Goal: Task Accomplishment & Management: Manage account settings

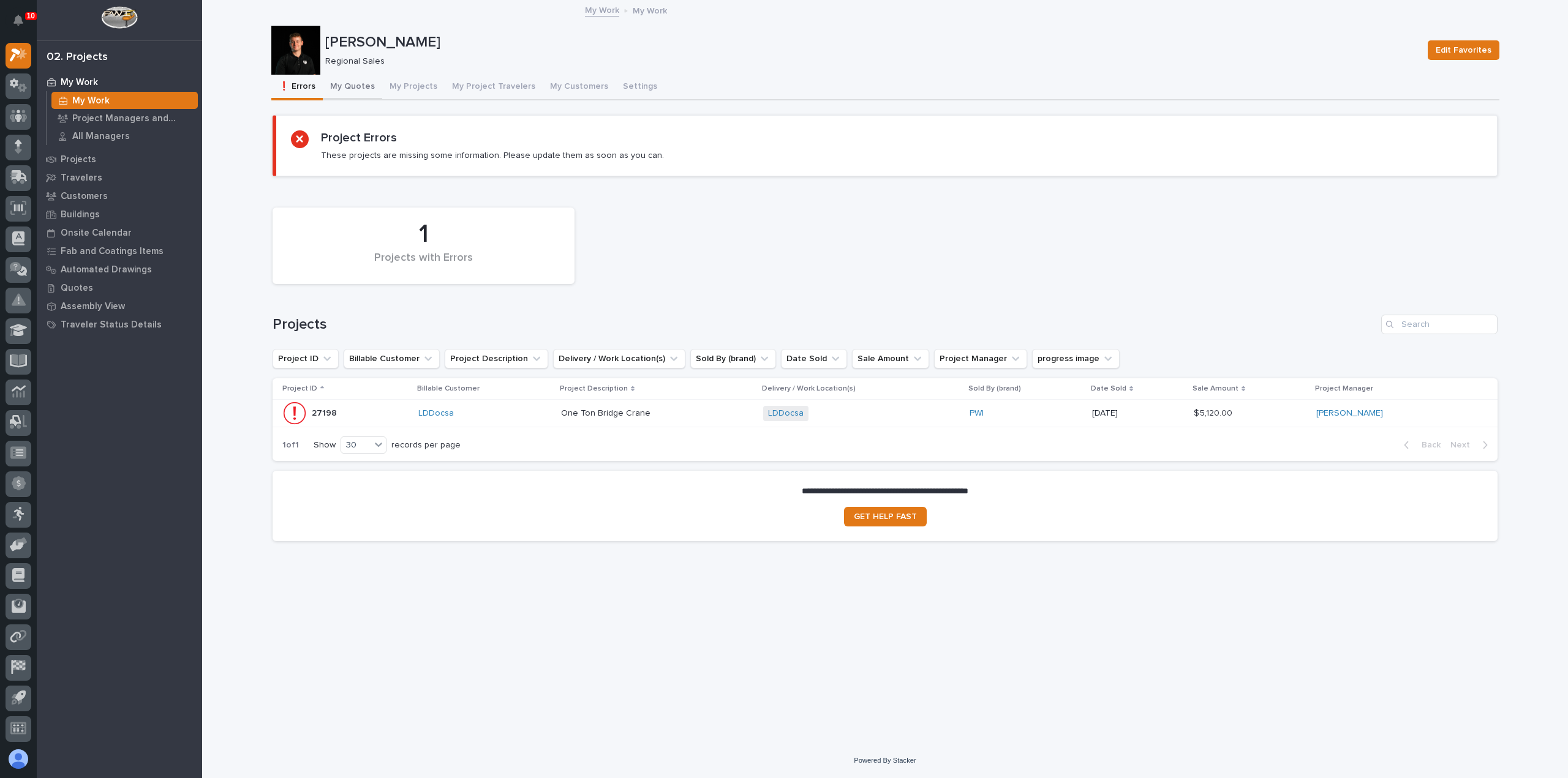
click at [366, 92] on button "My Quotes" at bounding box center [352, 88] width 59 height 26
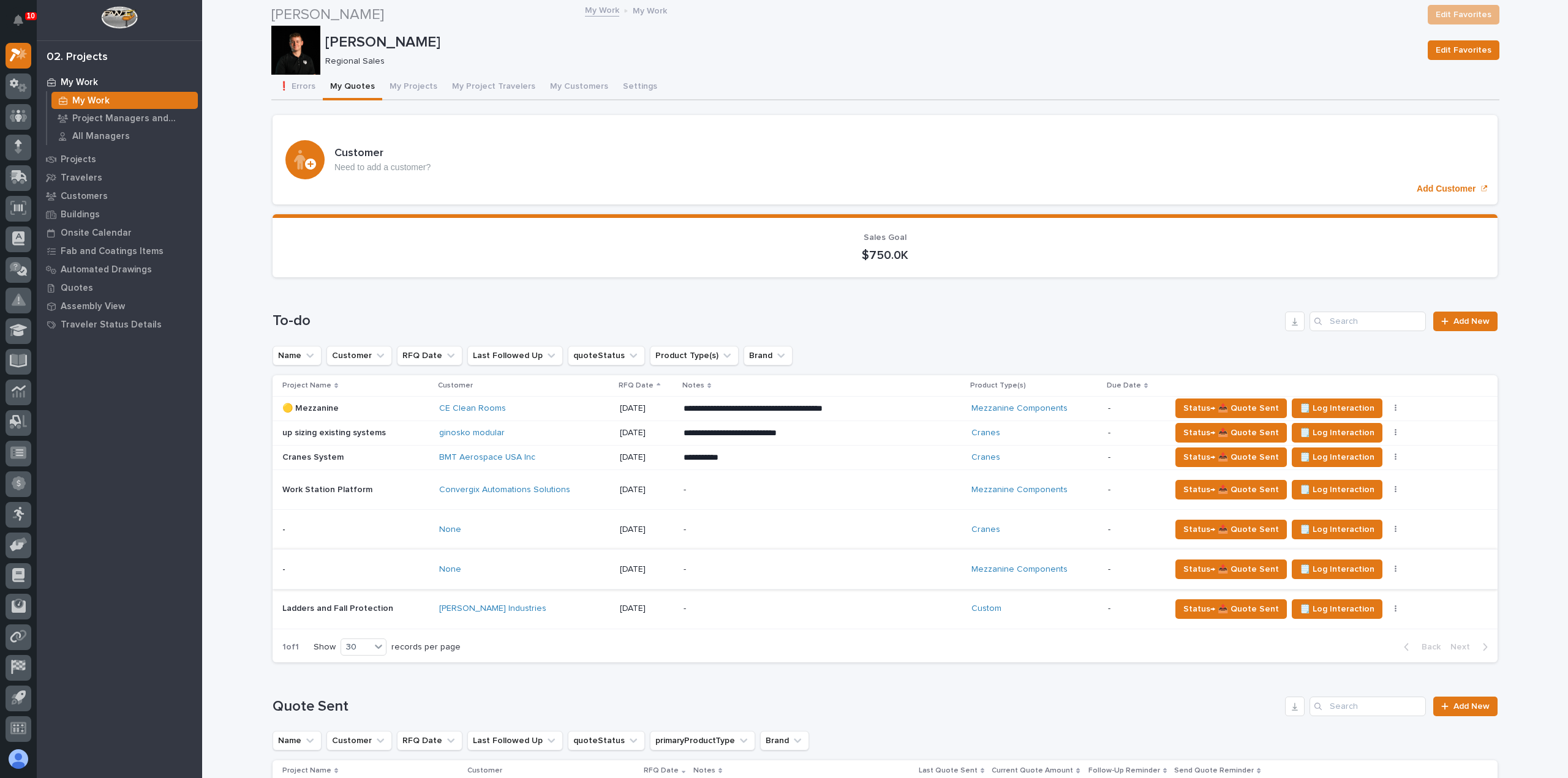
scroll to position [541, 0]
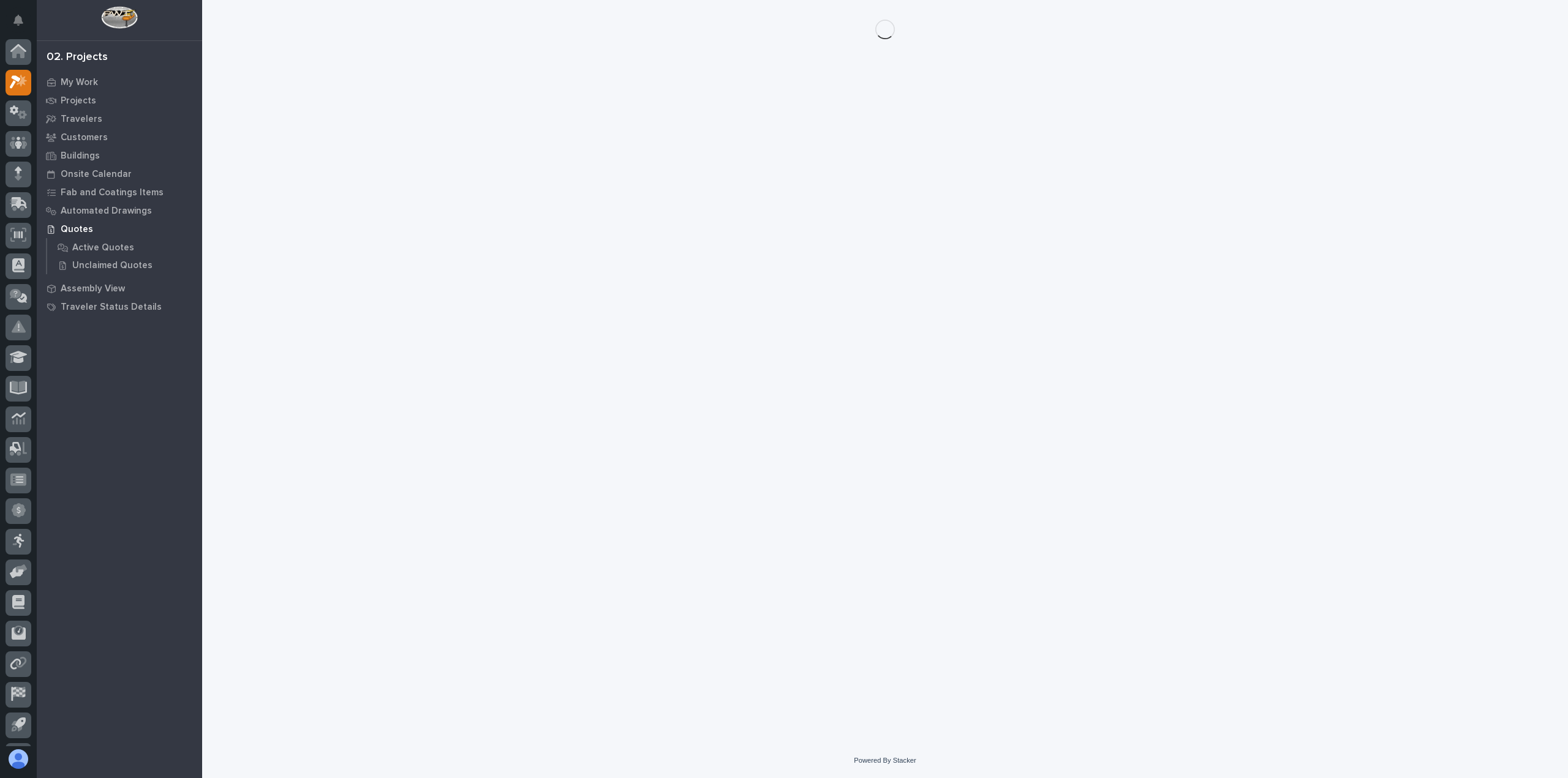
scroll to position [27, 0]
click at [404, 86] on div "Loading... Saving… Loading... Saving…" at bounding box center [885, 356] width 1240 height 713
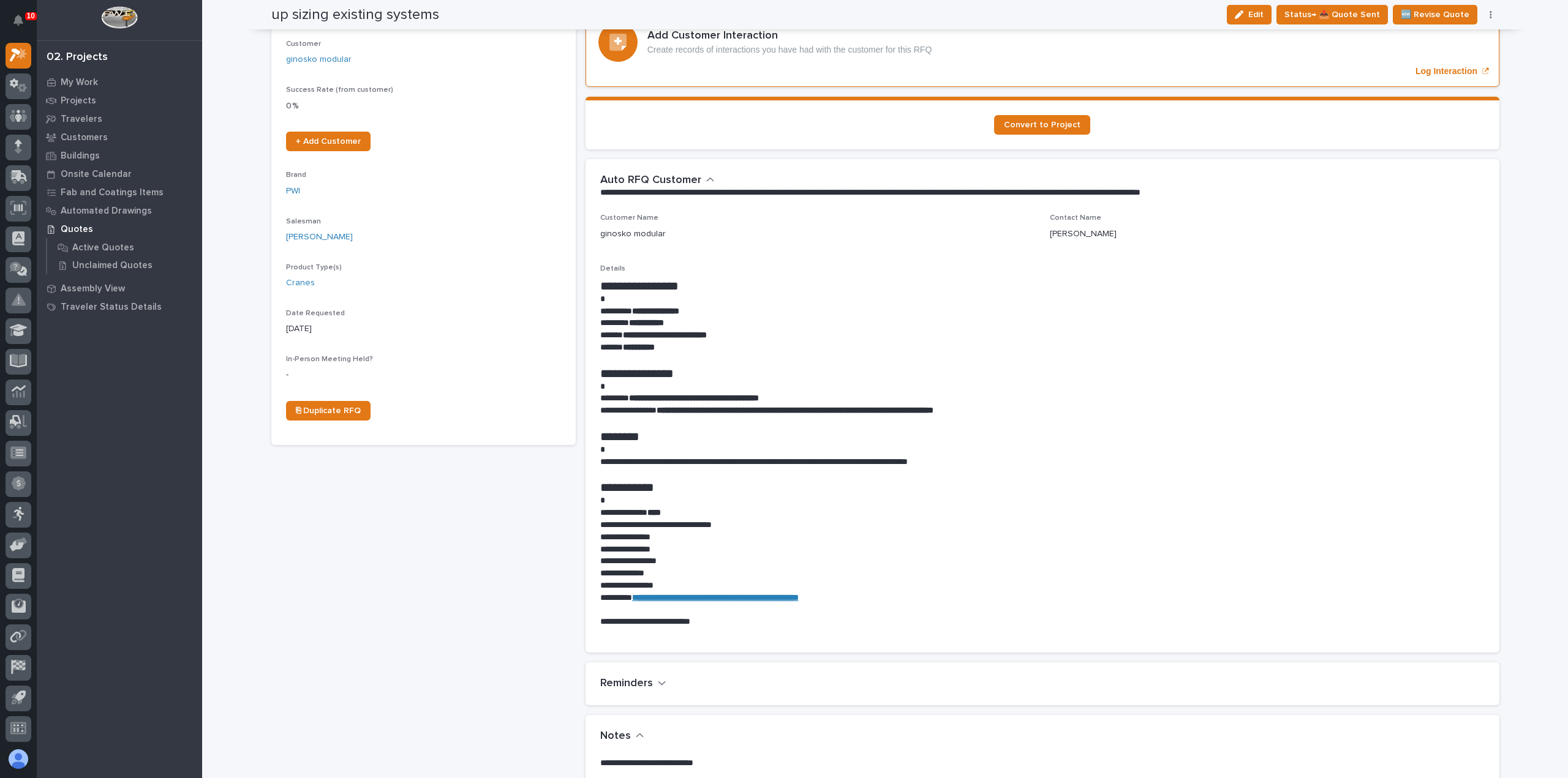
scroll to position [0, 0]
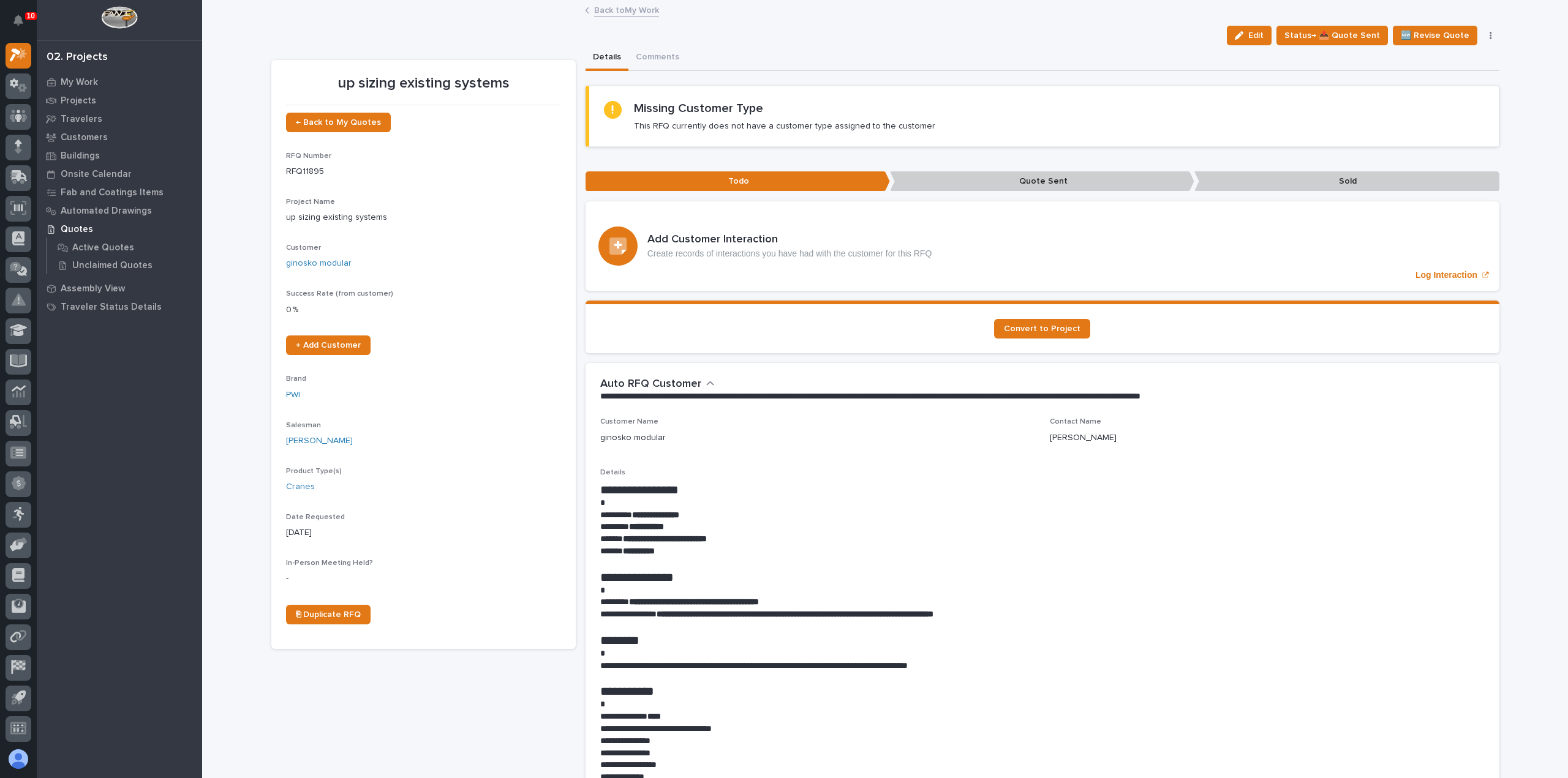
click at [628, 10] on link "Back to My Work" at bounding box center [627, 9] width 65 height 14
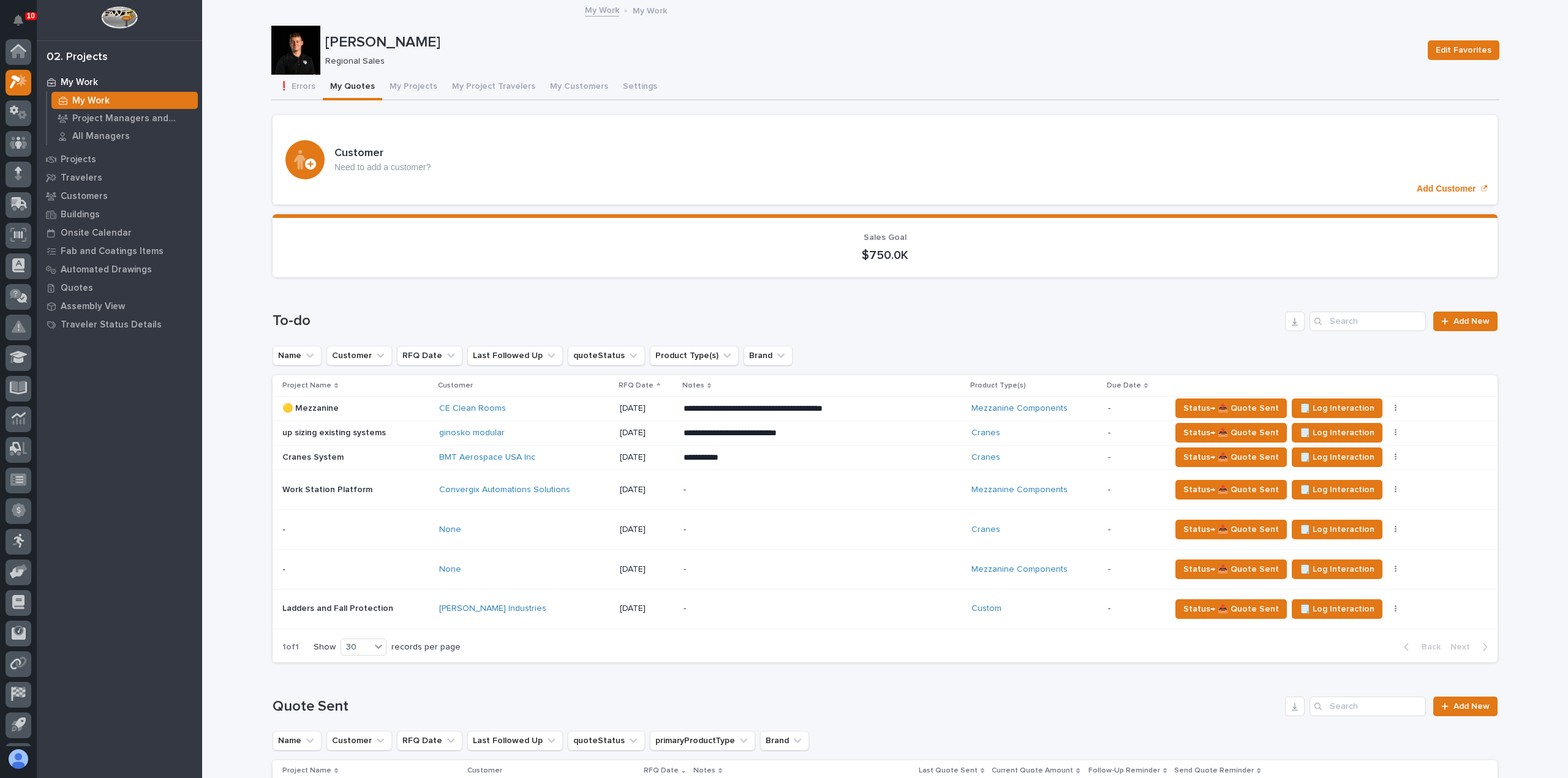
scroll to position [27, 0]
click at [404, 80] on button "My Projects" at bounding box center [413, 88] width 62 height 26
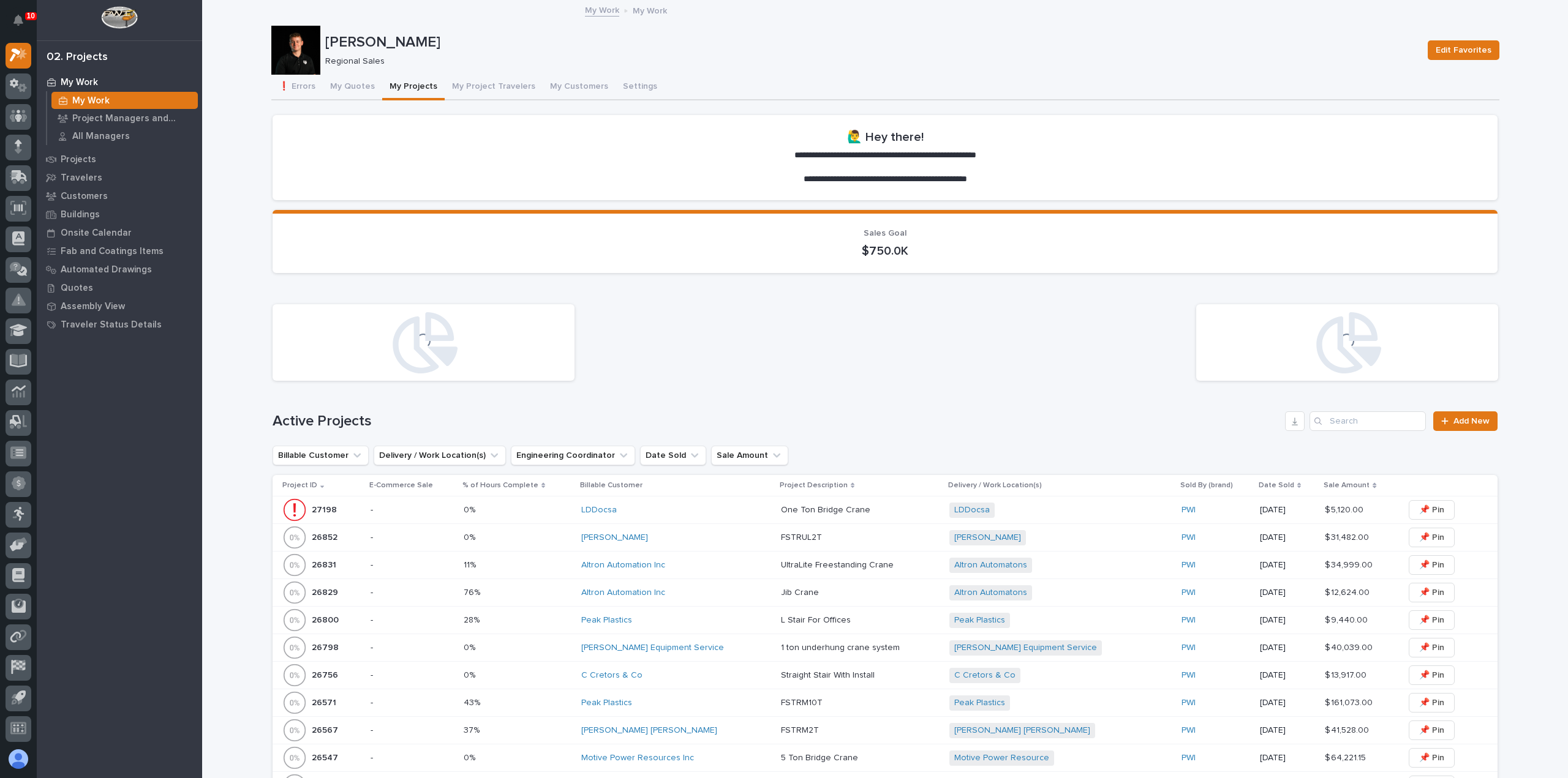
scroll to position [306, 0]
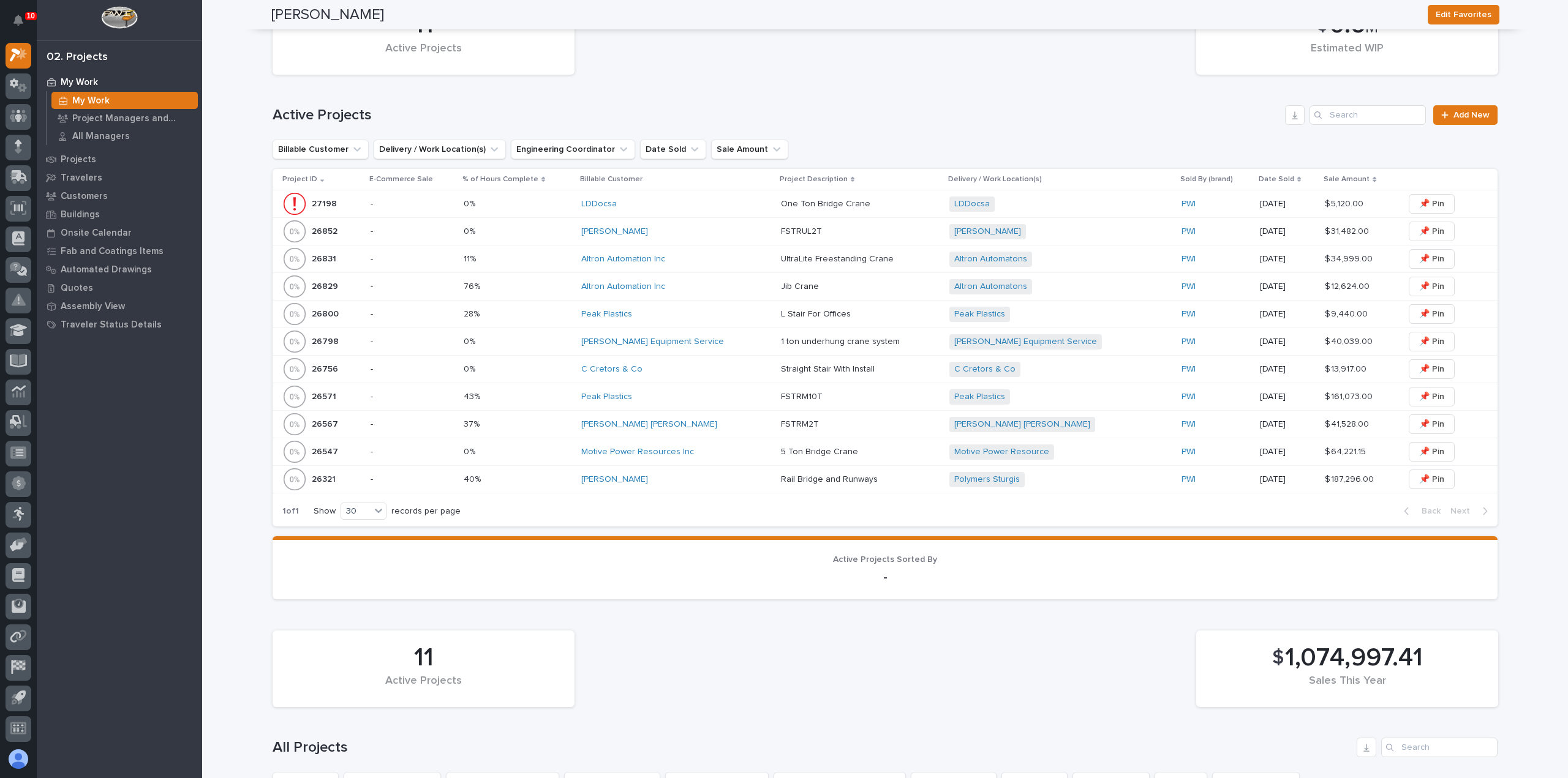
click at [707, 267] on div "Altron Automation Inc" at bounding box center [676, 259] width 190 height 20
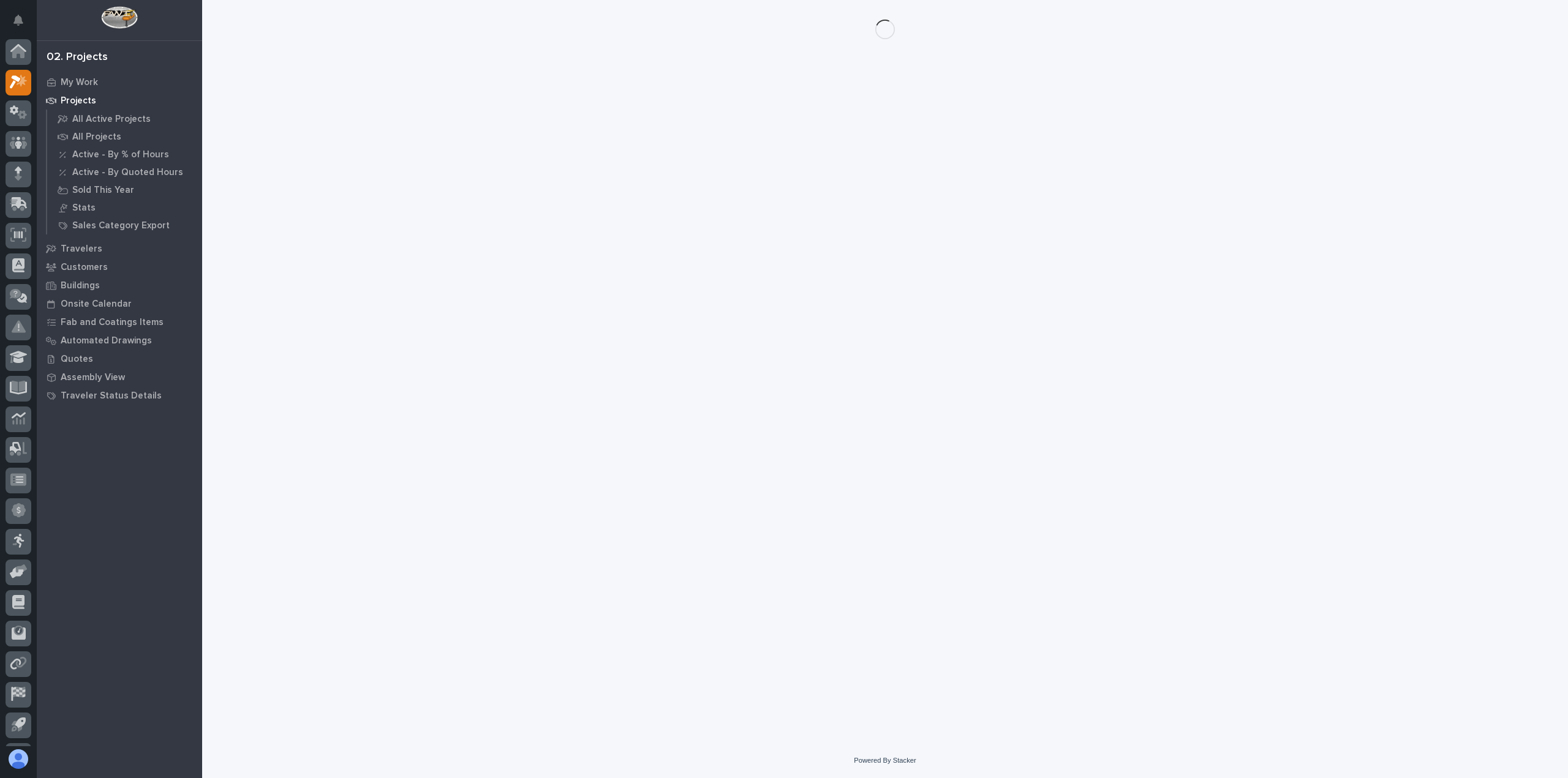
scroll to position [27, 0]
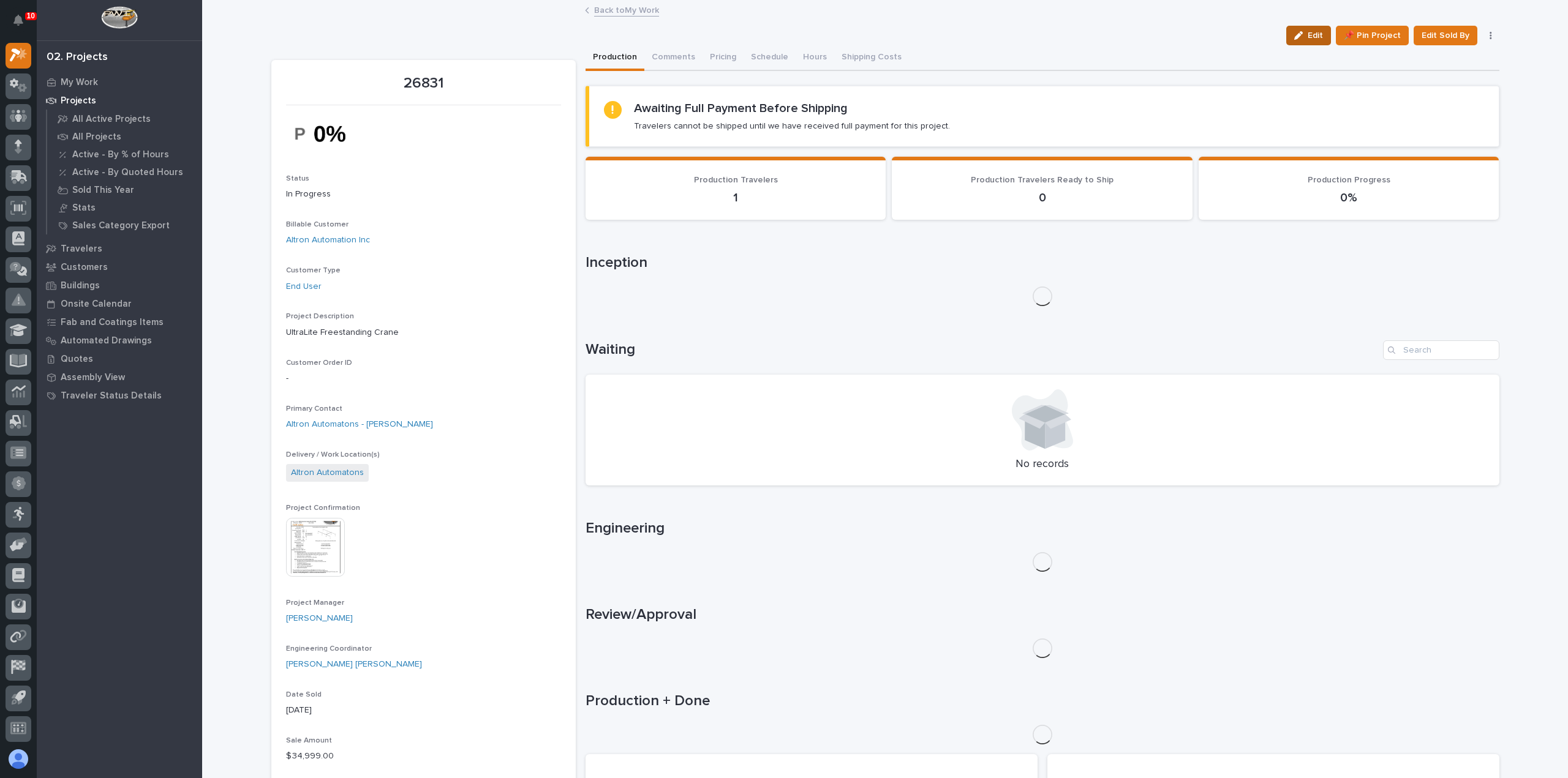
click at [1316, 34] on span "Edit" at bounding box center [1315, 36] width 15 height 11
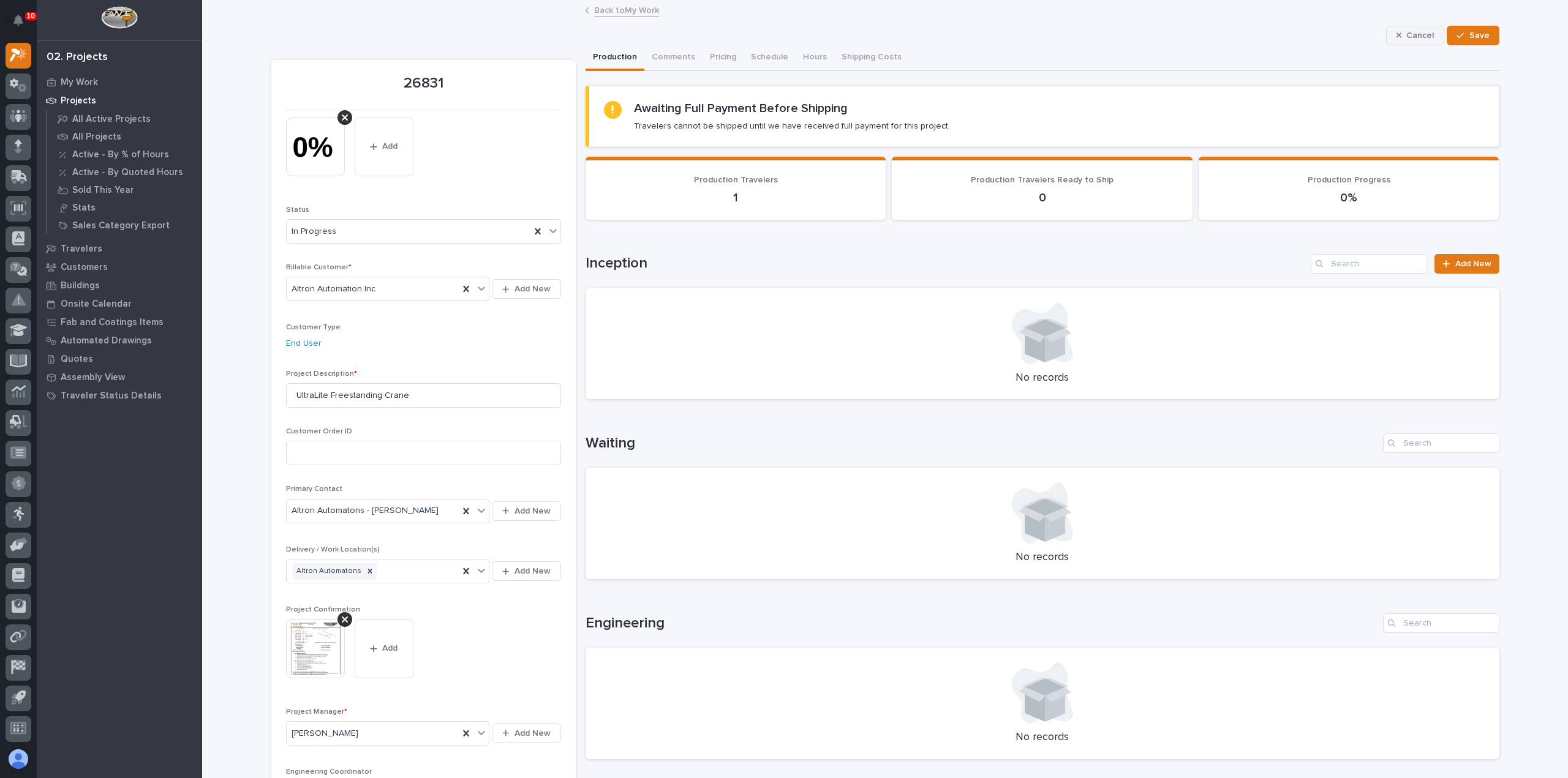
click at [1413, 36] on span "Cancel" at bounding box center [1420, 36] width 28 height 11
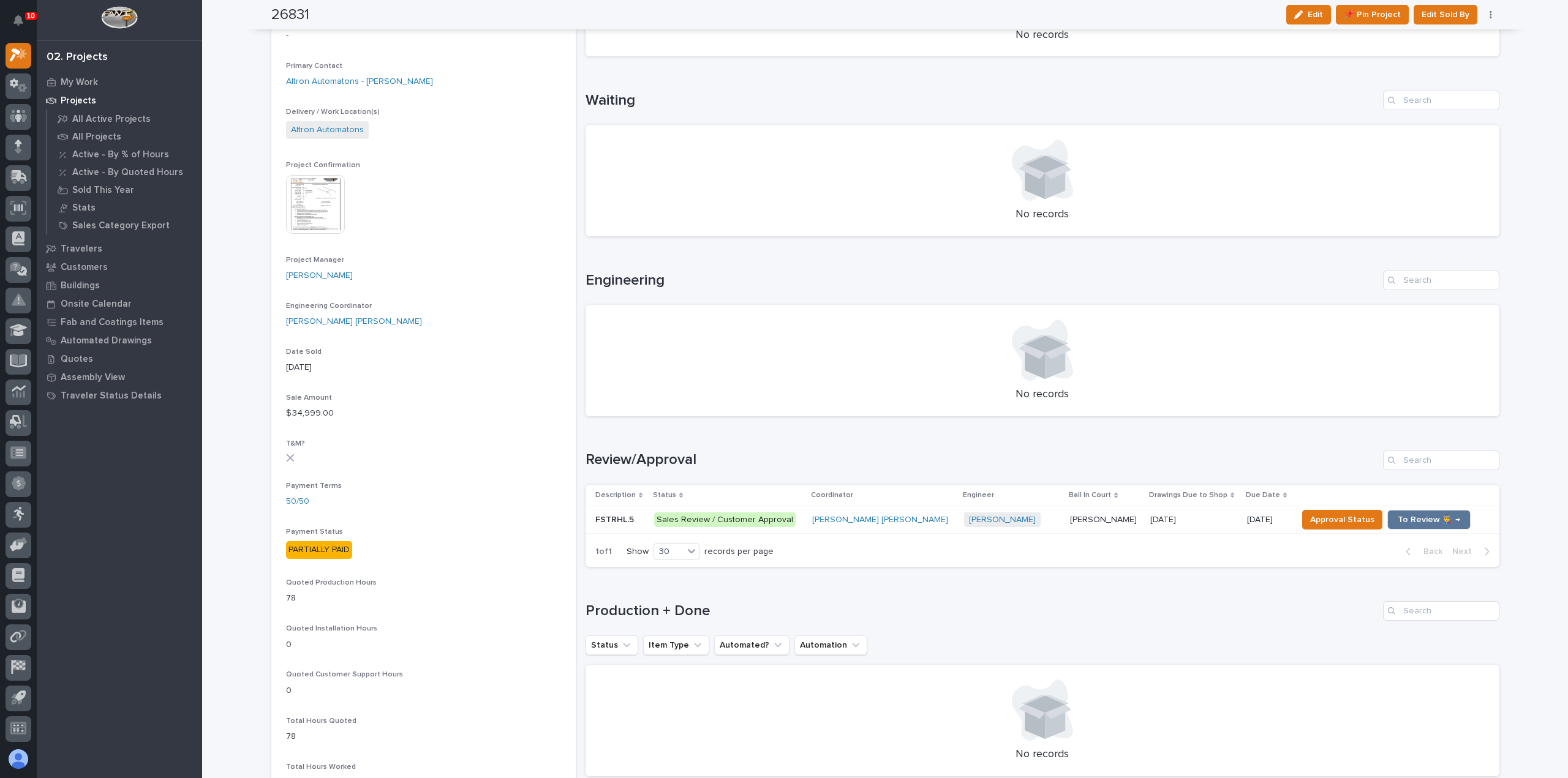
scroll to position [428, 0]
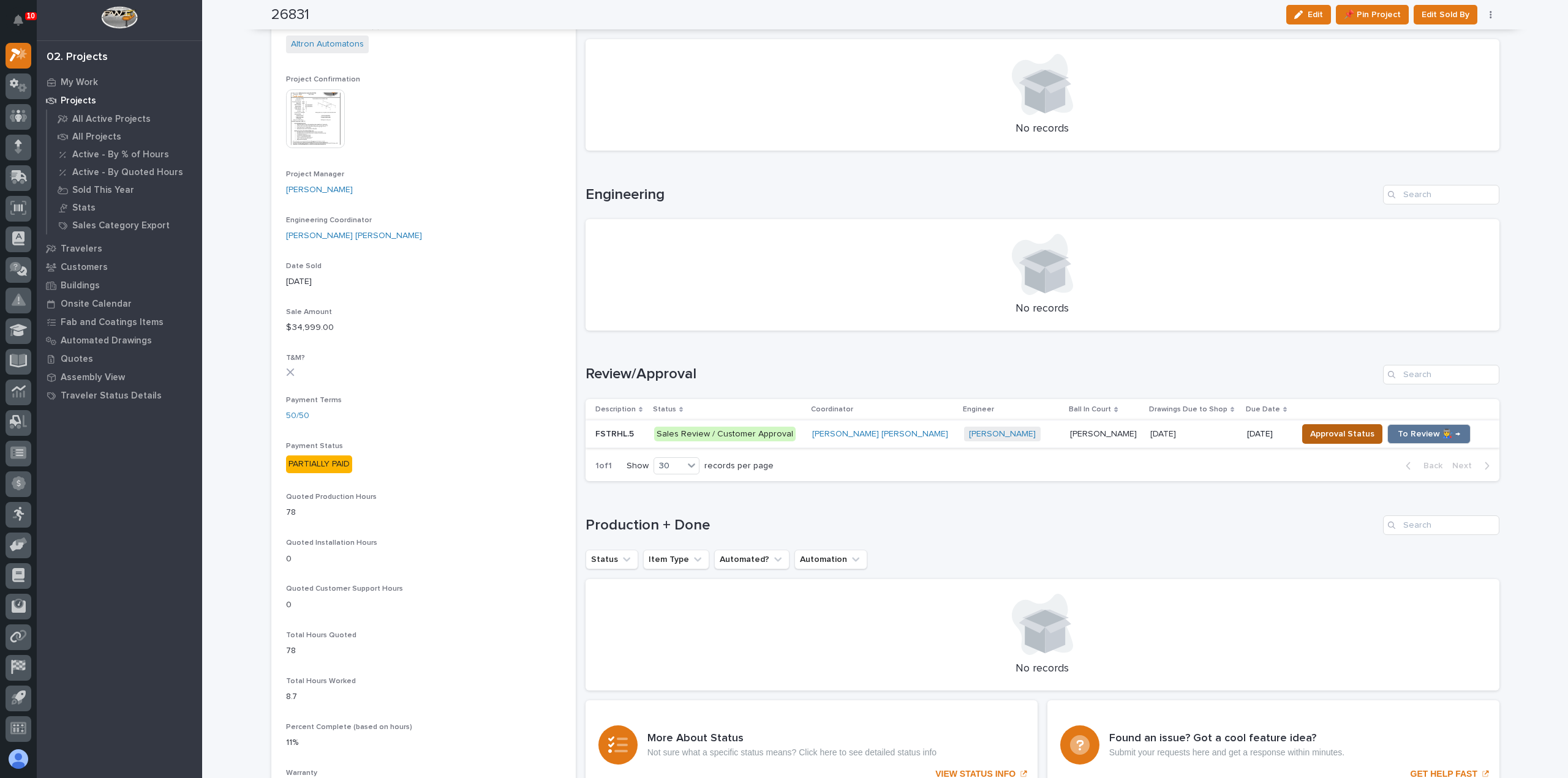
click at [1310, 432] on span "Approval Status" at bounding box center [1342, 434] width 64 height 15
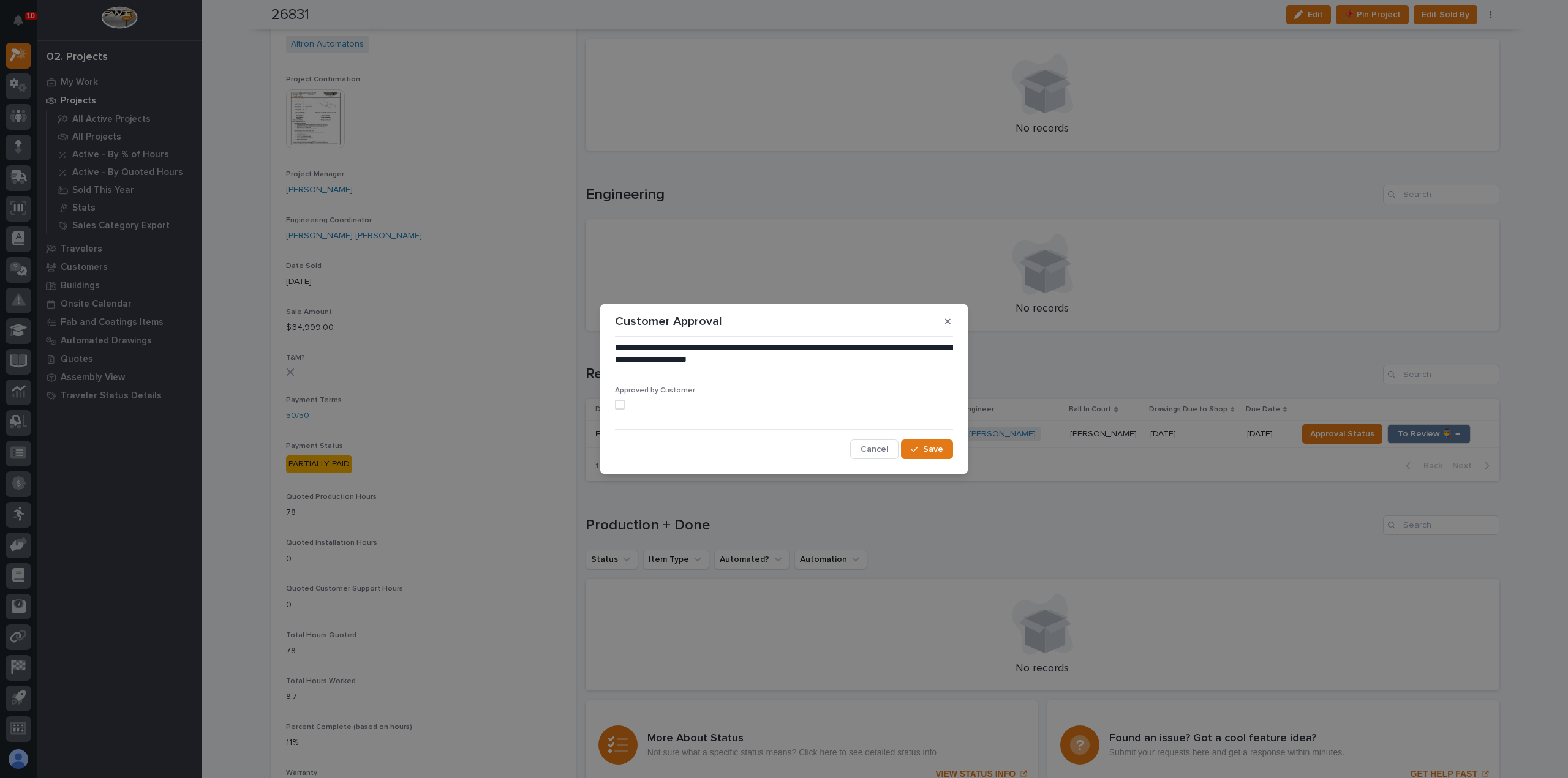
click at [623, 405] on span at bounding box center [620, 405] width 10 height 10
click at [924, 450] on span "Save" at bounding box center [933, 449] width 20 height 11
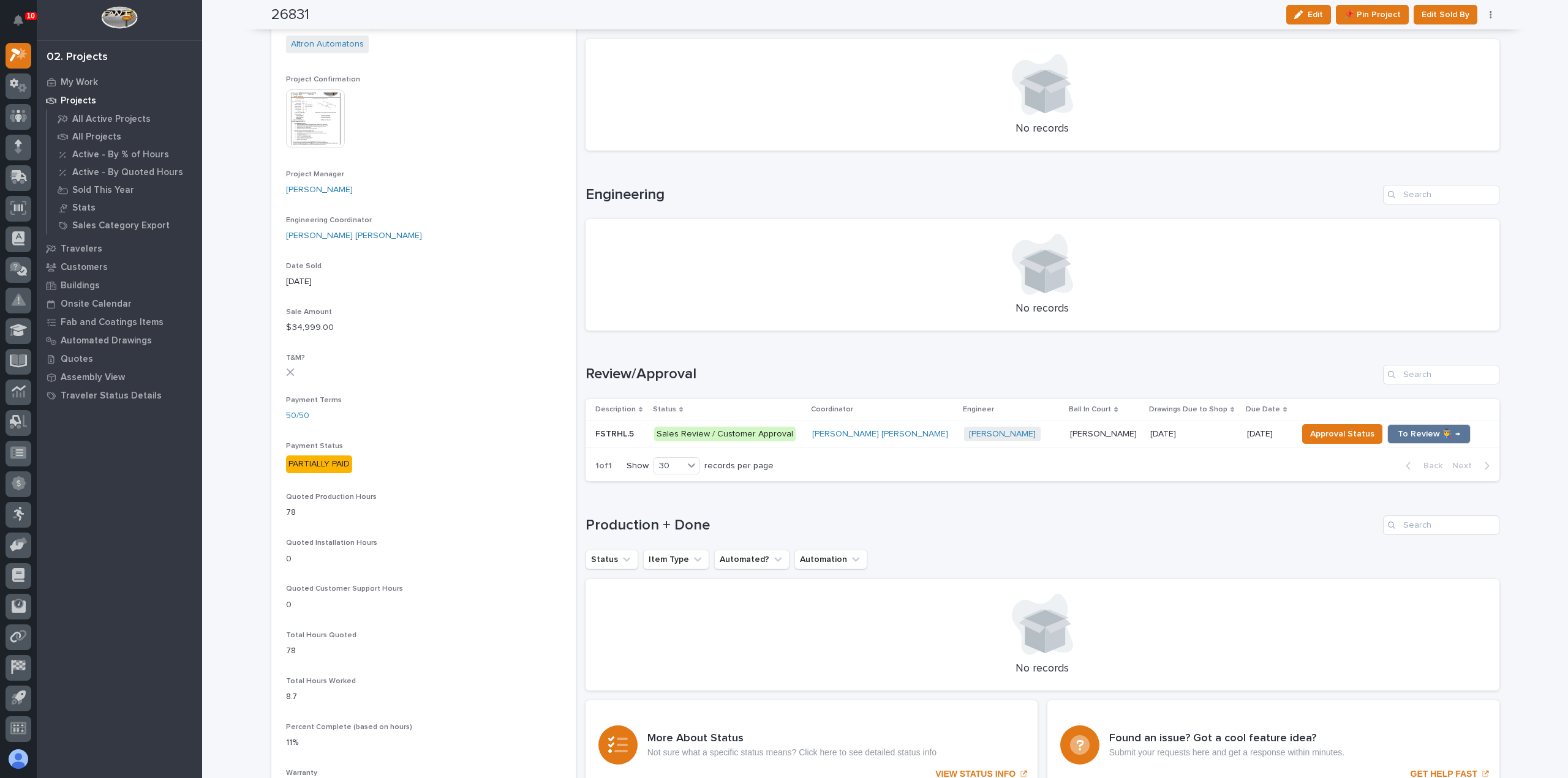
click at [802, 437] on p "Sales Review / Customer Approval" at bounding box center [728, 434] width 148 height 15
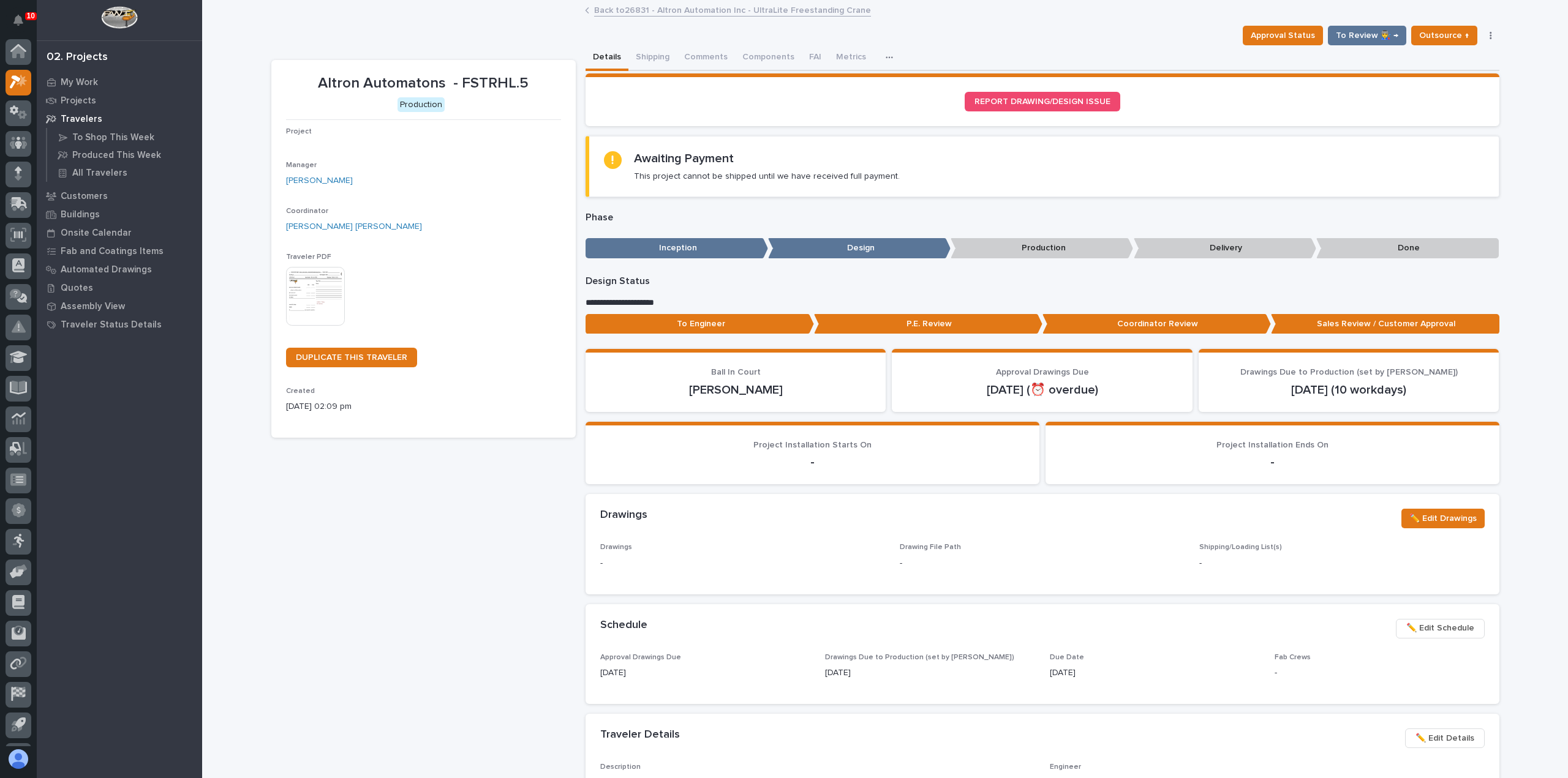
scroll to position [27, 0]
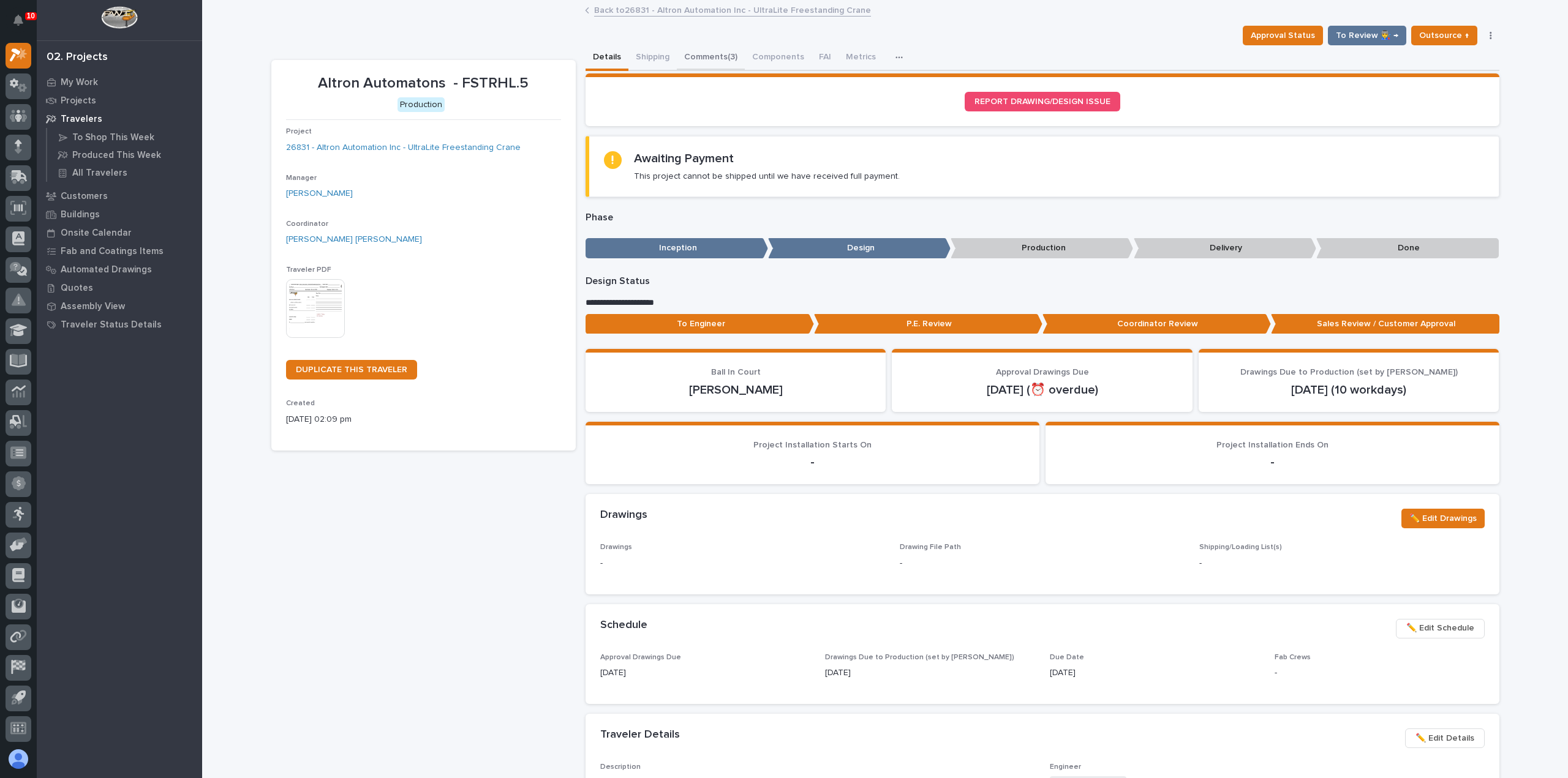
click at [699, 54] on button "Comments (3)" at bounding box center [710, 58] width 68 height 26
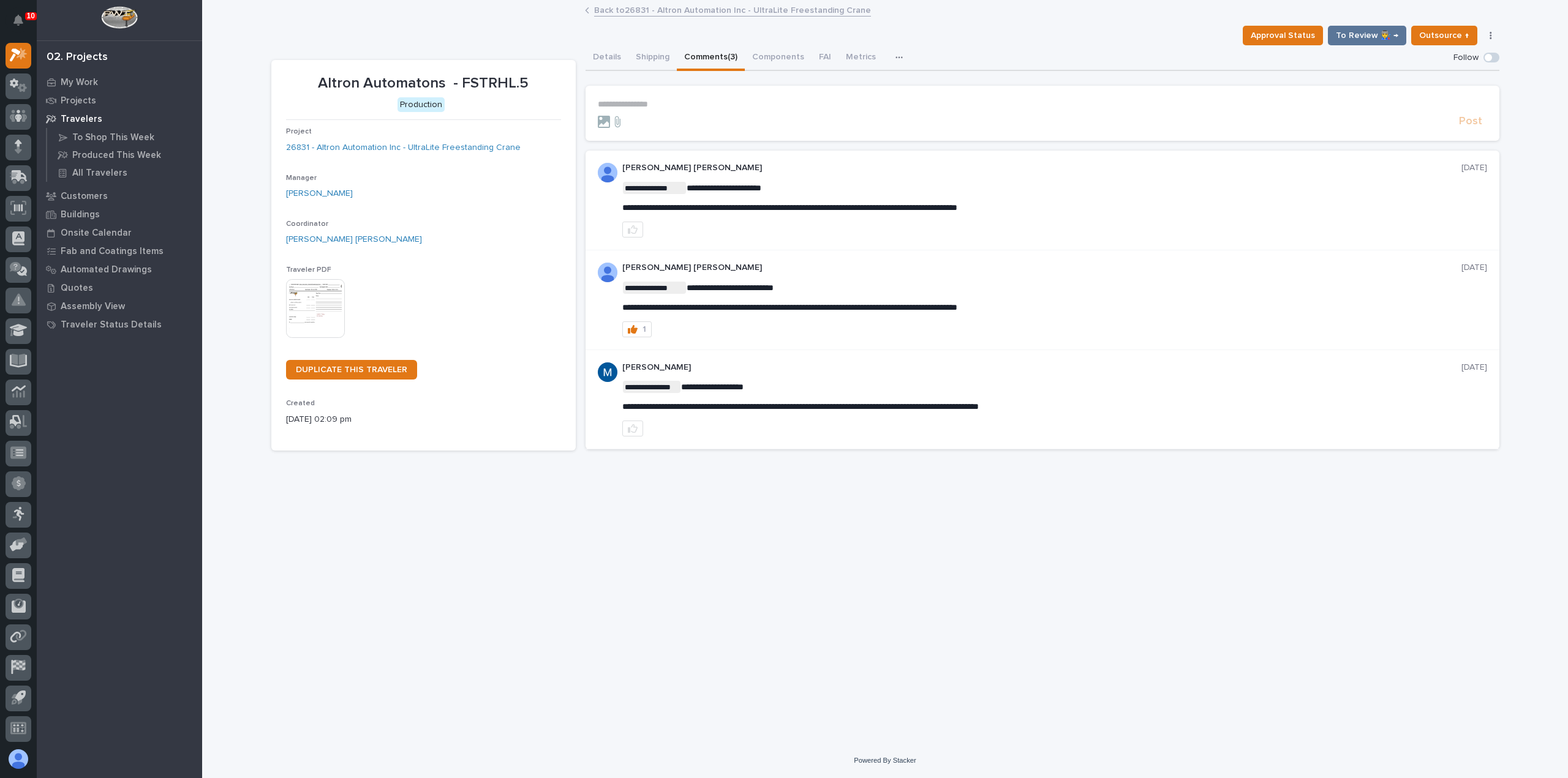
click at [719, 108] on p "**********" at bounding box center [1042, 104] width 889 height 10
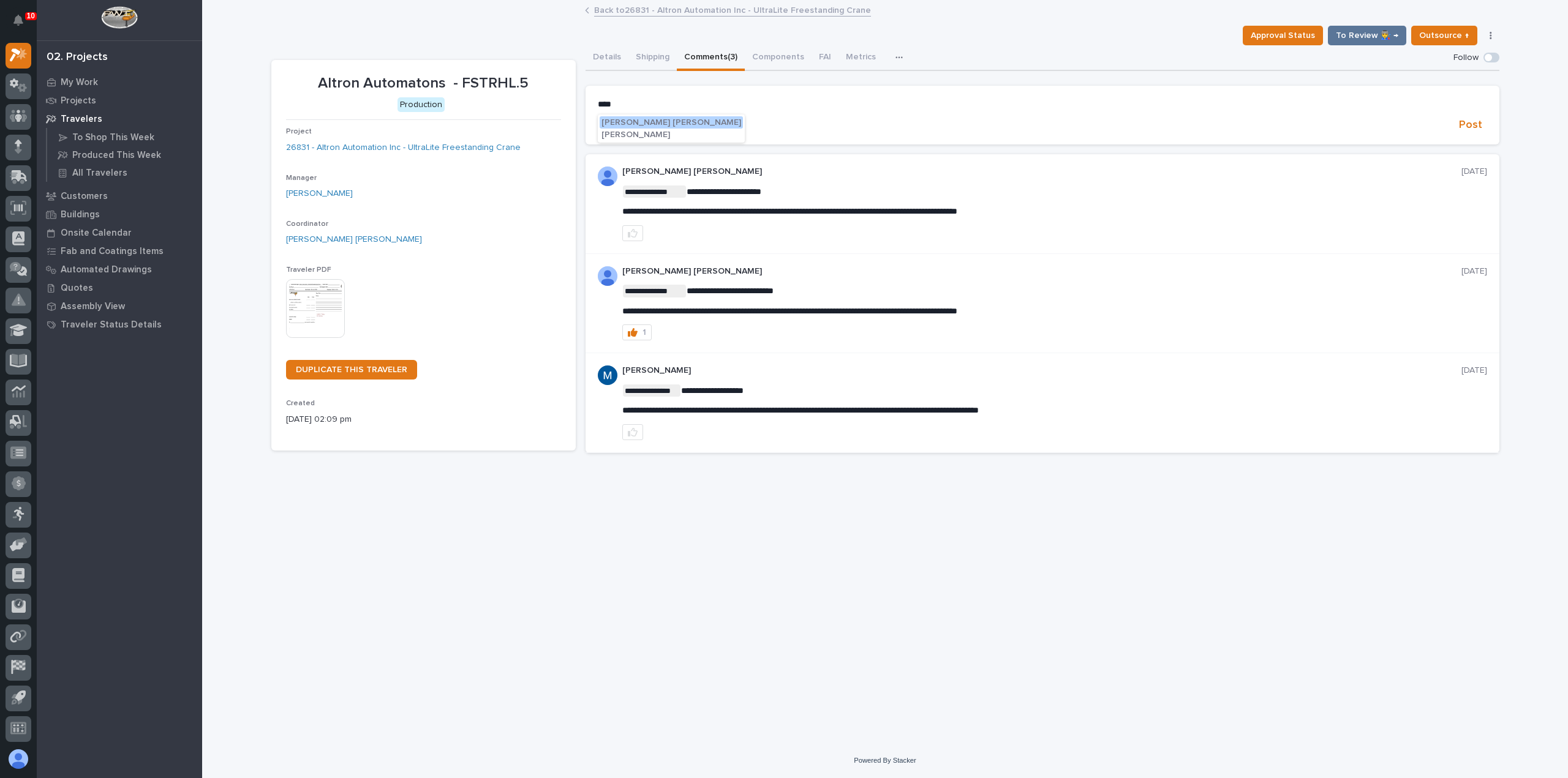
click at [637, 119] on span "Ben Lee Miller" at bounding box center [671, 122] width 140 height 9
click at [679, 110] on p "**********" at bounding box center [1042, 105] width 889 height 12
click at [1467, 123] on span "Post" at bounding box center [1471, 127] width 23 height 14
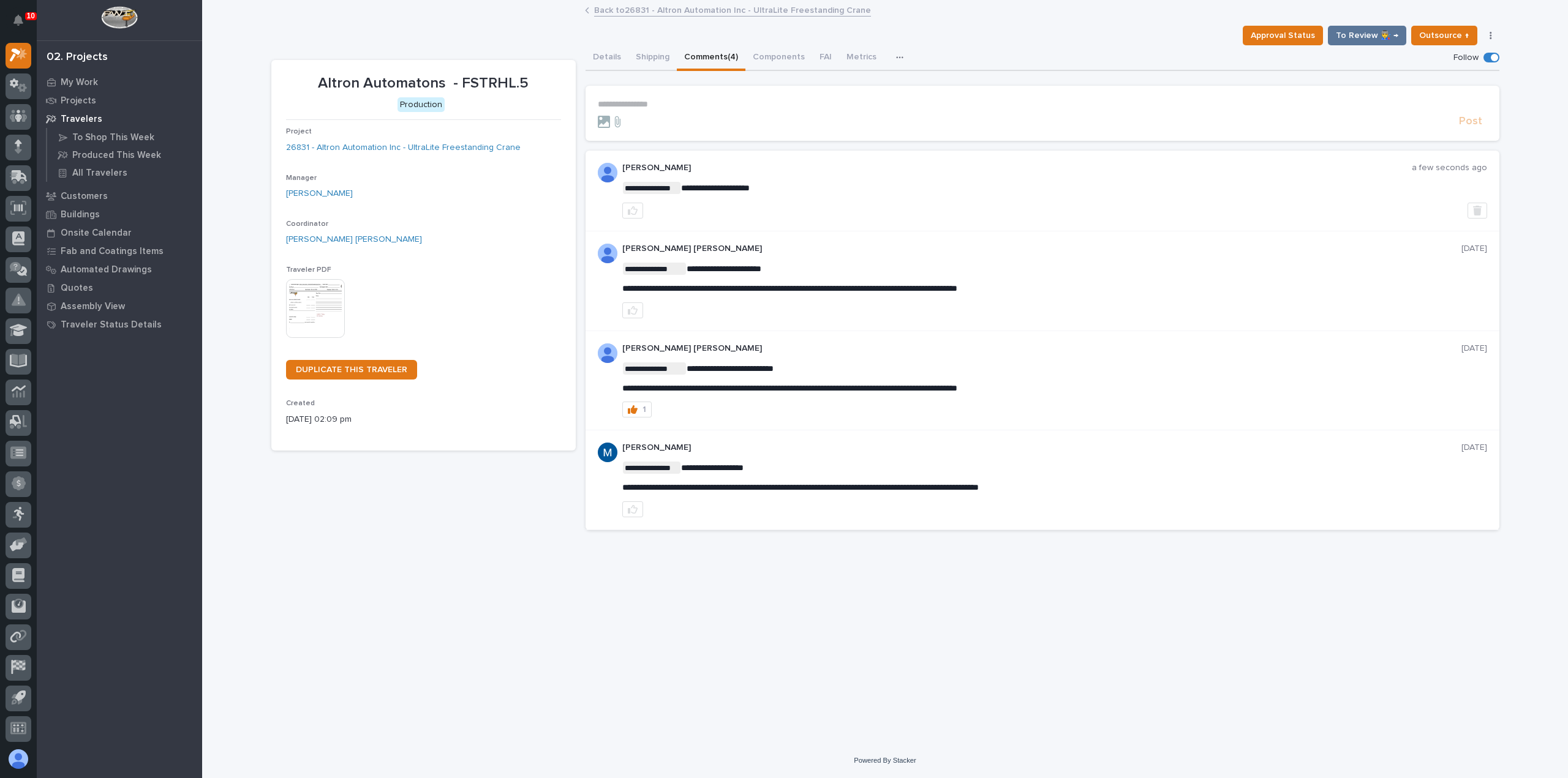
click at [718, 12] on link "Back to 26831 - Altron Automation Inc - UltraLite Freestanding Crane" at bounding box center [733, 9] width 277 height 14
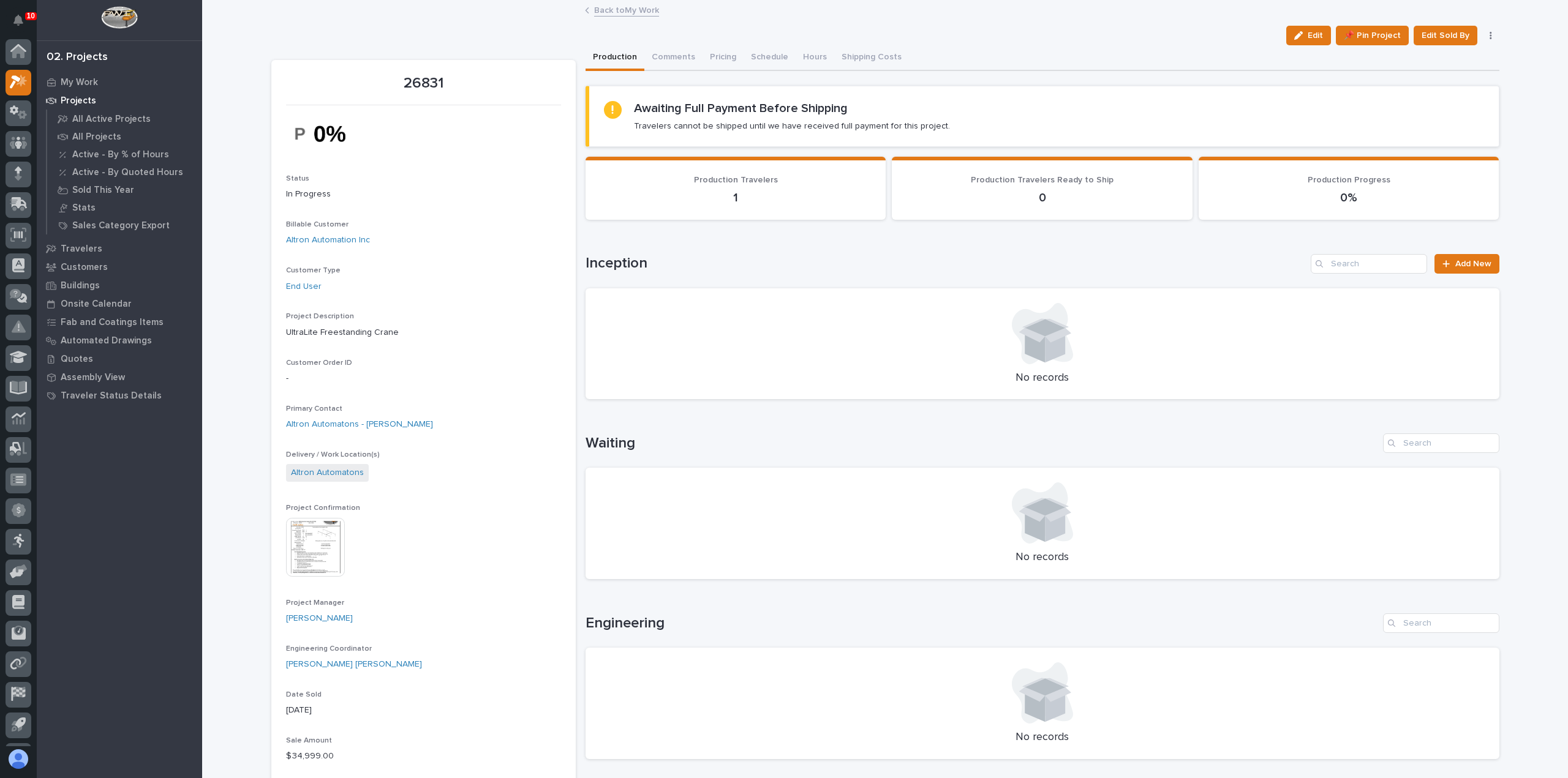
scroll to position [27, 0]
click at [623, 14] on link "Back to My Work" at bounding box center [627, 9] width 65 height 14
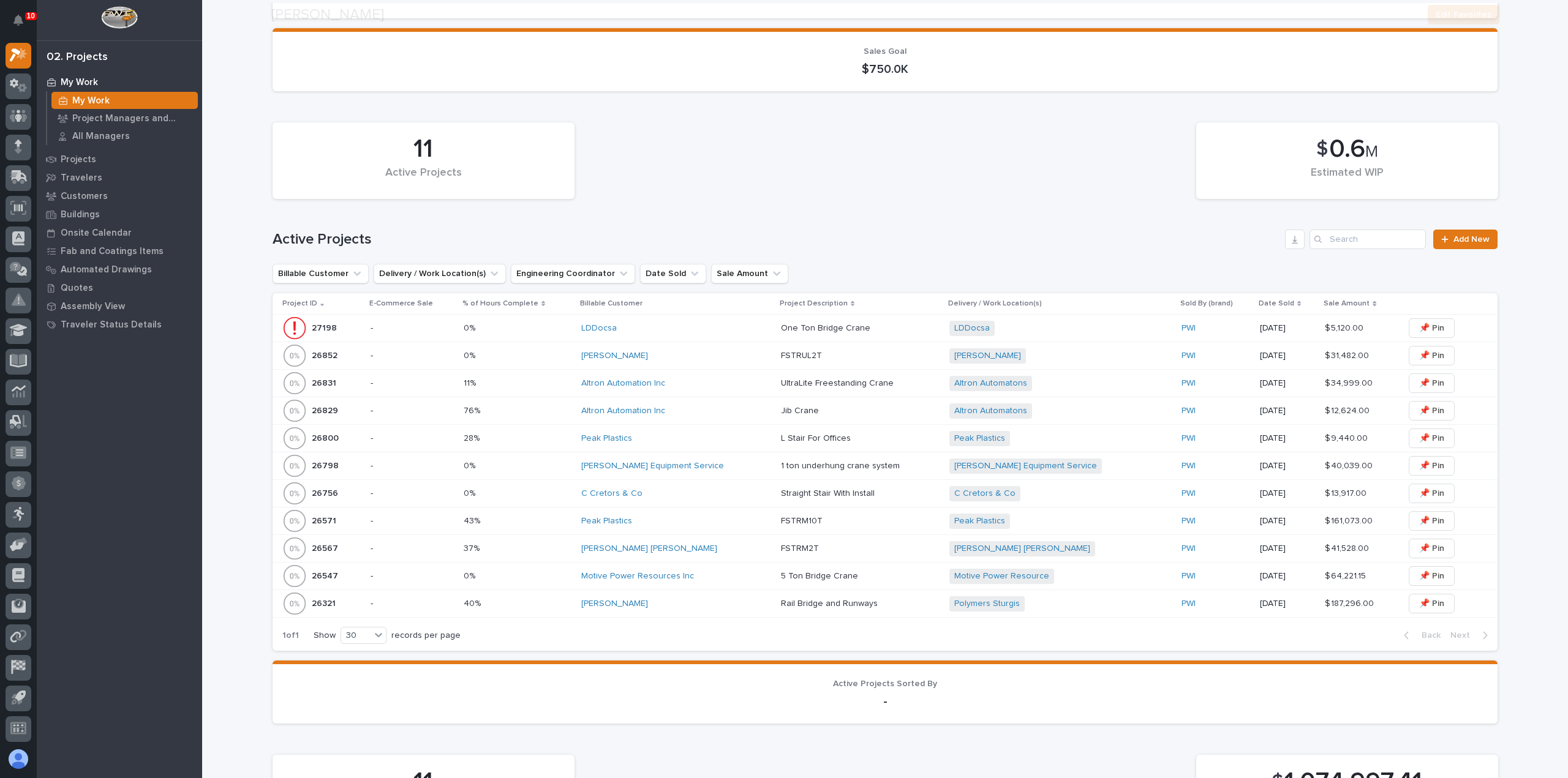
scroll to position [184, 0]
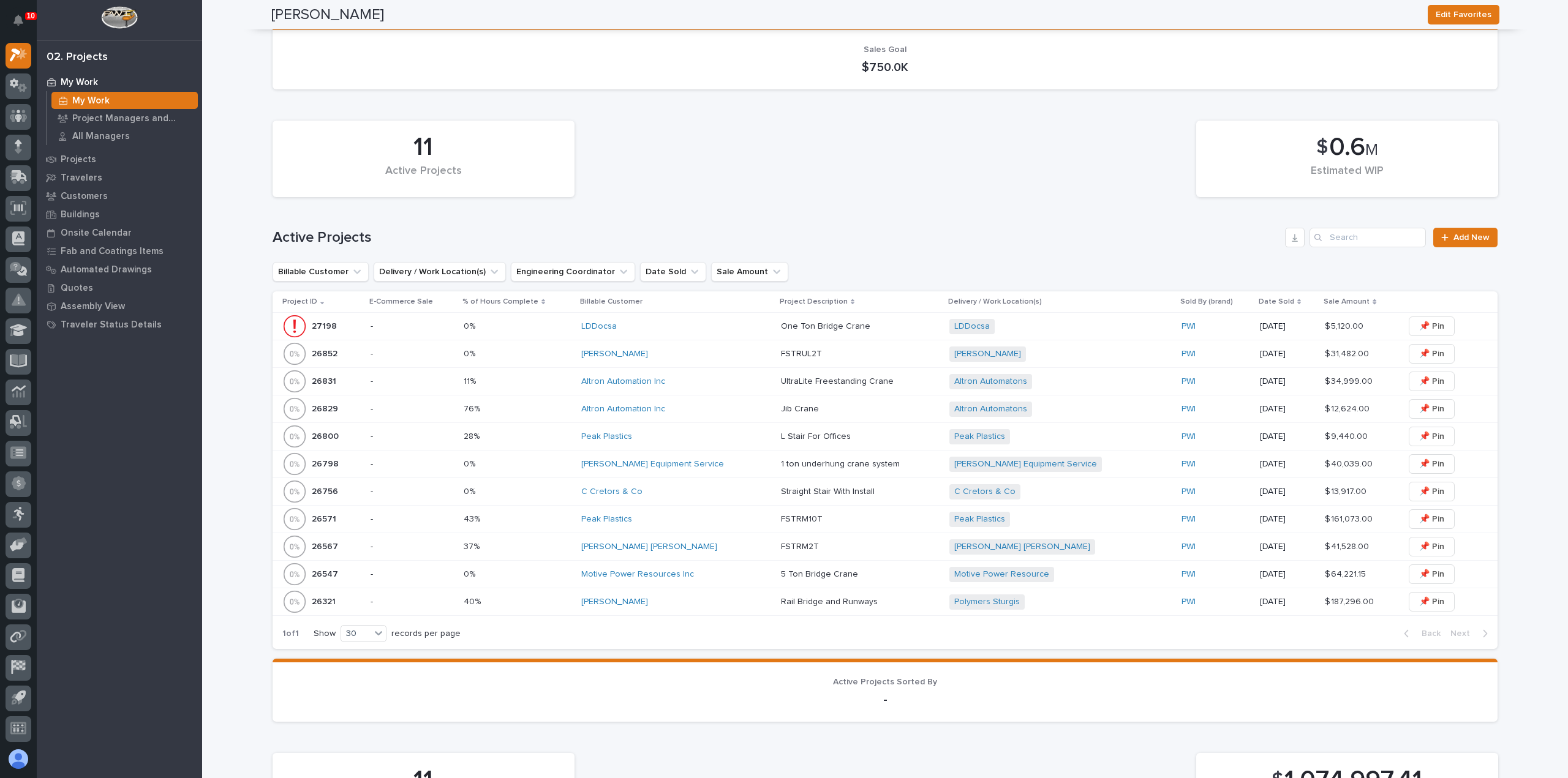
click at [720, 409] on div "Altron Automation Inc" at bounding box center [676, 409] width 190 height 10
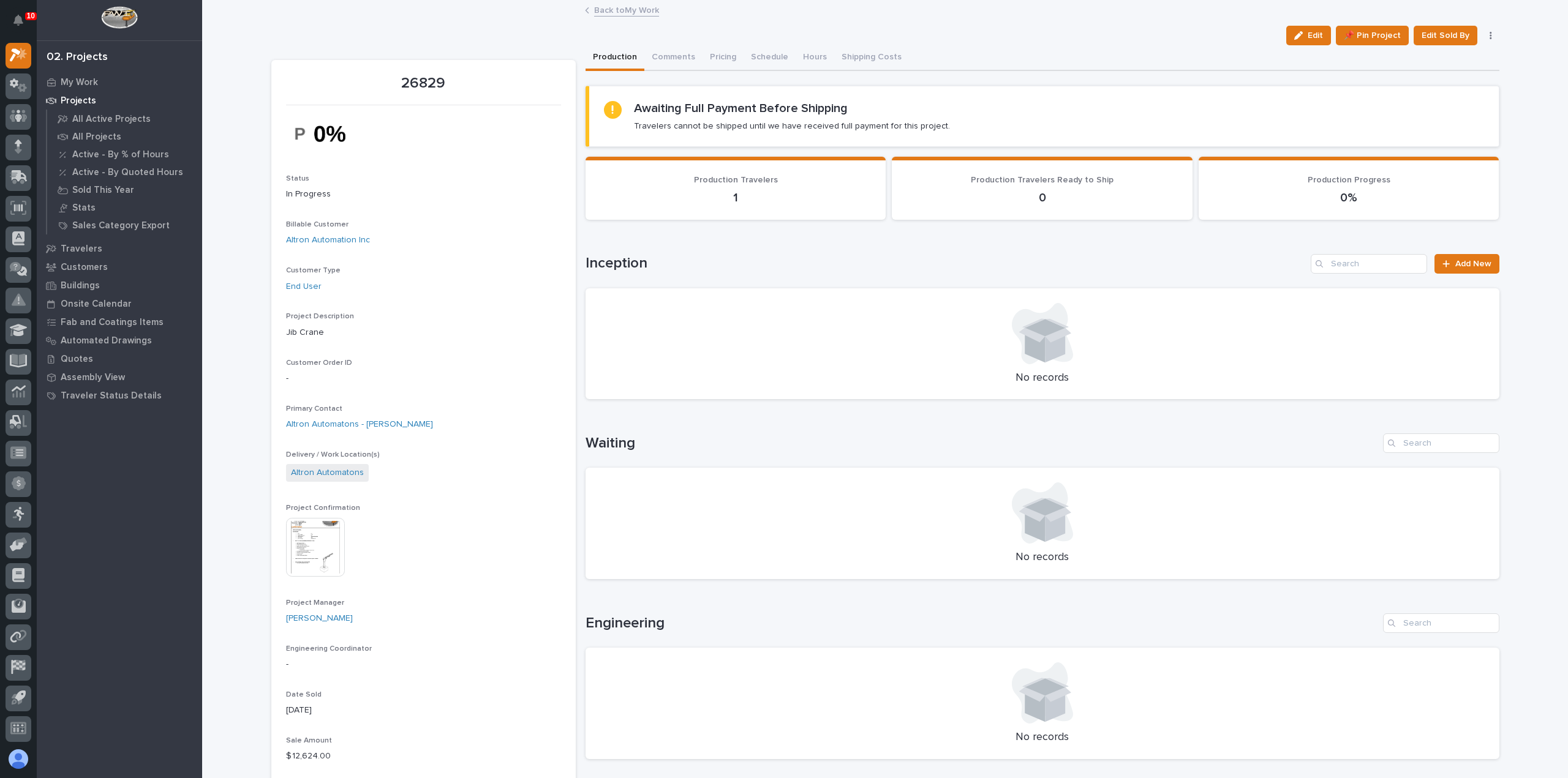
scroll to position [245, 0]
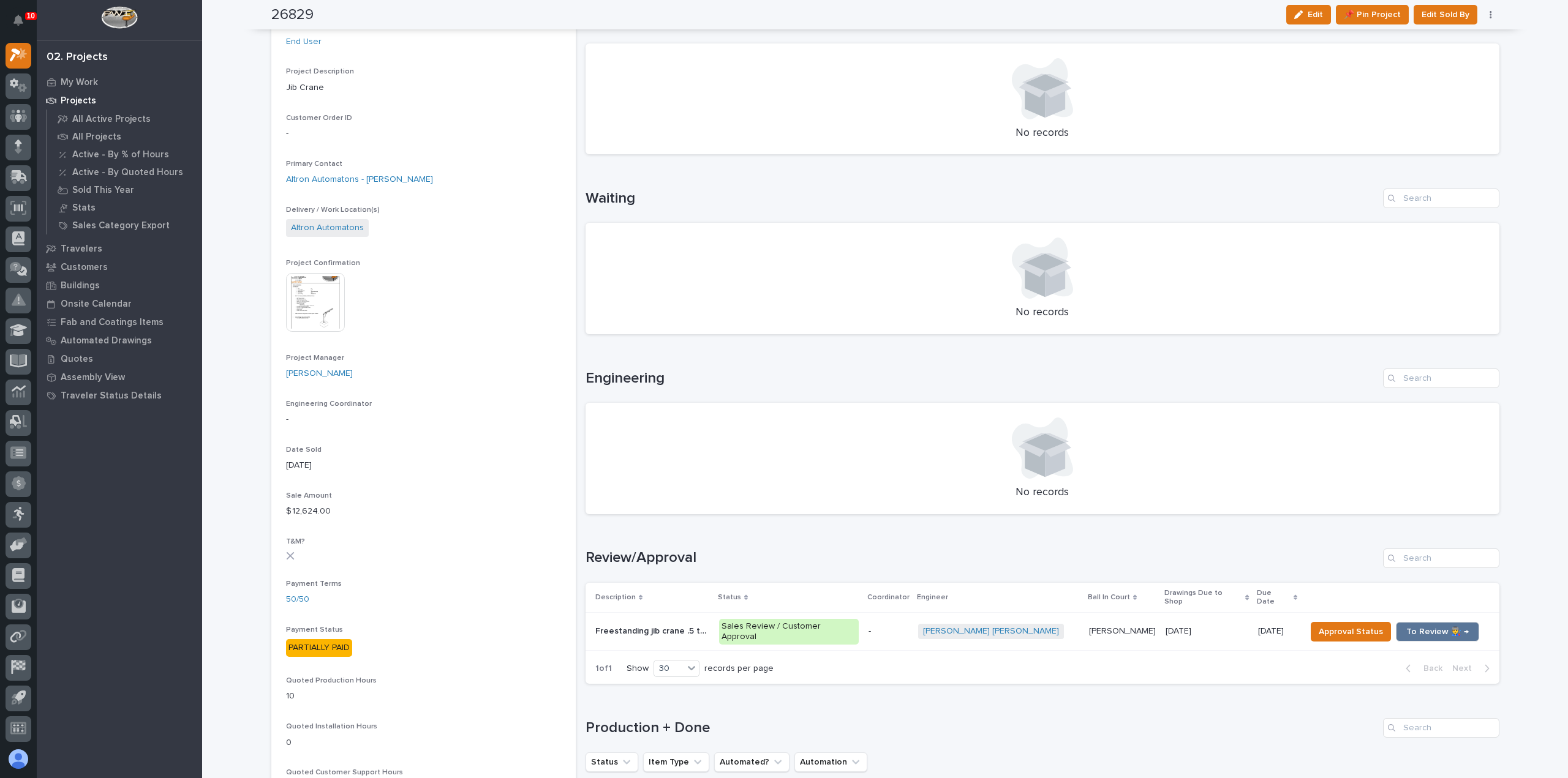
click at [1030, 627] on div "Ben Lee Miller + 0" at bounding box center [998, 631] width 161 height 25
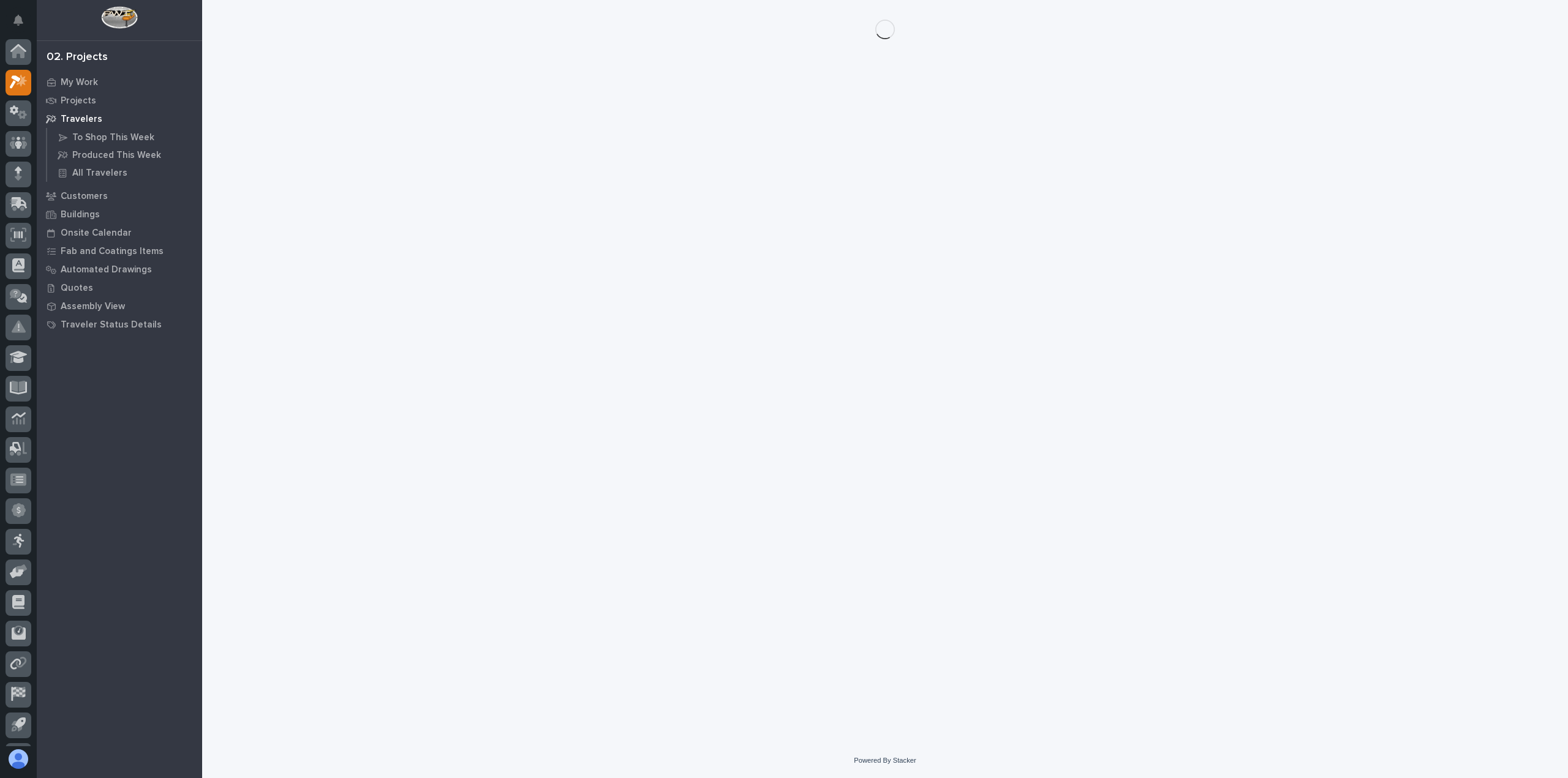
scroll to position [27, 0]
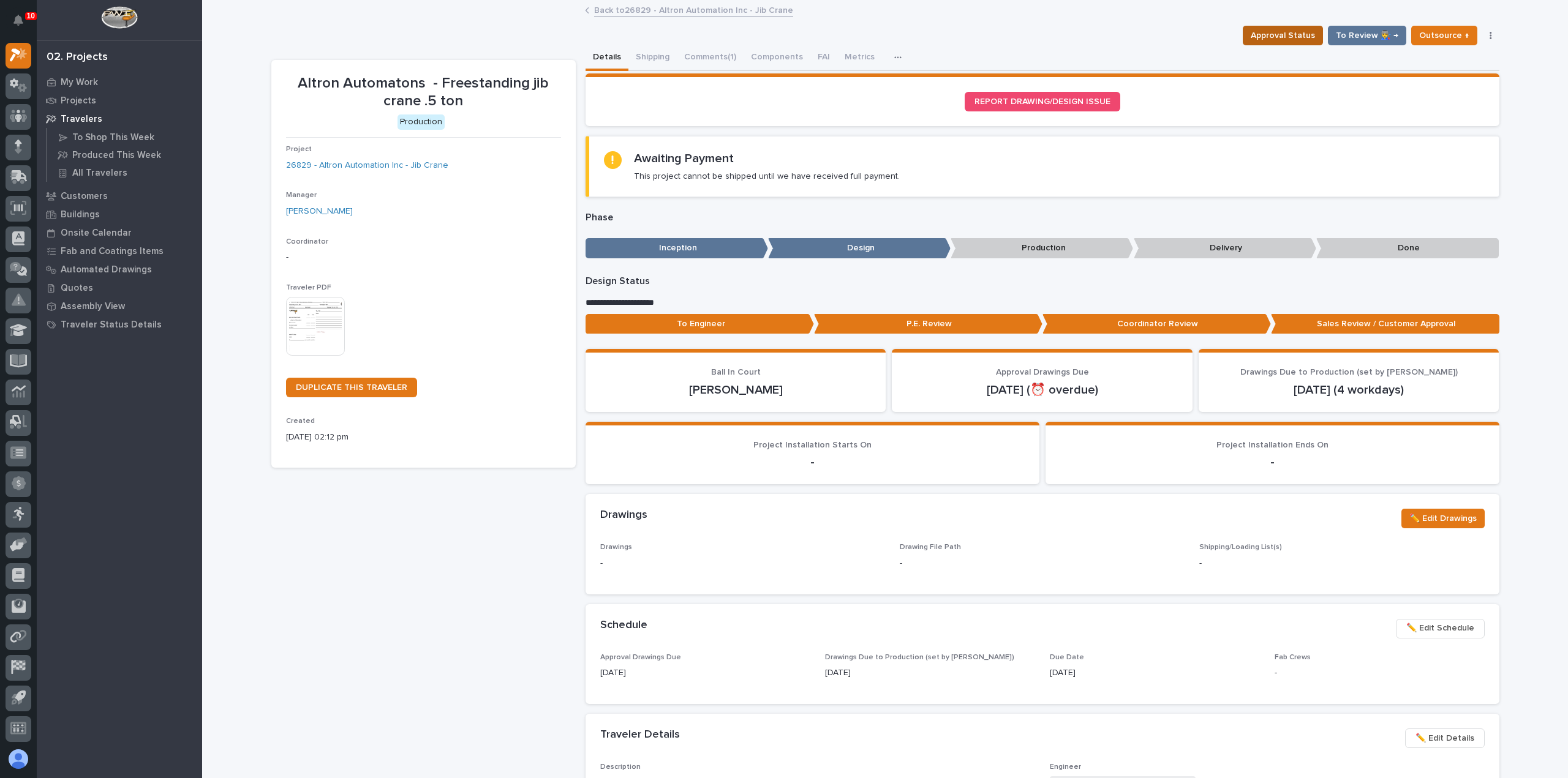
click at [1284, 35] on span "Approval Status" at bounding box center [1283, 36] width 64 height 15
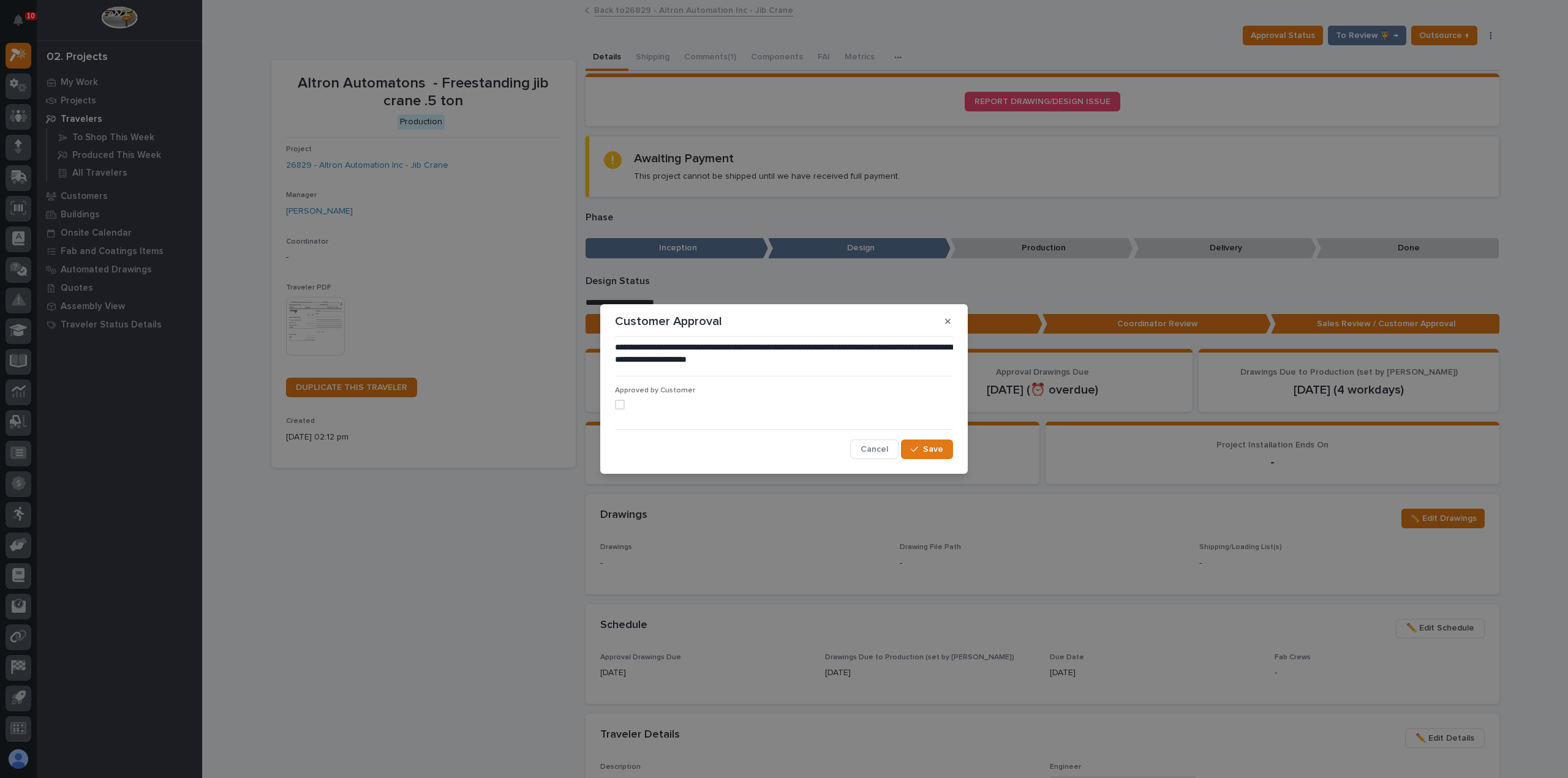
click at [619, 405] on span at bounding box center [620, 405] width 10 height 10
click at [924, 454] on button "Save" at bounding box center [927, 449] width 52 height 20
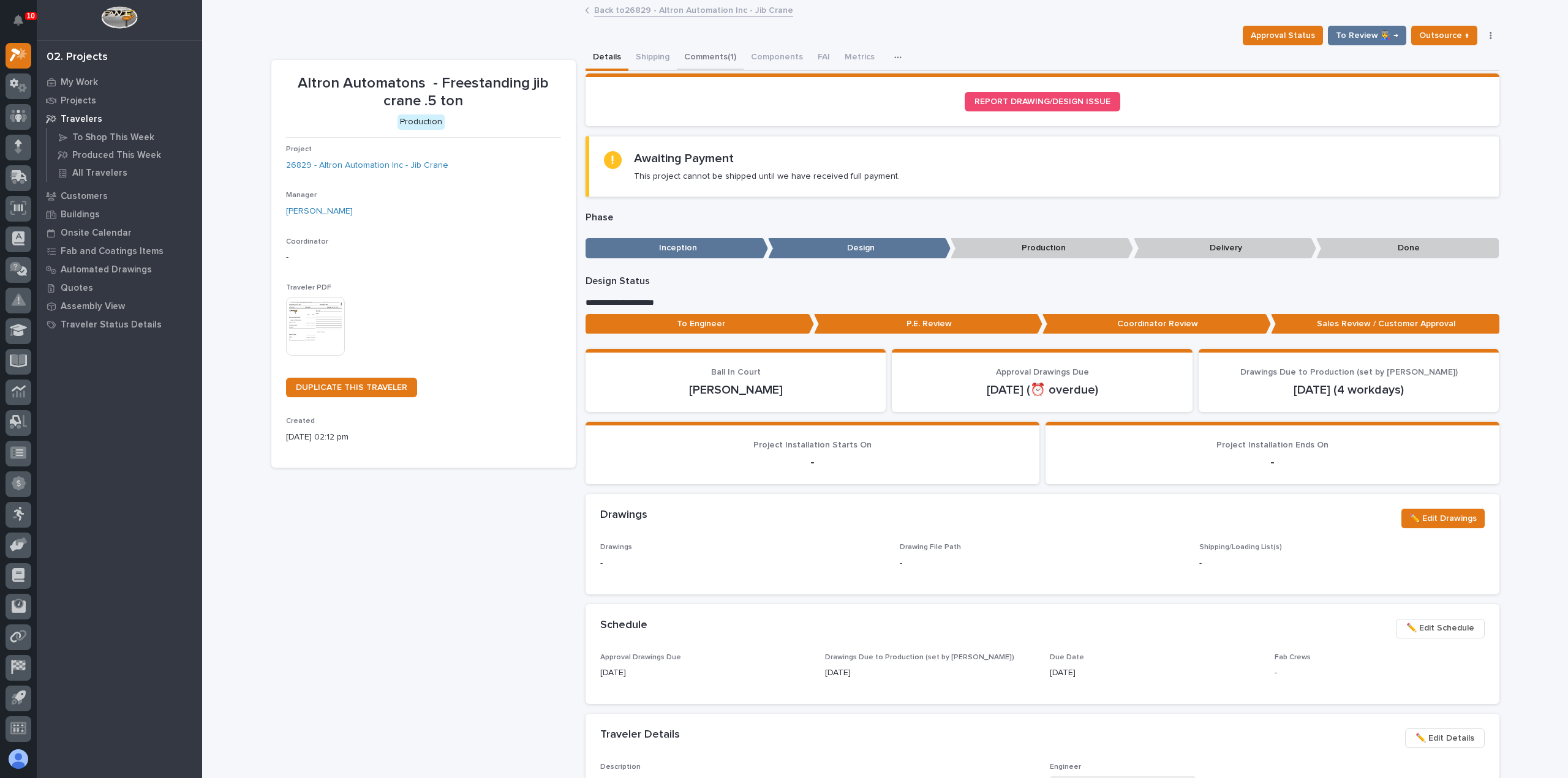
click at [706, 59] on button "Comments (1)" at bounding box center [710, 58] width 67 height 26
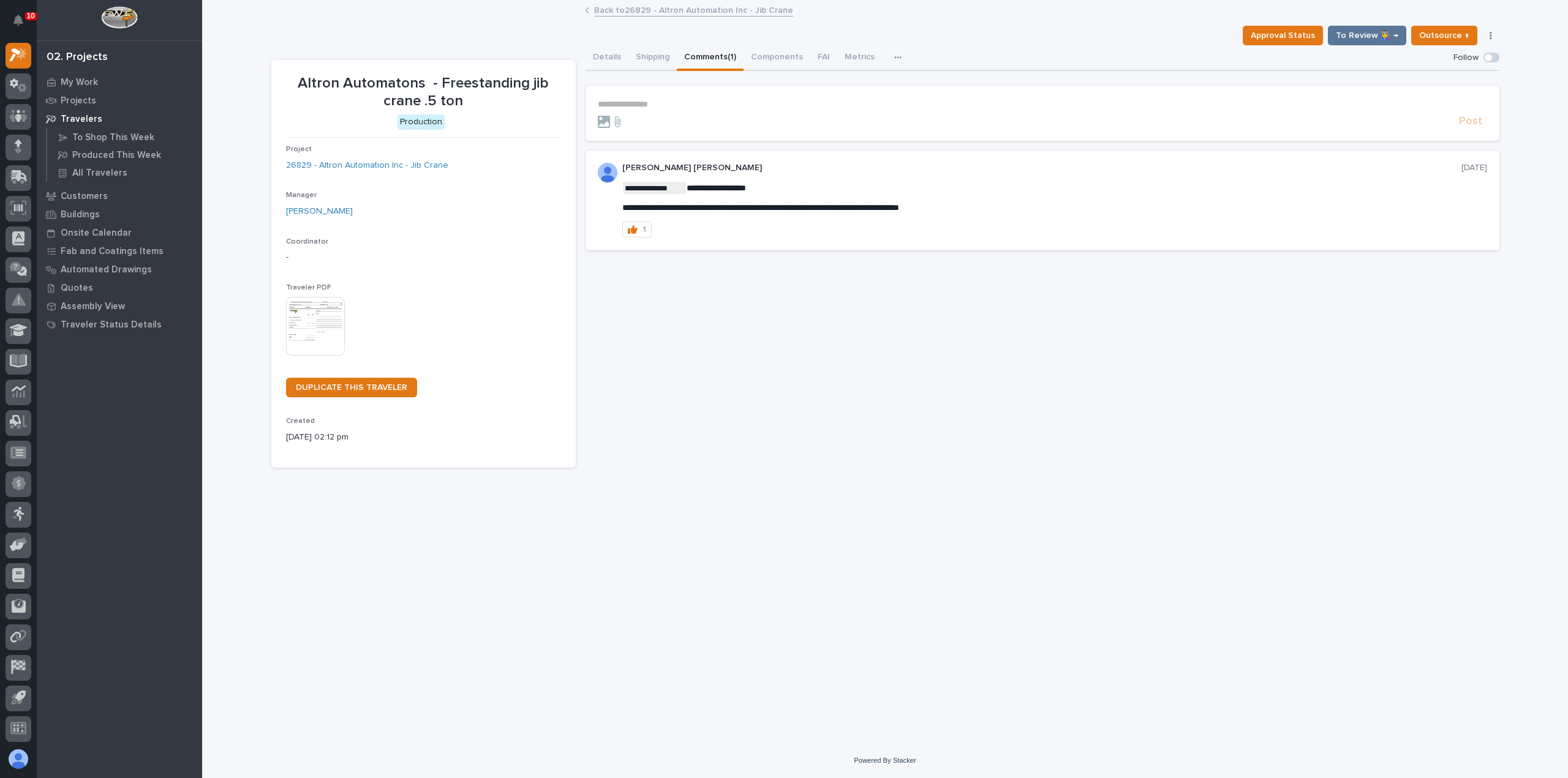
click at [689, 99] on p "**********" at bounding box center [1042, 104] width 889 height 10
click at [654, 124] on span "Ben Lee Miller" at bounding box center [671, 122] width 140 height 9
click at [699, 111] on form "**********" at bounding box center [1042, 117] width 889 height 36
click at [700, 101] on p "**********" at bounding box center [1042, 105] width 889 height 12
click at [1474, 126] on span "Post" at bounding box center [1471, 127] width 23 height 14
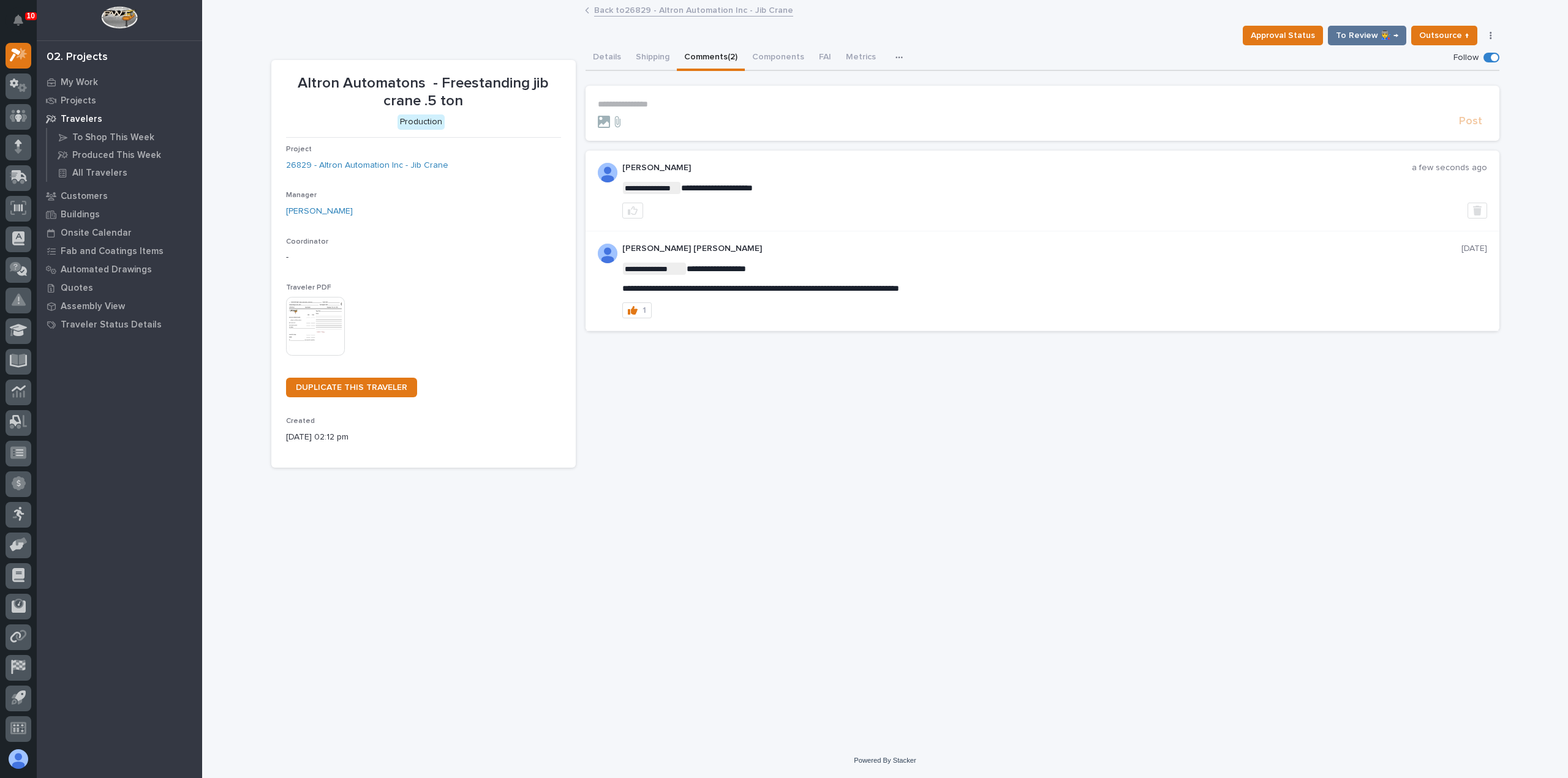
click at [730, 11] on link "Back to 26829 - Altron Automation Inc - Jib Crane" at bounding box center [693, 9] width 199 height 14
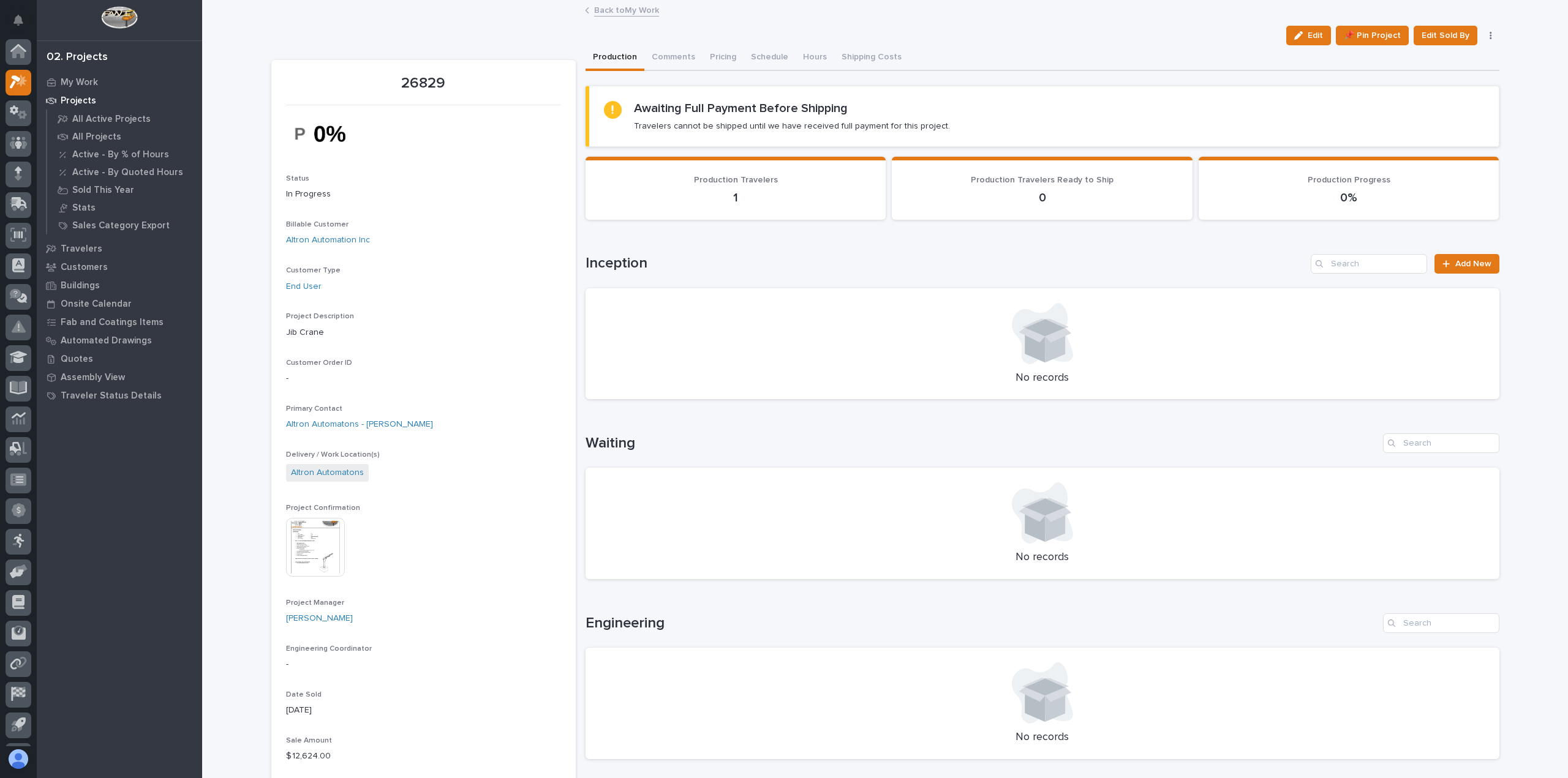
scroll to position [27, 0]
click at [619, 10] on link "Back to My Work" at bounding box center [627, 9] width 65 height 14
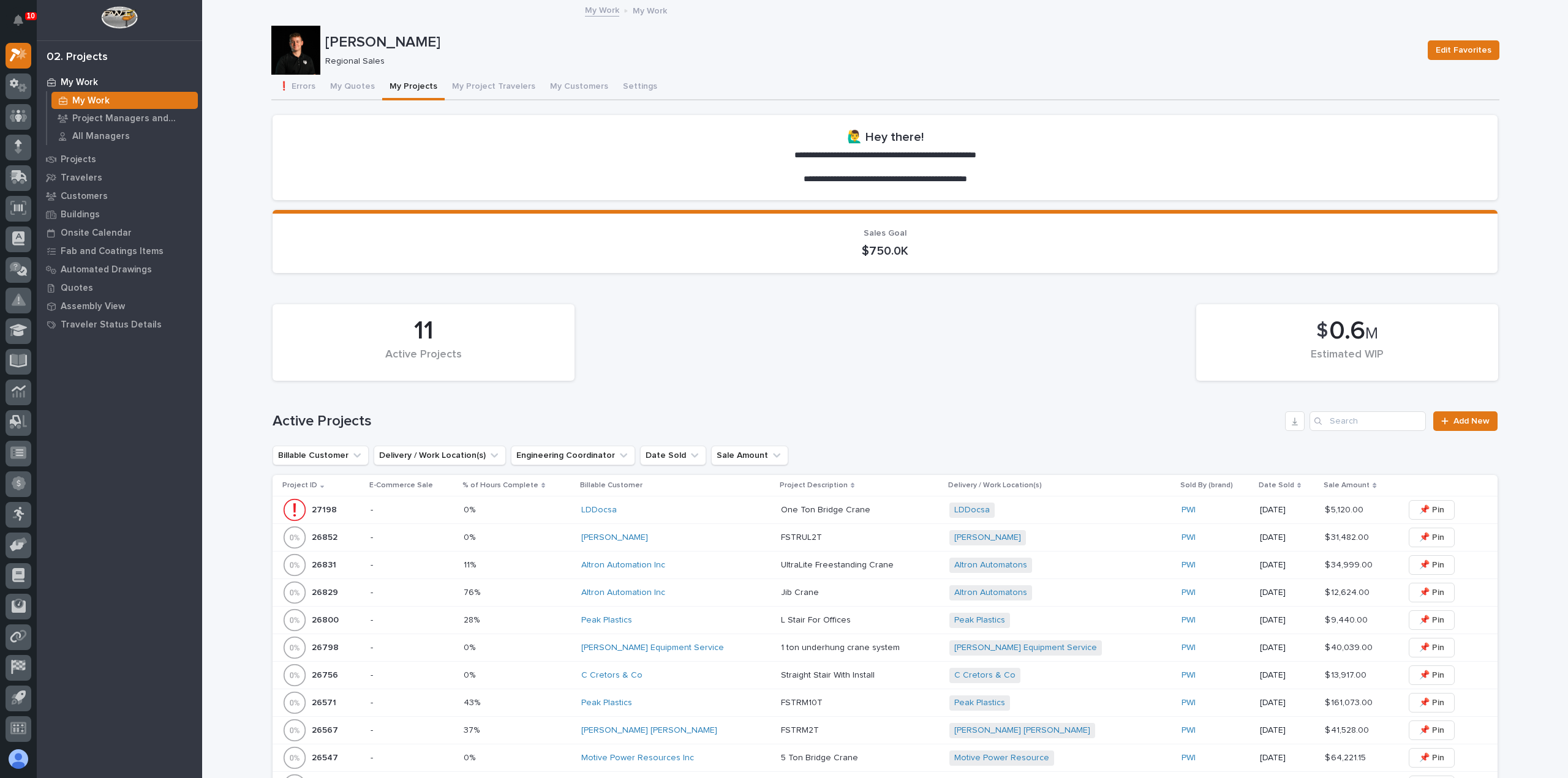
click at [714, 544] on div "[PERSON_NAME]" at bounding box center [676, 537] width 190 height 20
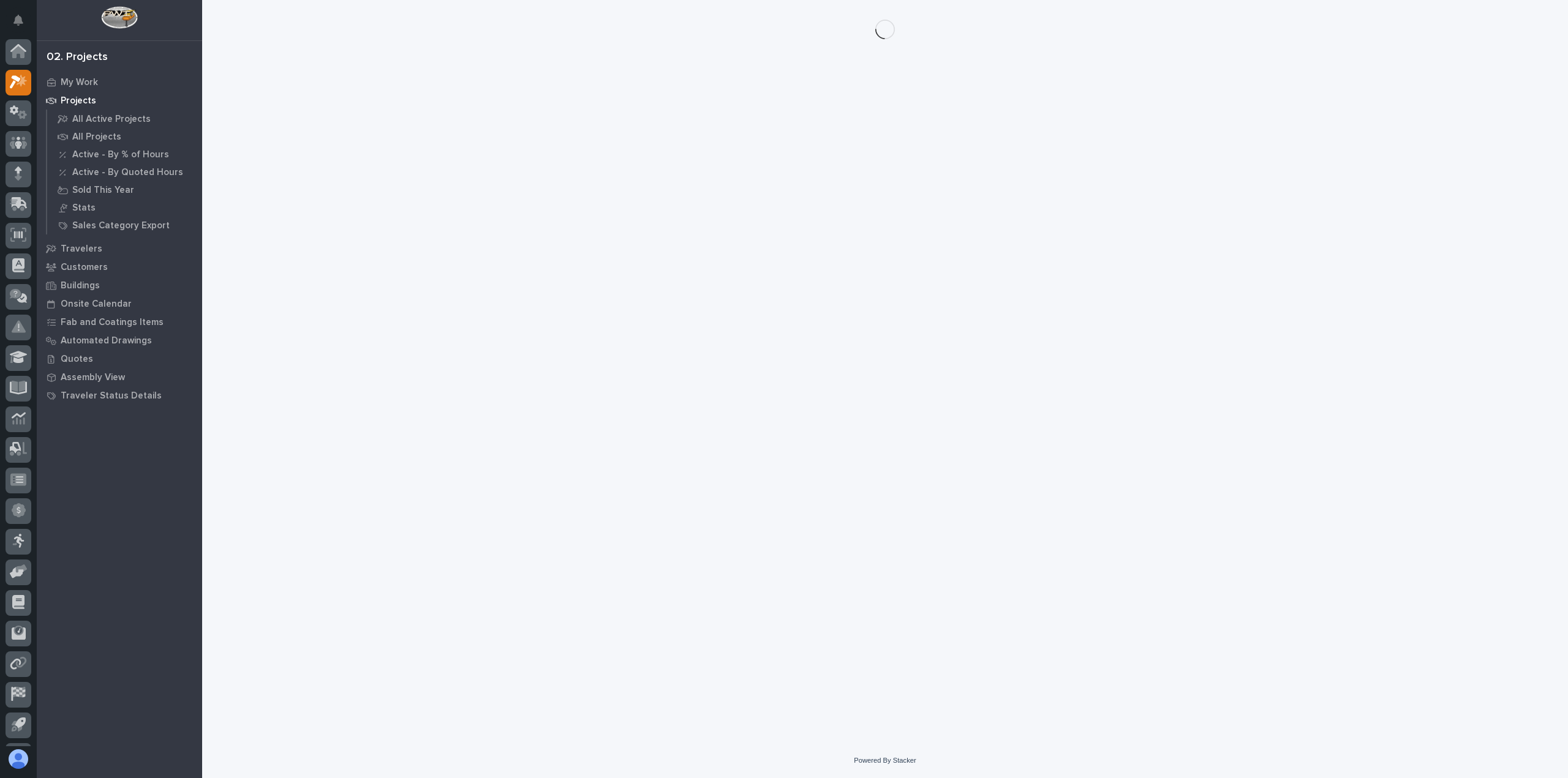
scroll to position [27, 0]
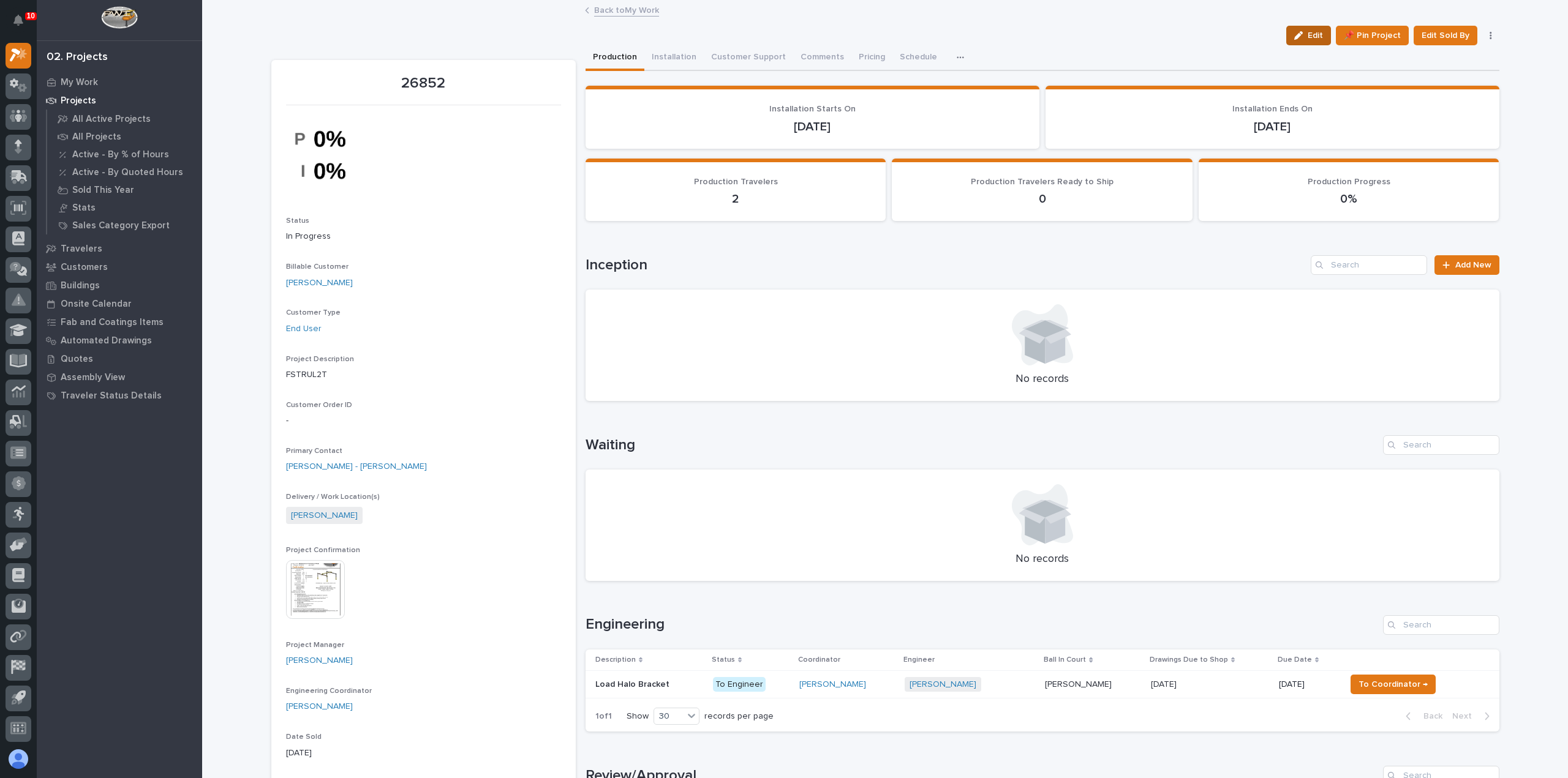
click at [1311, 35] on span "Edit" at bounding box center [1315, 36] width 15 height 11
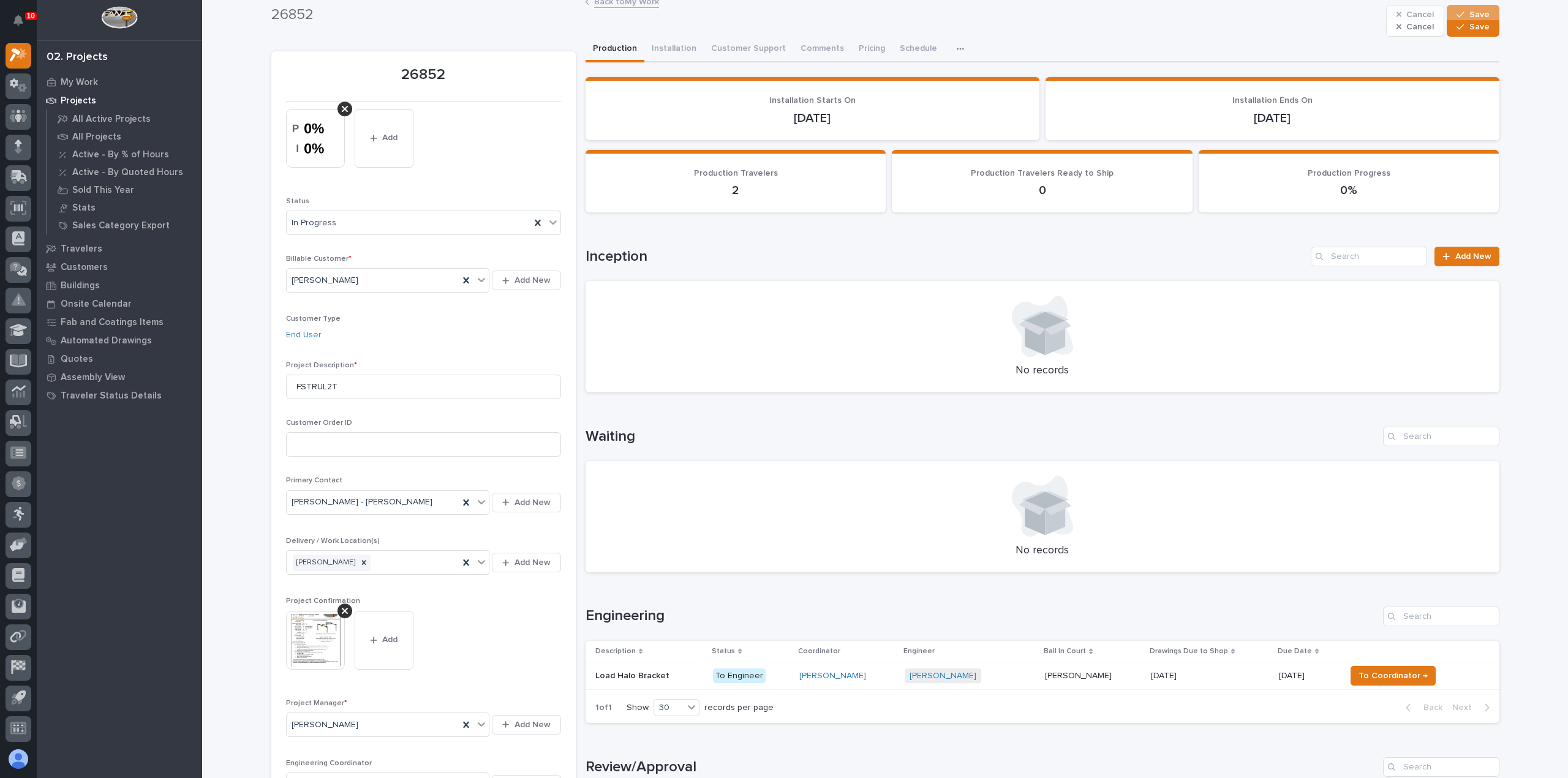
scroll to position [0, 0]
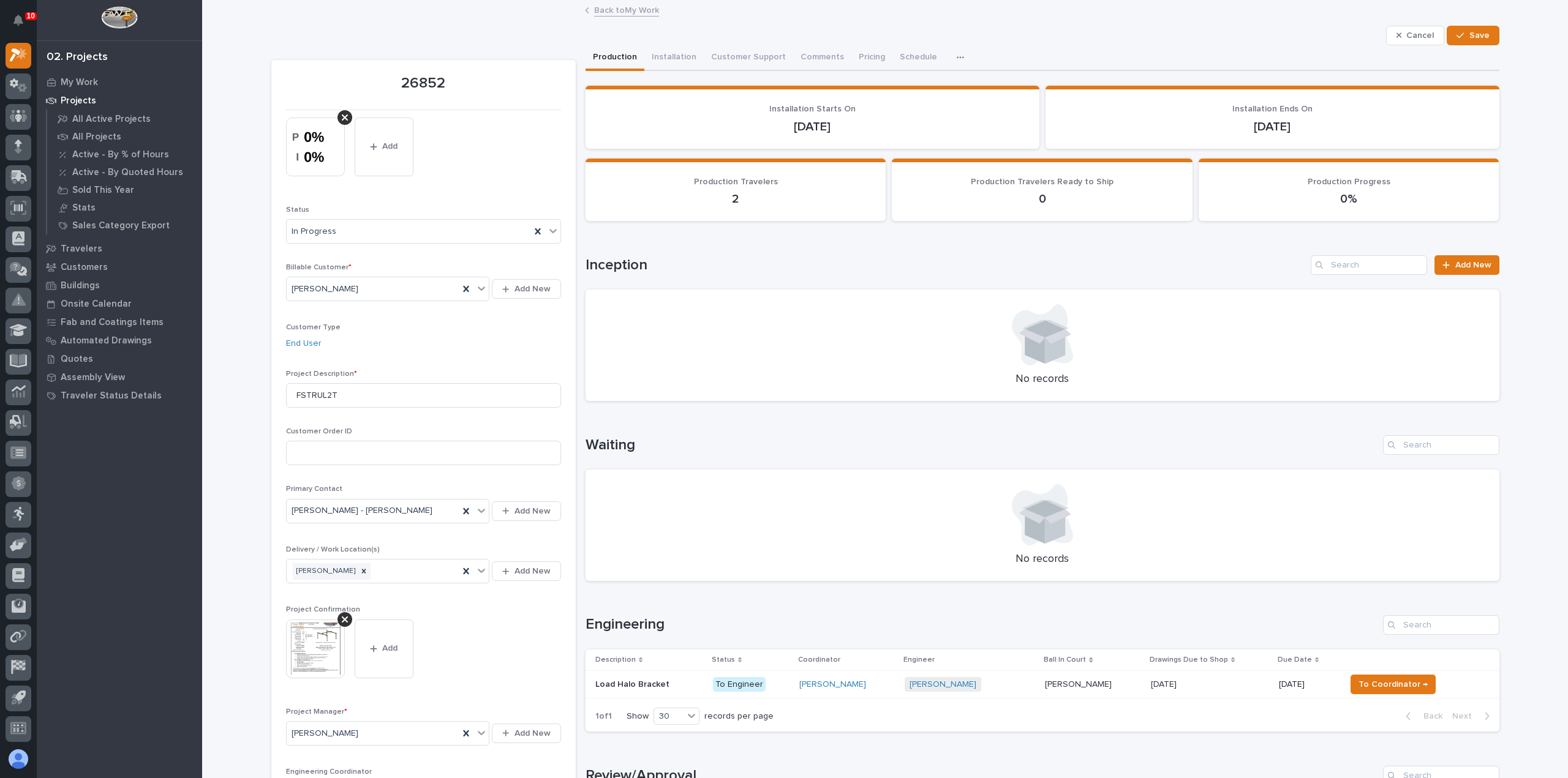
click at [632, 12] on link "Back to My Work" at bounding box center [627, 9] width 65 height 14
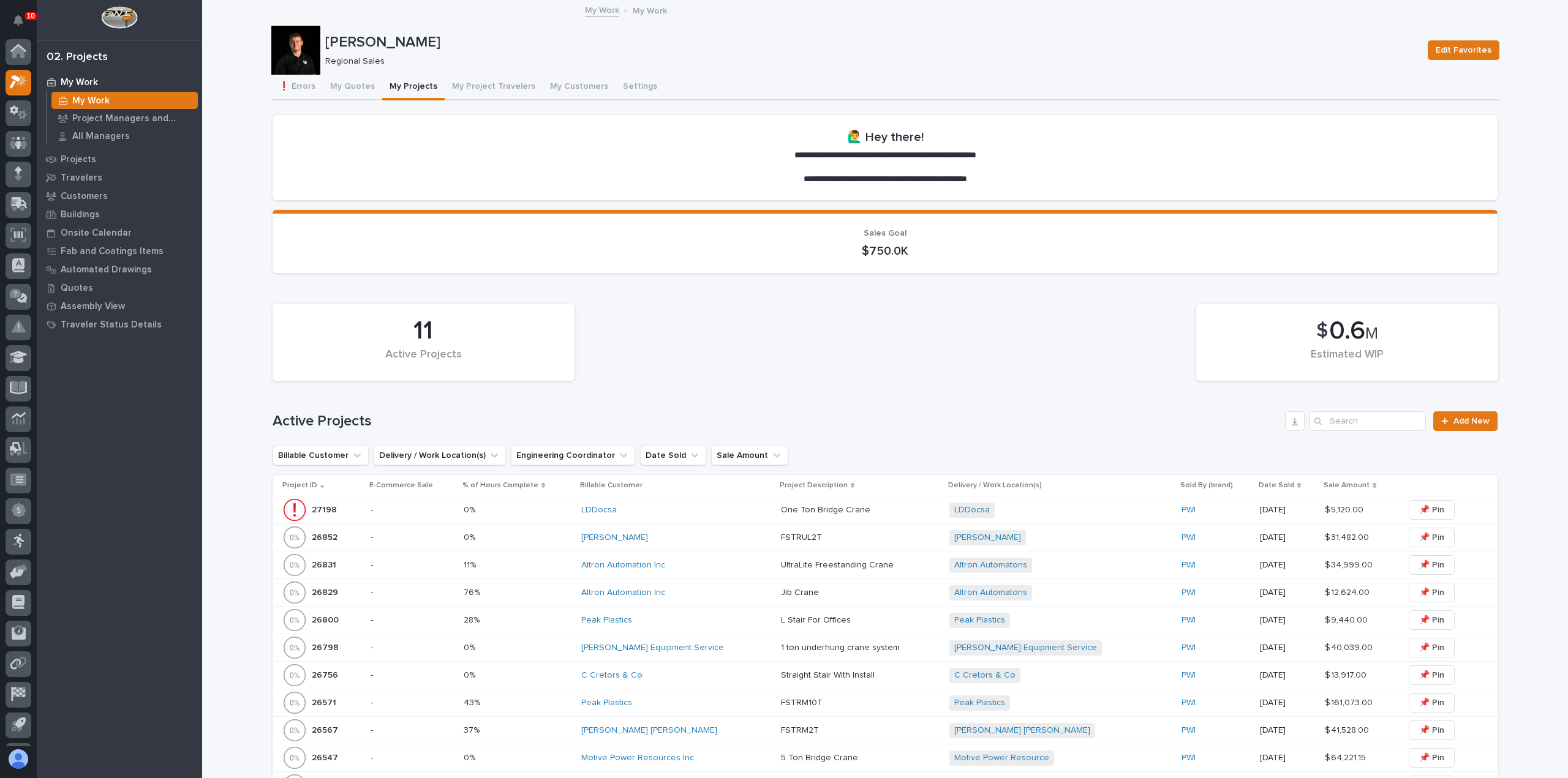
scroll to position [27, 0]
click at [671, 543] on div "[PERSON_NAME]" at bounding box center [676, 537] width 190 height 20
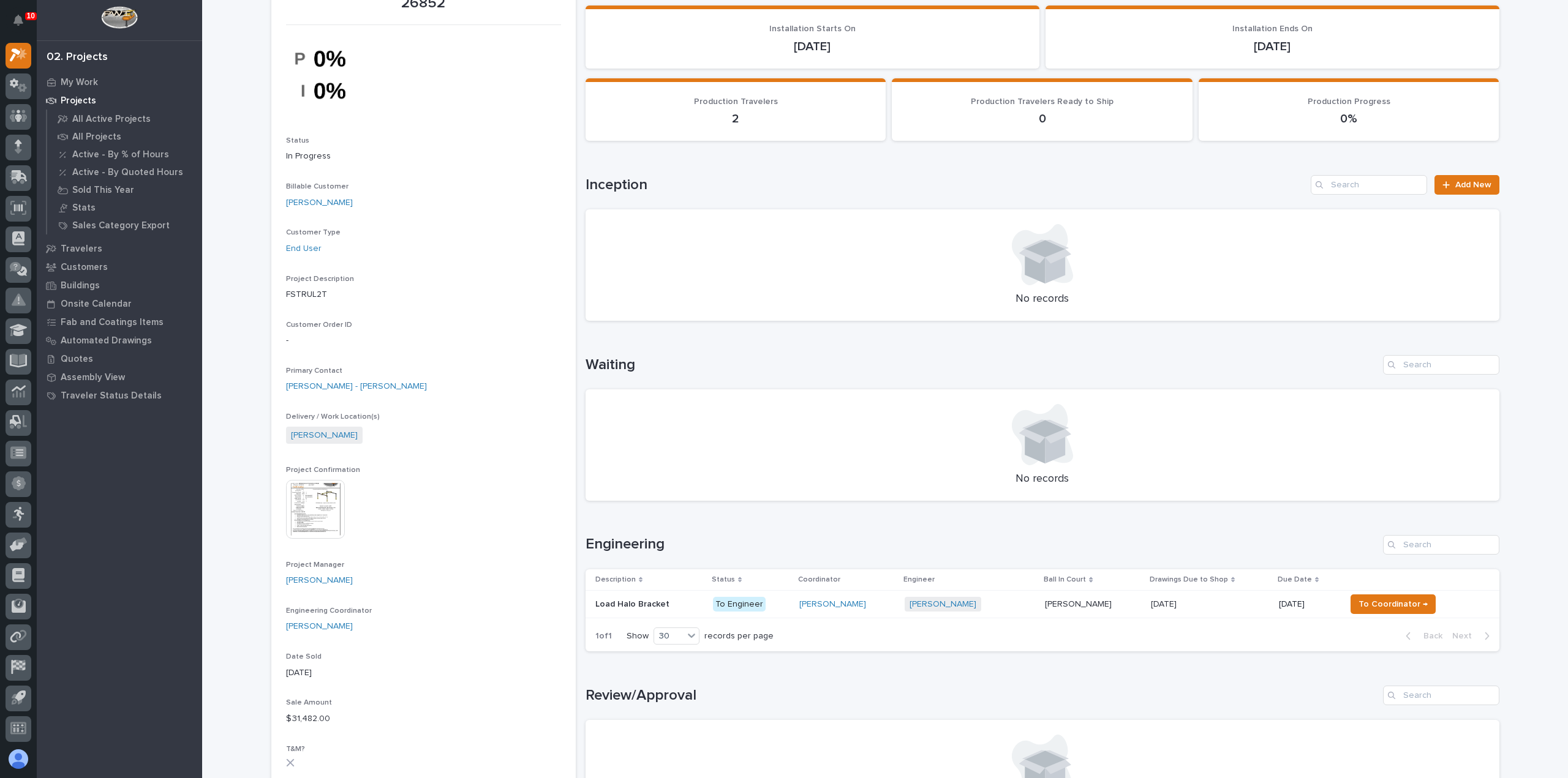
scroll to position [245, 0]
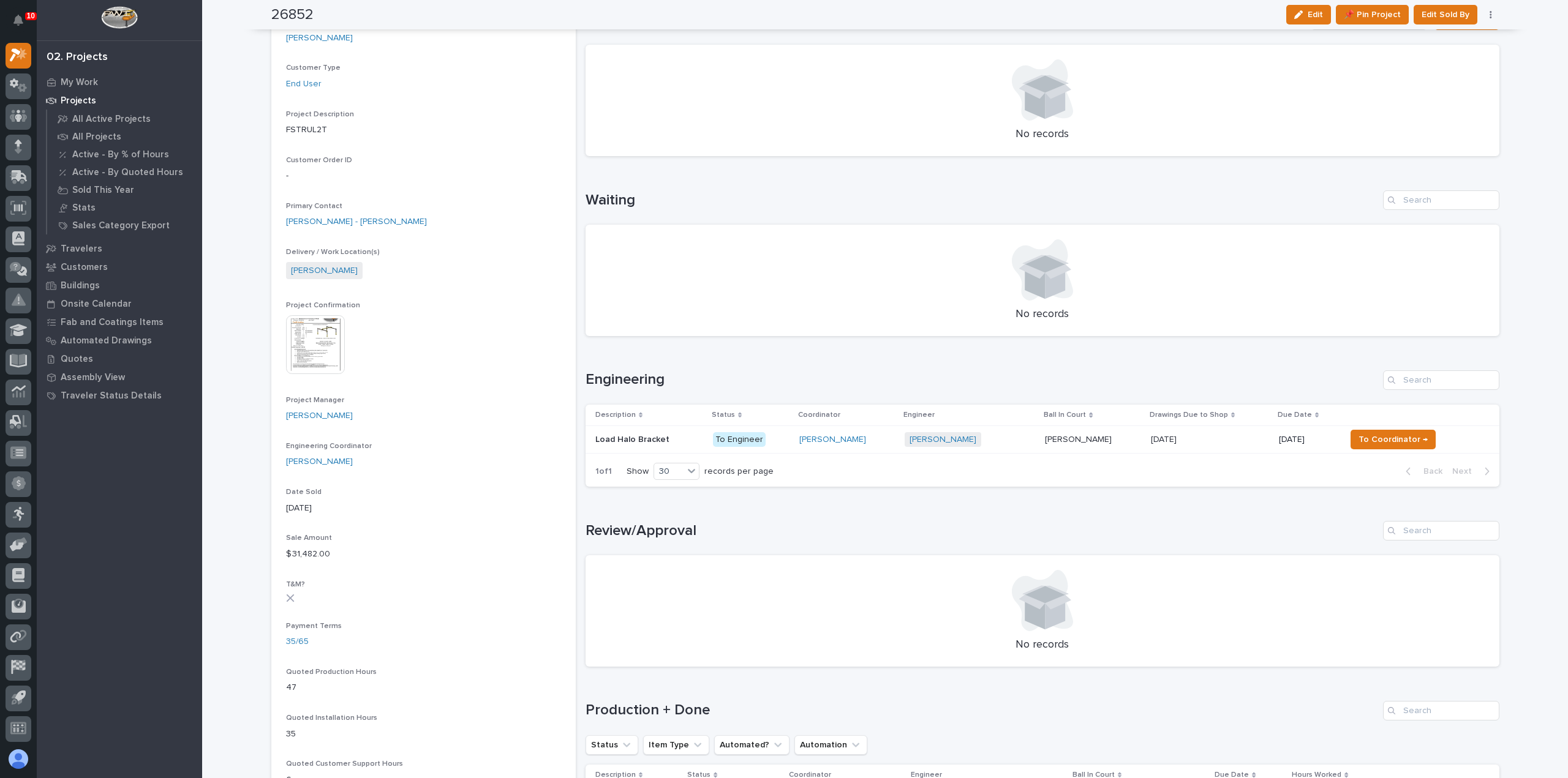
click at [877, 449] on div "[PERSON_NAME]" at bounding box center [847, 439] width 96 height 20
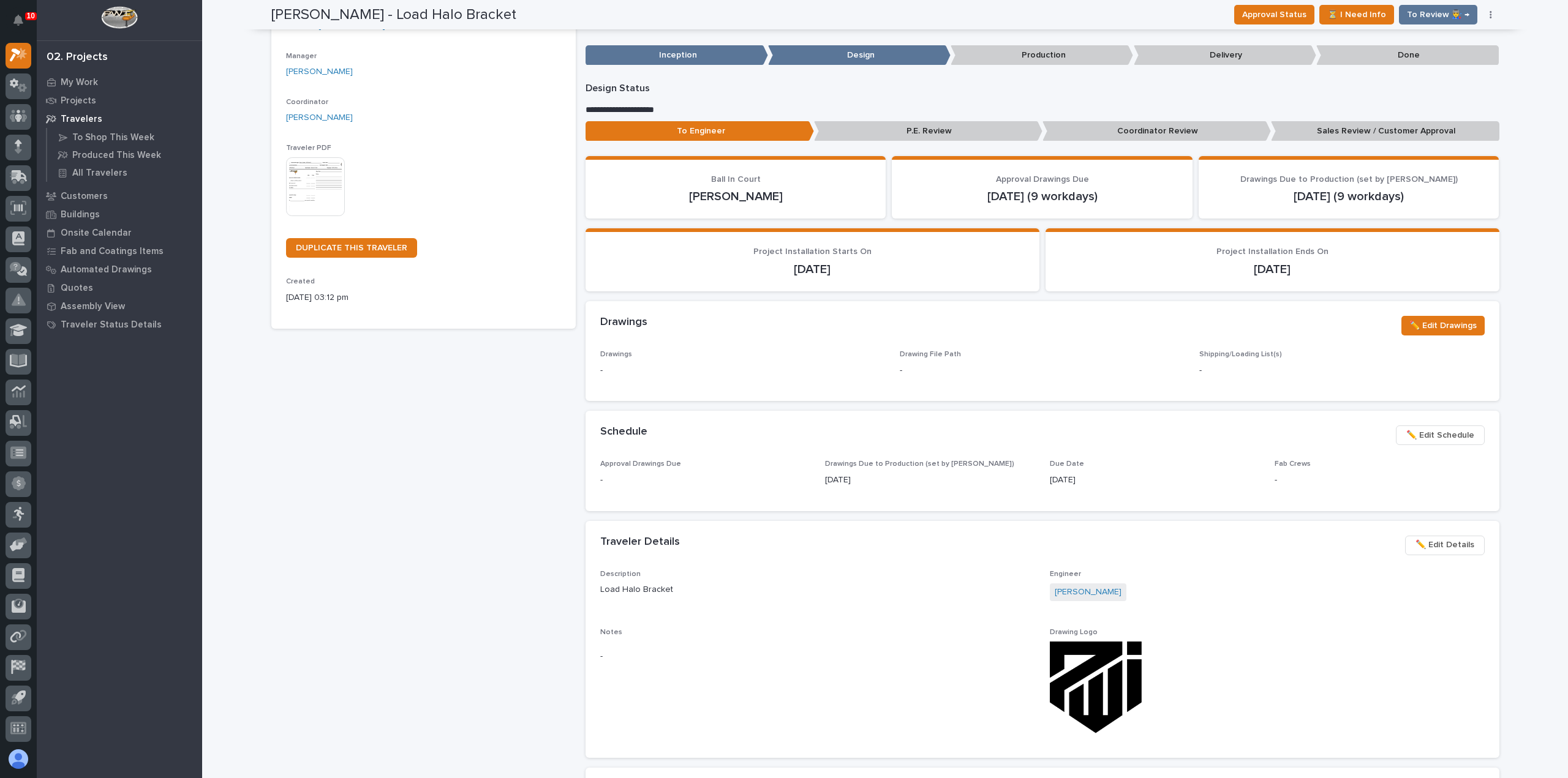
scroll to position [122, 0]
click at [1449, 434] on span "✏️ Edit Schedule" at bounding box center [1440, 435] width 68 height 15
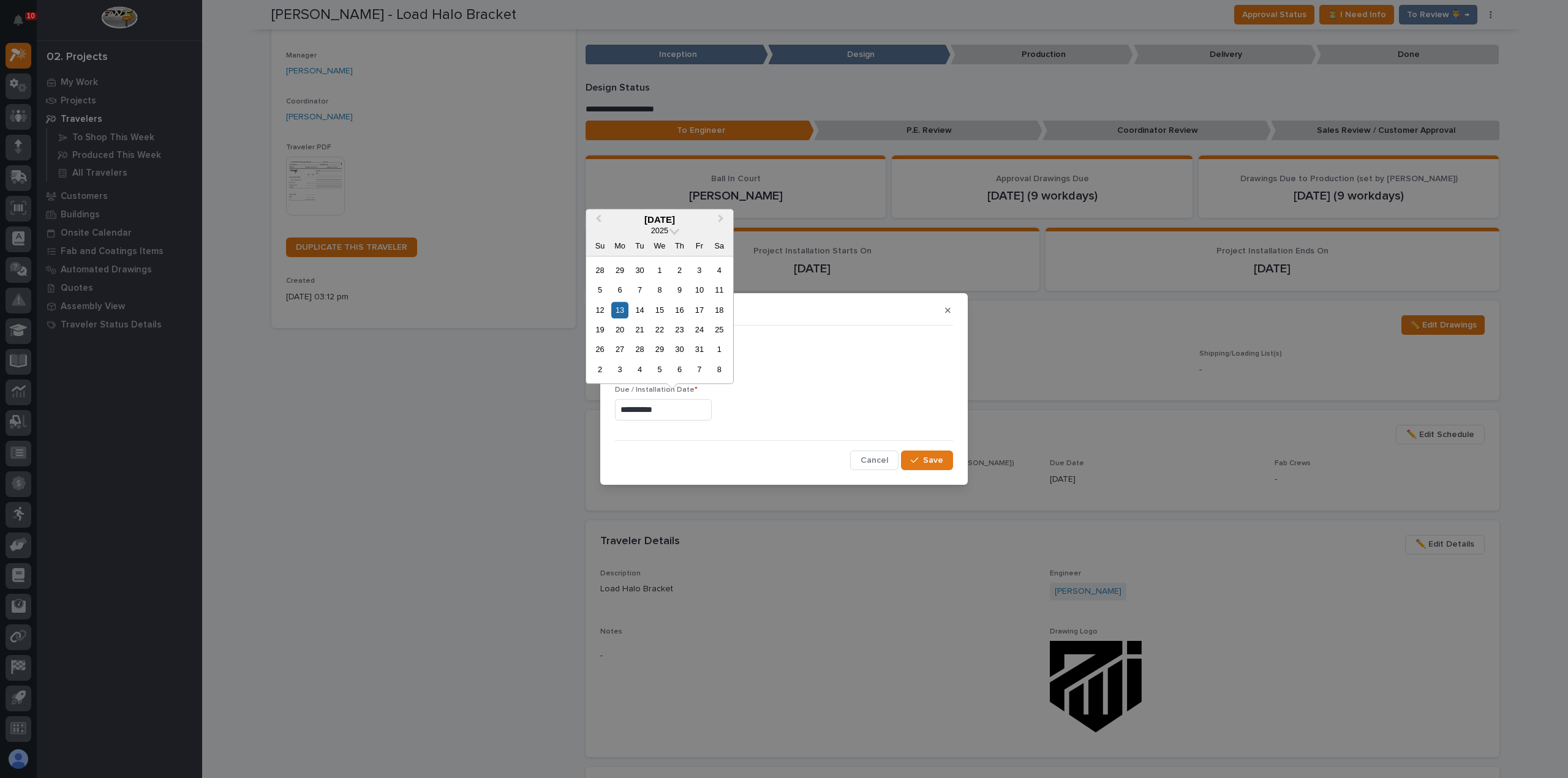
click at [641, 408] on input "**********" at bounding box center [663, 410] width 97 height 21
type input "**********"
click at [639, 329] on div "21" at bounding box center [639, 329] width 17 height 17
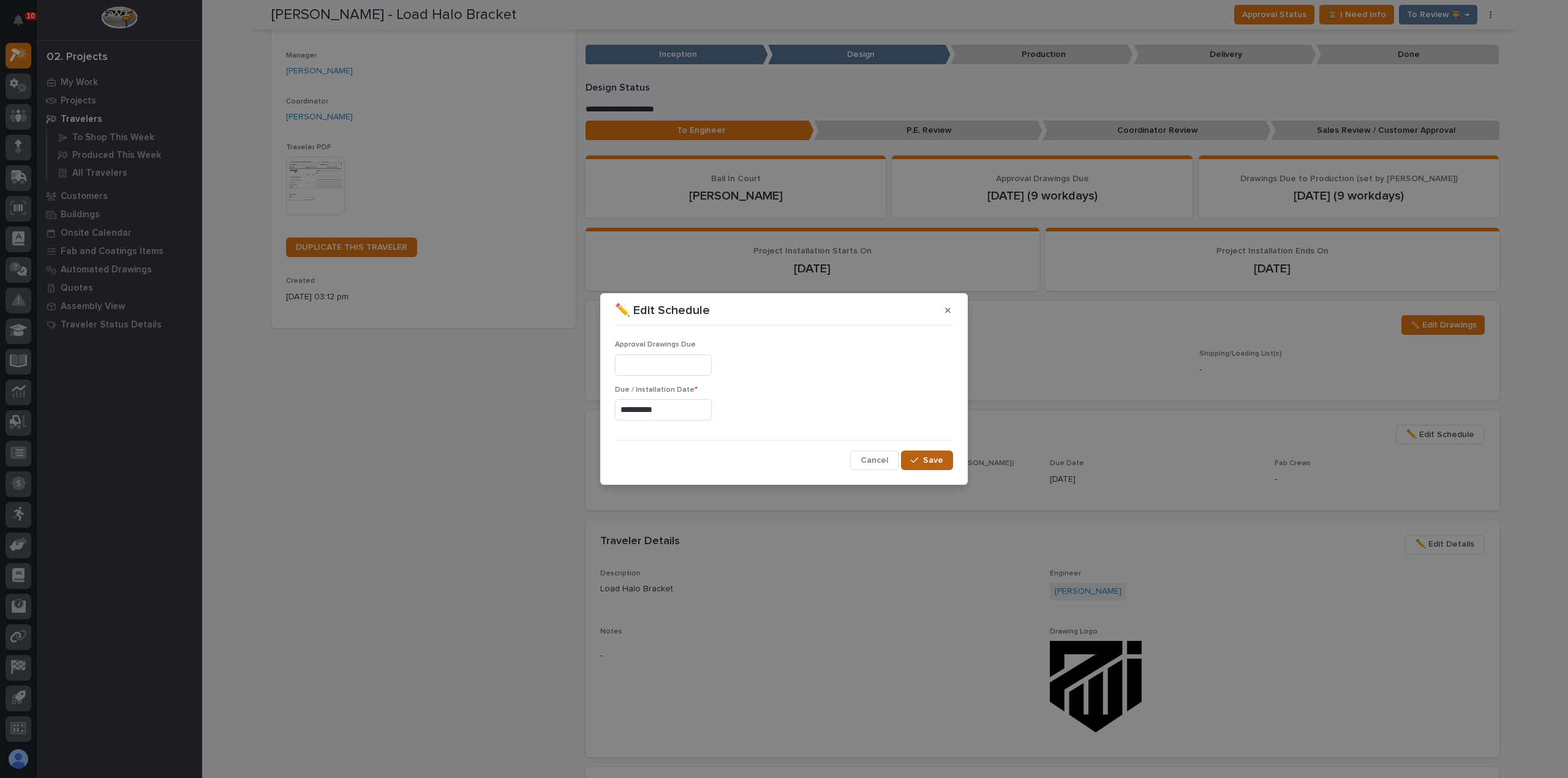
click at [938, 459] on span "Save" at bounding box center [933, 460] width 20 height 11
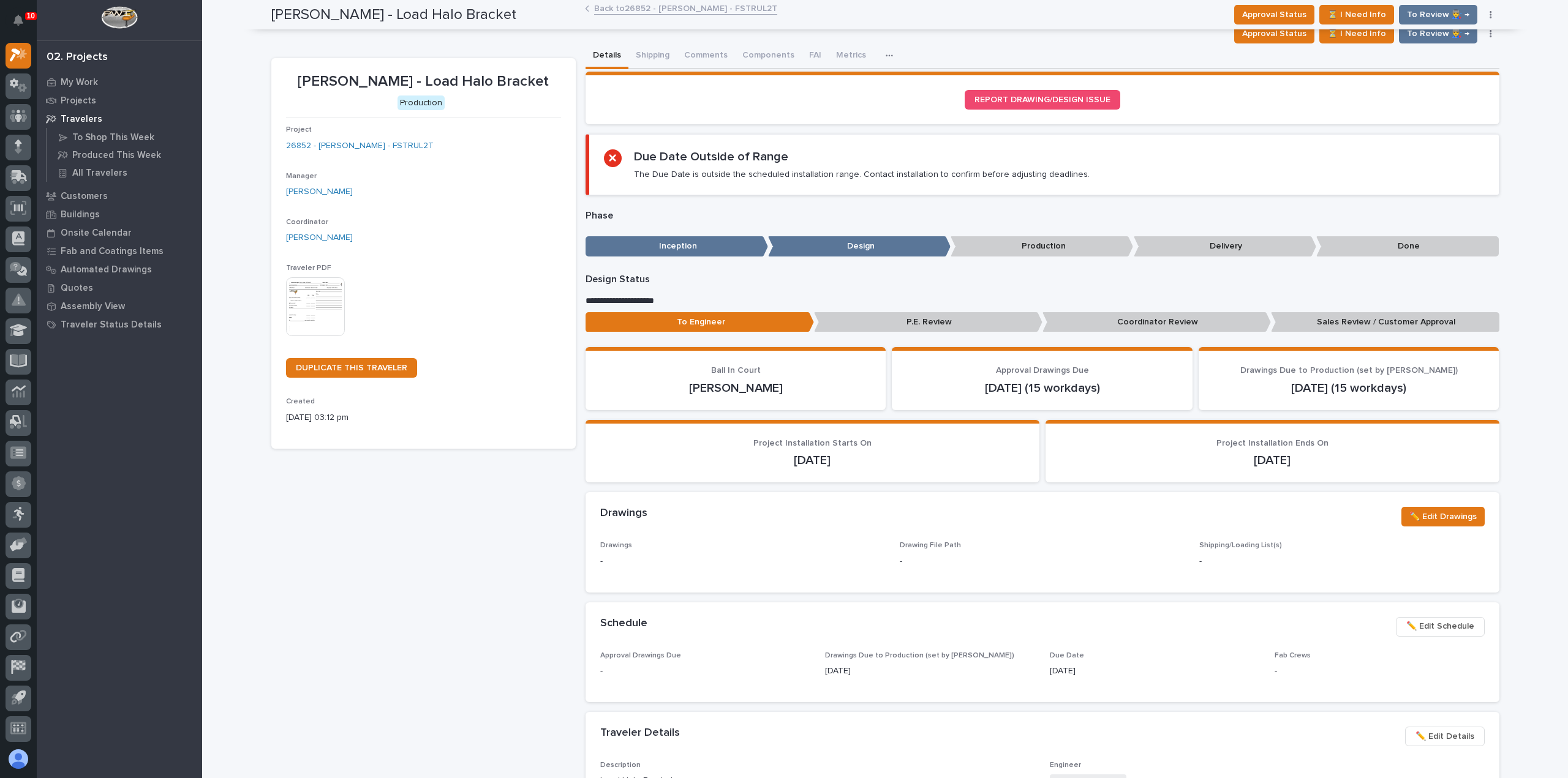
scroll to position [0, 0]
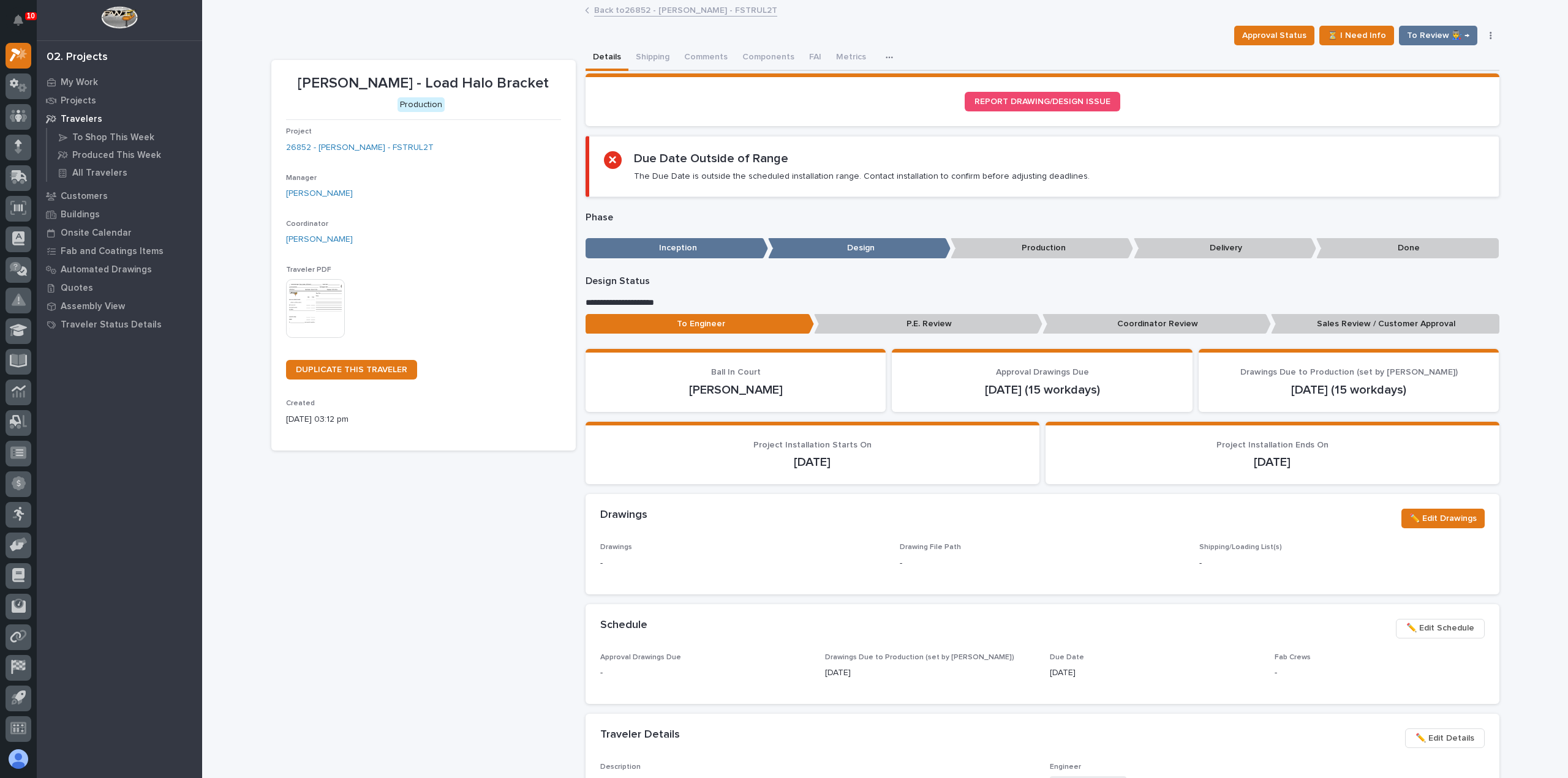
click at [688, 9] on link "Back to 26852 - [PERSON_NAME] - FSTRUL2T" at bounding box center [685, 9] width 183 height 14
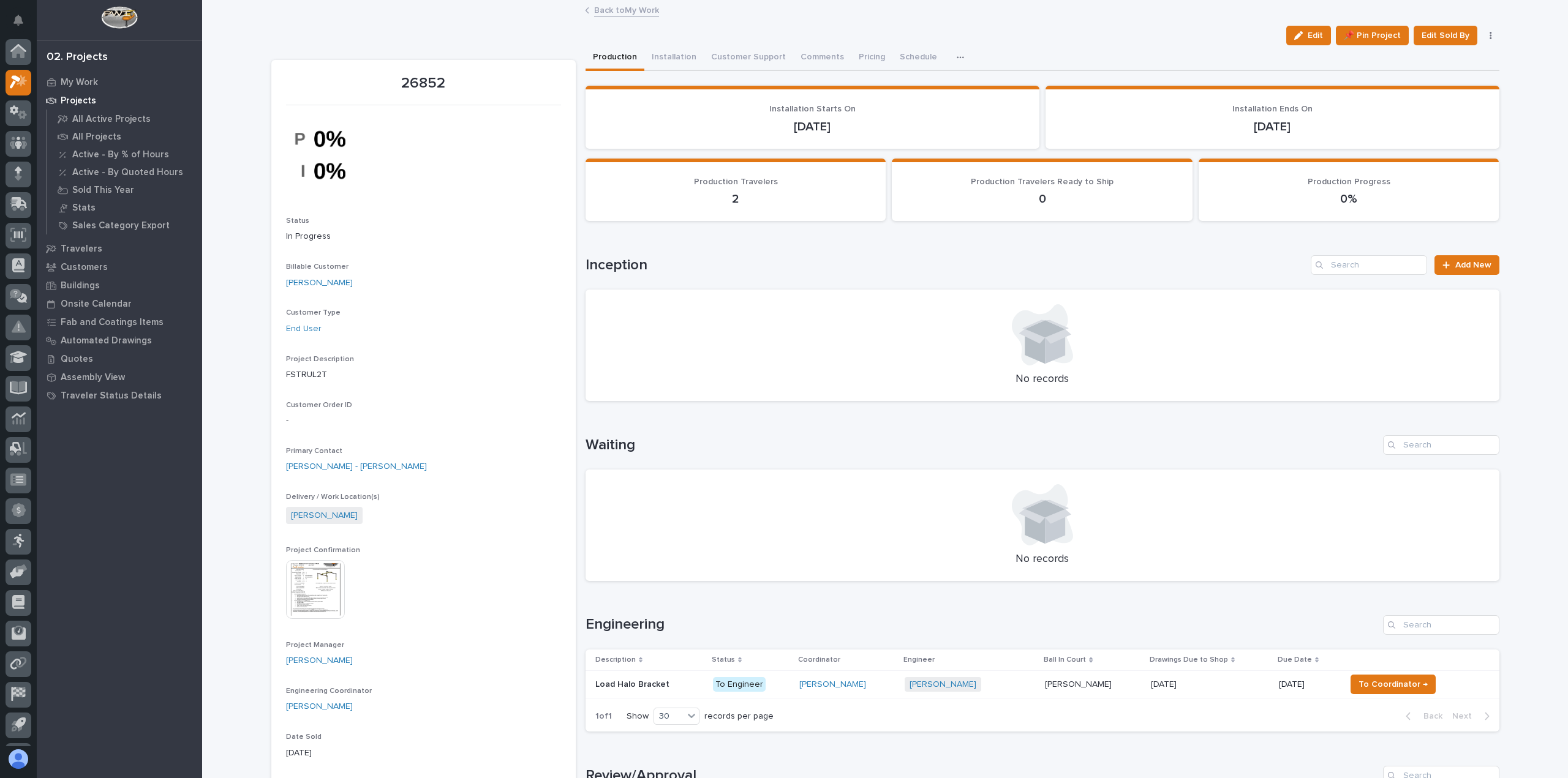
scroll to position [27, 0]
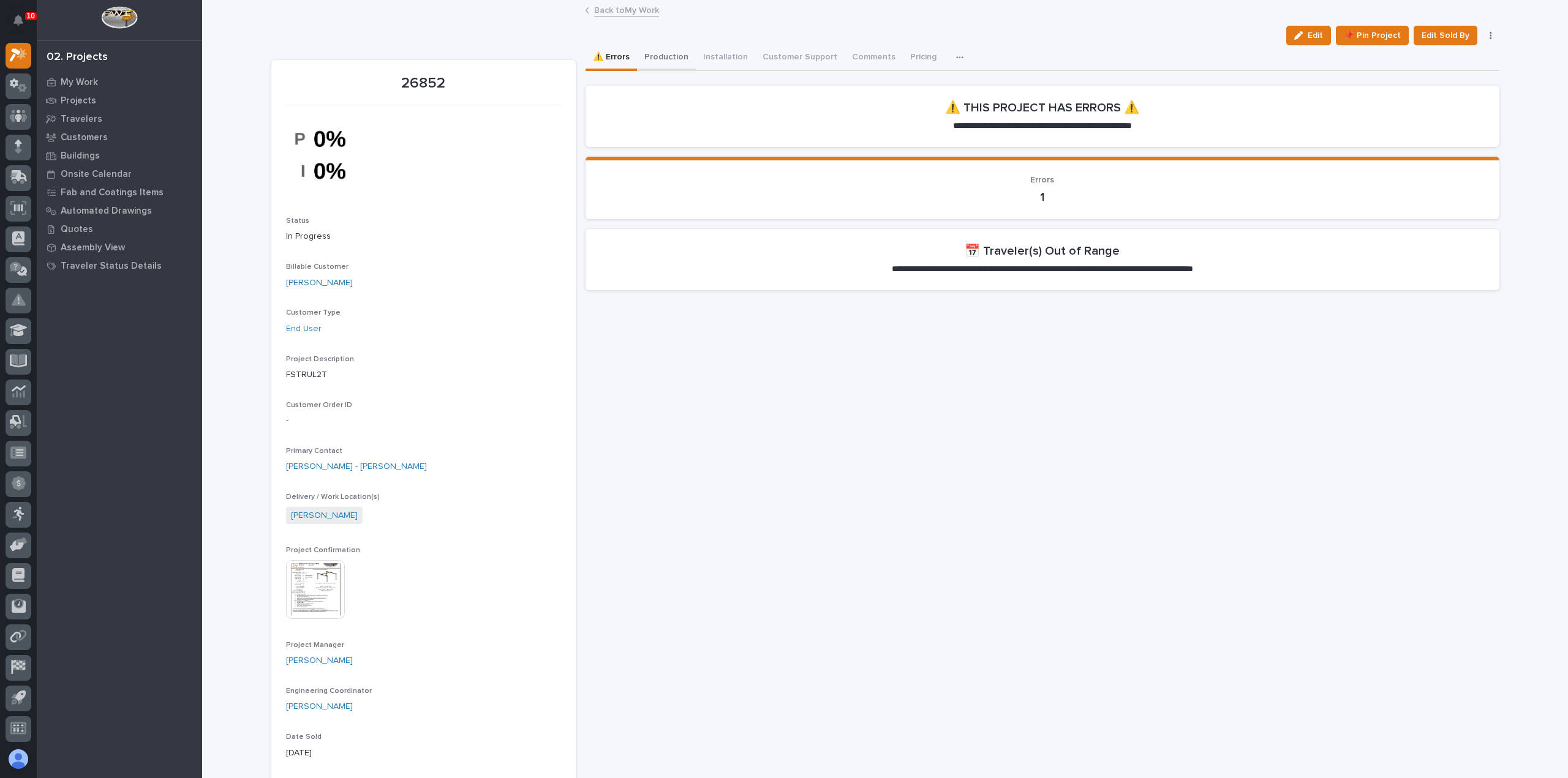
click at [668, 62] on button "Production" at bounding box center [666, 58] width 59 height 26
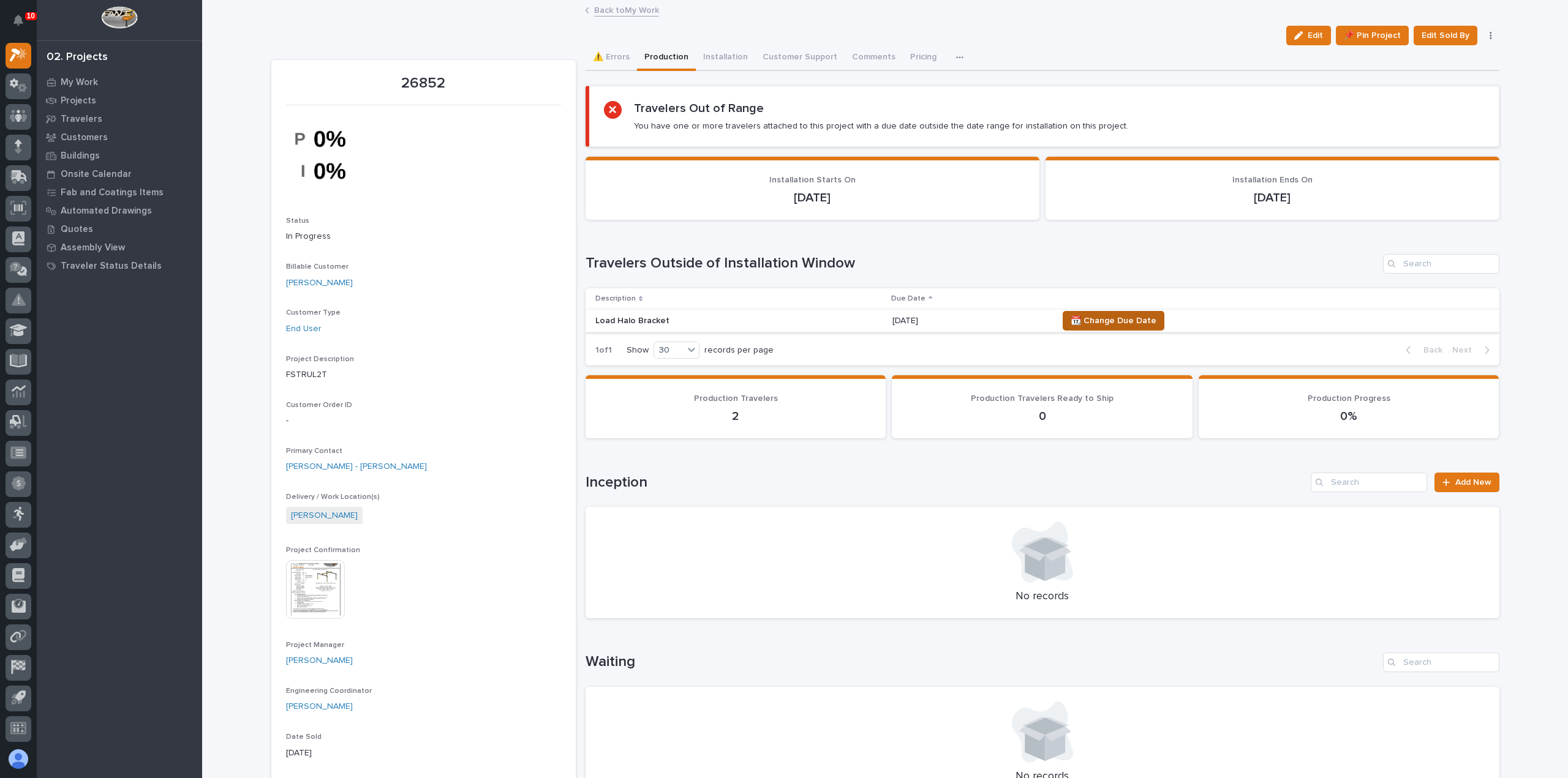
click at [1112, 319] on span "📆 Change Due Date" at bounding box center [1114, 321] width 86 height 15
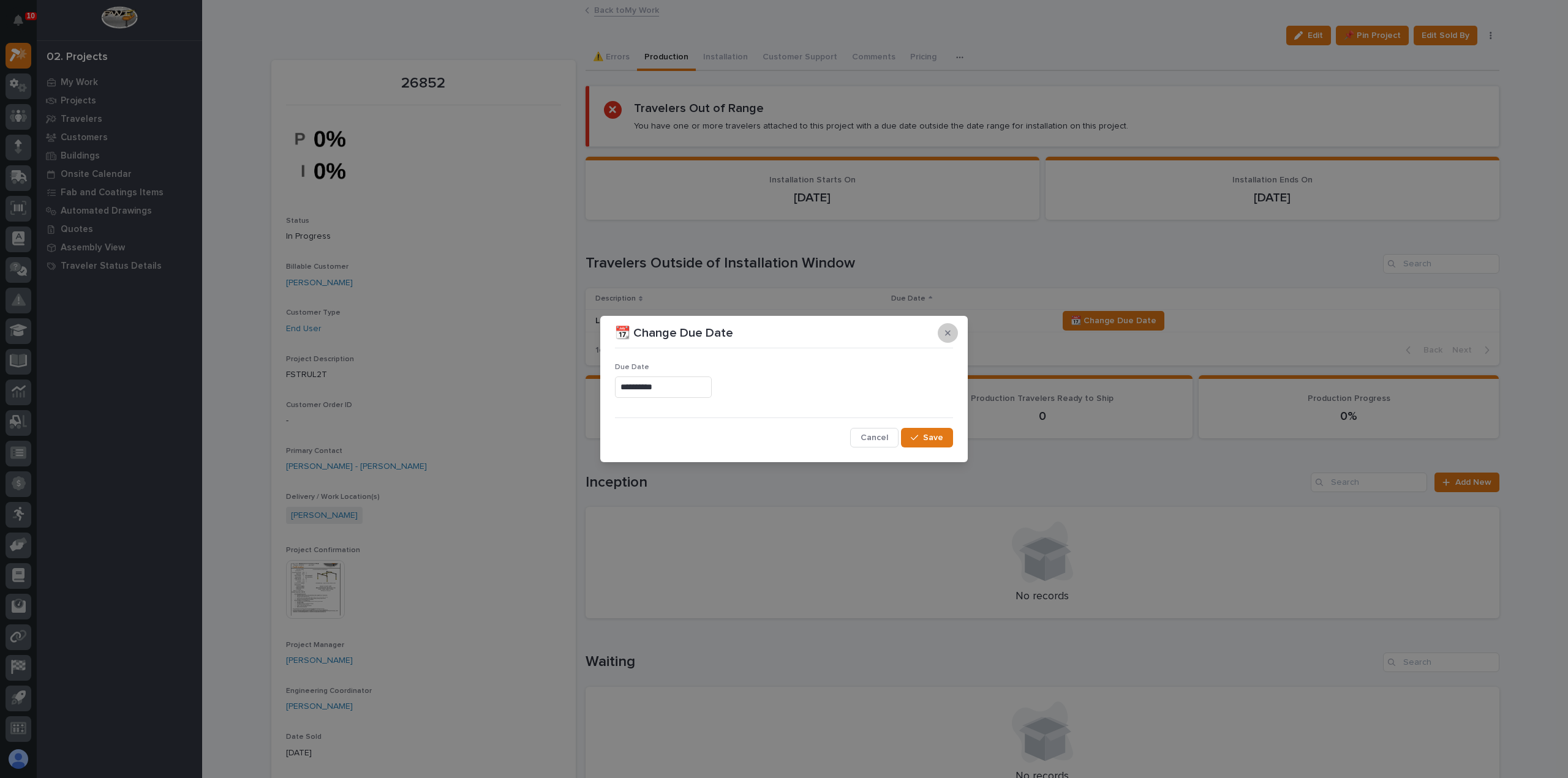
click at [949, 329] on icon "button" at bounding box center [948, 333] width 6 height 9
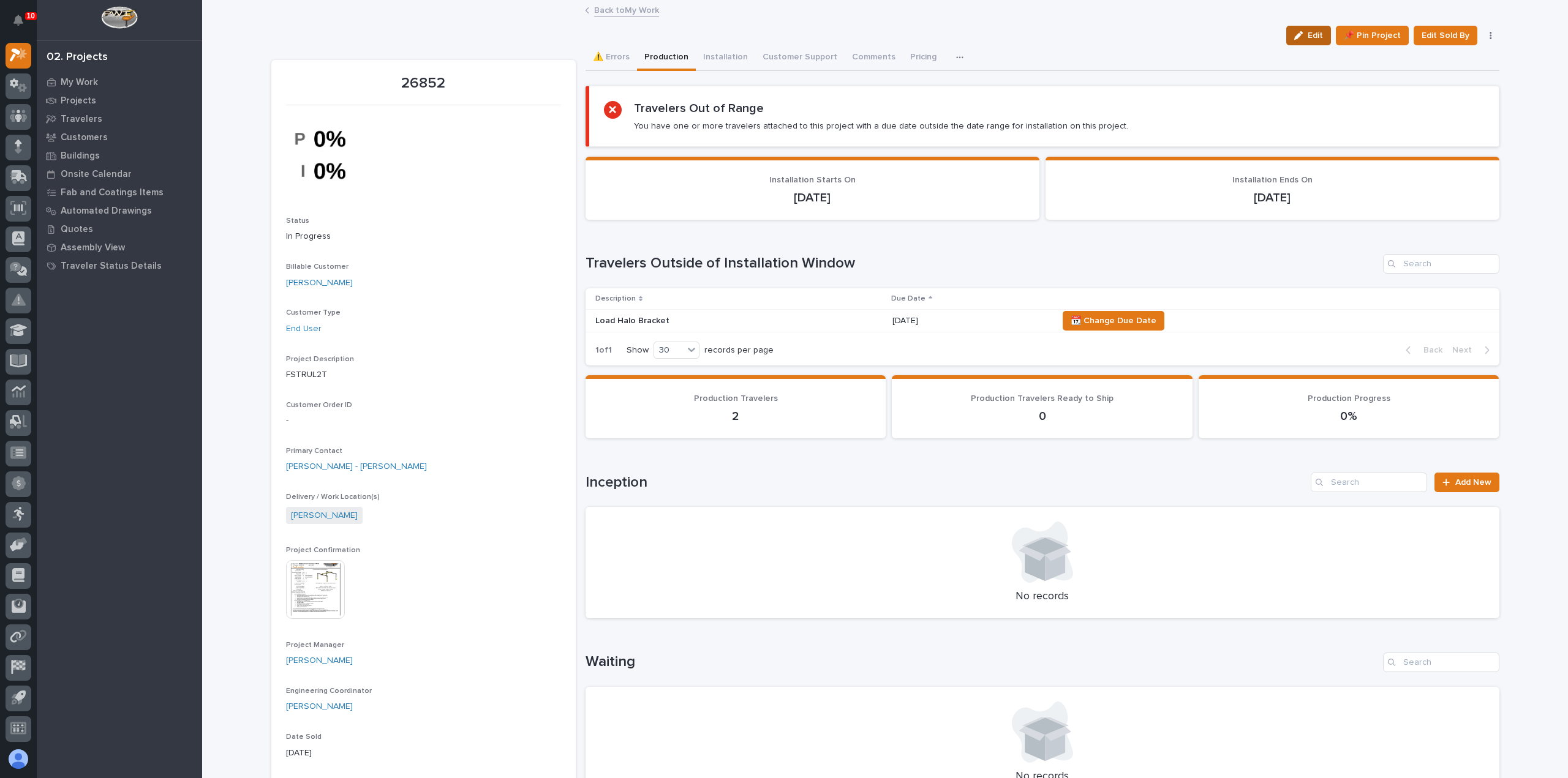
click at [1308, 39] on span "Edit" at bounding box center [1315, 36] width 15 height 11
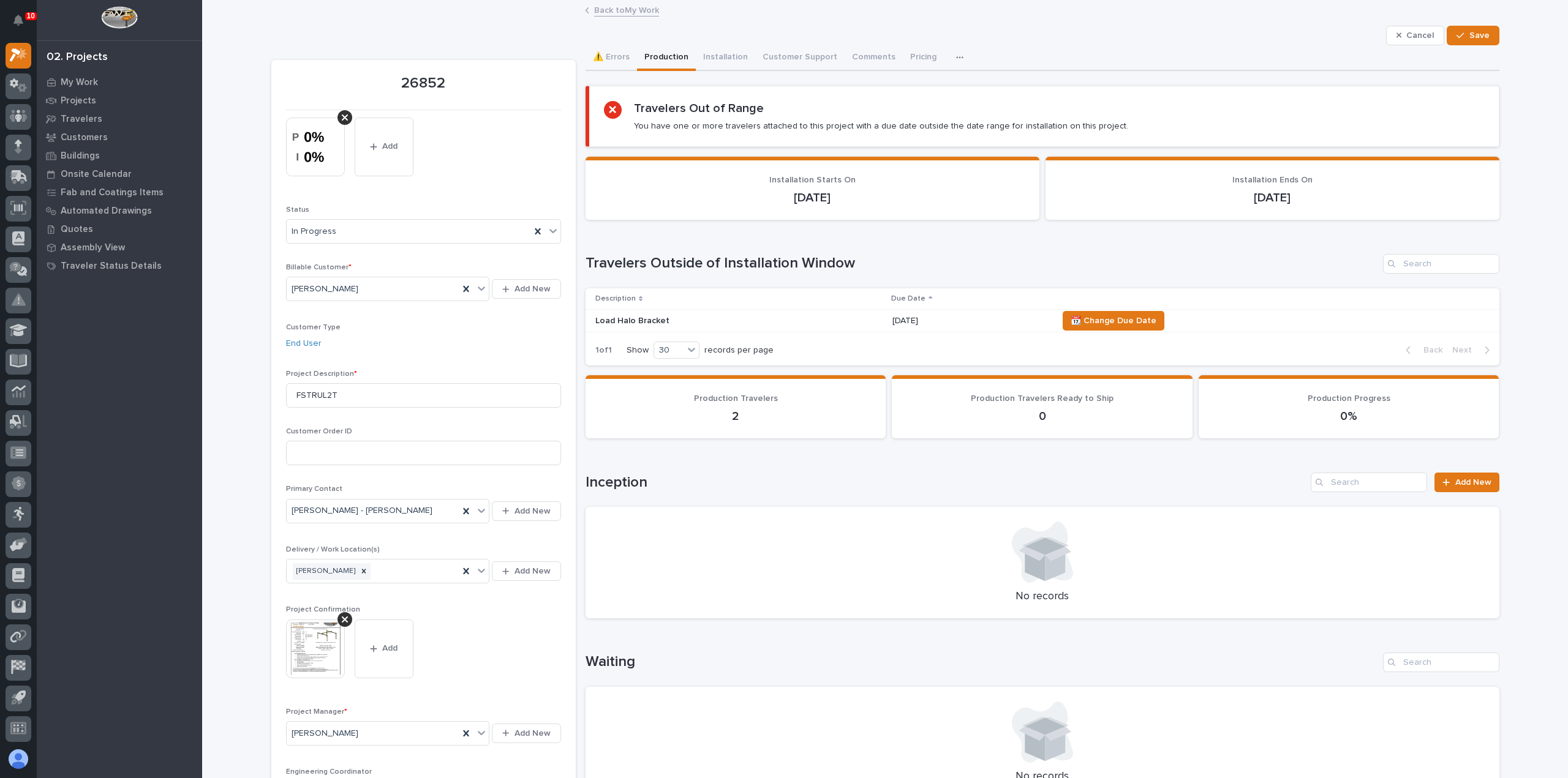
click at [620, 11] on link "Back to My Work" at bounding box center [627, 9] width 65 height 14
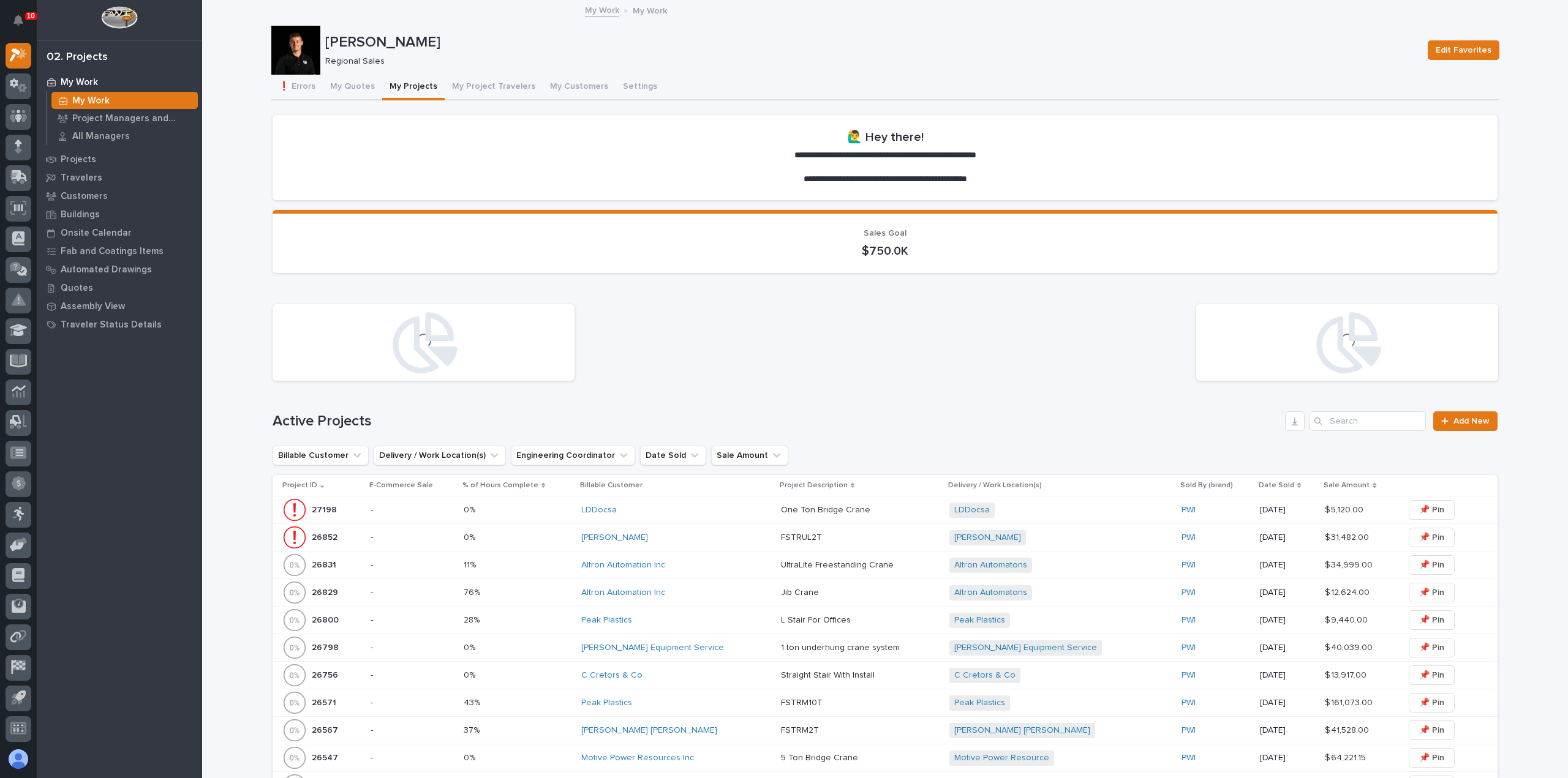
scroll to position [245, 0]
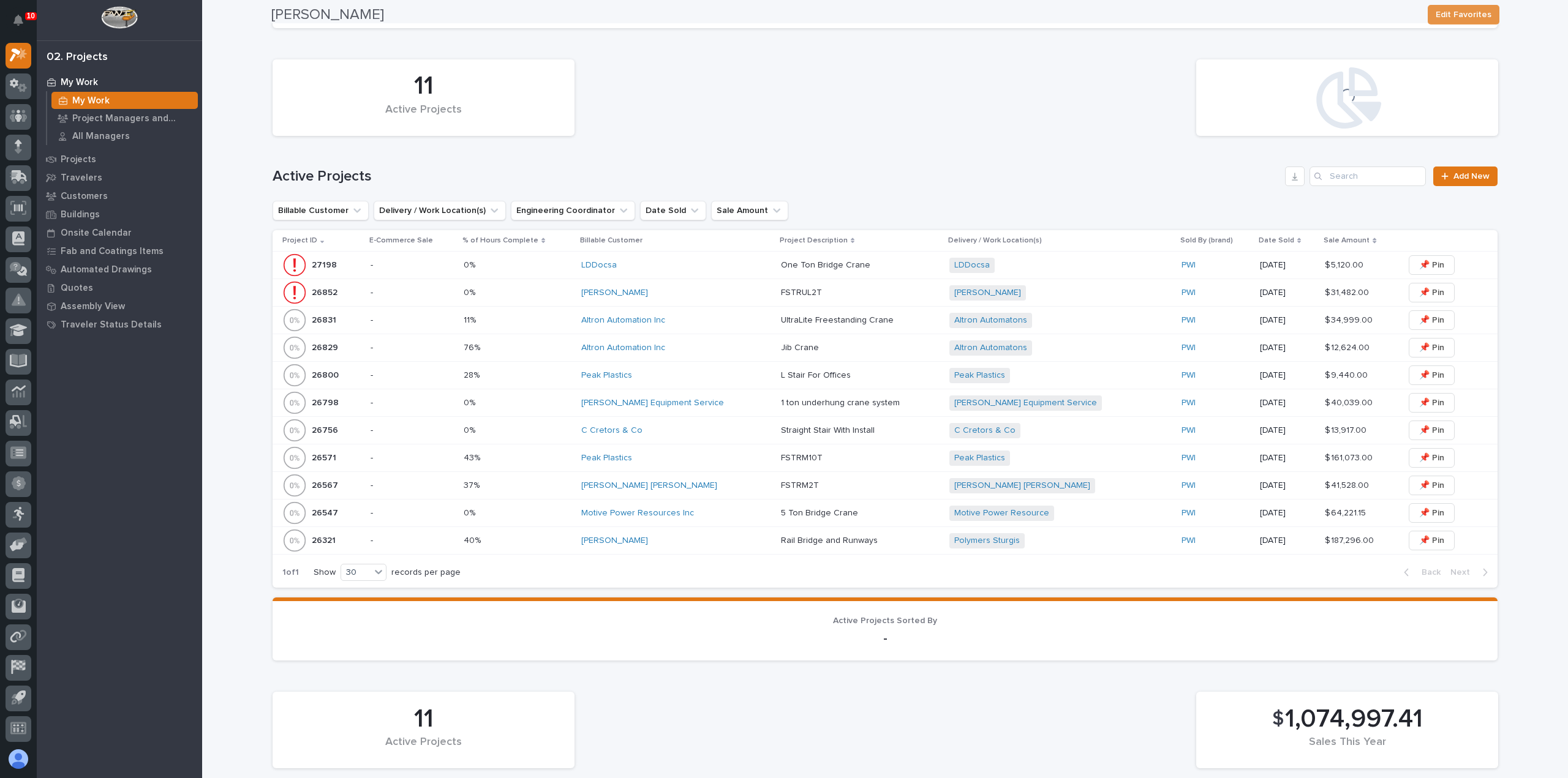
click at [695, 299] on div "[PERSON_NAME]" at bounding box center [676, 293] width 190 height 20
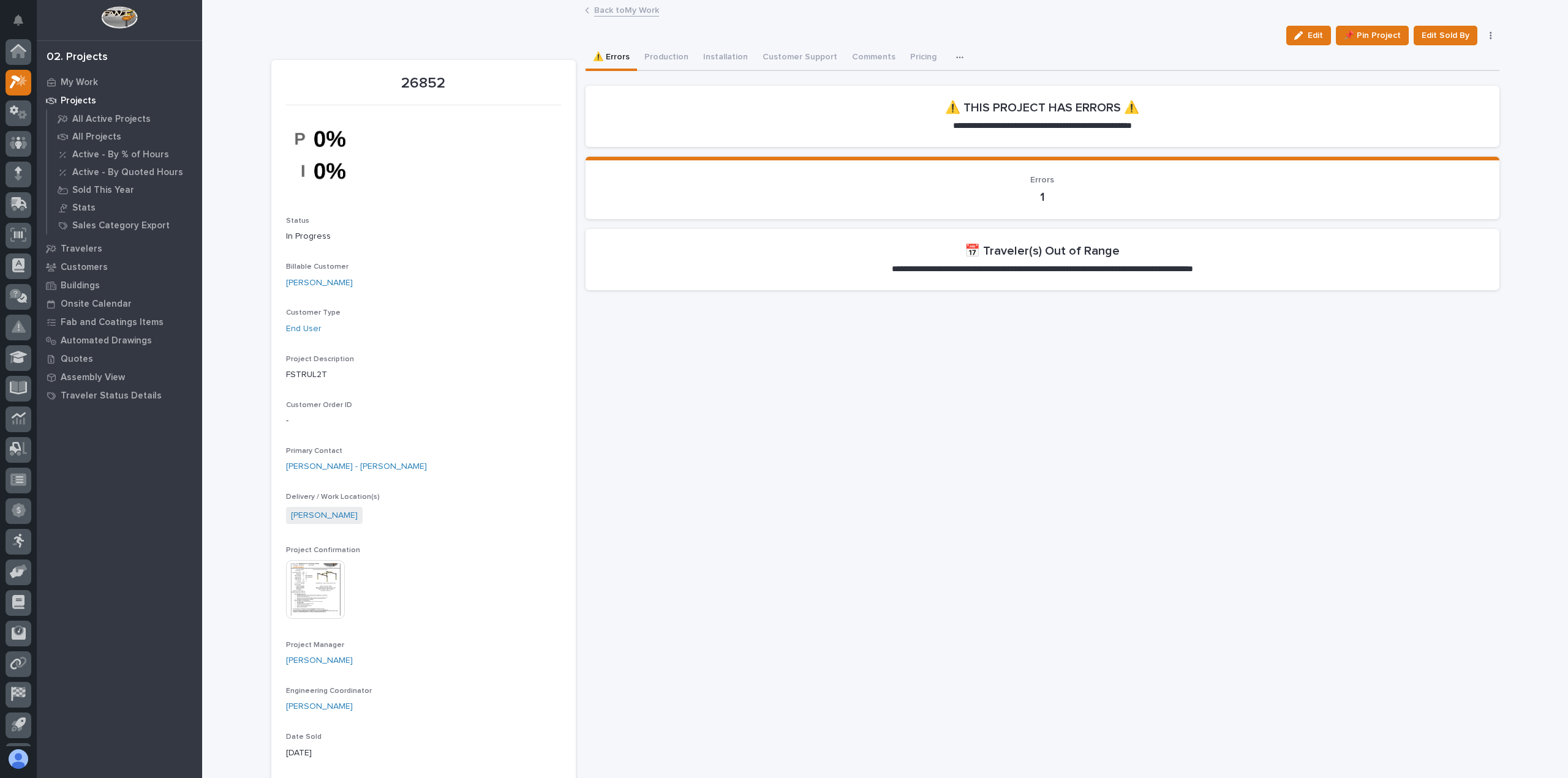
scroll to position [27, 0]
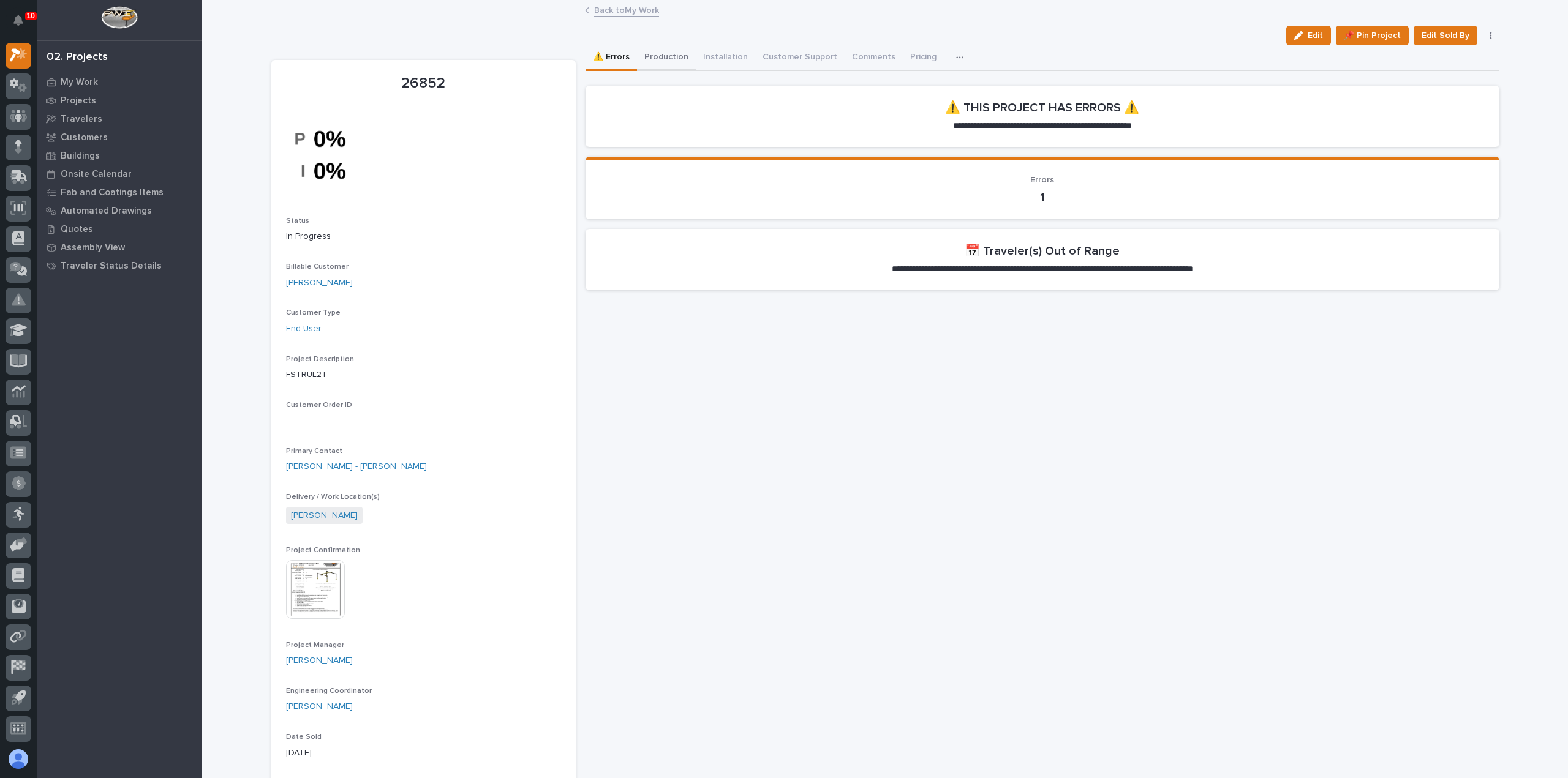
click at [658, 61] on button "Production" at bounding box center [666, 58] width 59 height 26
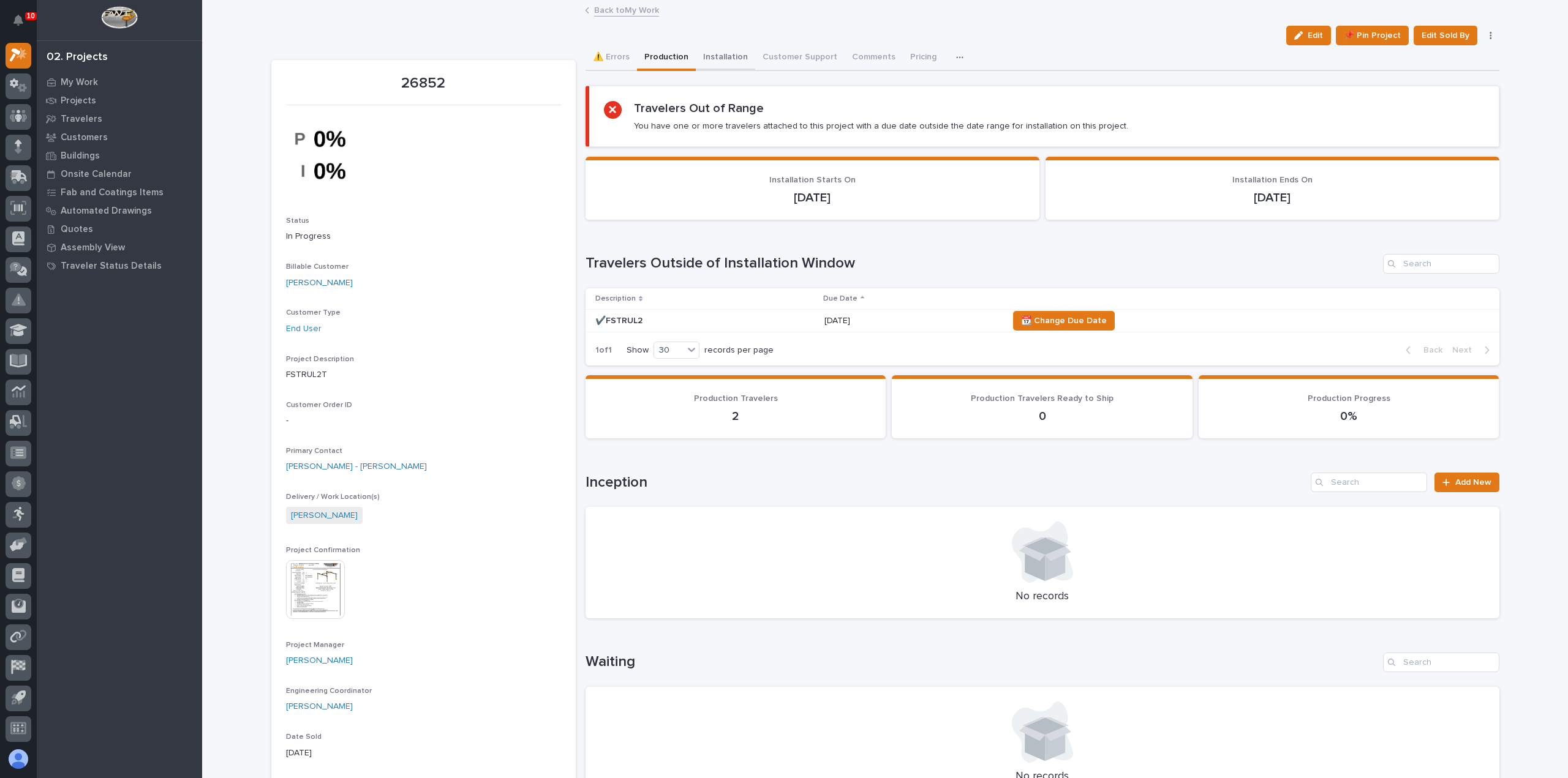
click at [718, 63] on button "Installation" at bounding box center [725, 58] width 59 height 26
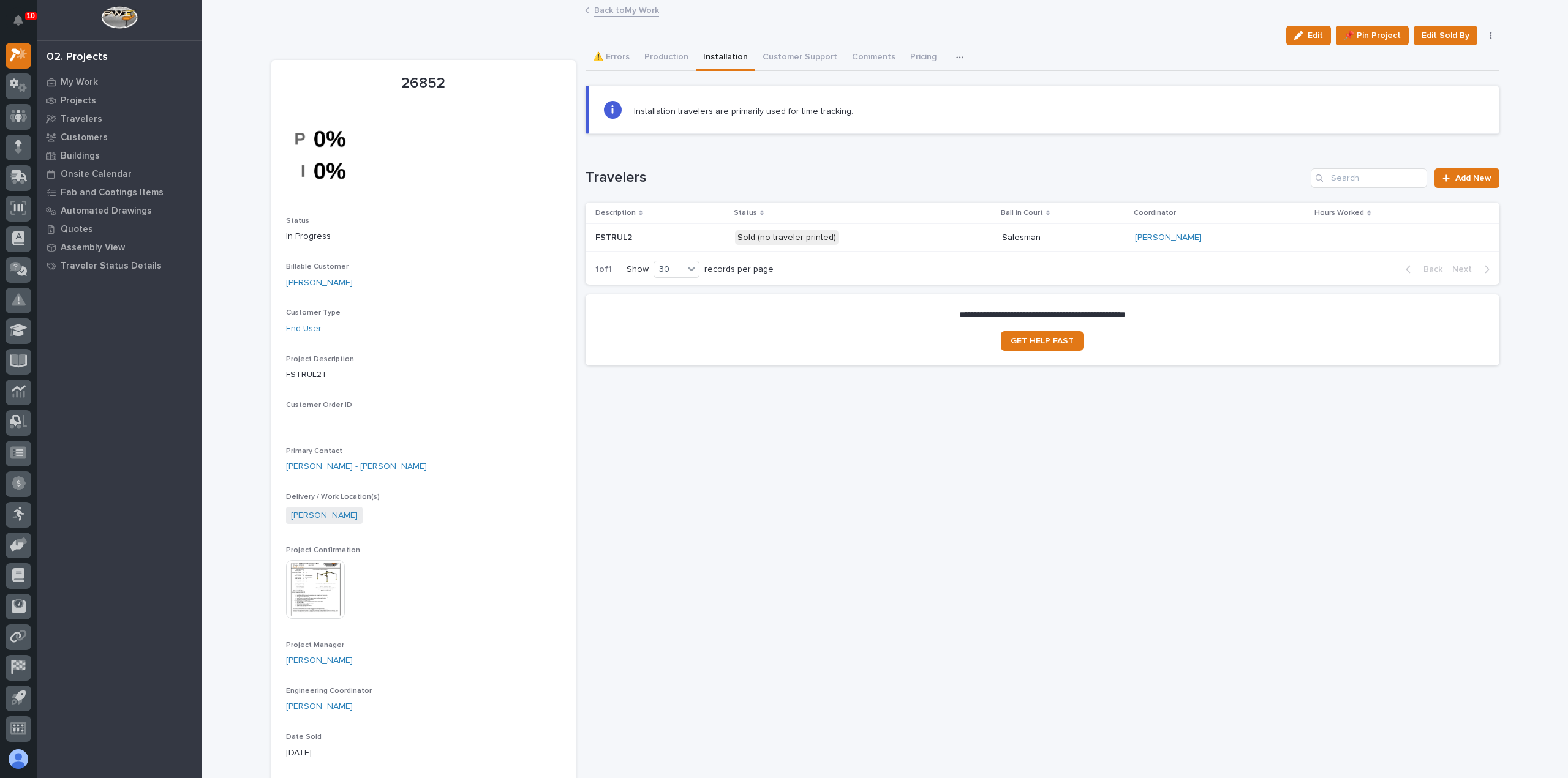
click at [924, 237] on p "Sold (no traveler printed)" at bounding box center [842, 238] width 214 height 15
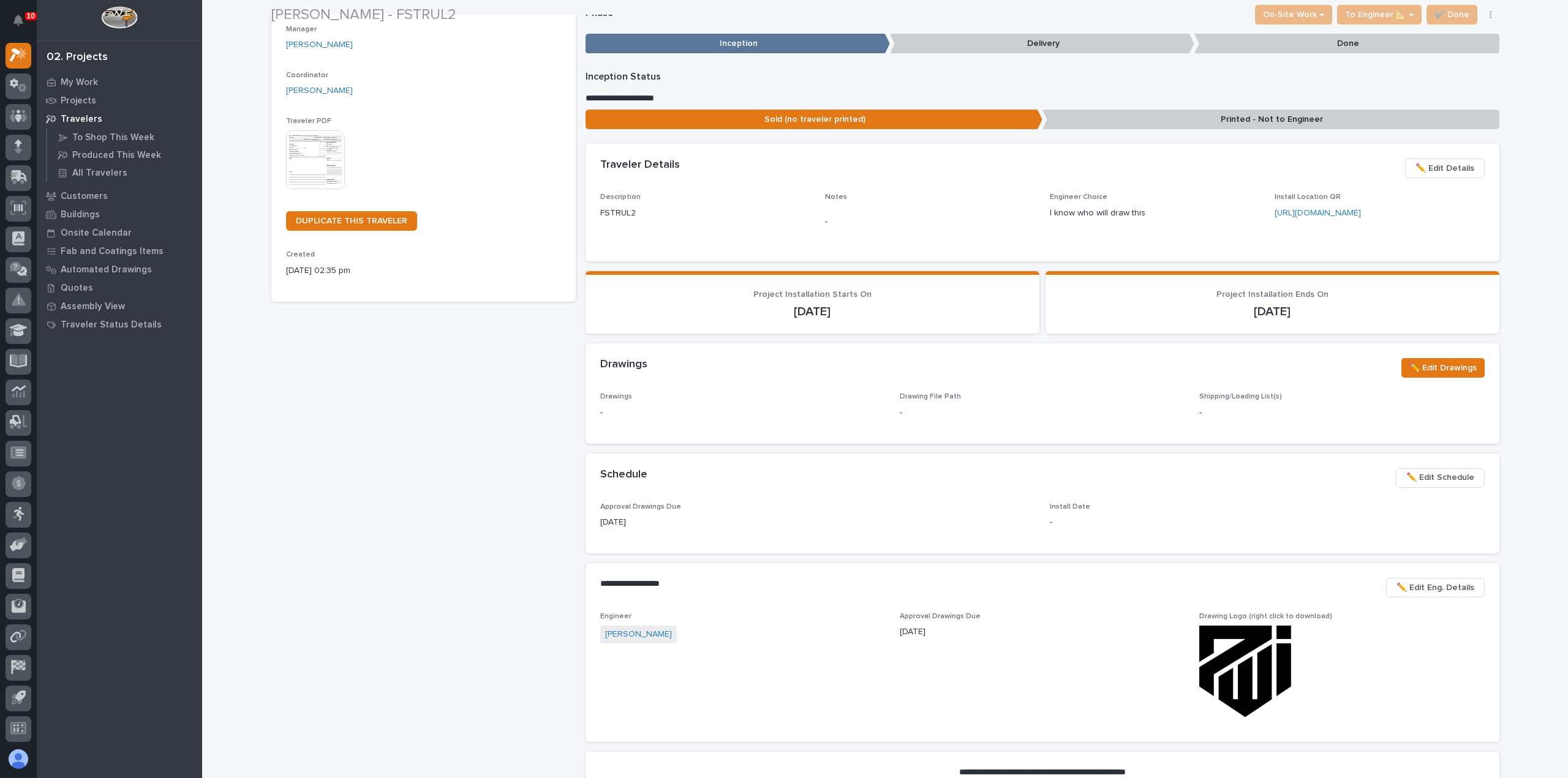
scroll to position [184, 0]
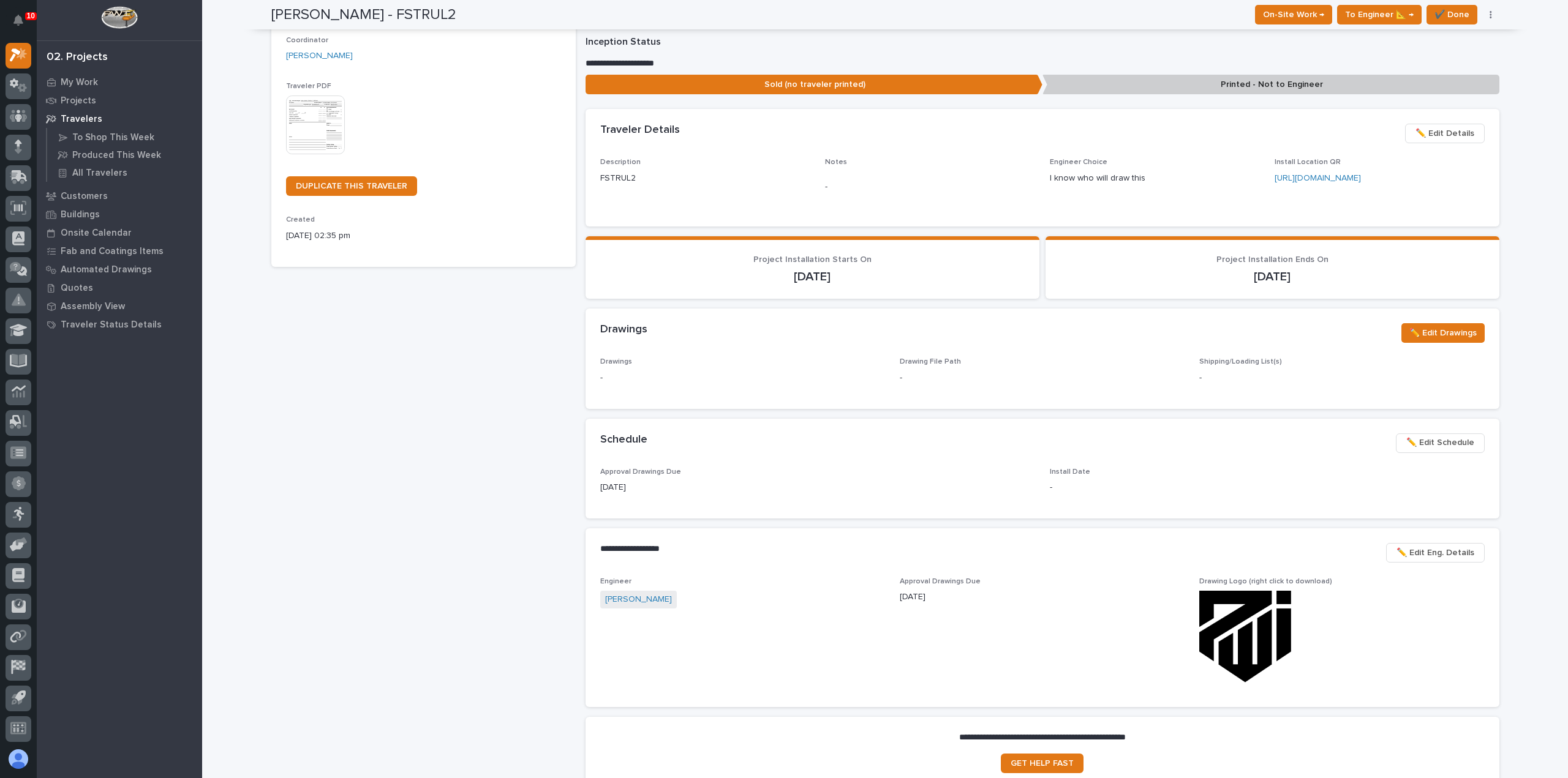
click at [1419, 447] on span "✏️ Edit Schedule" at bounding box center [1440, 443] width 68 height 15
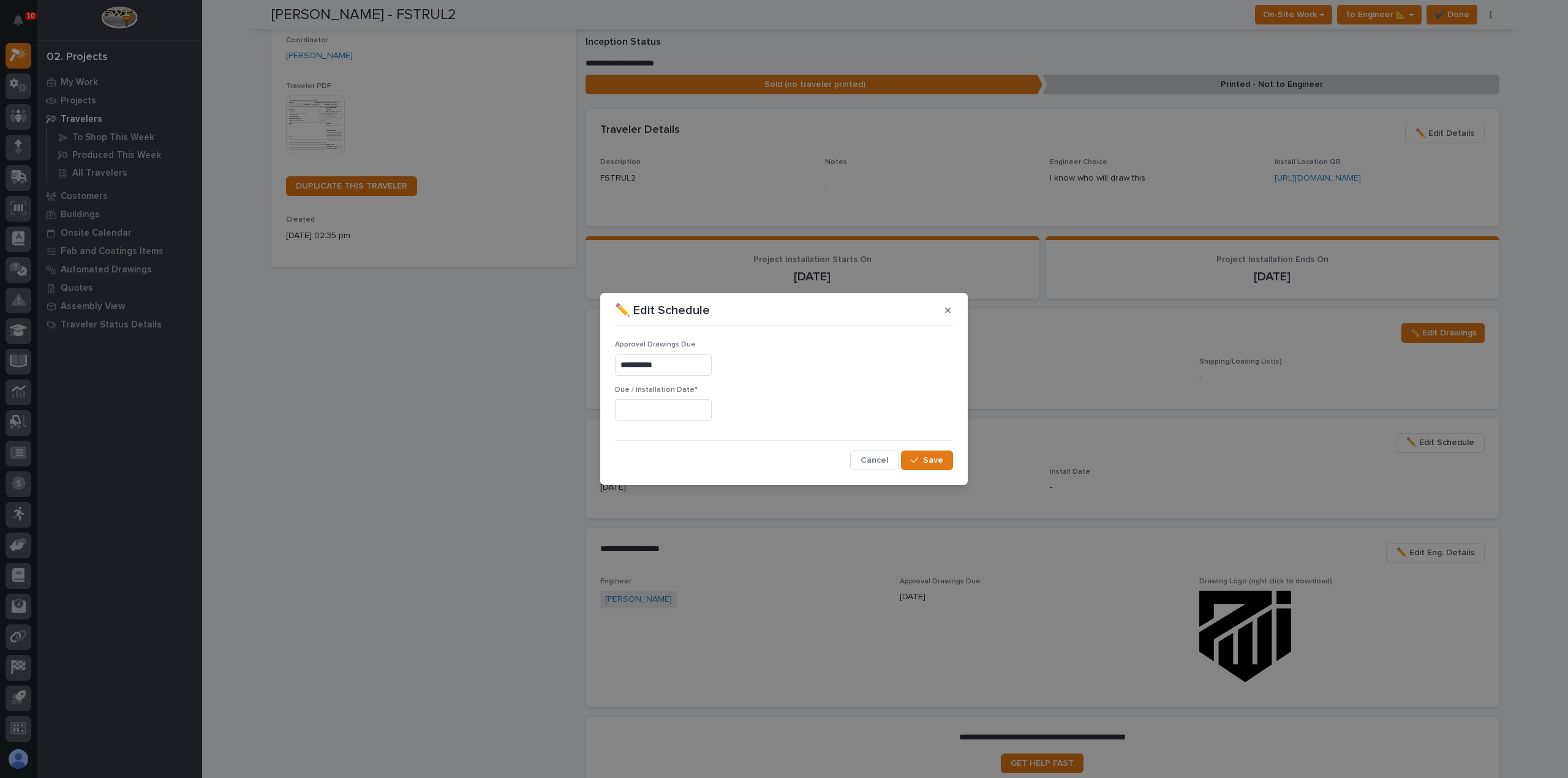
click at [641, 414] on input "text" at bounding box center [663, 410] width 97 height 21
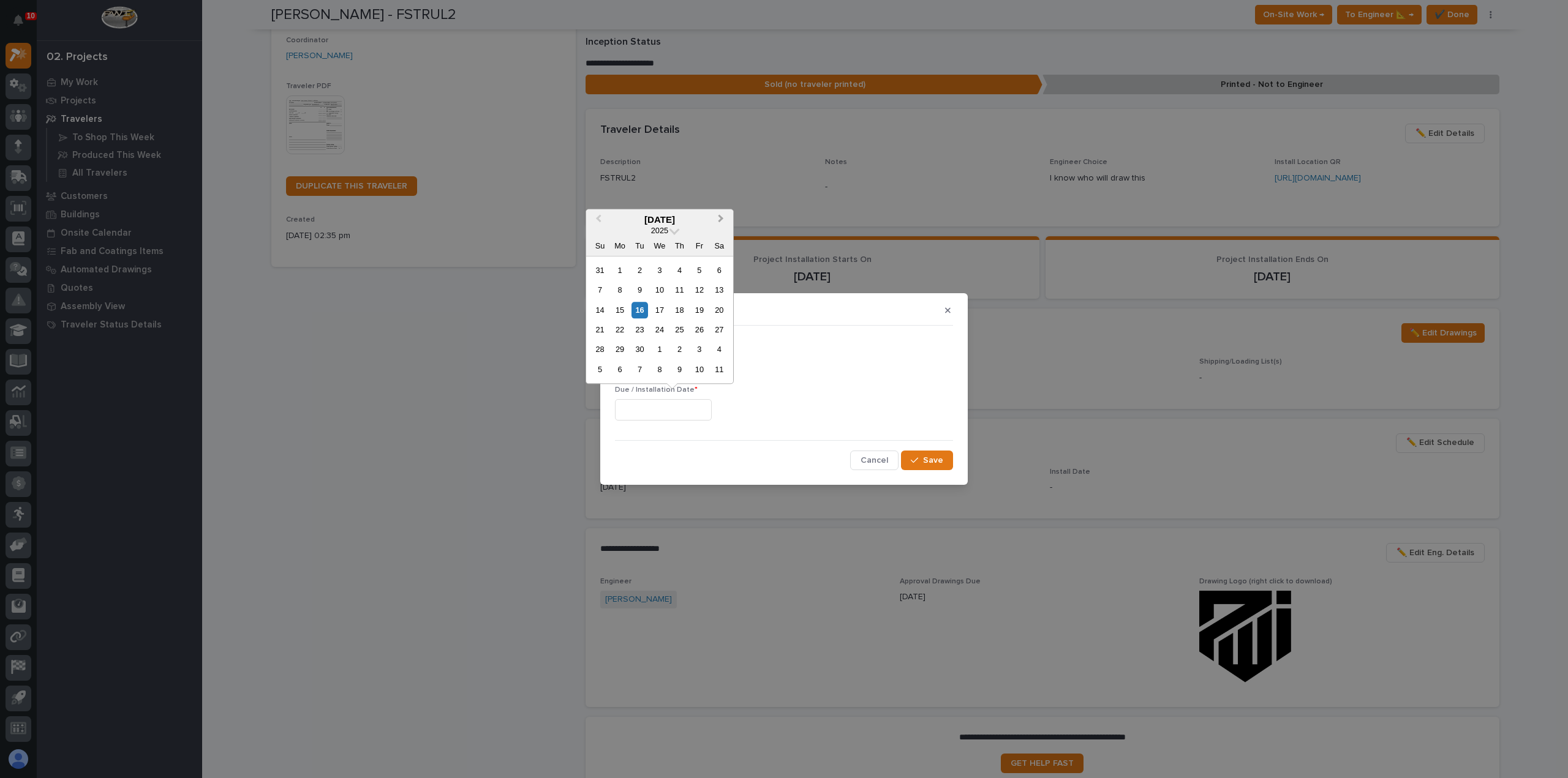
click at [723, 222] on button "Next Month" at bounding box center [722, 220] width 20 height 20
click at [636, 338] on div "21" at bounding box center [639, 329] width 17 height 17
type input "**********"
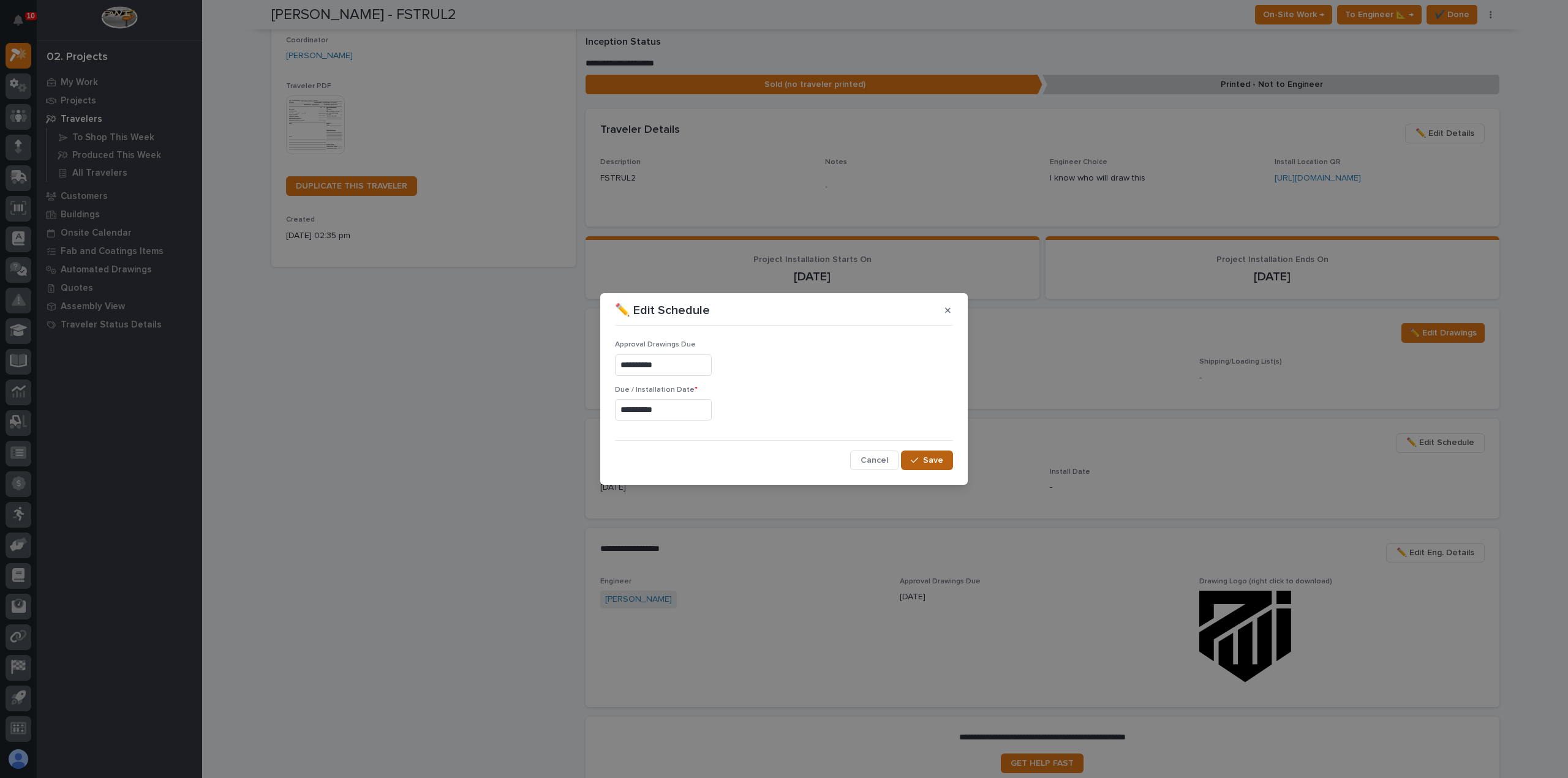
click at [924, 463] on button "Save" at bounding box center [927, 460] width 52 height 20
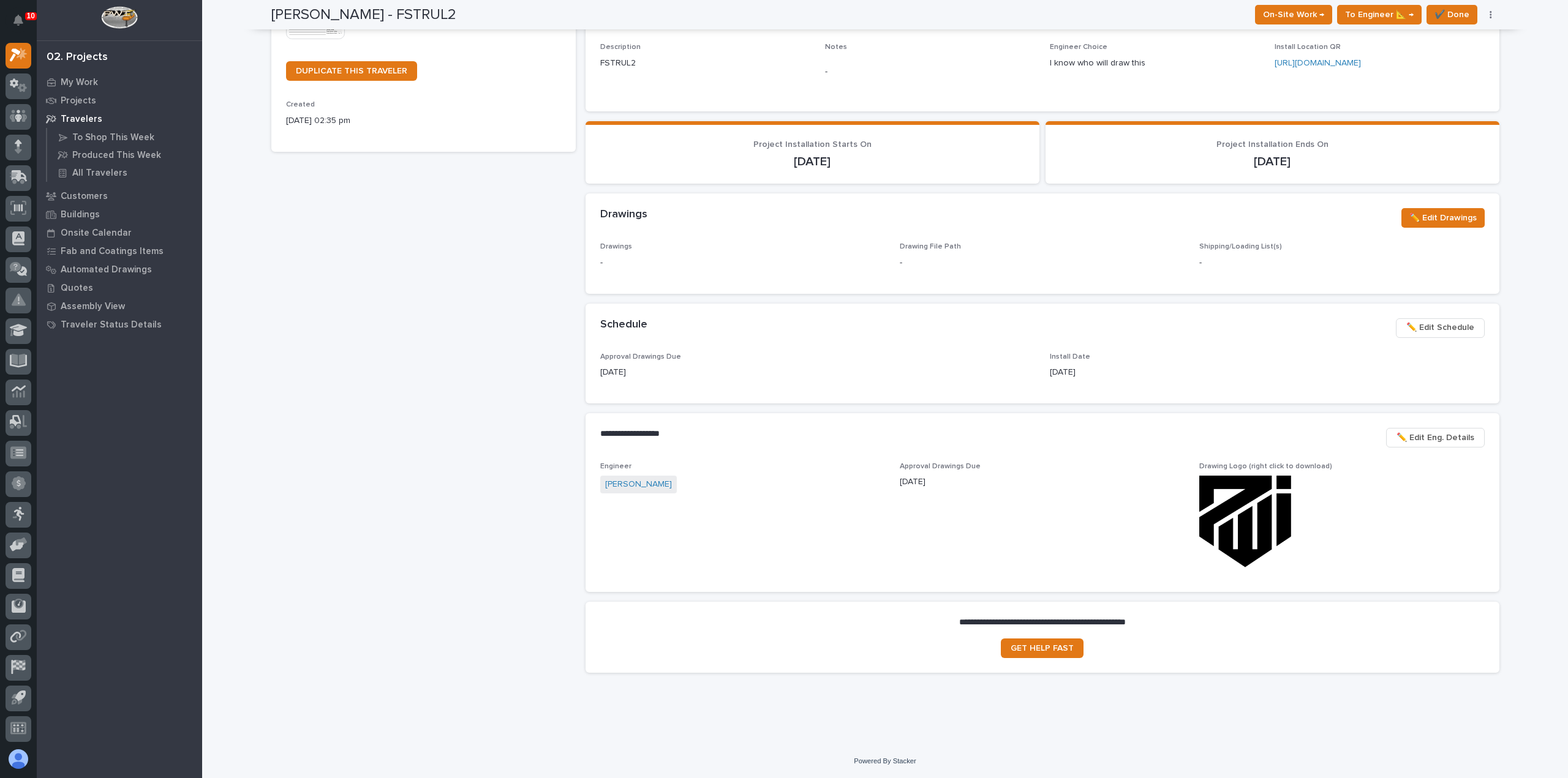
scroll to position [0, 0]
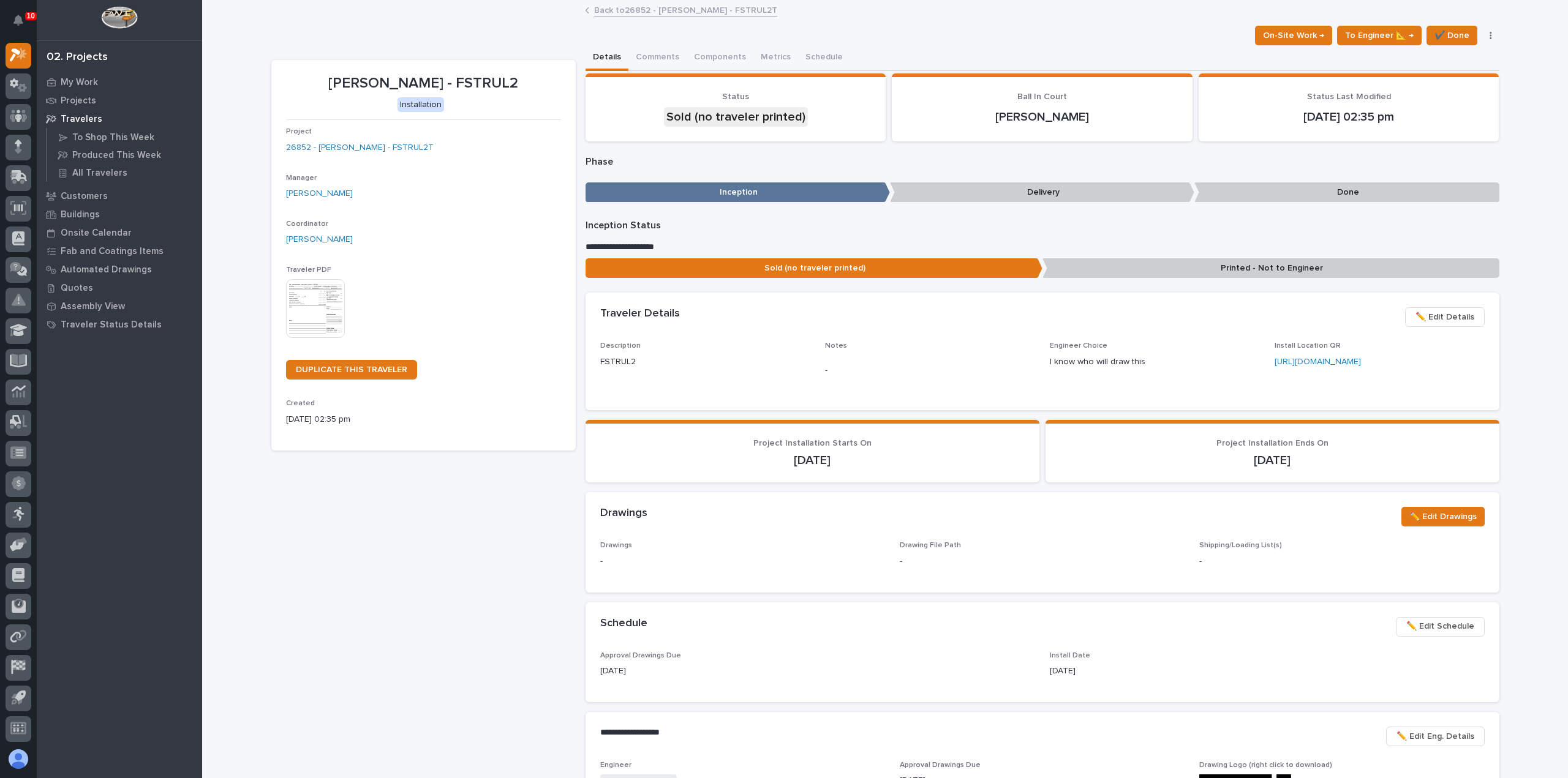
click at [598, 8] on link "Back to 26852 - [PERSON_NAME] - FSTRUL2T" at bounding box center [685, 9] width 183 height 14
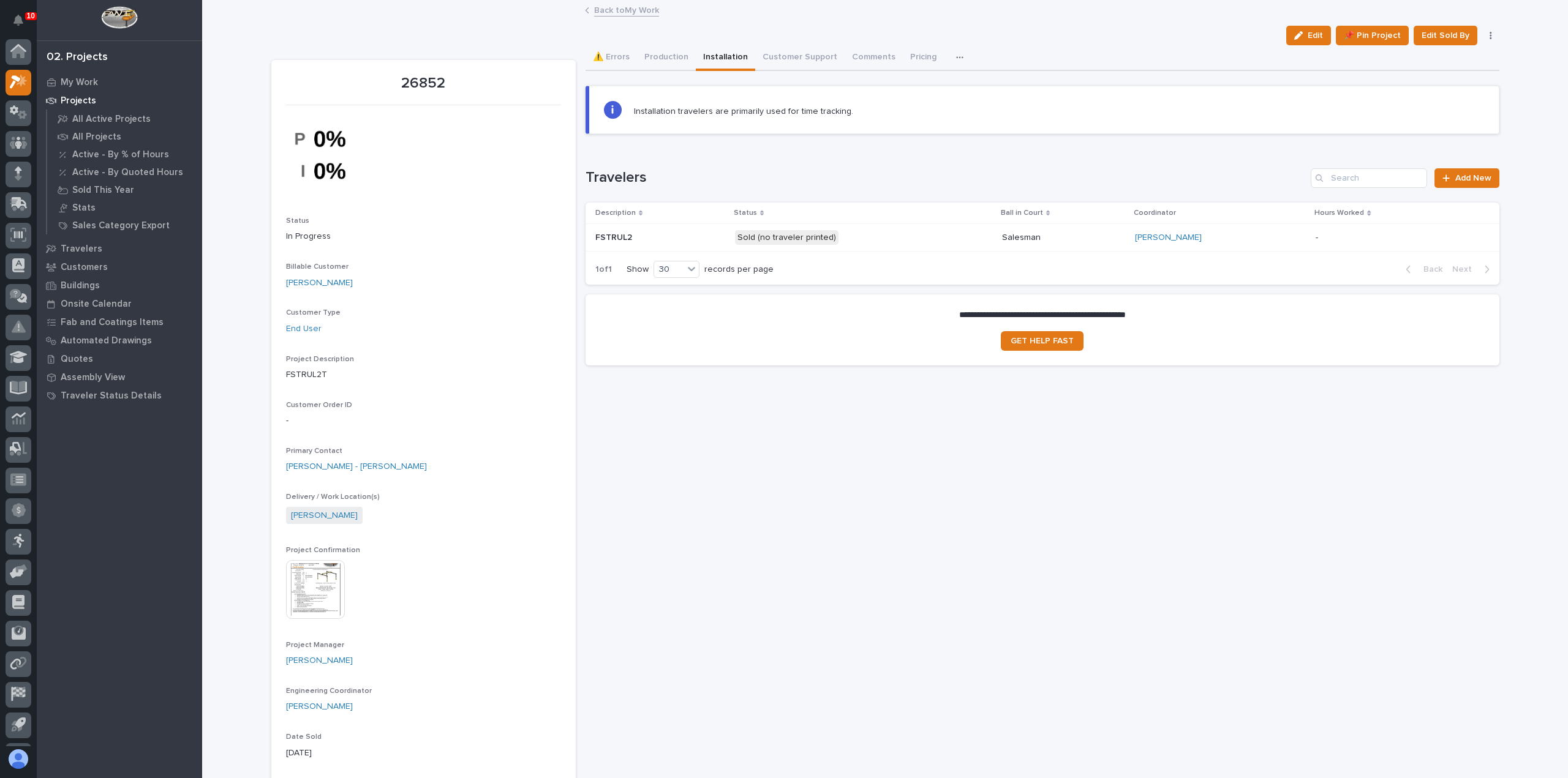
scroll to position [27, 0]
click at [632, 8] on link "Back to My Work" at bounding box center [627, 9] width 65 height 14
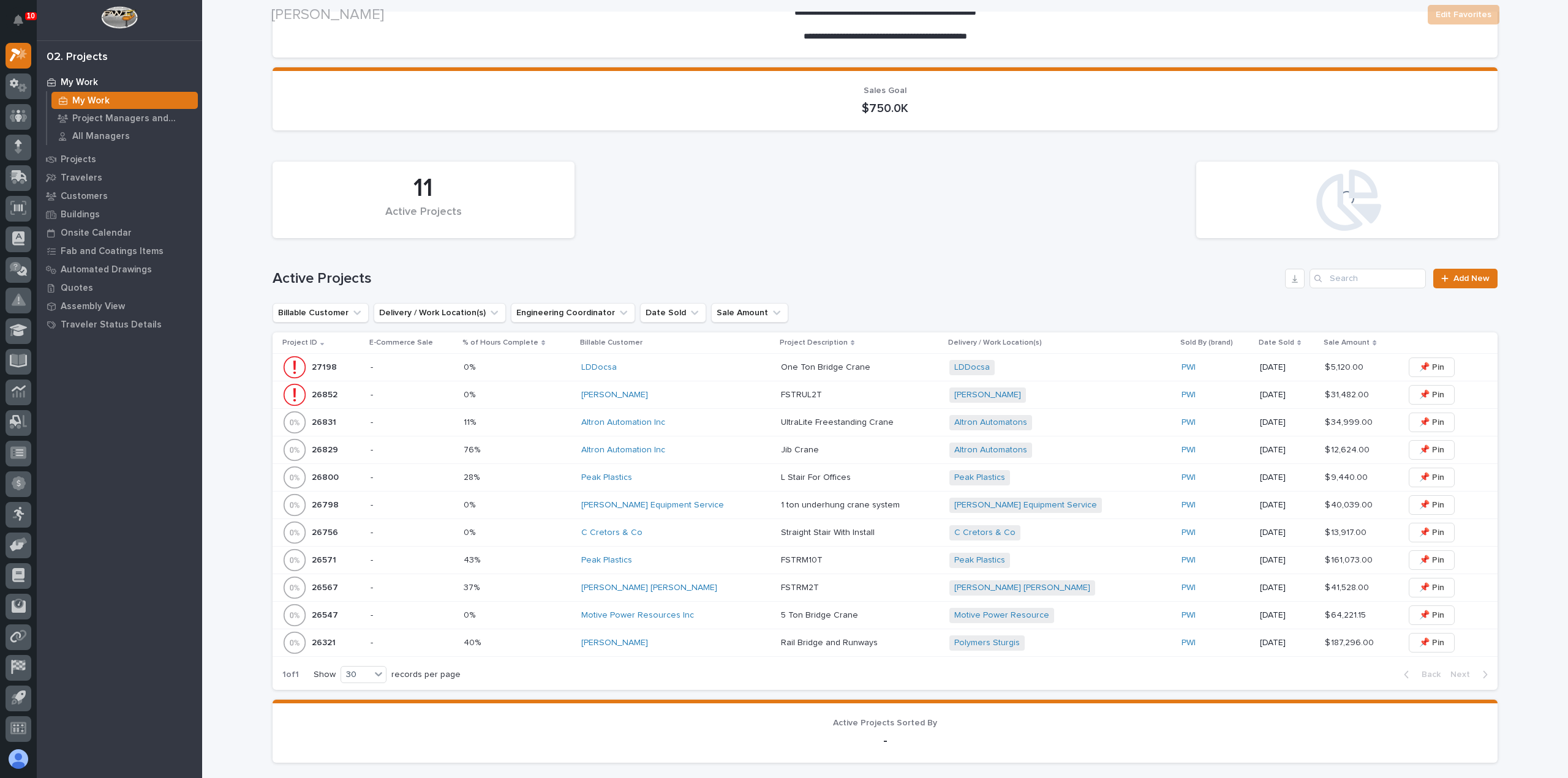
scroll to position [245, 0]
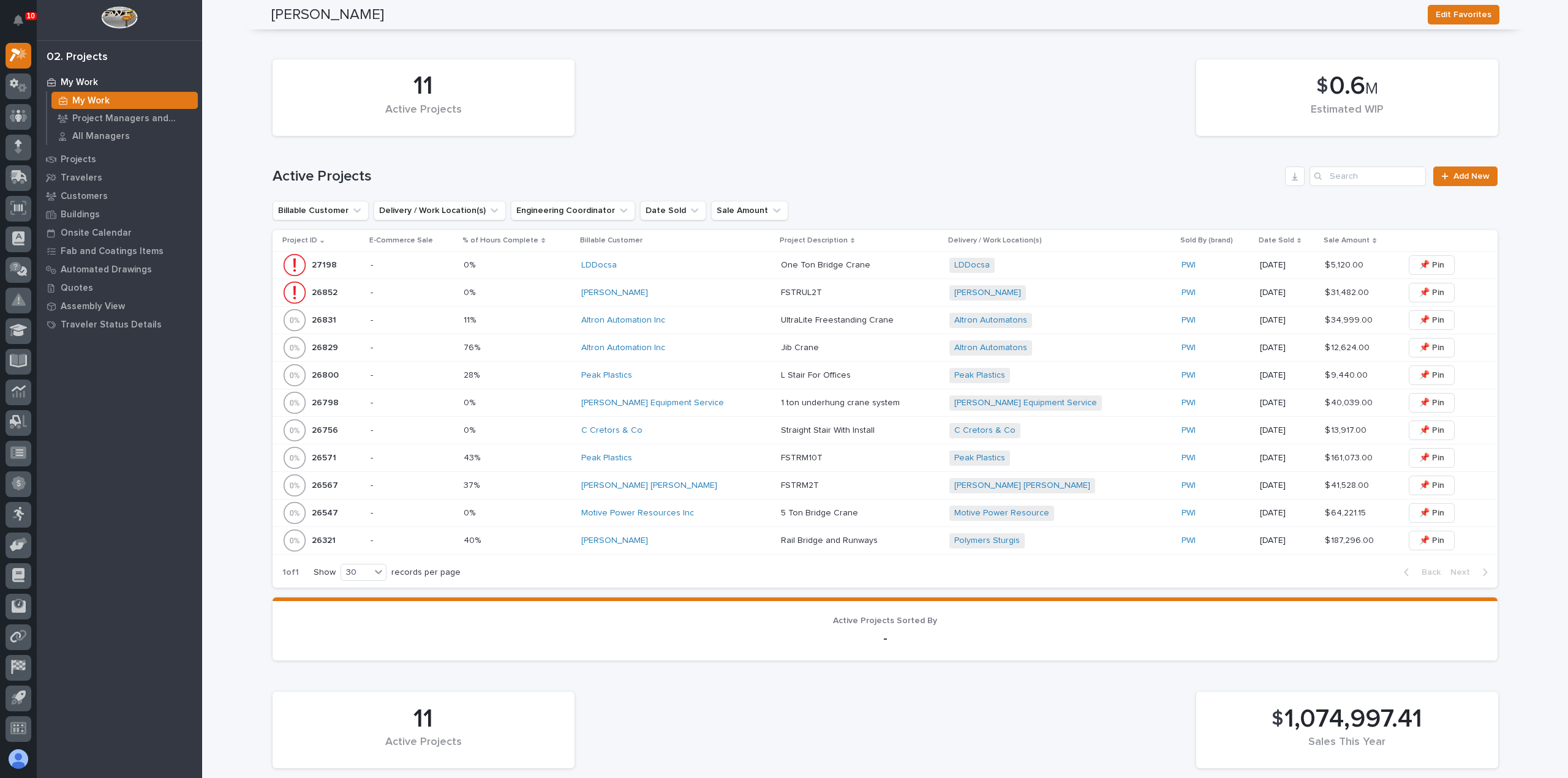
click at [708, 305] on td "[PERSON_NAME]" at bounding box center [676, 293] width 200 height 28
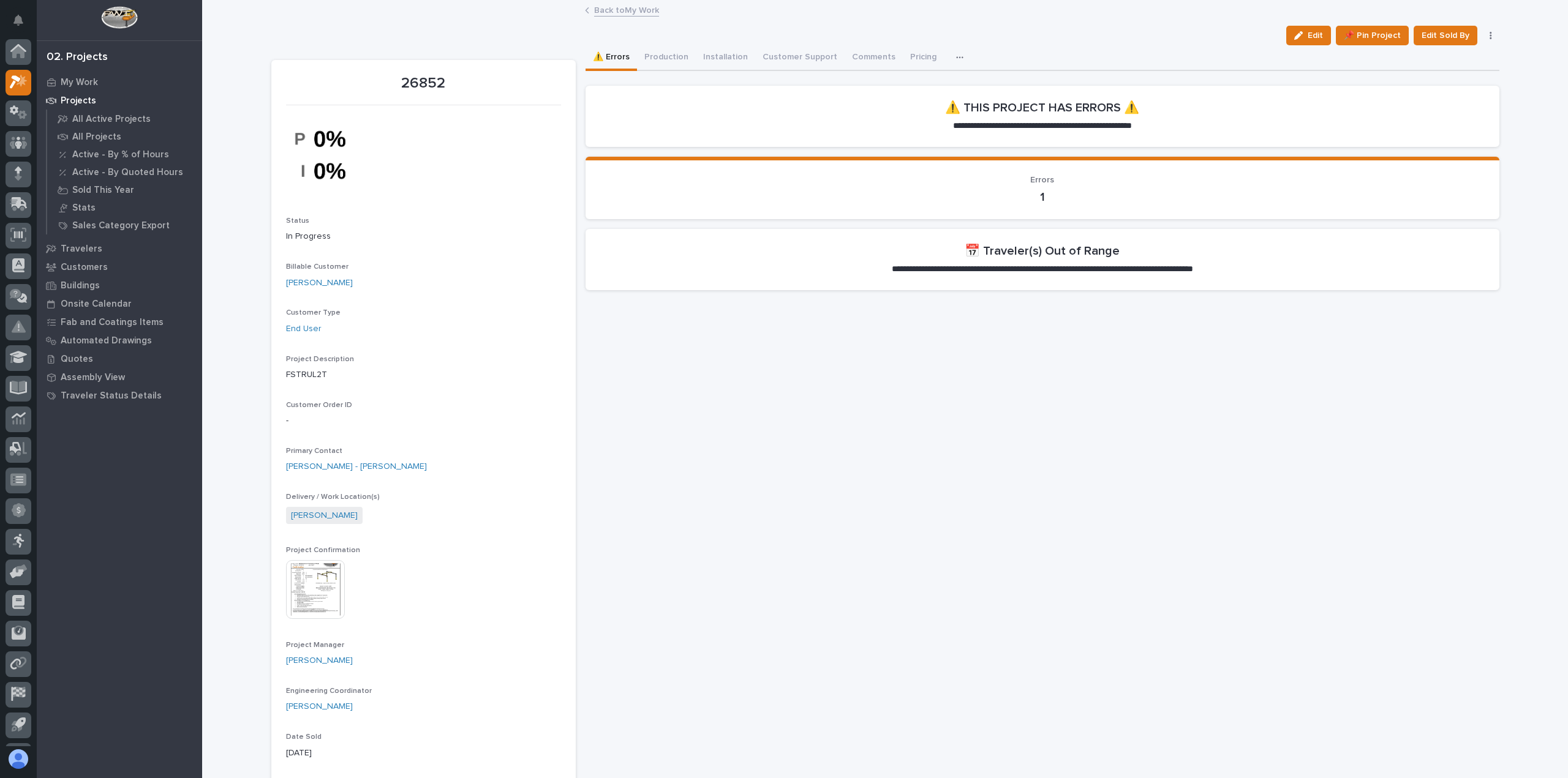
scroll to position [27, 0]
click at [664, 62] on button "Production" at bounding box center [666, 58] width 59 height 26
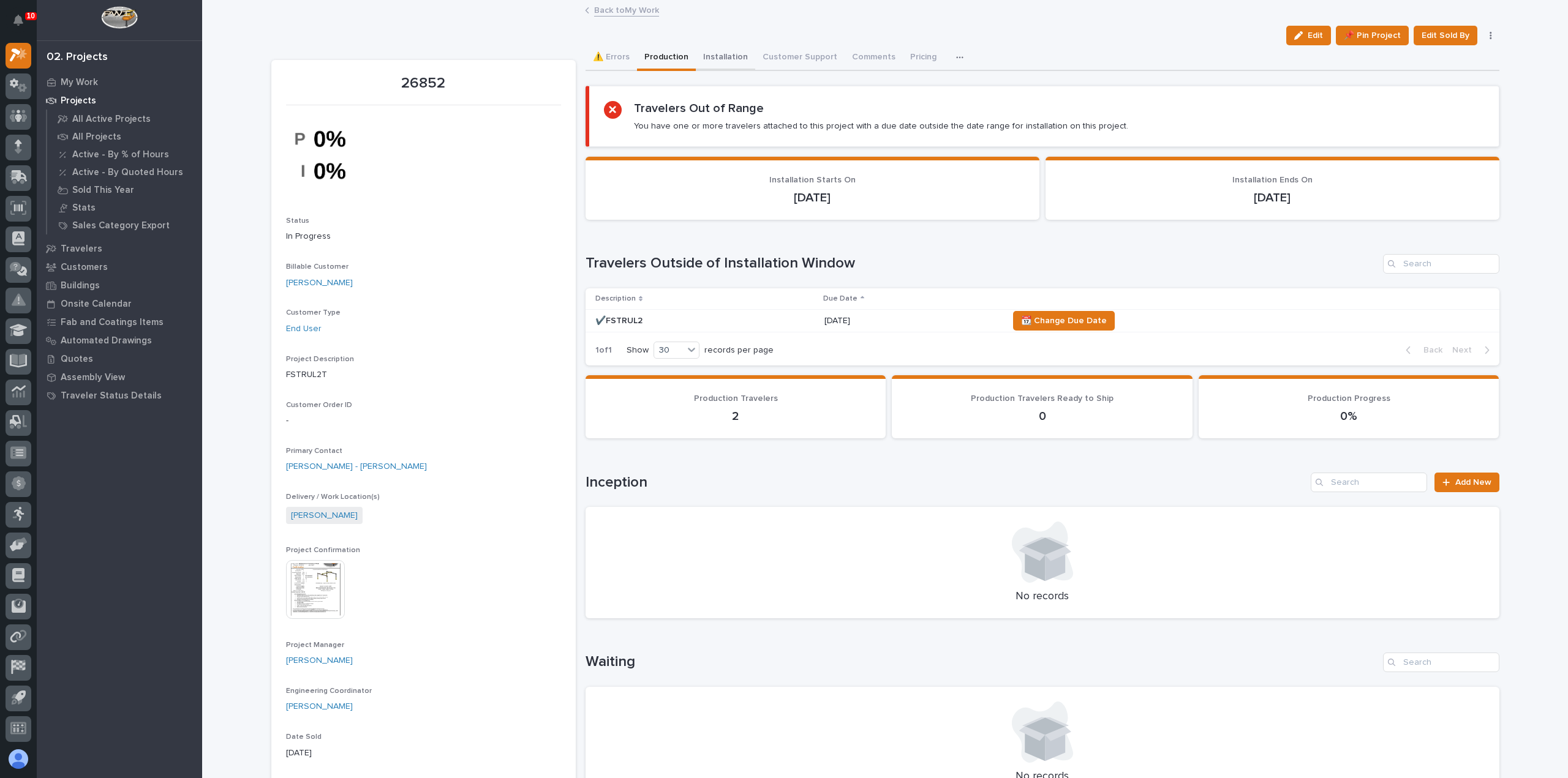
click at [725, 58] on button "Installation" at bounding box center [725, 58] width 59 height 26
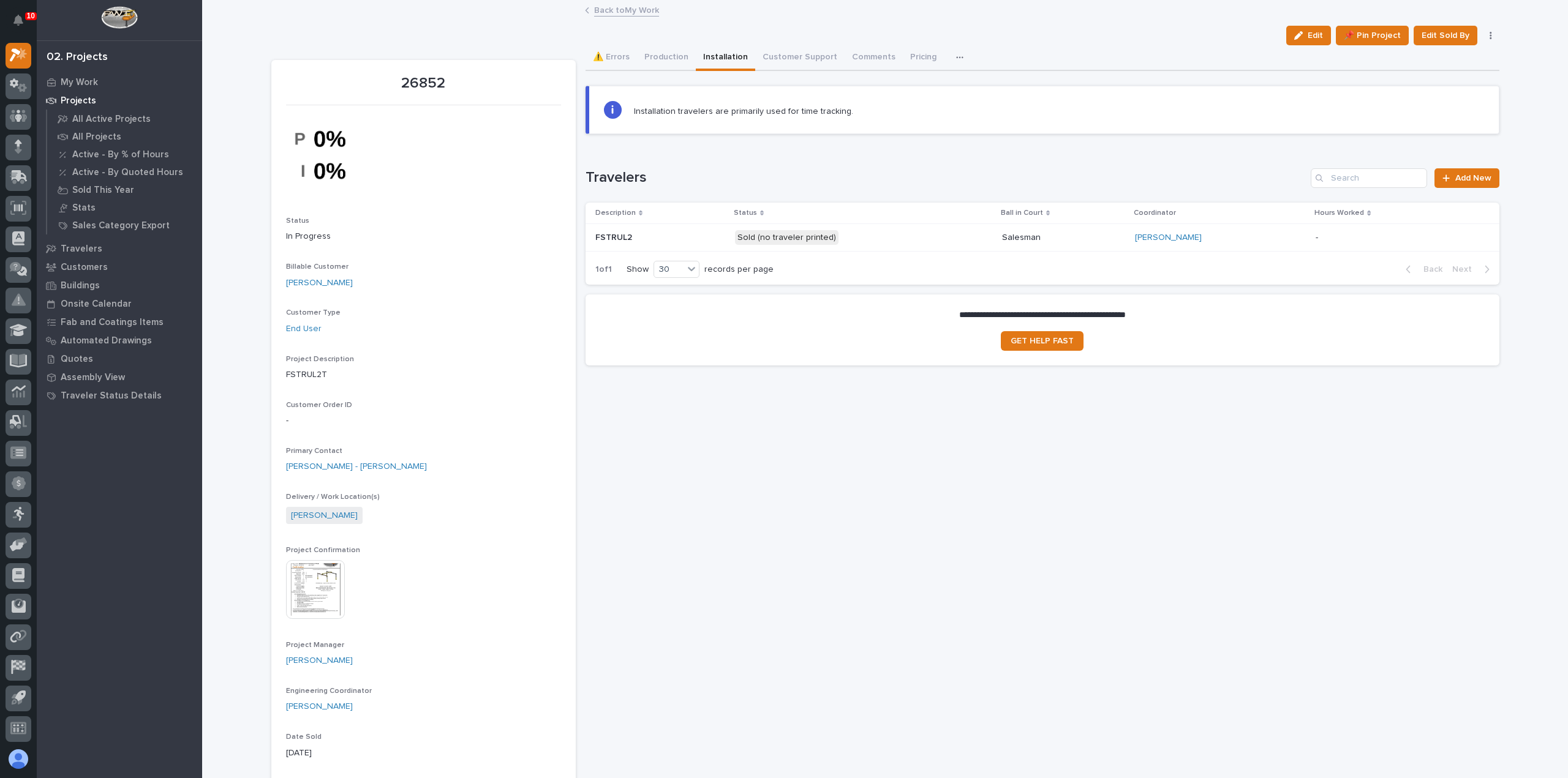
click at [949, 62] on button "button" at bounding box center [962, 58] width 27 height 24
click at [913, 96] on button "Schedule" at bounding box center [918, 91] width 81 height 21
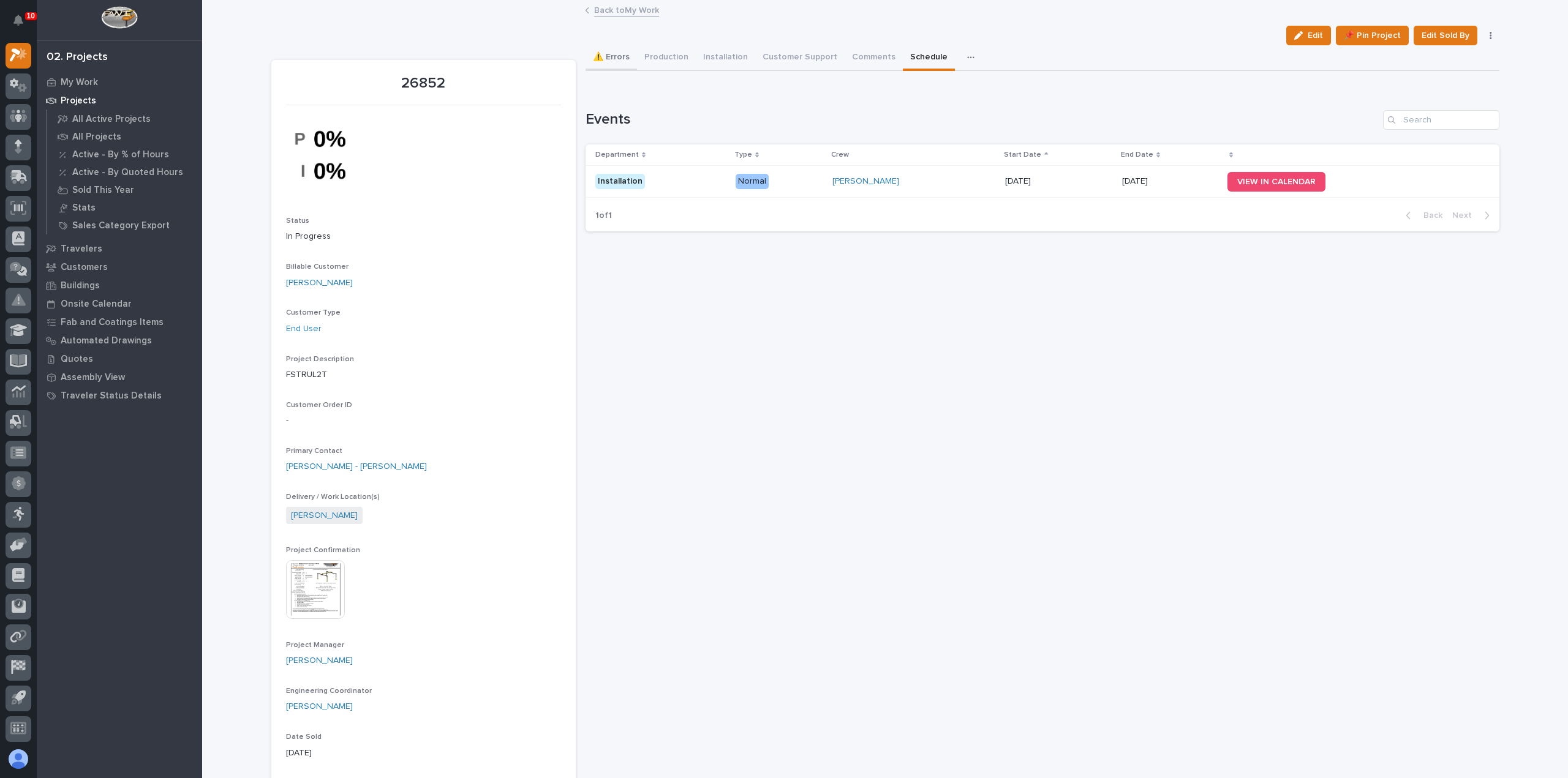
click at [617, 59] on button "⚠️ Errors" at bounding box center [611, 58] width 51 height 26
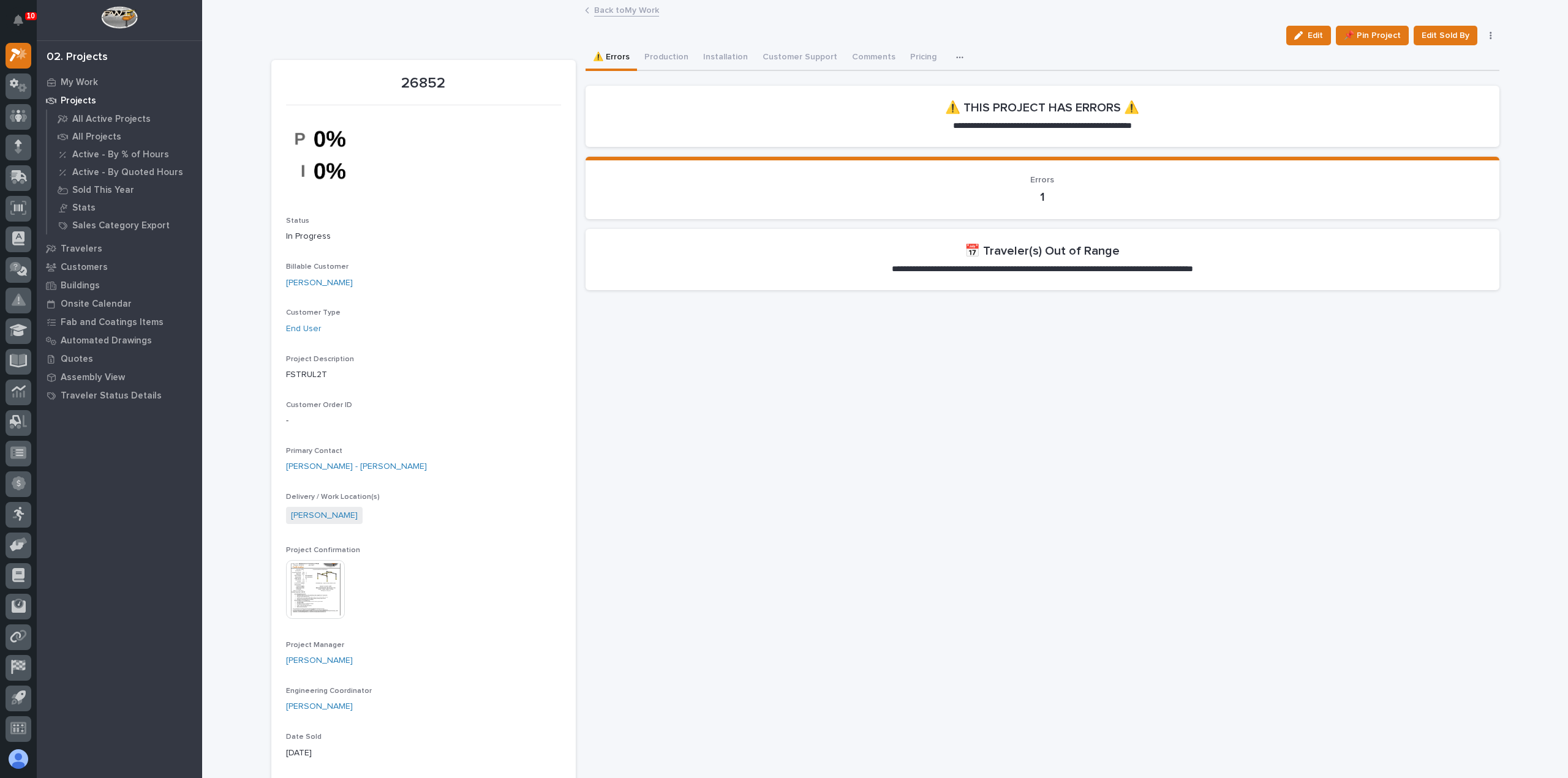
click at [1154, 266] on p "**********" at bounding box center [1042, 269] width 361 height 12
click at [664, 58] on button "Production" at bounding box center [666, 58] width 59 height 26
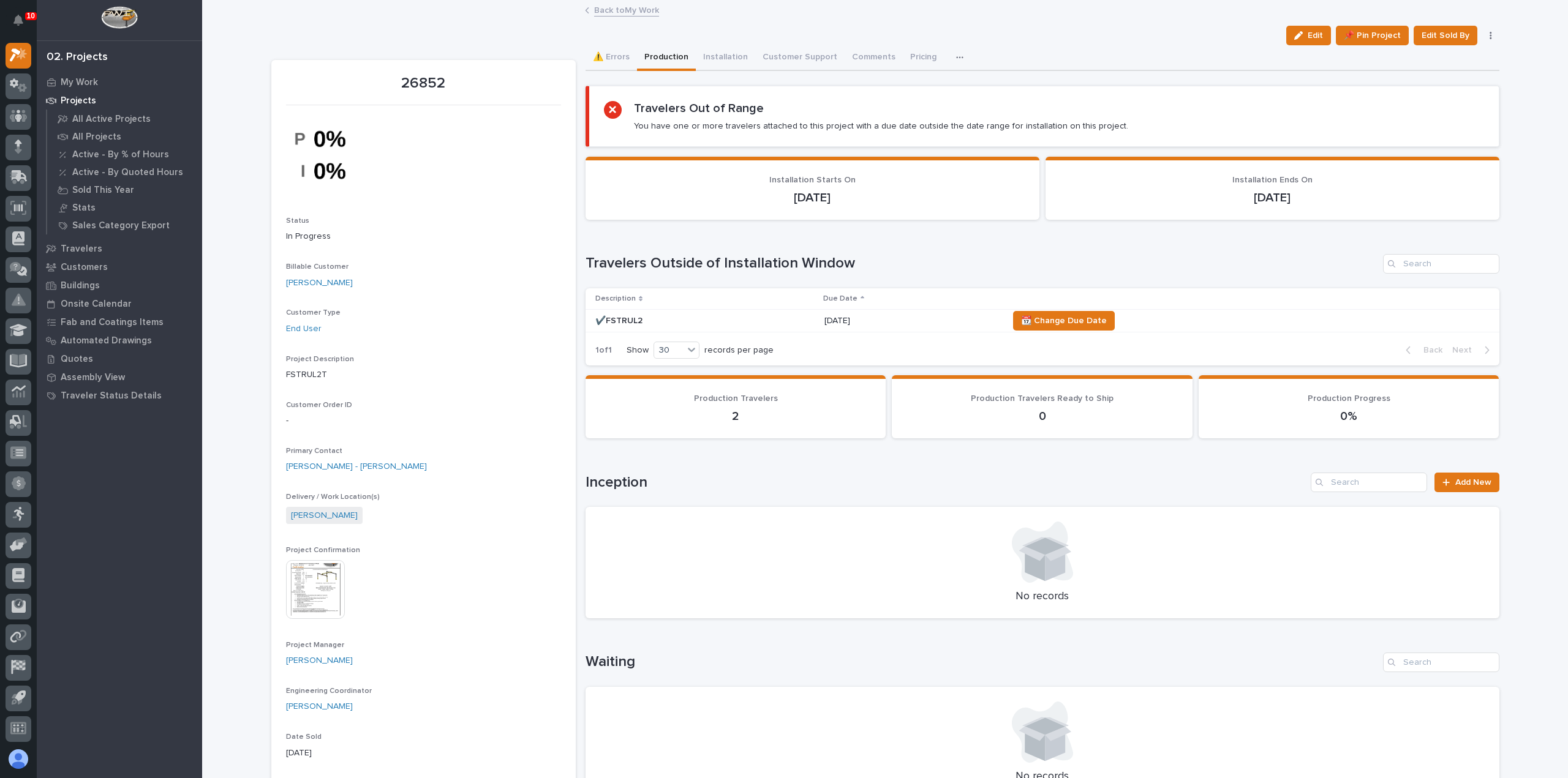
click at [914, 318] on p "[DATE]" at bounding box center [911, 321] width 174 height 10
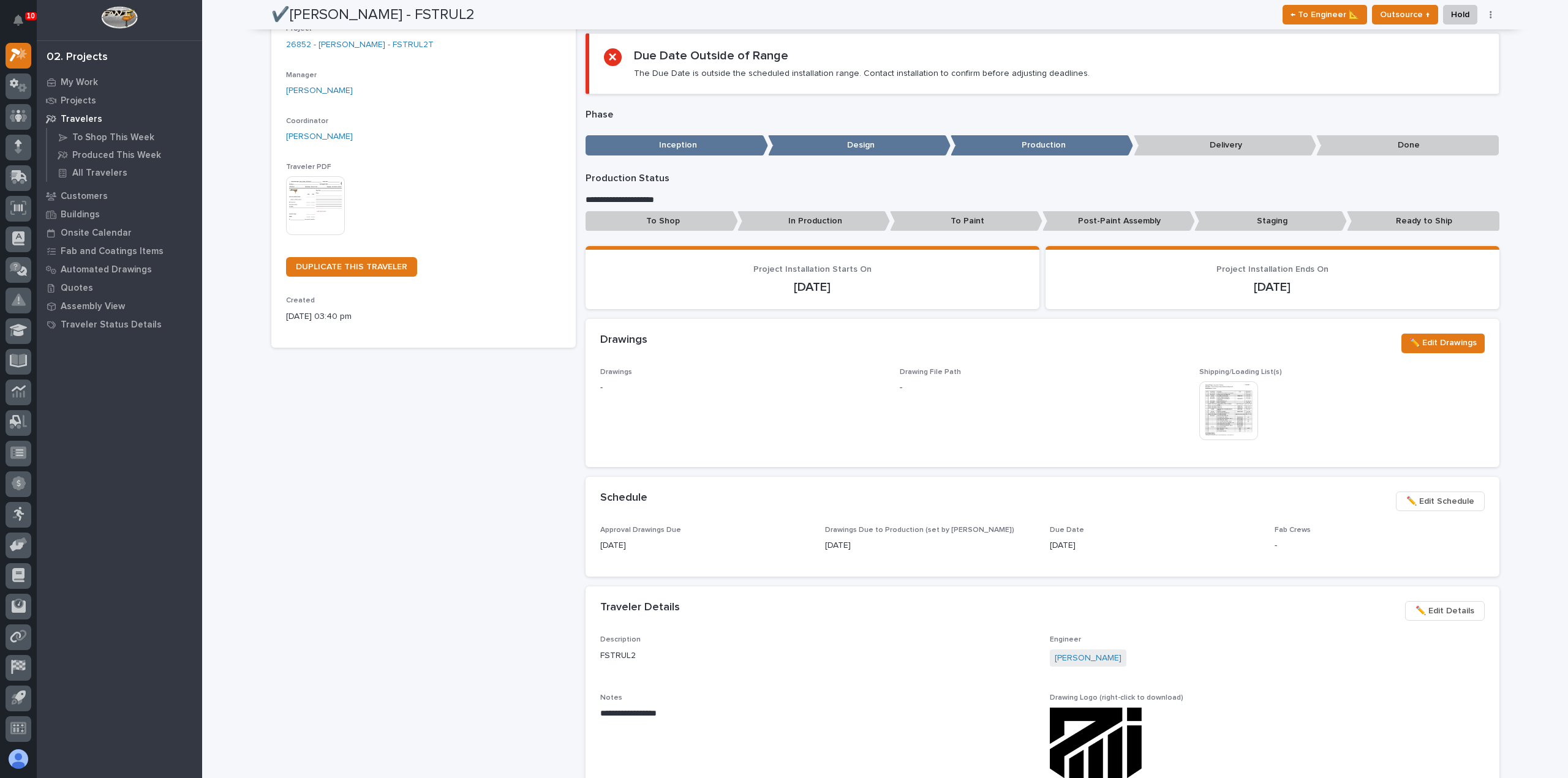
scroll to position [122, 0]
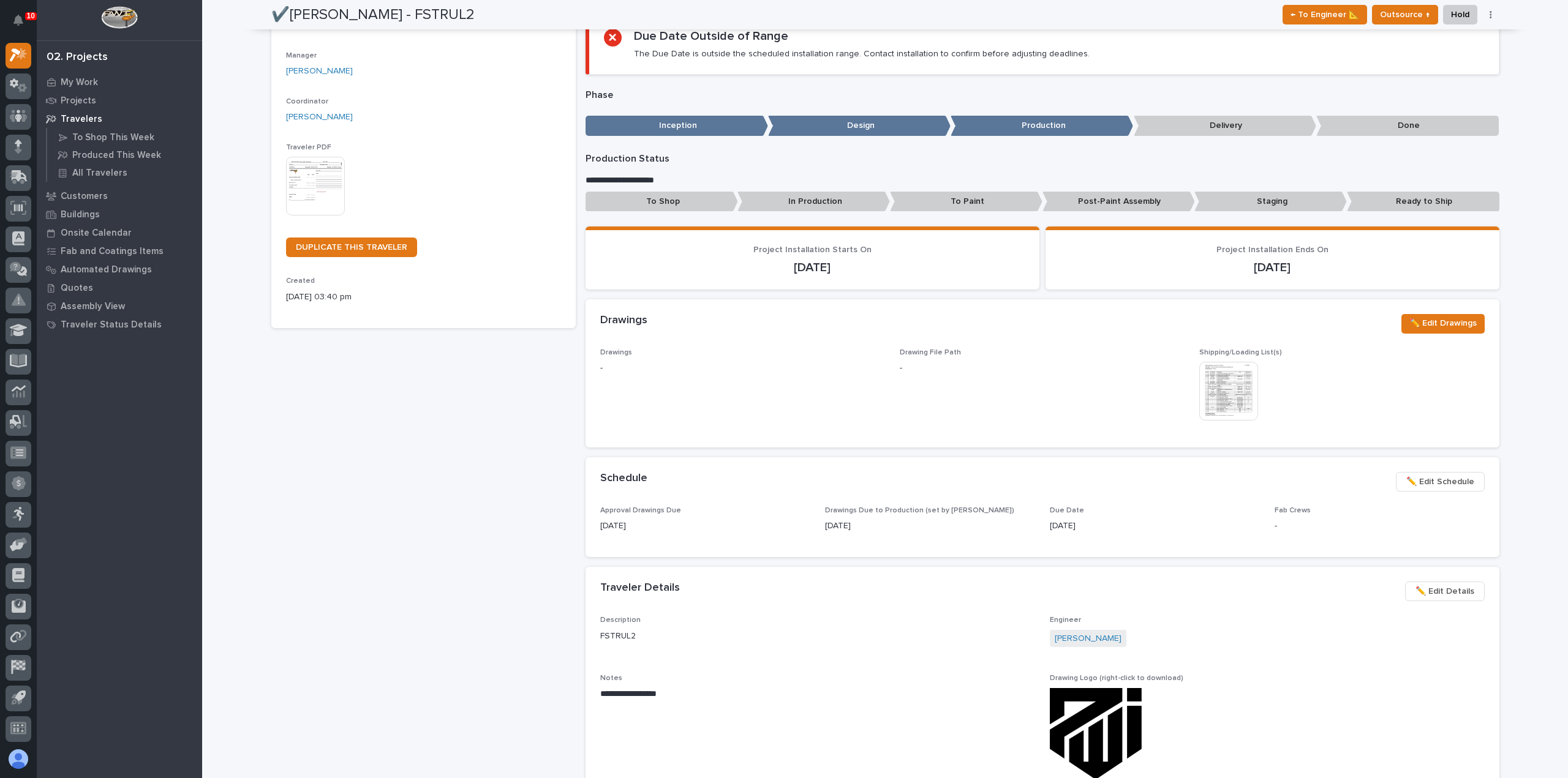
click at [1469, 482] on span "✏️ Edit Schedule" at bounding box center [1440, 482] width 68 height 15
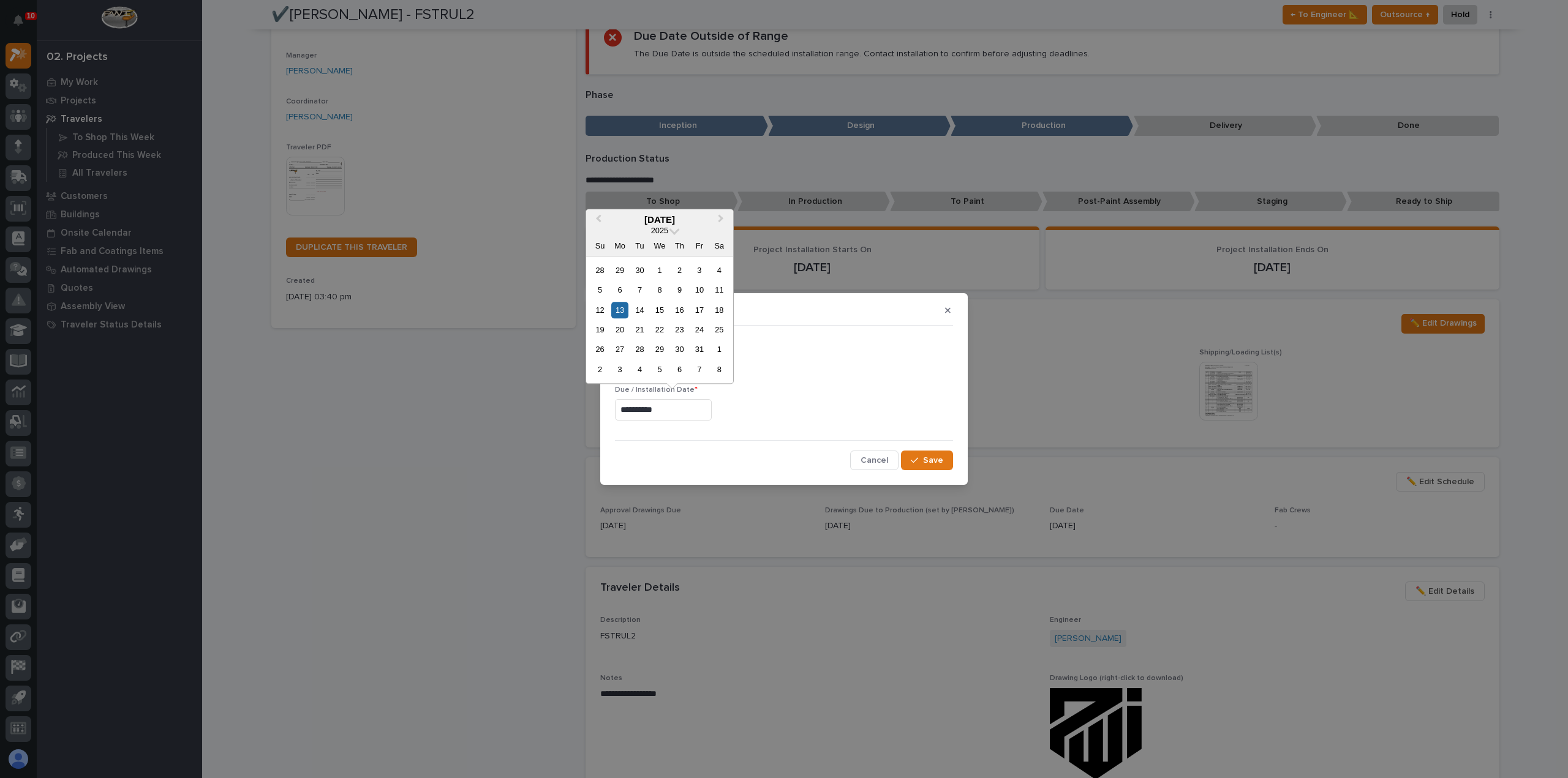
click at [641, 411] on input "**********" at bounding box center [663, 410] width 97 height 21
click at [635, 337] on div "21" at bounding box center [639, 329] width 17 height 17
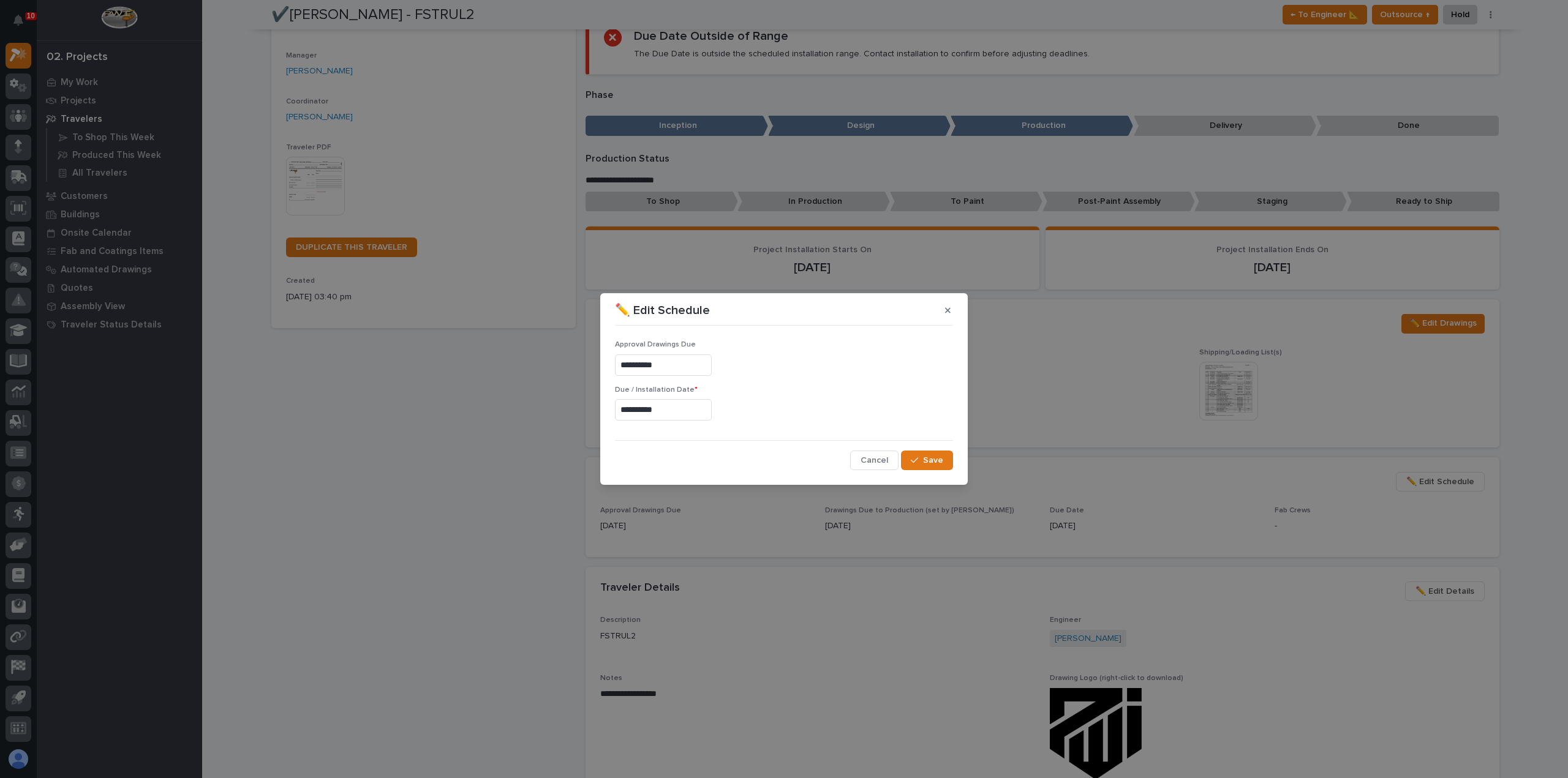
type input "**********"
click at [935, 460] on span "Save" at bounding box center [933, 460] width 20 height 11
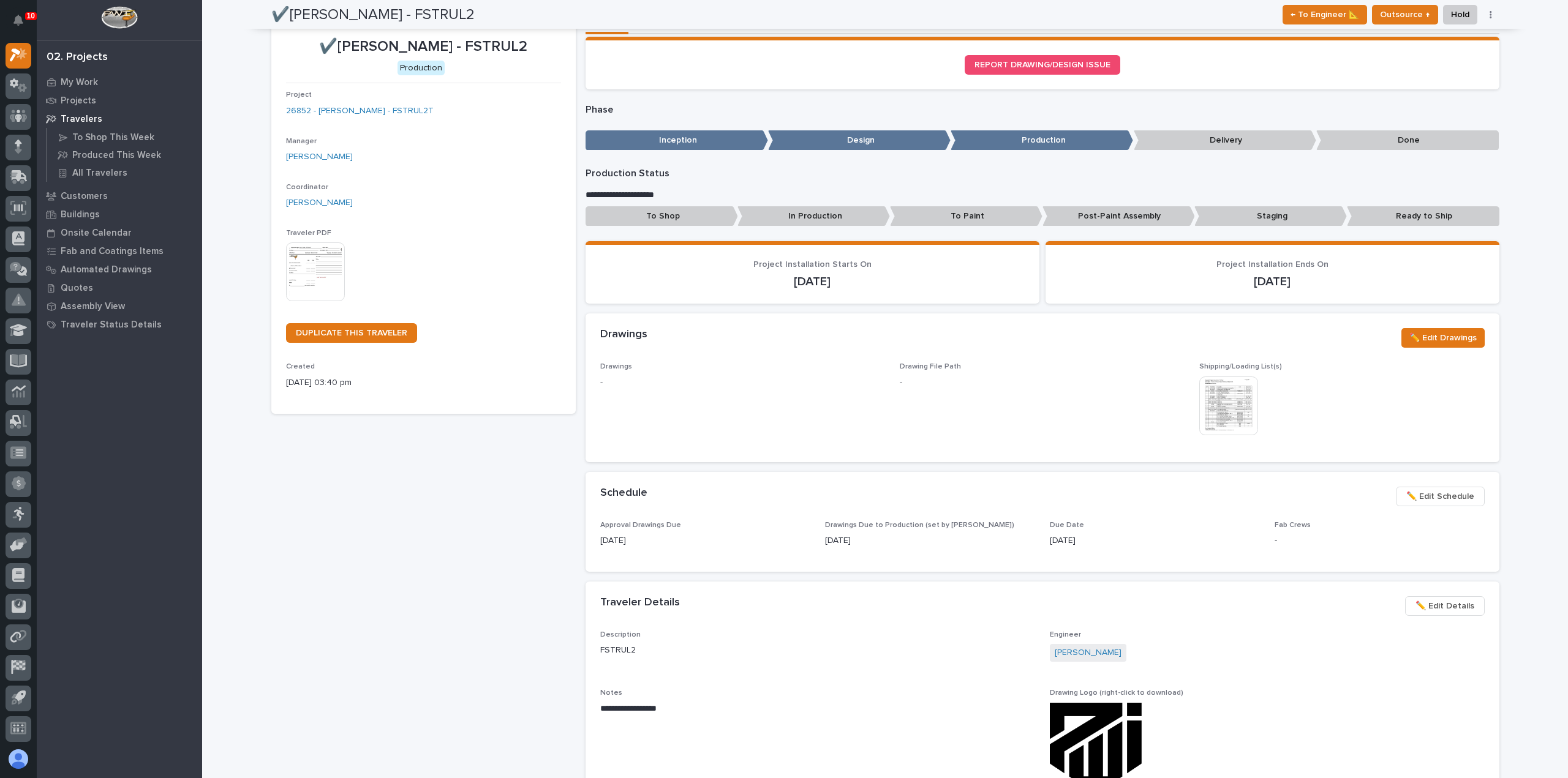
scroll to position [0, 0]
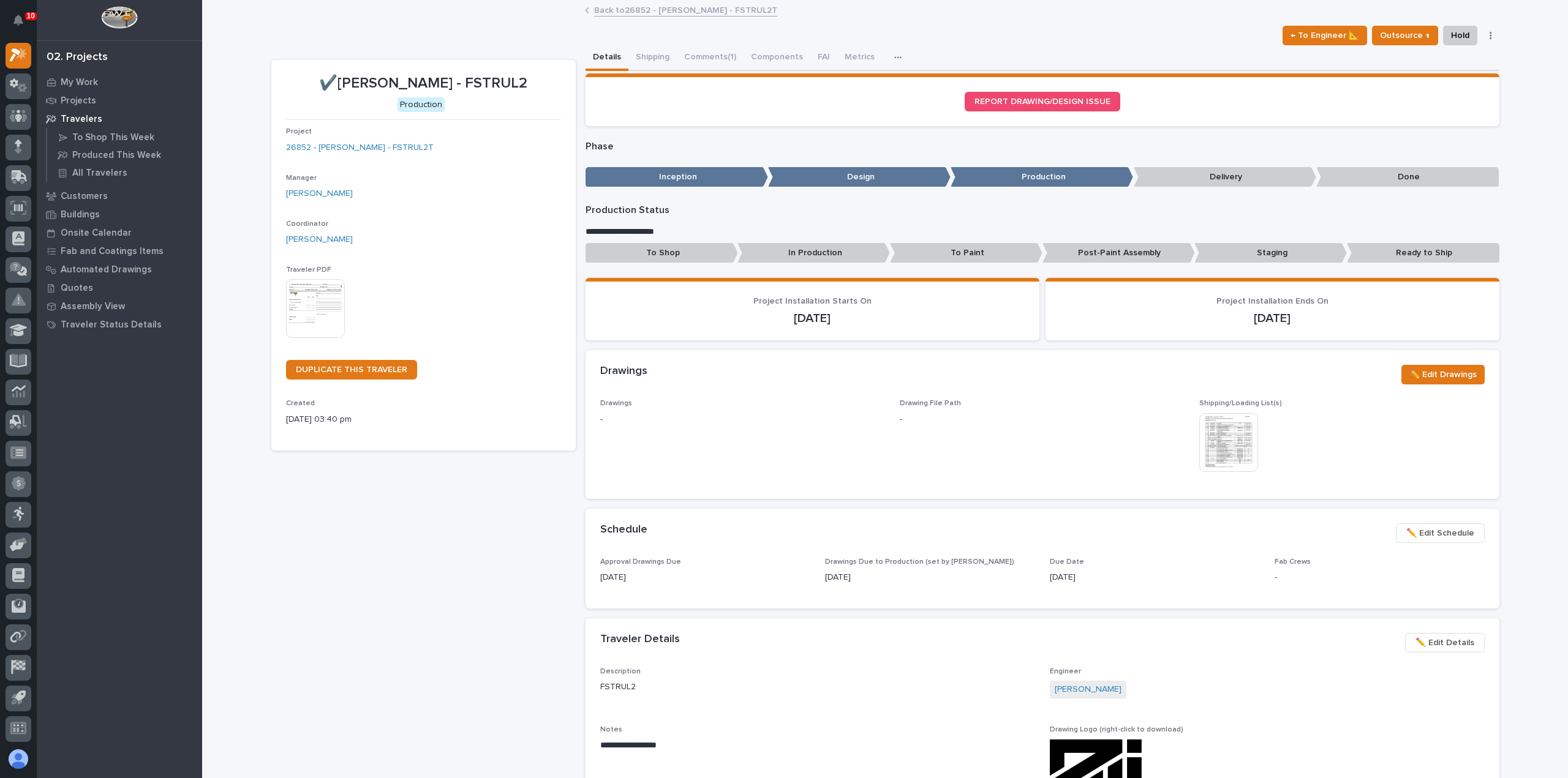
click at [723, 12] on link "Back to 26852 - [PERSON_NAME] - FSTRUL2T" at bounding box center [685, 9] width 183 height 14
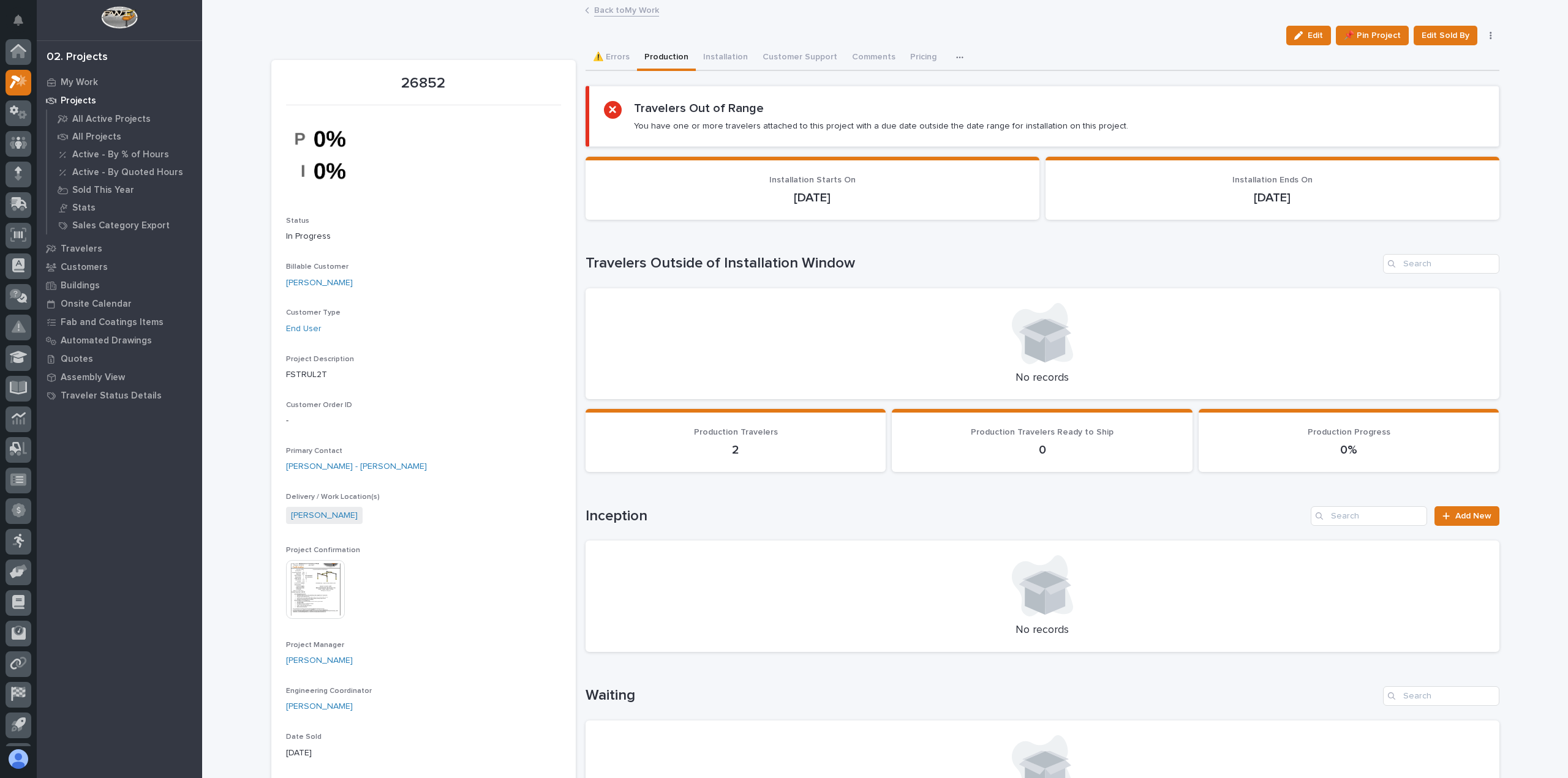
scroll to position [27, 0]
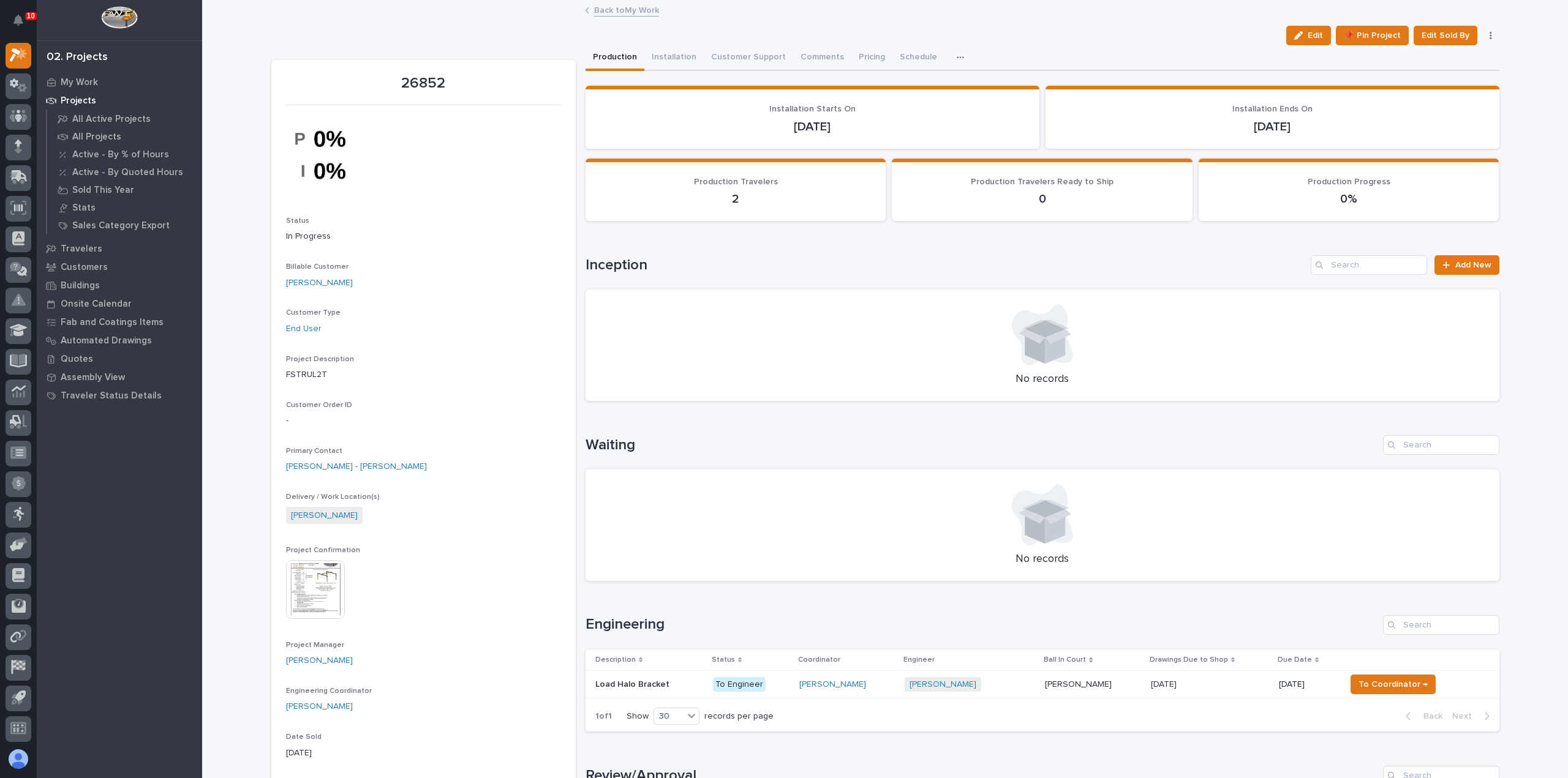
click at [619, 13] on link "Back to My Work" at bounding box center [627, 9] width 65 height 14
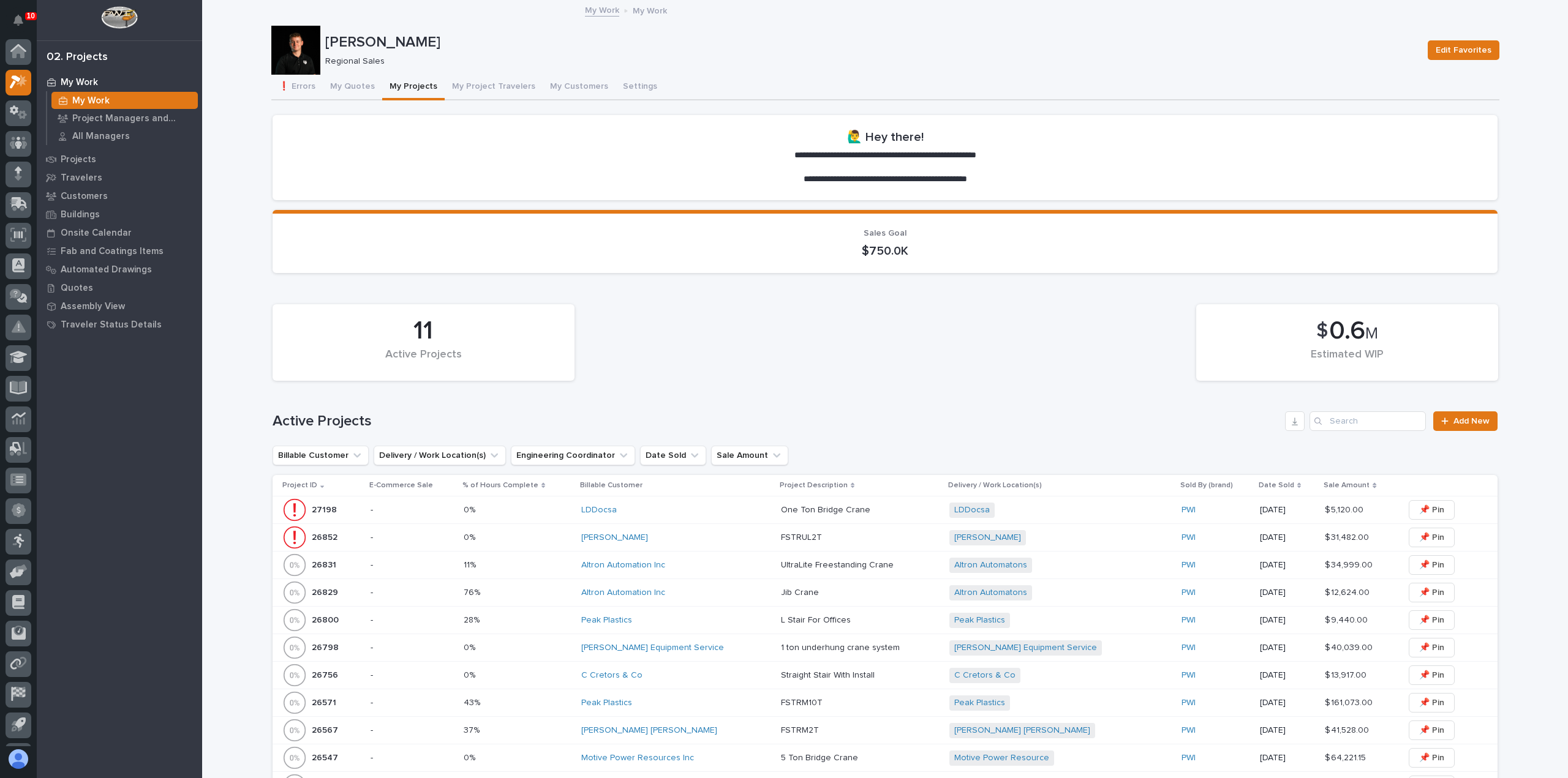
scroll to position [27, 0]
click at [681, 544] on div "[PERSON_NAME]" at bounding box center [676, 537] width 190 height 20
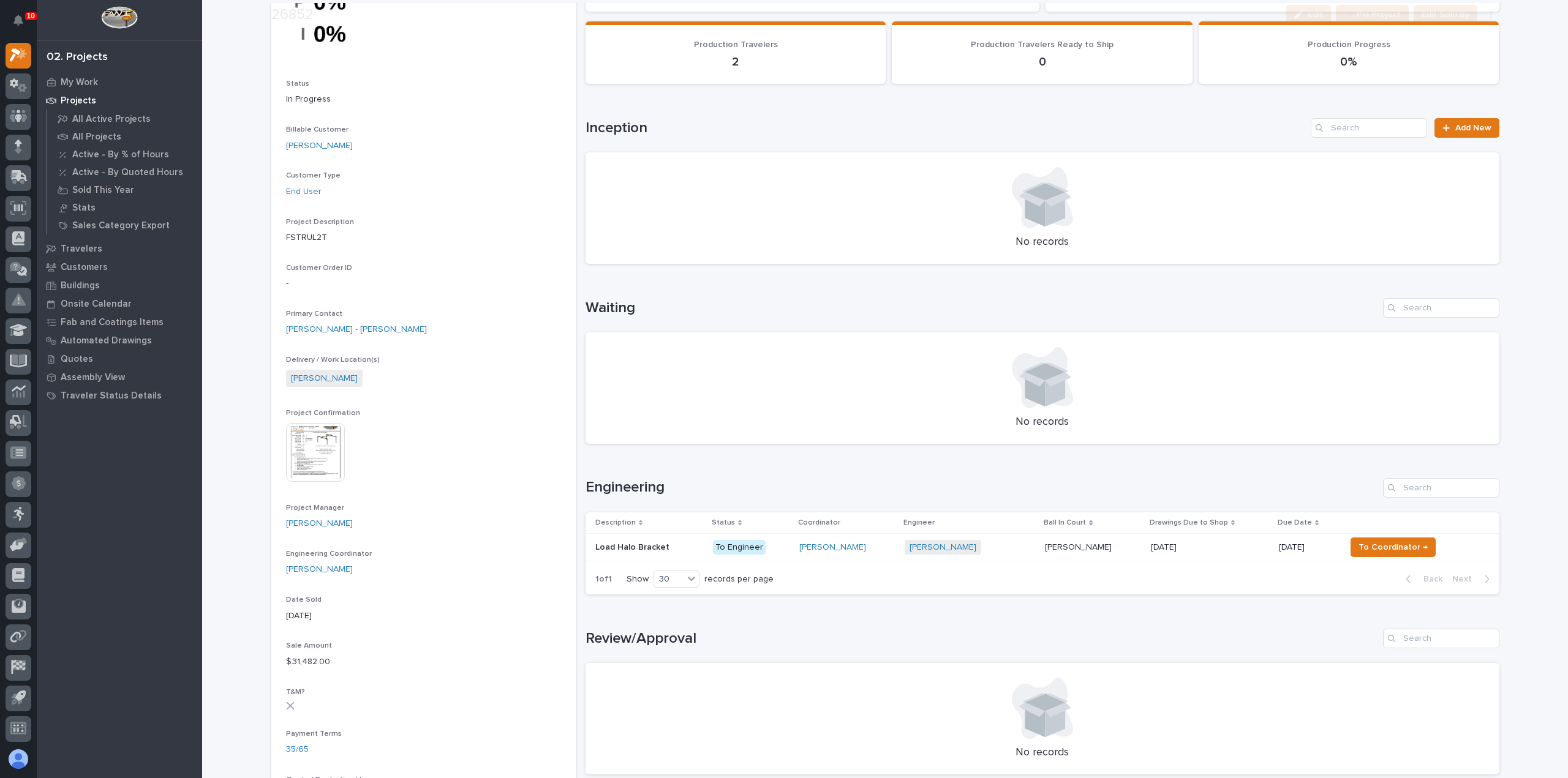
scroll to position [367, 0]
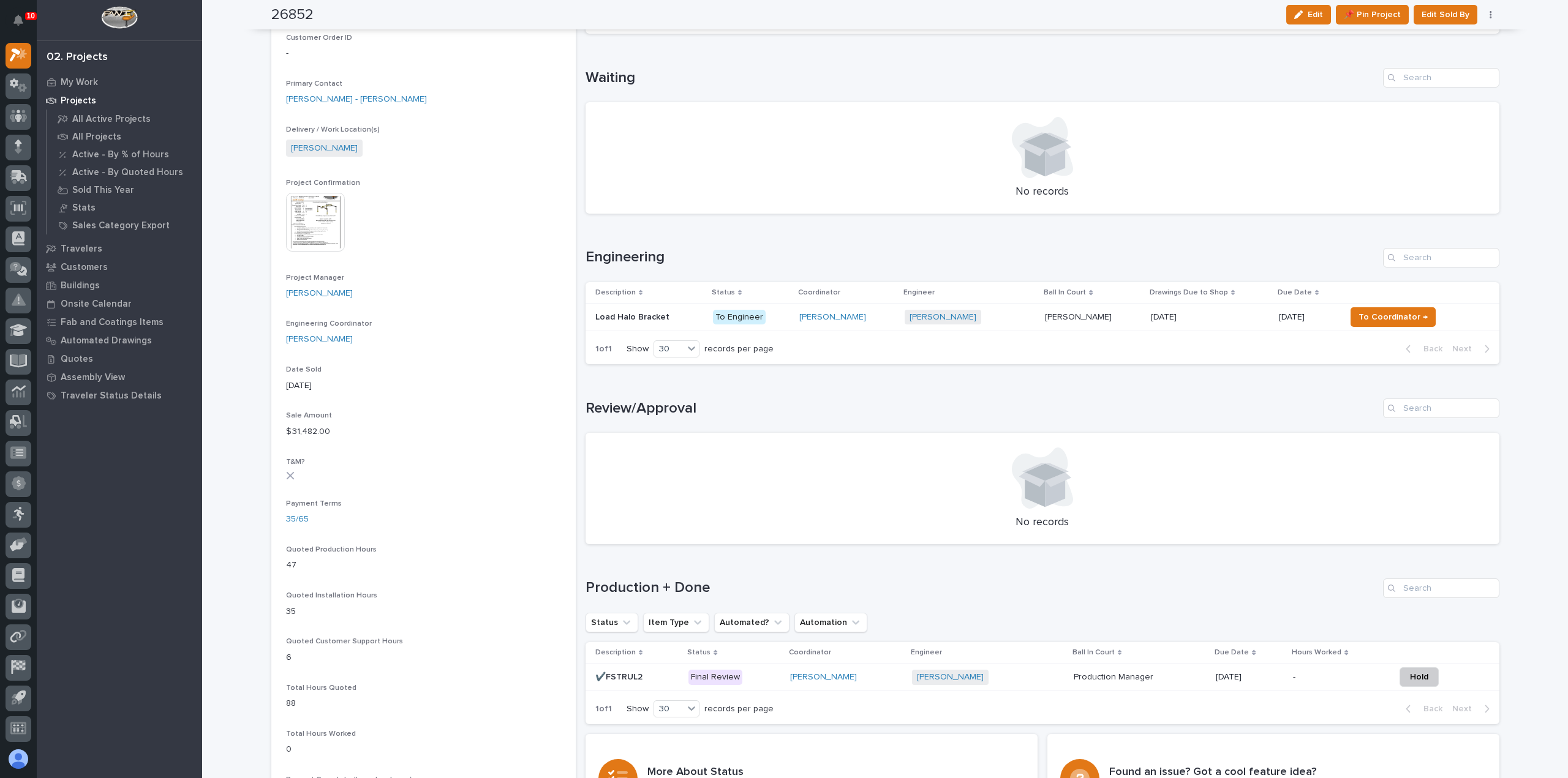
click at [873, 321] on div "[PERSON_NAME]" at bounding box center [847, 317] width 96 height 10
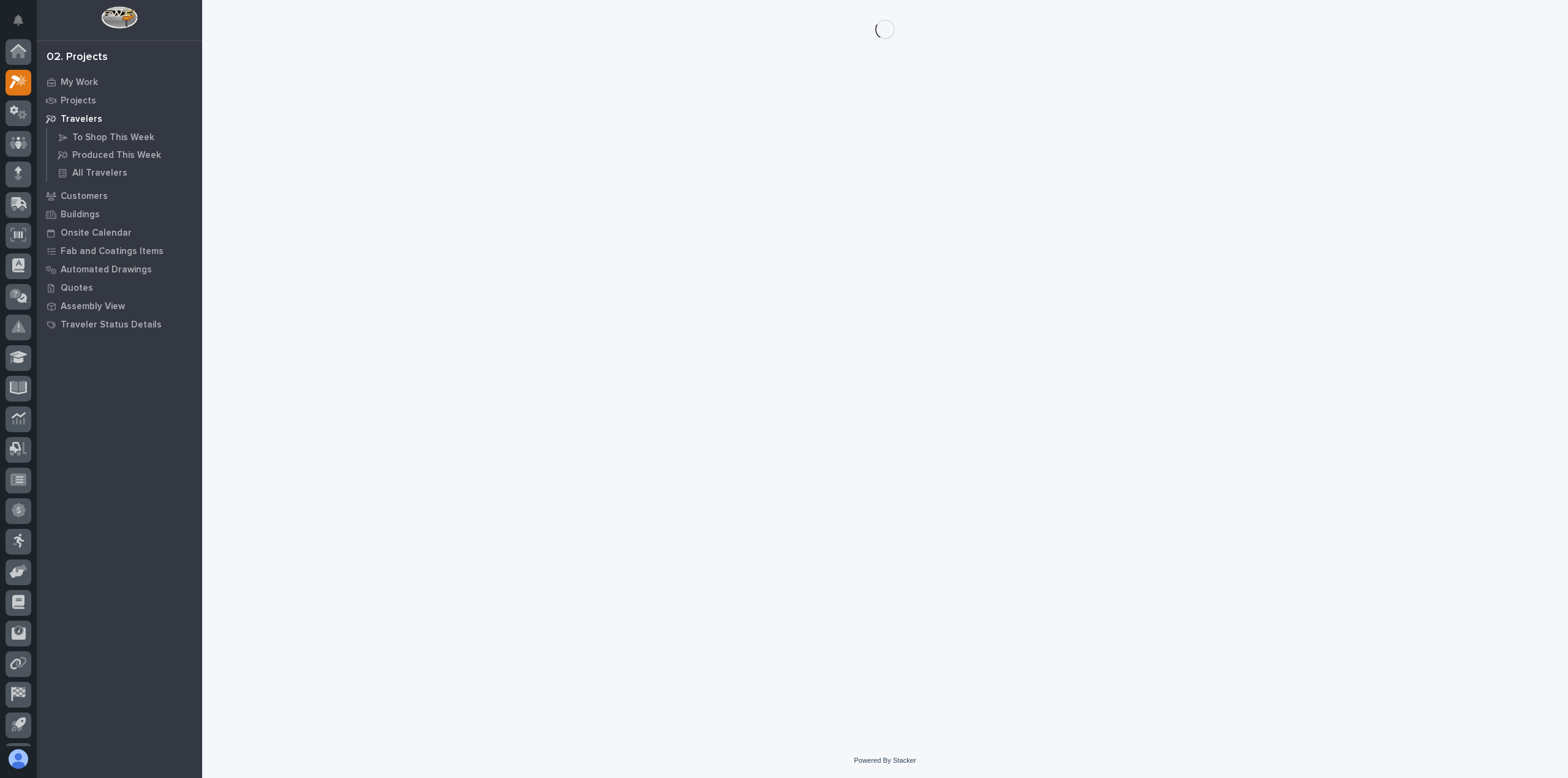
scroll to position [27, 0]
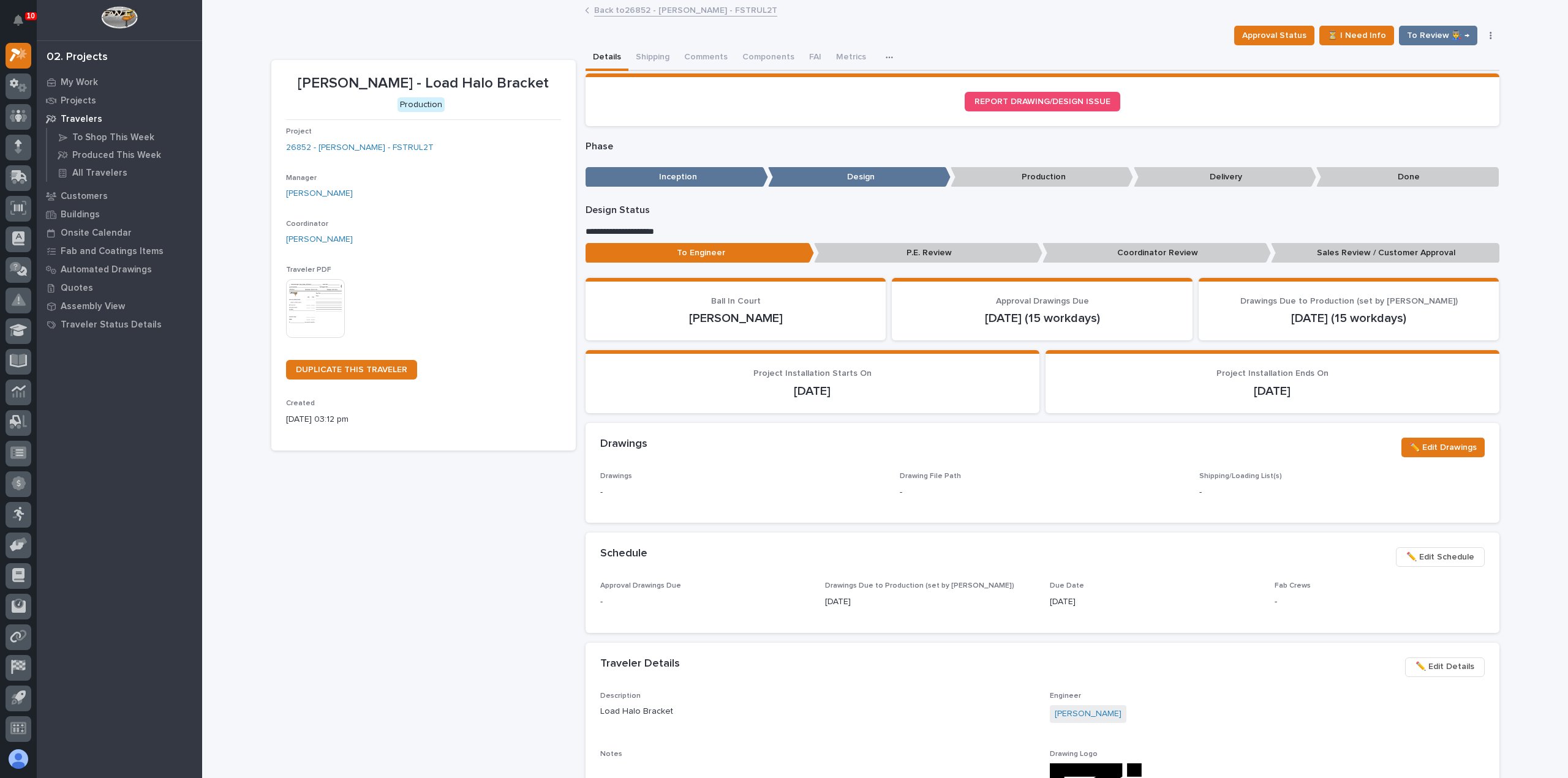
click at [658, 10] on link "Back to 26852 - [PERSON_NAME] - FSTRUL2T" at bounding box center [685, 9] width 183 height 14
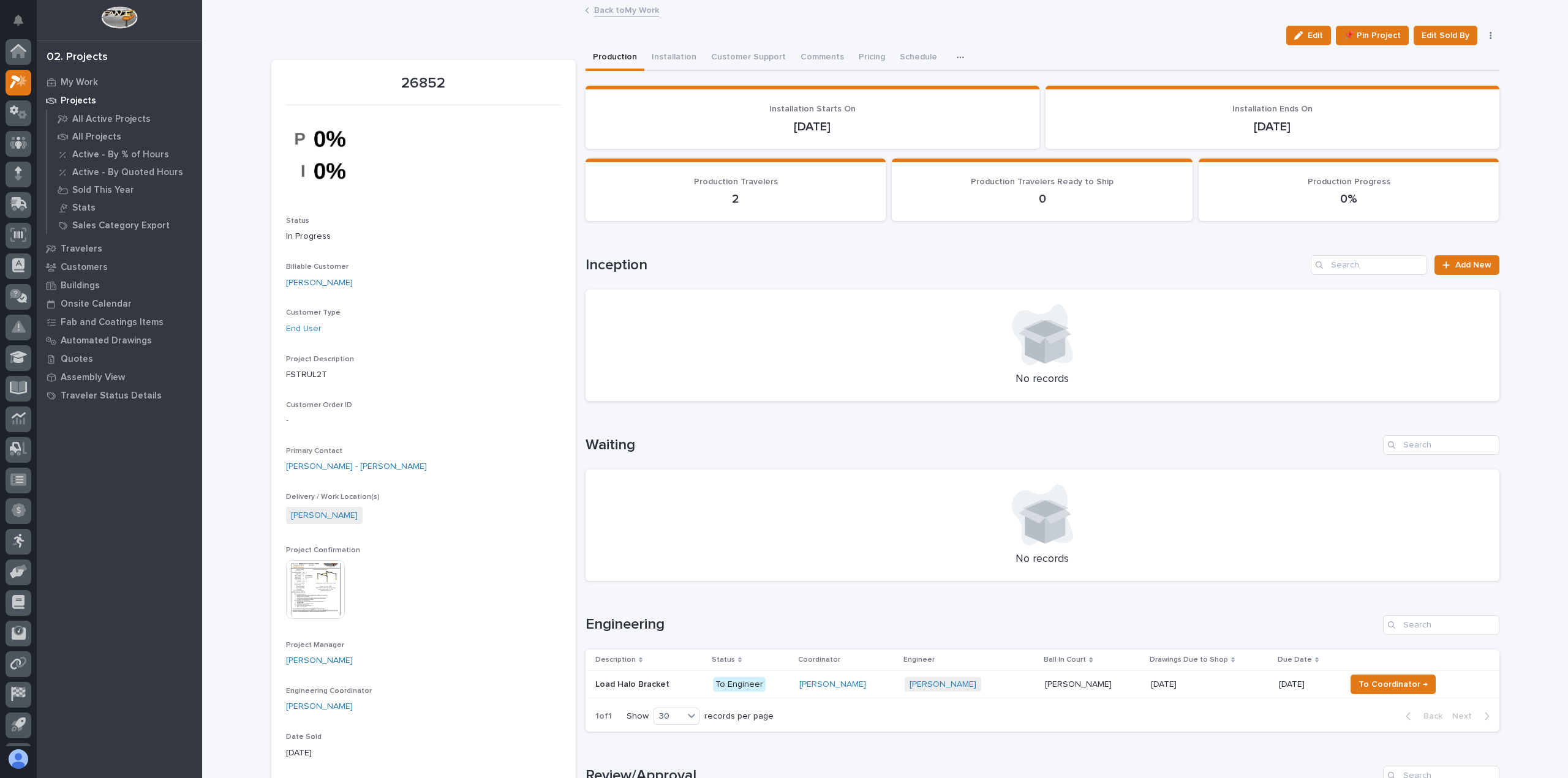
scroll to position [27, 0]
click at [794, 58] on button "Comments" at bounding box center [822, 58] width 58 height 26
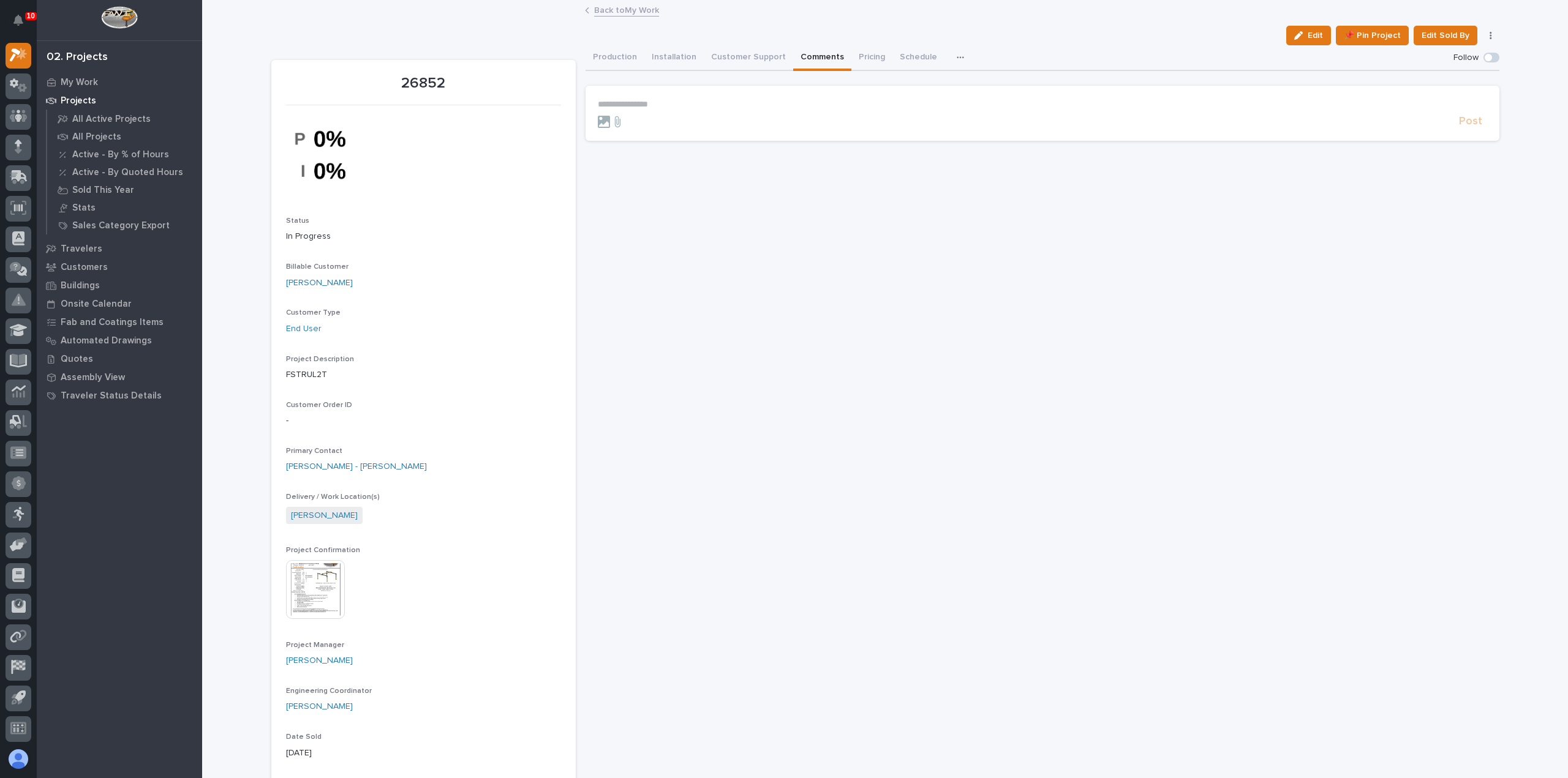
click at [624, 9] on link "Back to My Work" at bounding box center [627, 9] width 65 height 14
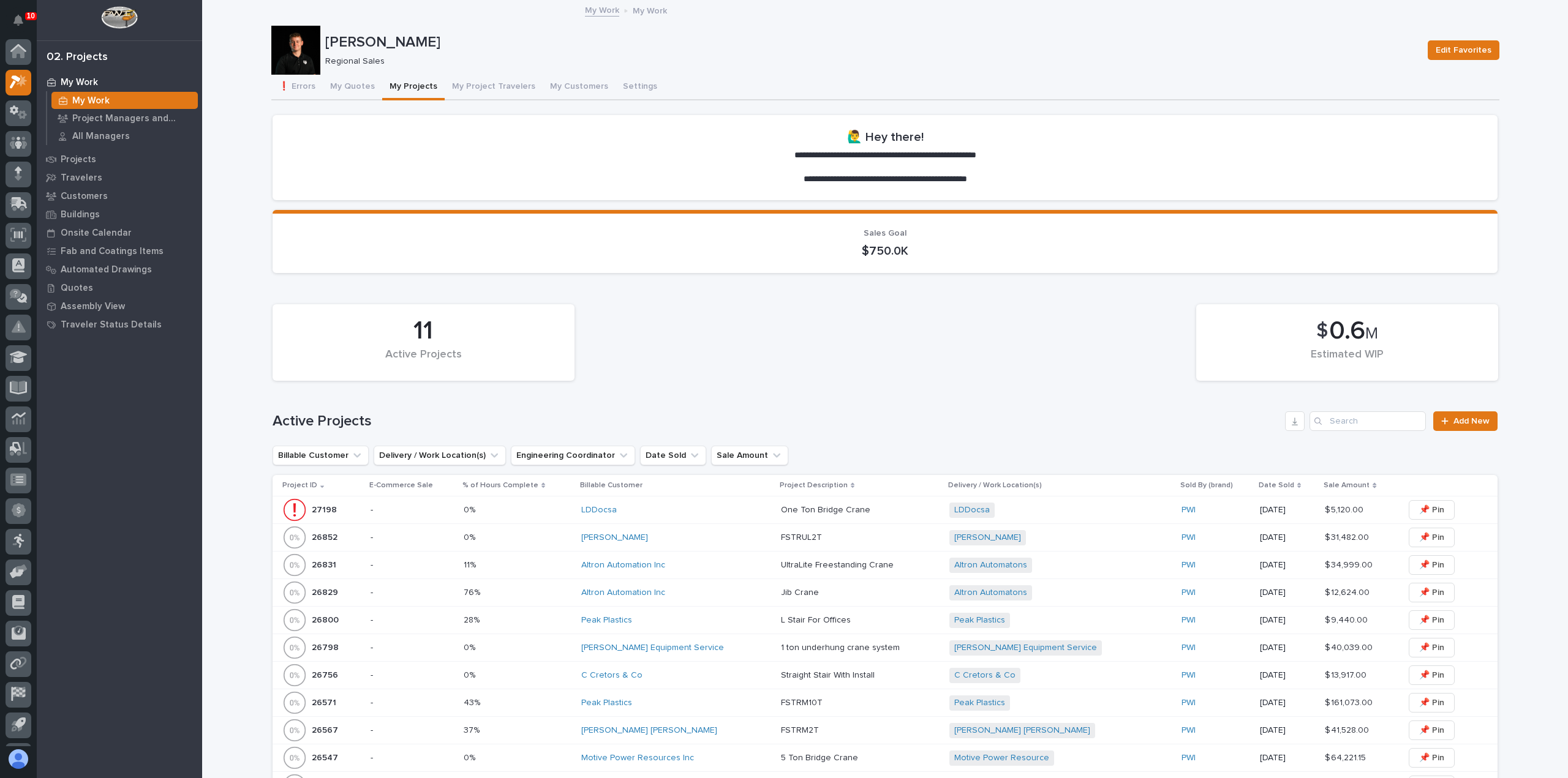
scroll to position [27, 0]
click at [677, 544] on div "[PERSON_NAME]" at bounding box center [676, 537] width 190 height 20
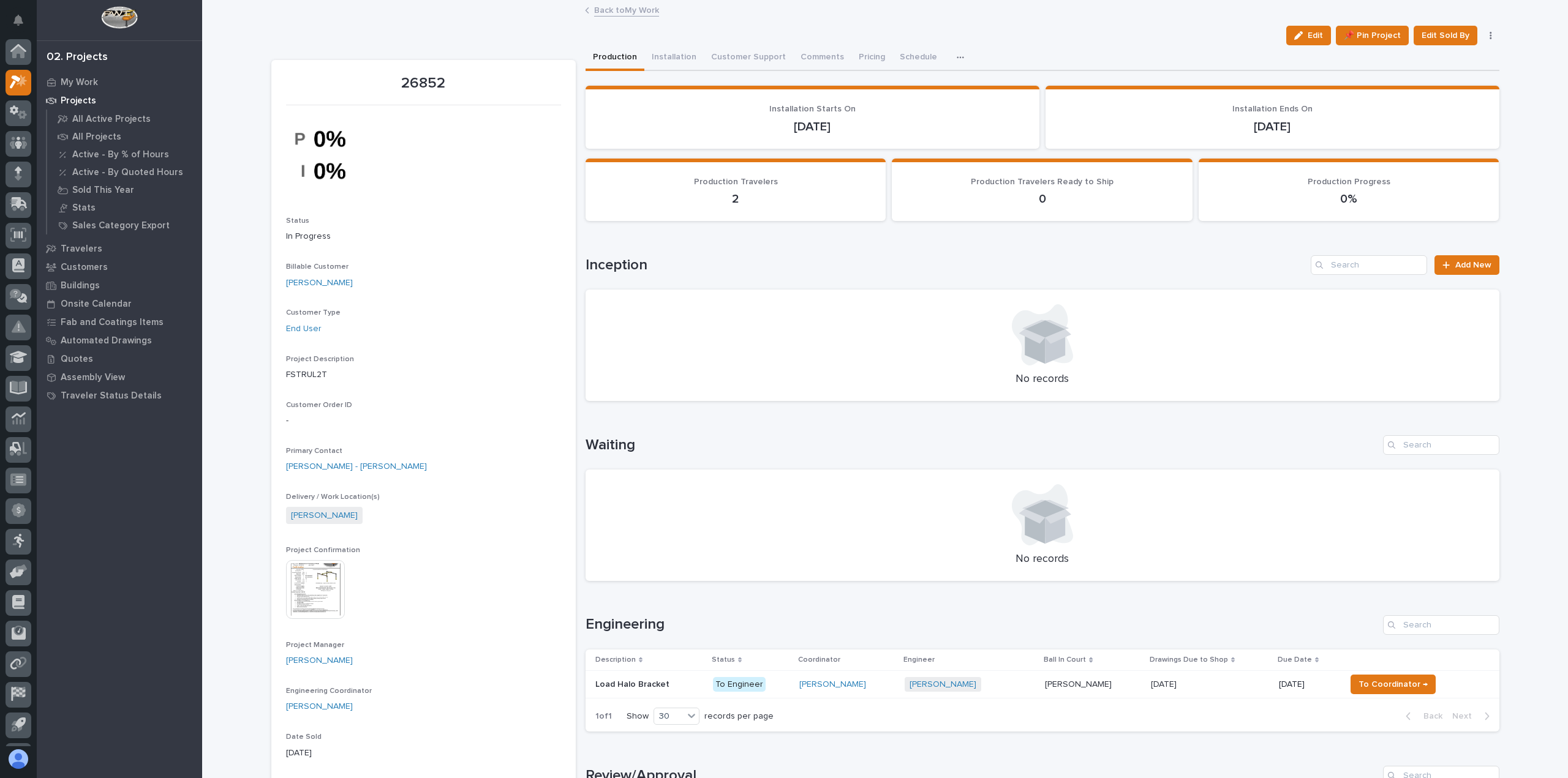
scroll to position [27, 0]
click at [625, 10] on link "Back to My Work" at bounding box center [627, 9] width 65 height 14
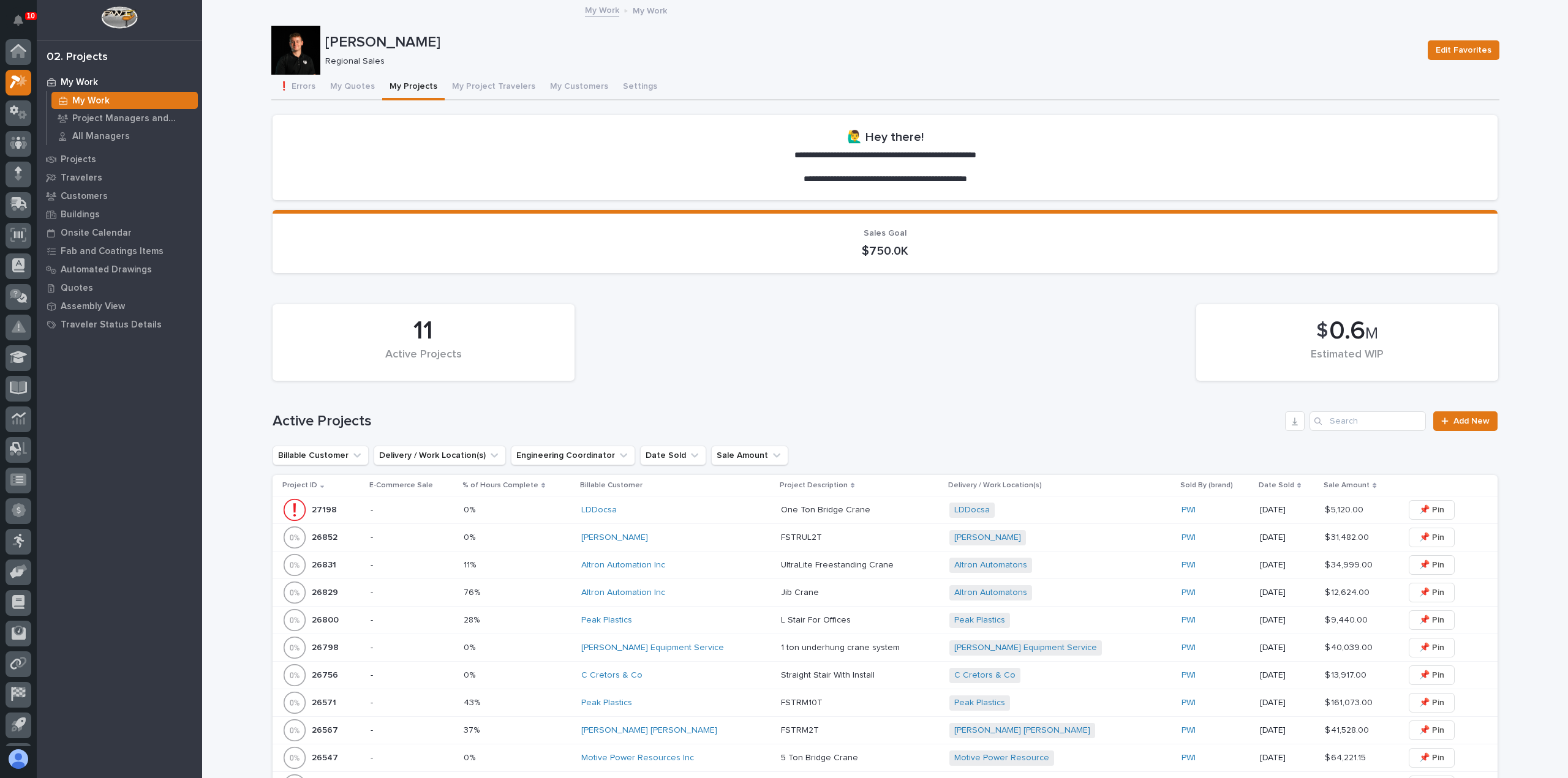
scroll to position [27, 0]
click at [24, 24] on button "Notifications" at bounding box center [18, 20] width 26 height 26
click at [695, 540] on div "[PERSON_NAME]" at bounding box center [676, 537] width 190 height 10
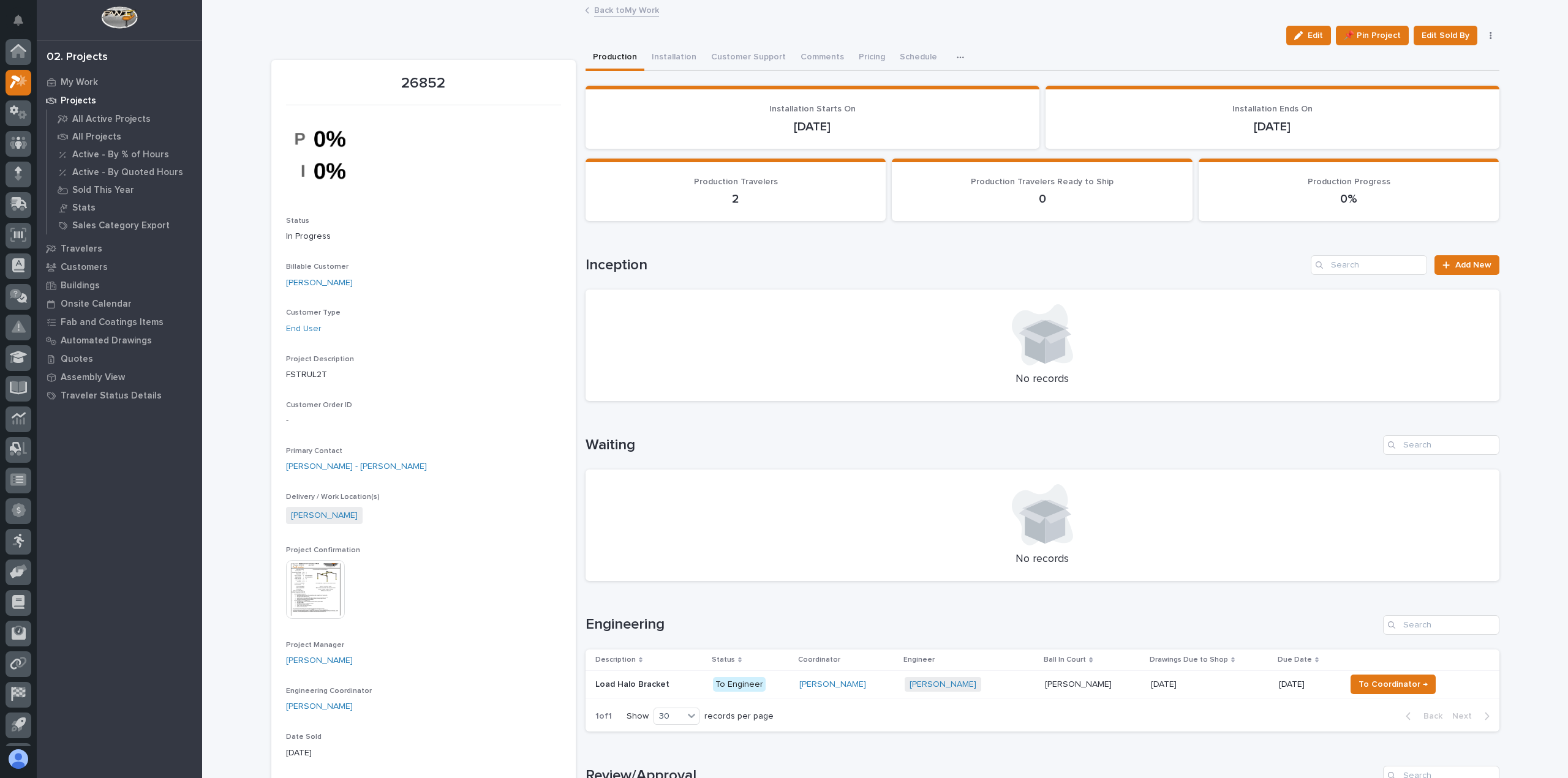
scroll to position [27, 0]
click at [686, 56] on button "Installation" at bounding box center [674, 58] width 59 height 26
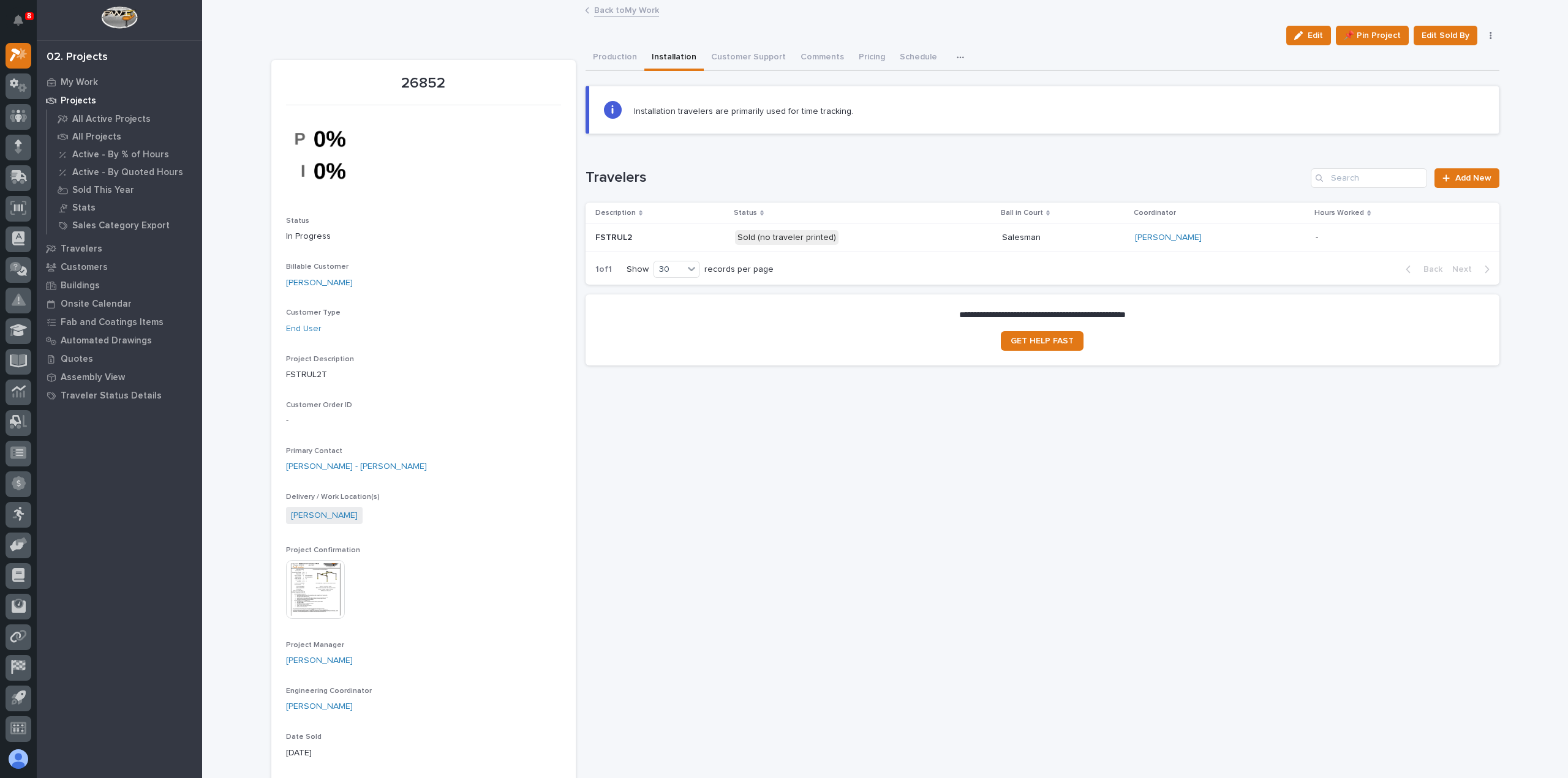
click at [949, 243] on p "Sold (no traveler printed)" at bounding box center [842, 238] width 214 height 15
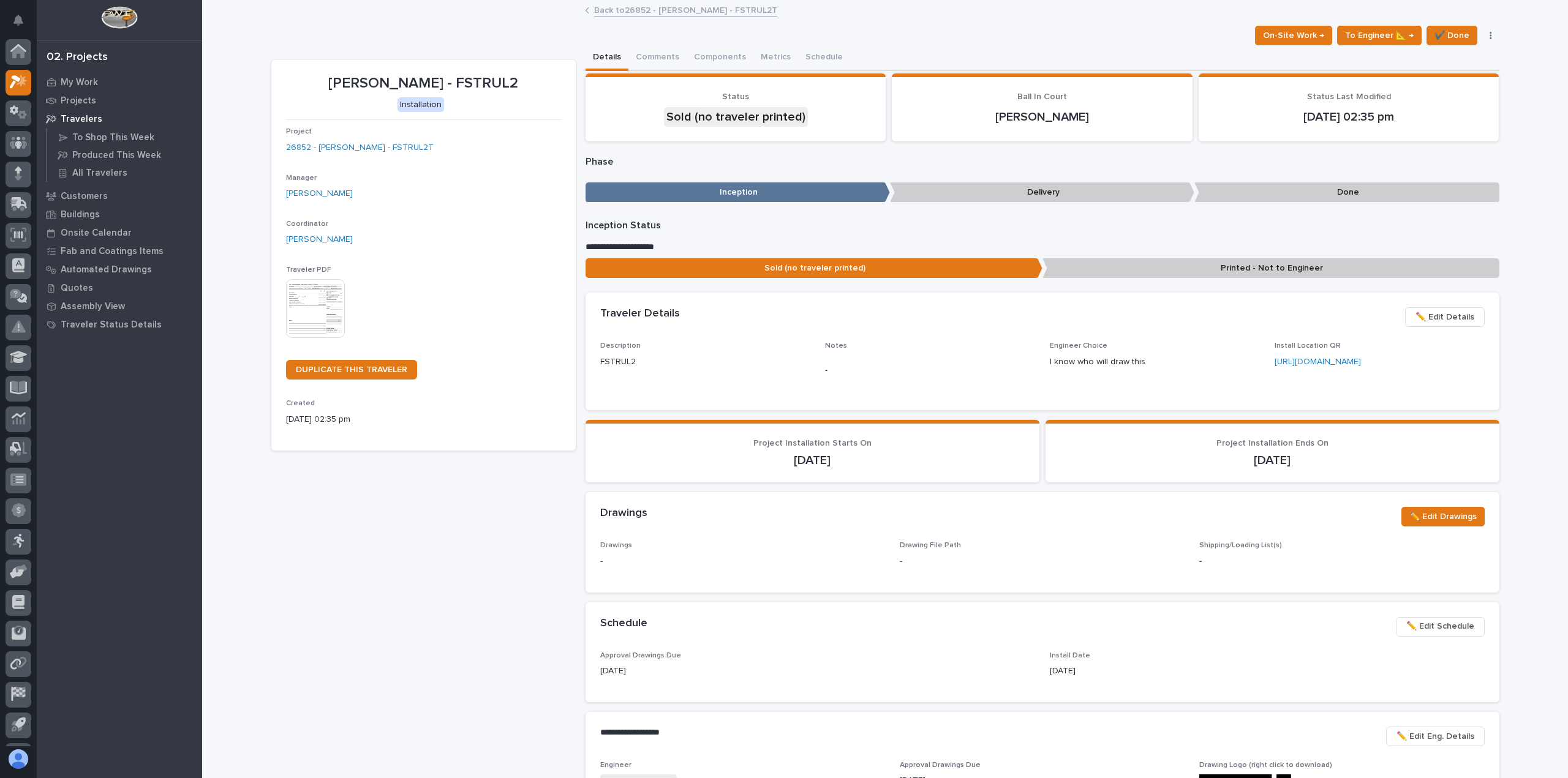
scroll to position [27, 0]
click at [650, 8] on link "Back to 26852 - [PERSON_NAME] - FSTRUL2T" at bounding box center [685, 9] width 183 height 14
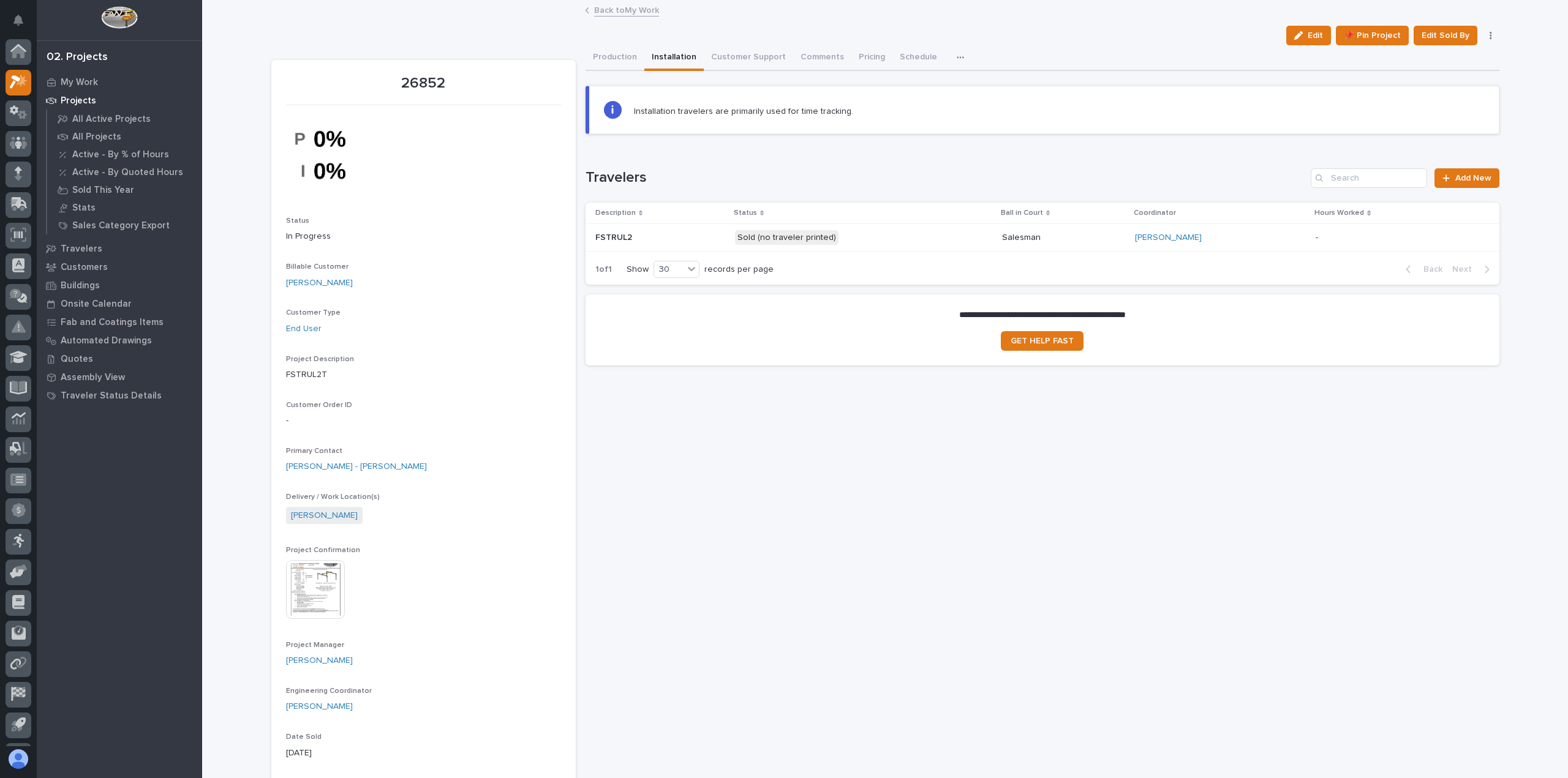
scroll to position [27, 0]
click at [619, 12] on link "Back to My Work" at bounding box center [627, 9] width 65 height 14
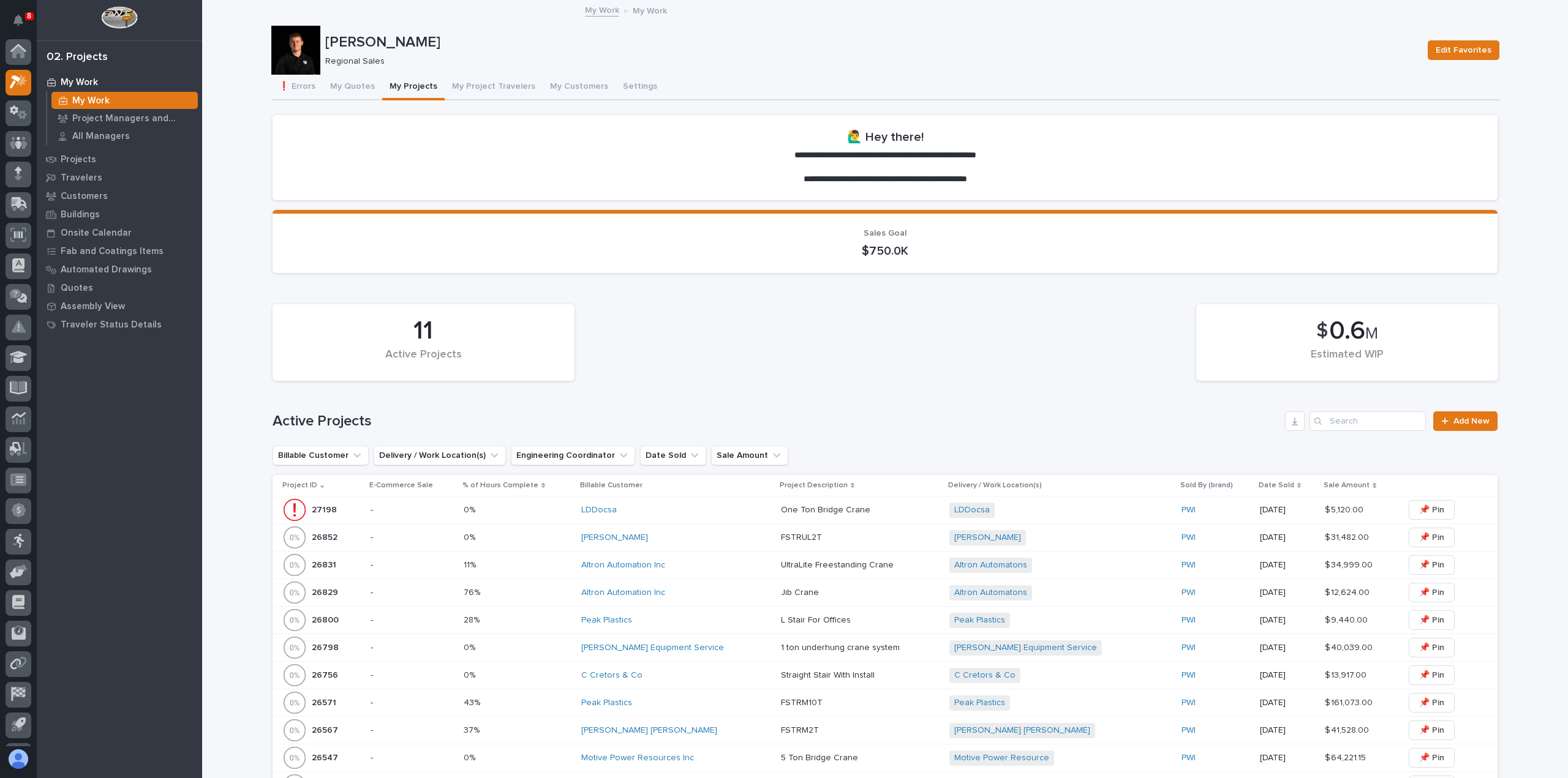
scroll to position [27, 0]
click at [573, 548] on td "0% 0%" at bounding box center [518, 537] width 118 height 28
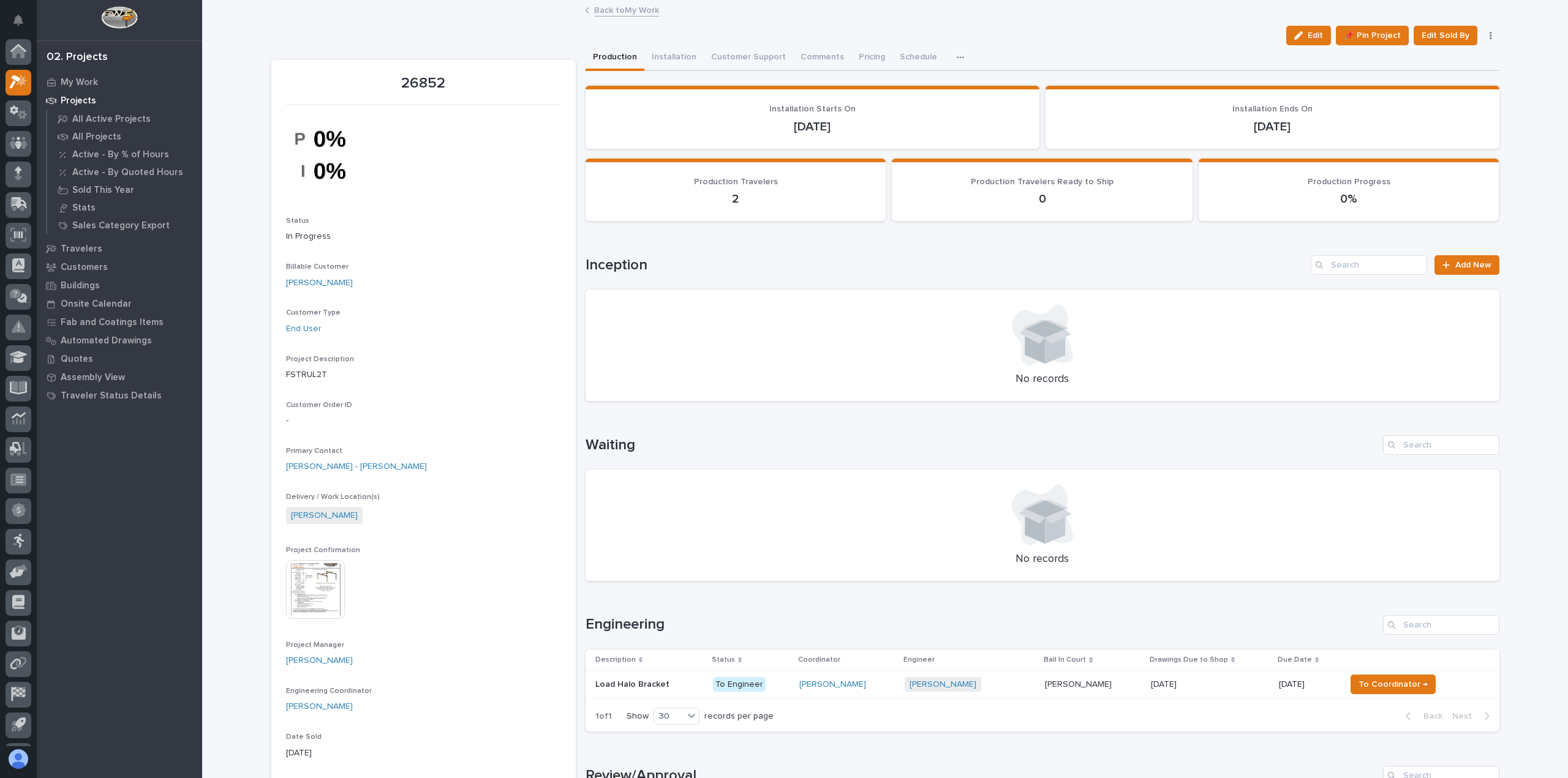
scroll to position [27, 0]
click at [832, 55] on button "Comments" at bounding box center [822, 58] width 58 height 26
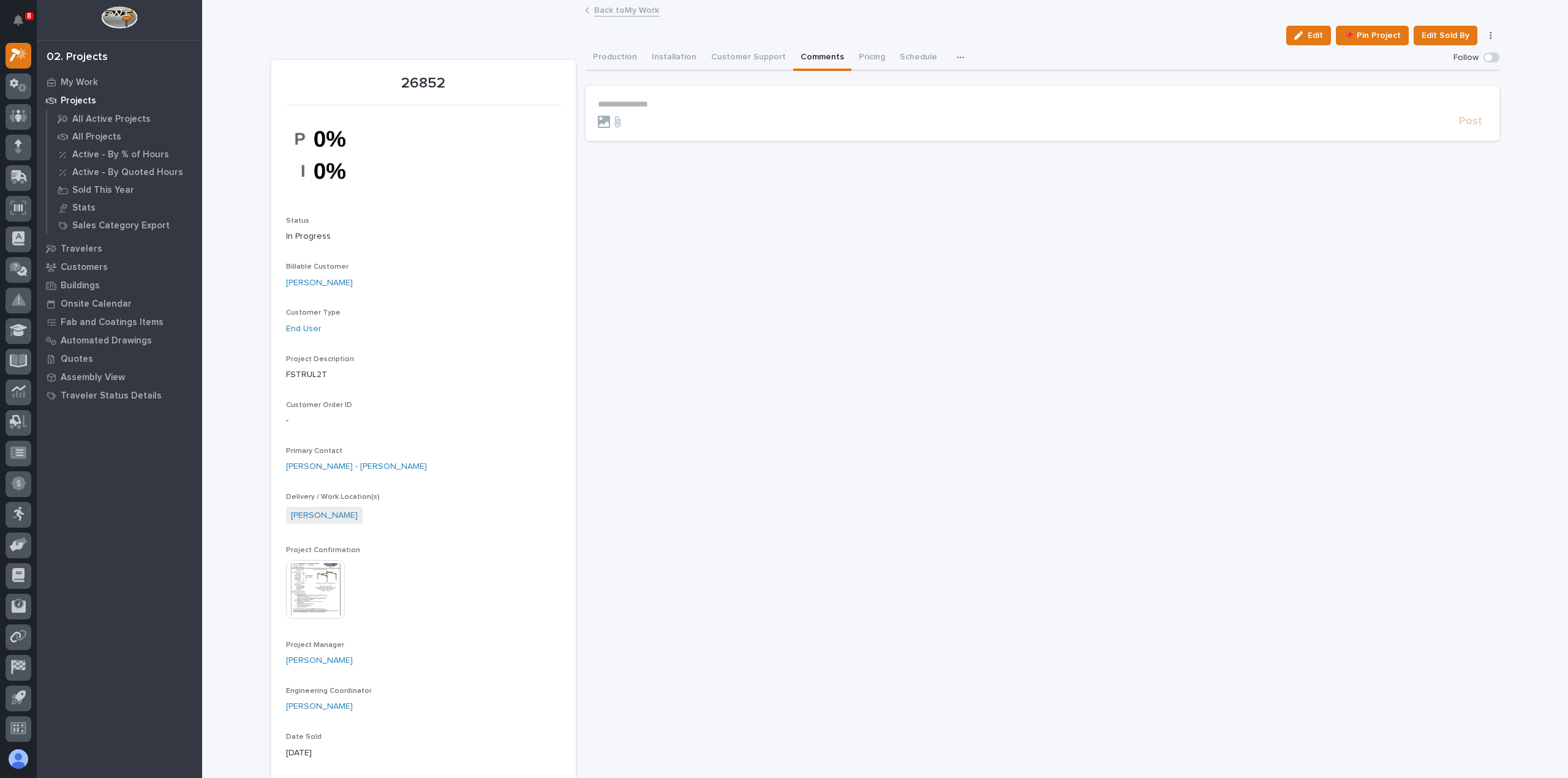
click at [619, 13] on link "Back to My Work" at bounding box center [627, 9] width 65 height 14
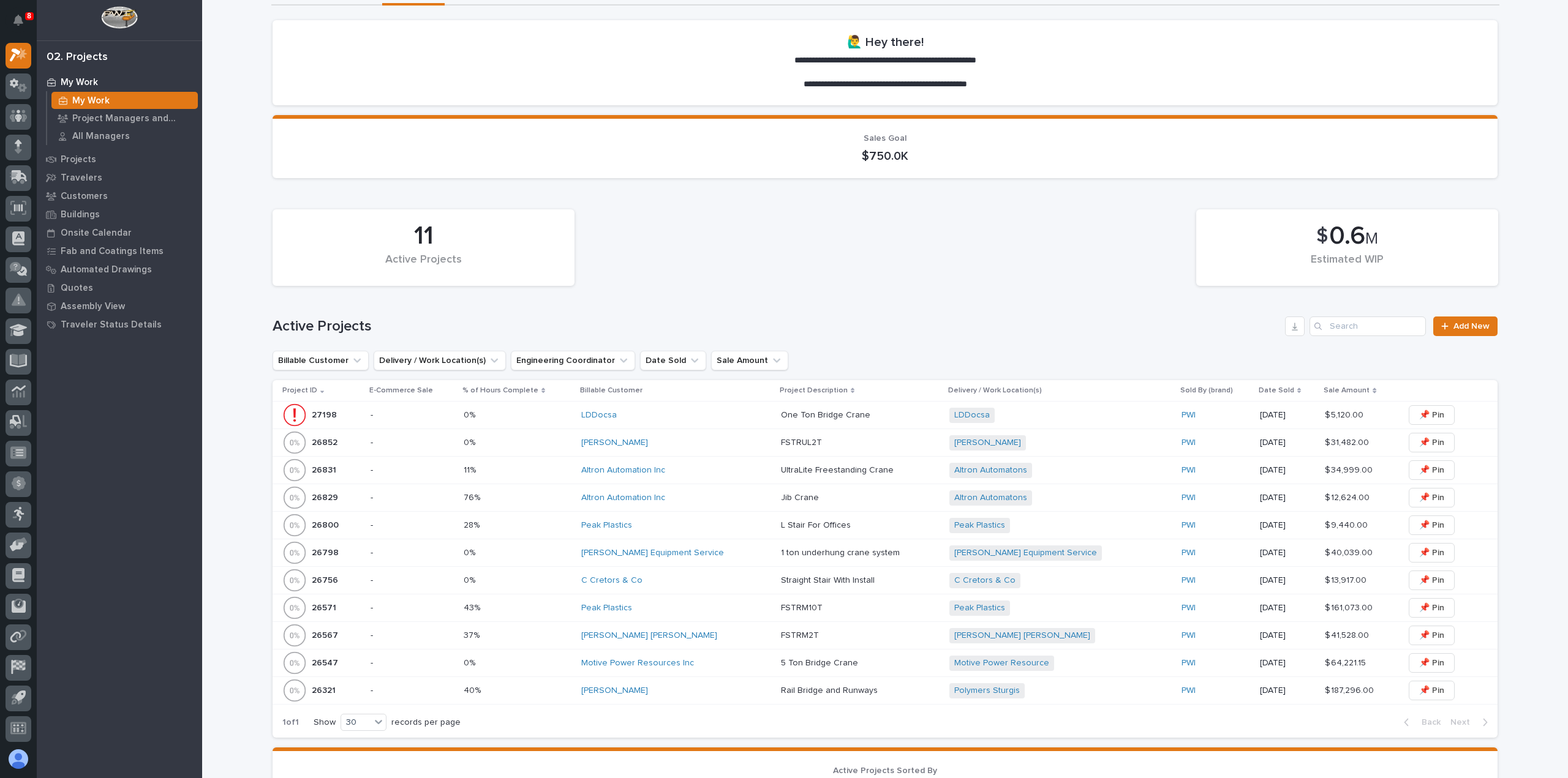
scroll to position [122, 0]
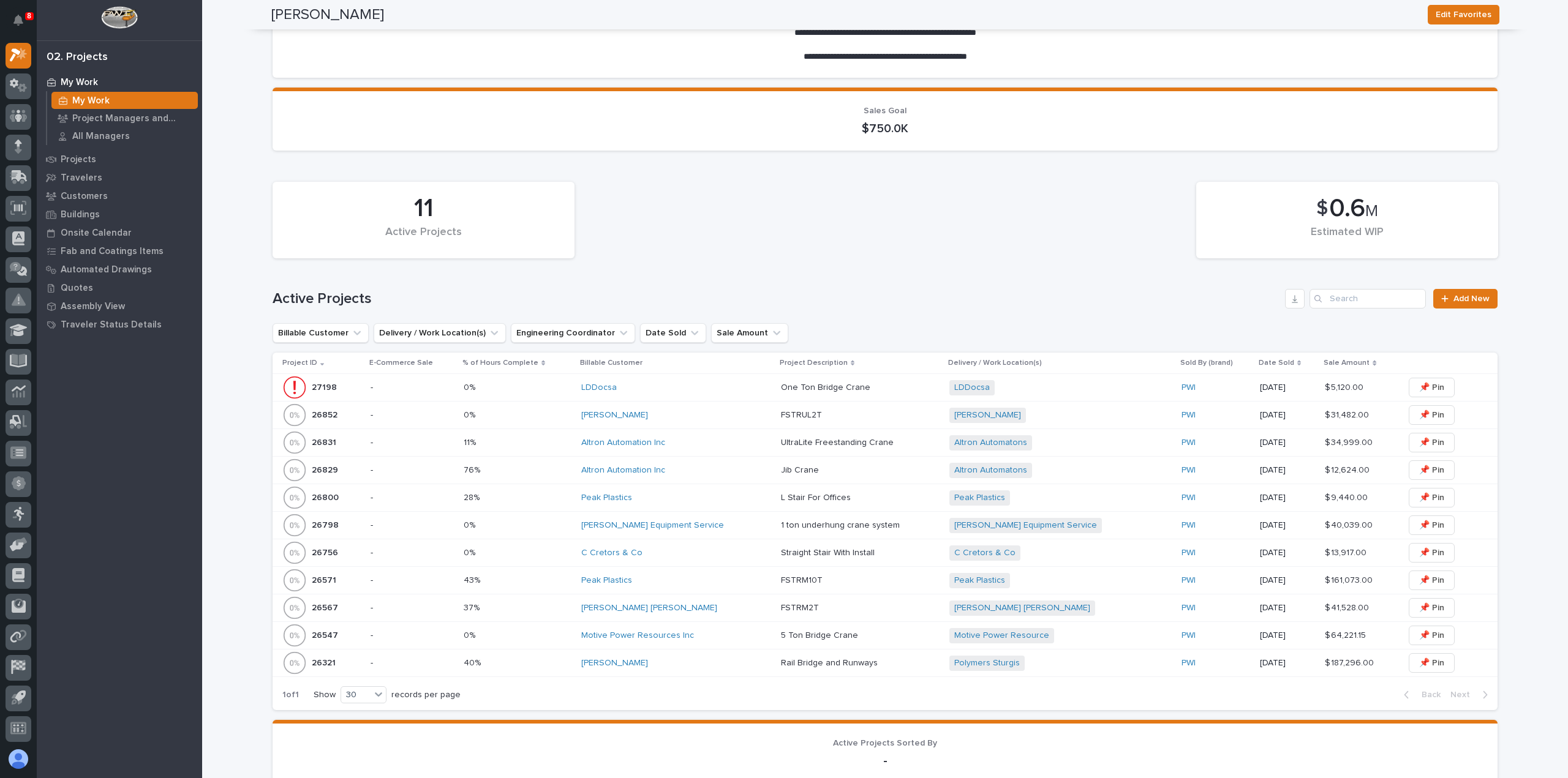
click at [735, 417] on div "[PERSON_NAME]" at bounding box center [676, 415] width 190 height 10
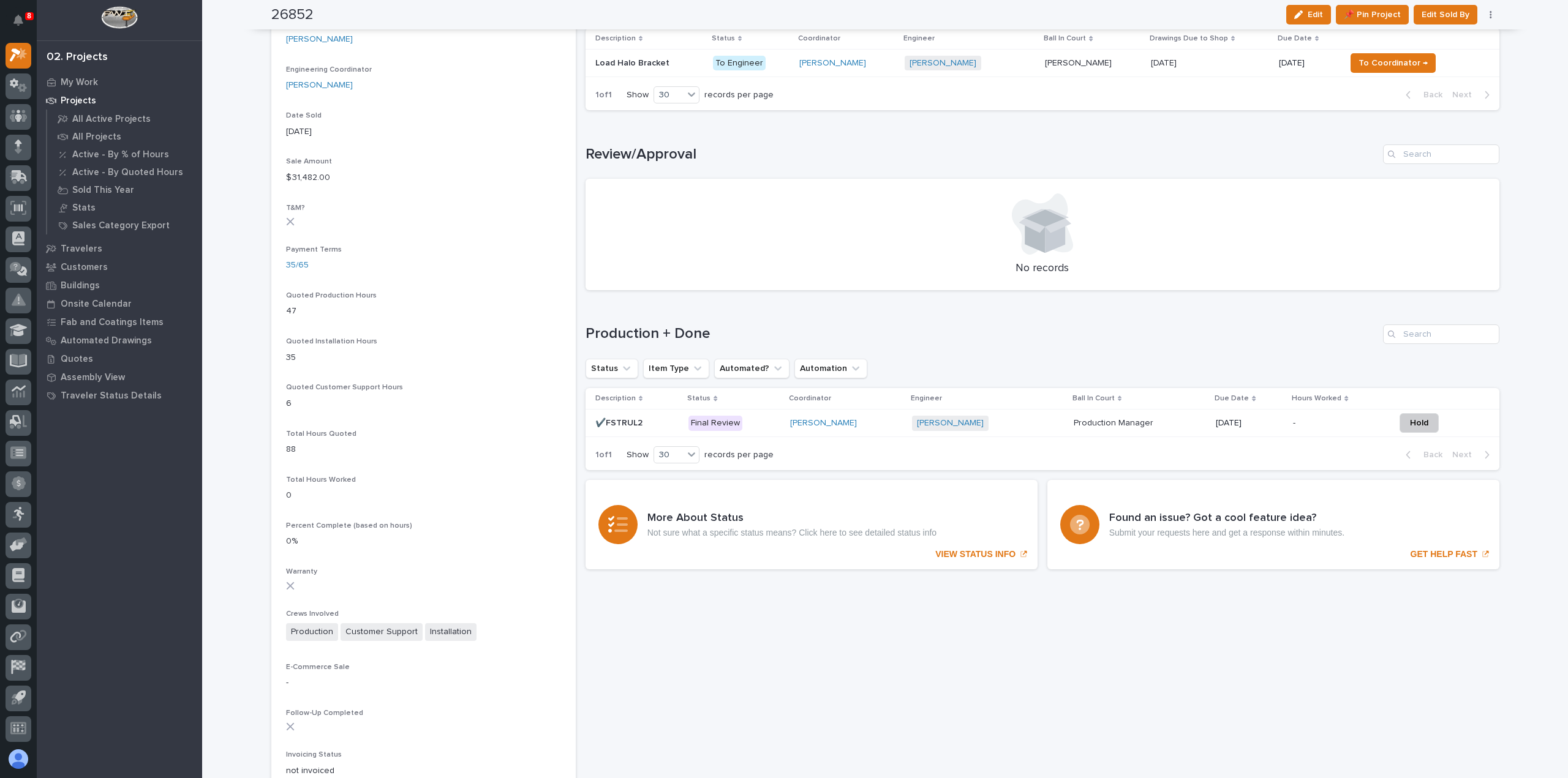
scroll to position [673, 0]
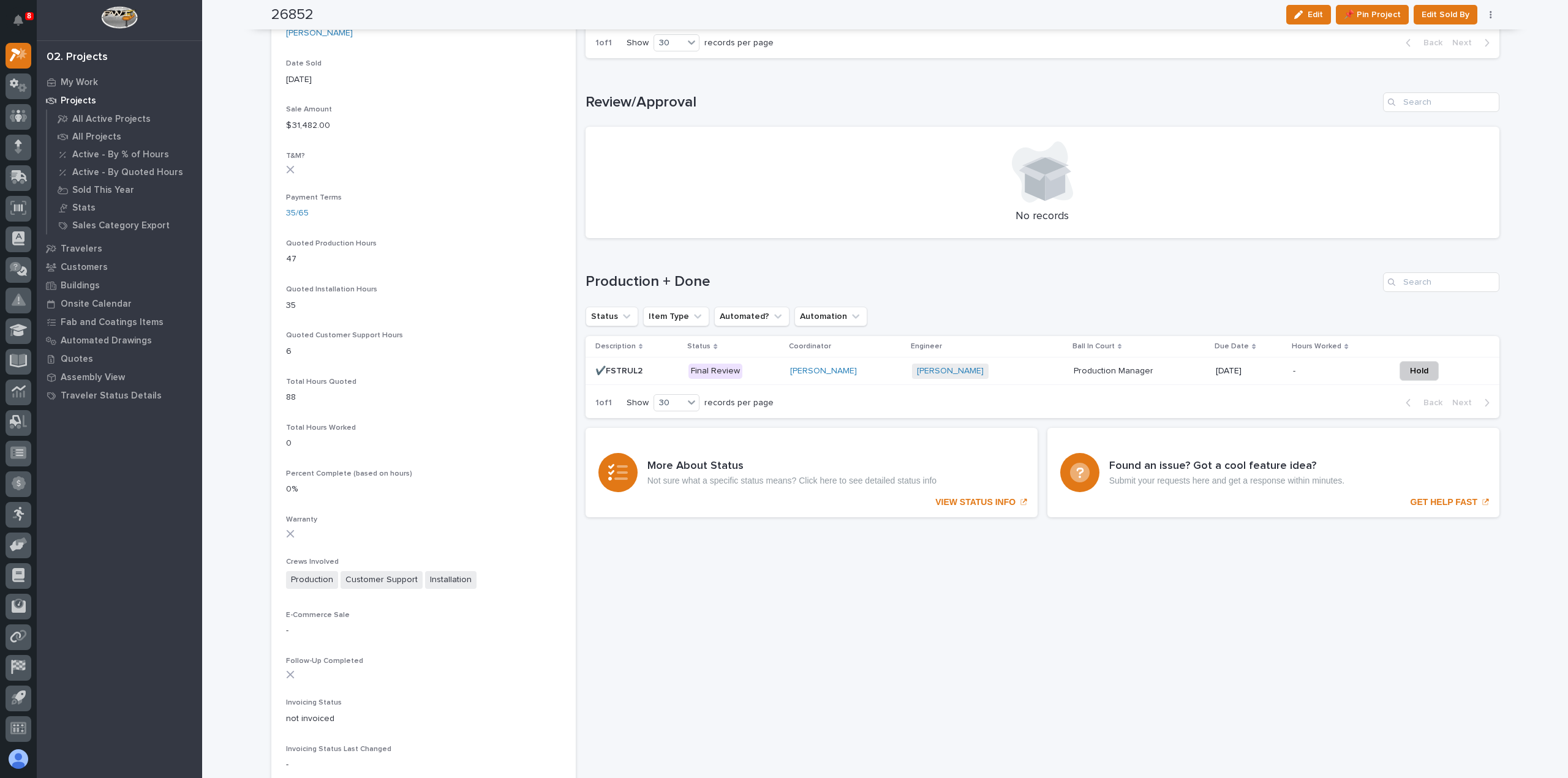
click at [985, 371] on div "[PERSON_NAME] + 0" at bounding box center [988, 371] width 152 height 15
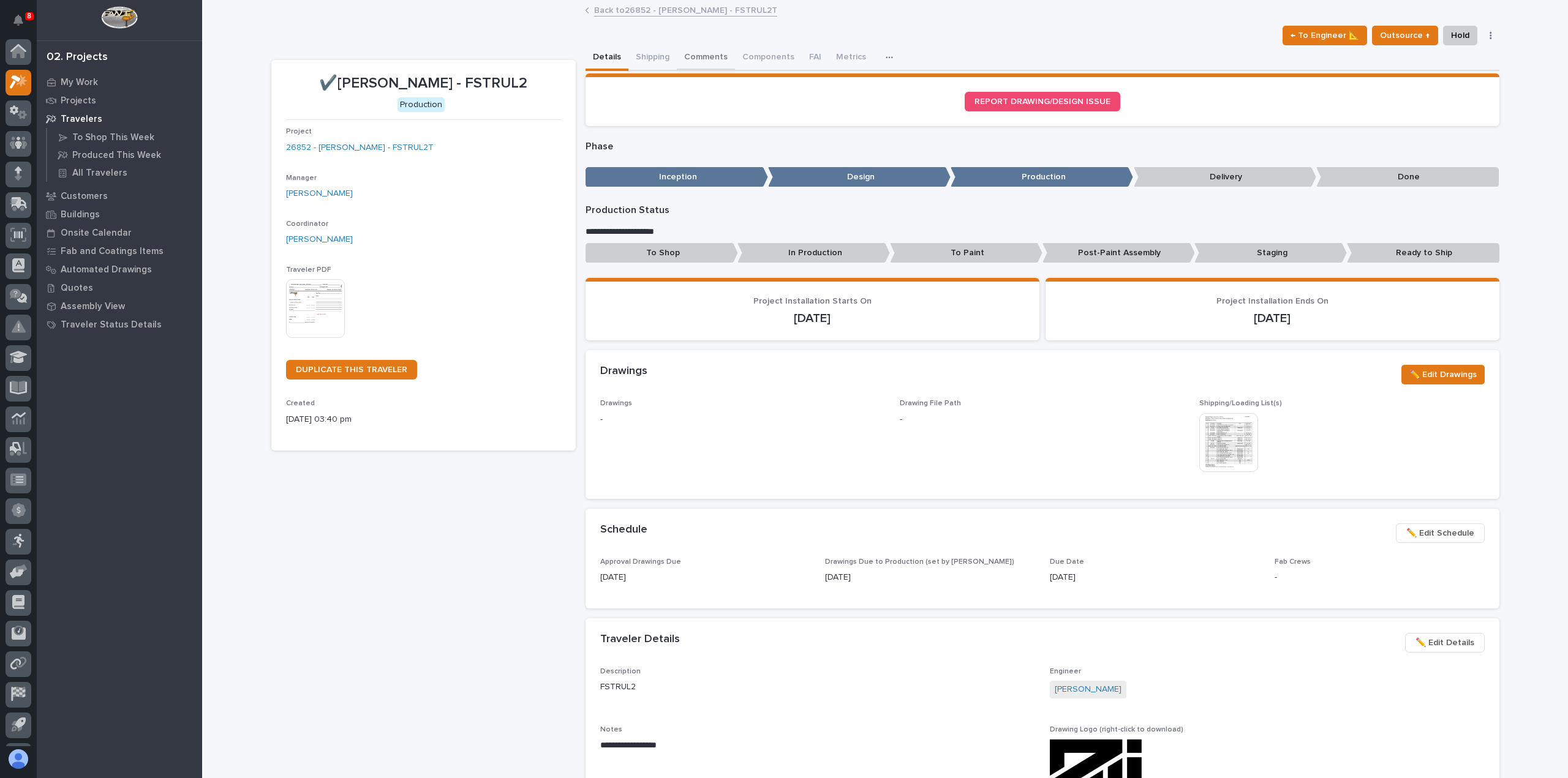
scroll to position [27, 0]
click at [710, 48] on button "Comments (1)" at bounding box center [710, 58] width 67 height 26
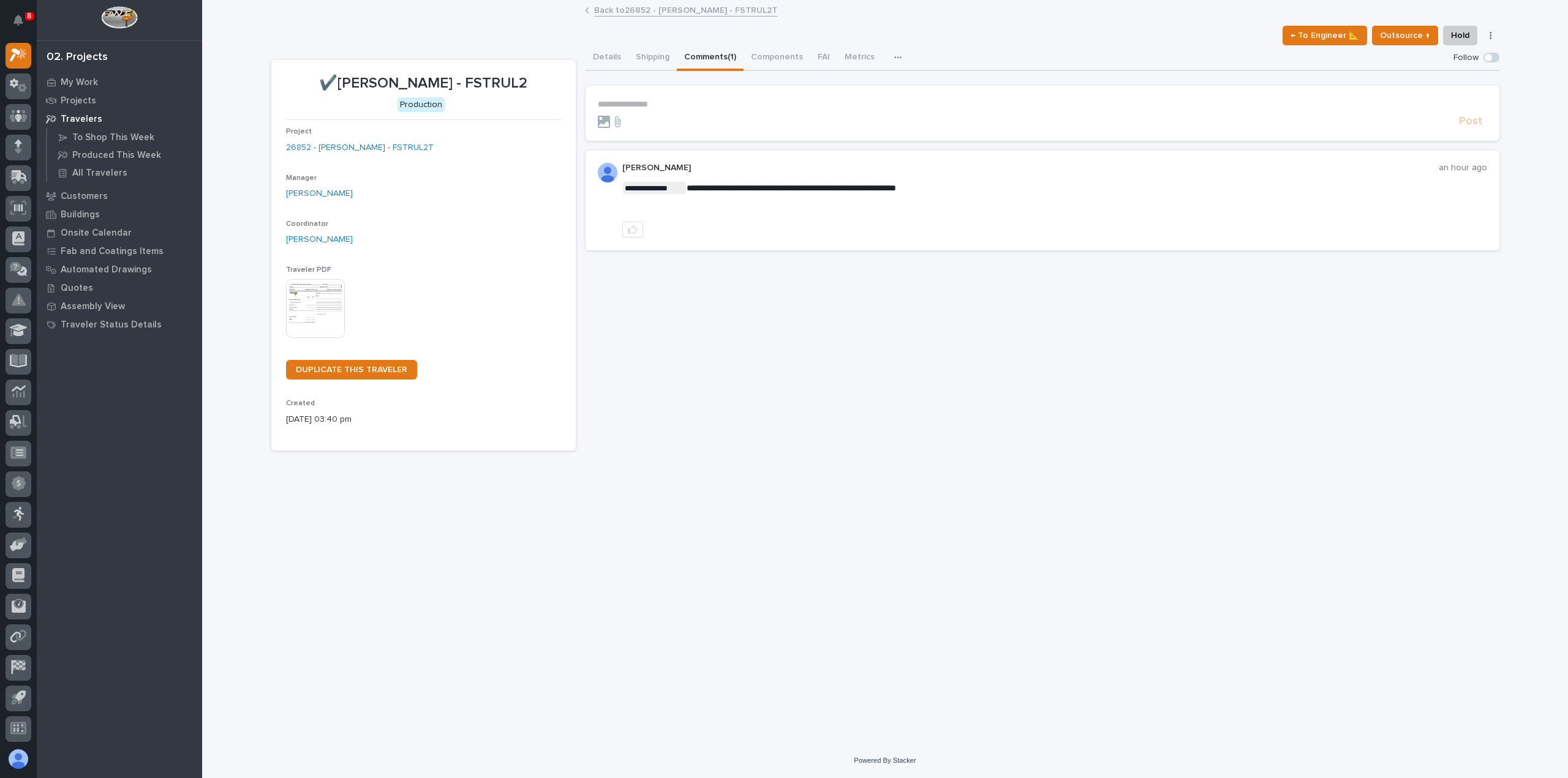
click at [687, 98] on section "**********" at bounding box center [1042, 113] width 914 height 55
drag, startPoint x: 659, startPoint y: 108, endPoint x: 652, endPoint y: 97, distance: 13.0
click at [652, 97] on section "**********" at bounding box center [1042, 113] width 914 height 55
drag, startPoint x: 638, startPoint y: 123, endPoint x: 693, endPoint y: 113, distance: 55.9
click at [638, 123] on span "[PERSON_NAME]" at bounding box center [636, 122] width 69 height 9
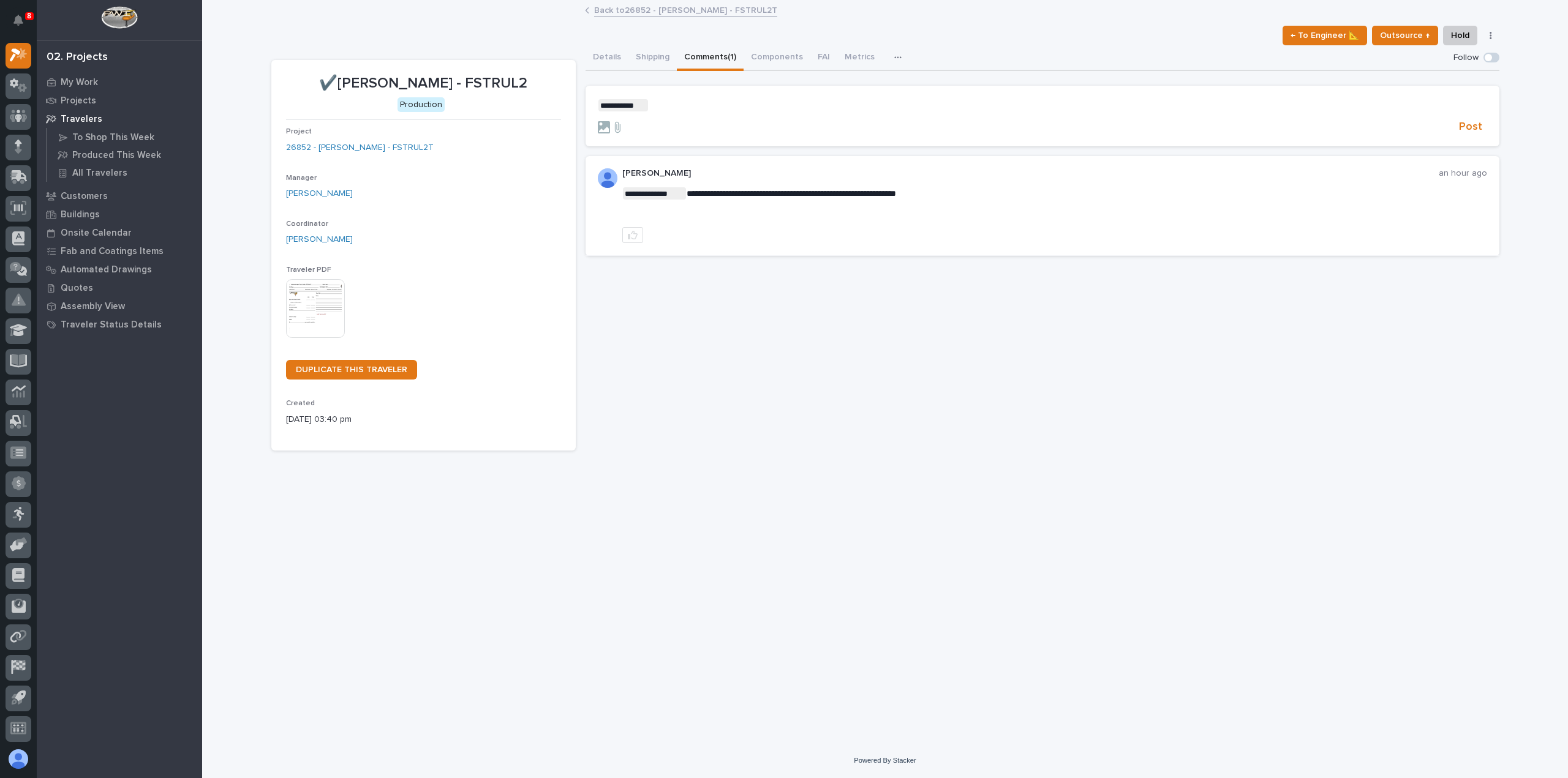
click at [725, 108] on p "**********" at bounding box center [1042, 105] width 889 height 12
click at [1469, 127] on span "Post" at bounding box center [1471, 127] width 23 height 14
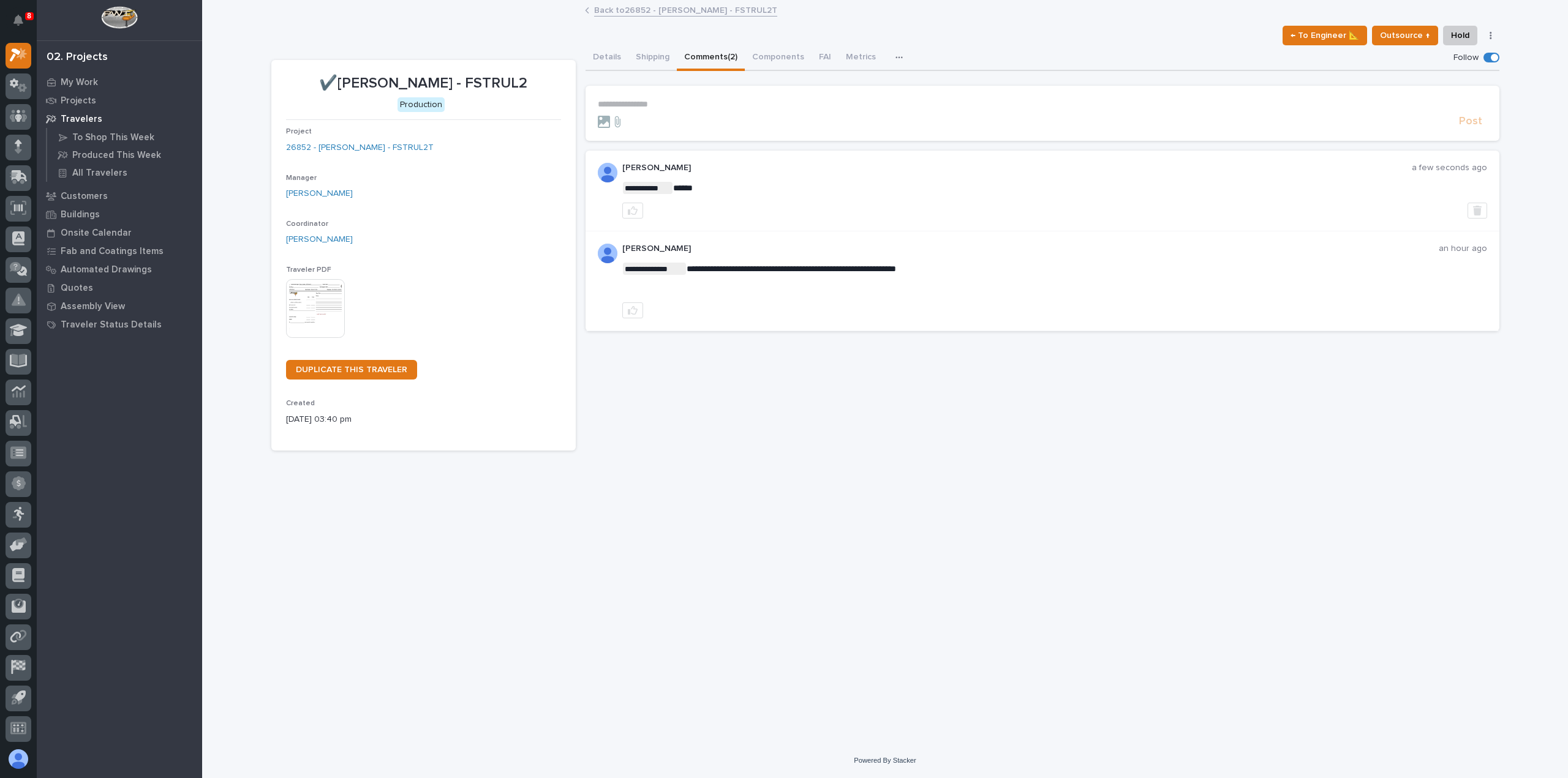
click at [646, 13] on link "Back to 26852 - [PERSON_NAME] - FSTRUL2T" at bounding box center [685, 9] width 183 height 14
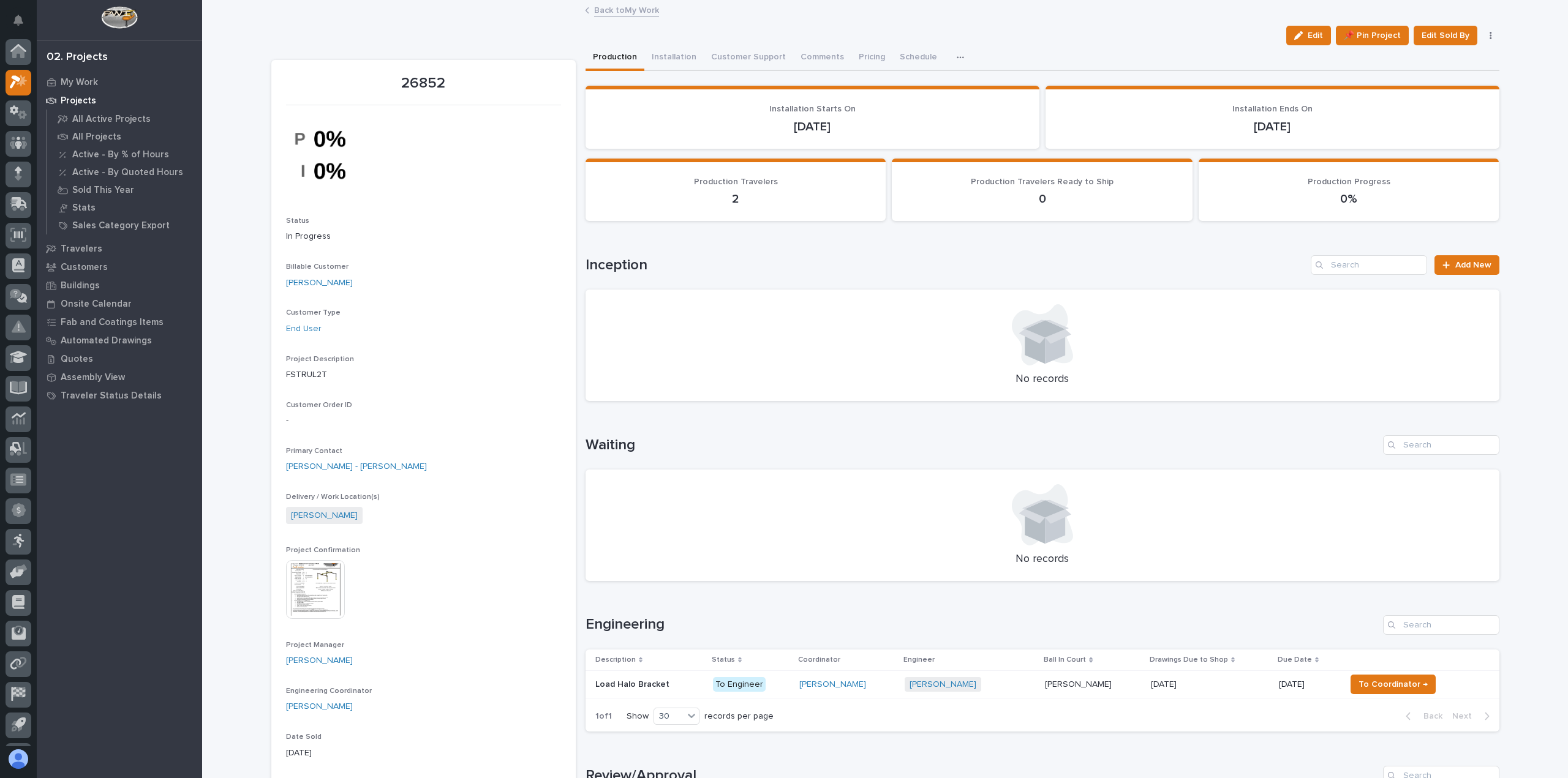
scroll to position [27, 0]
click at [641, 9] on link "Back to My Work" at bounding box center [627, 9] width 65 height 14
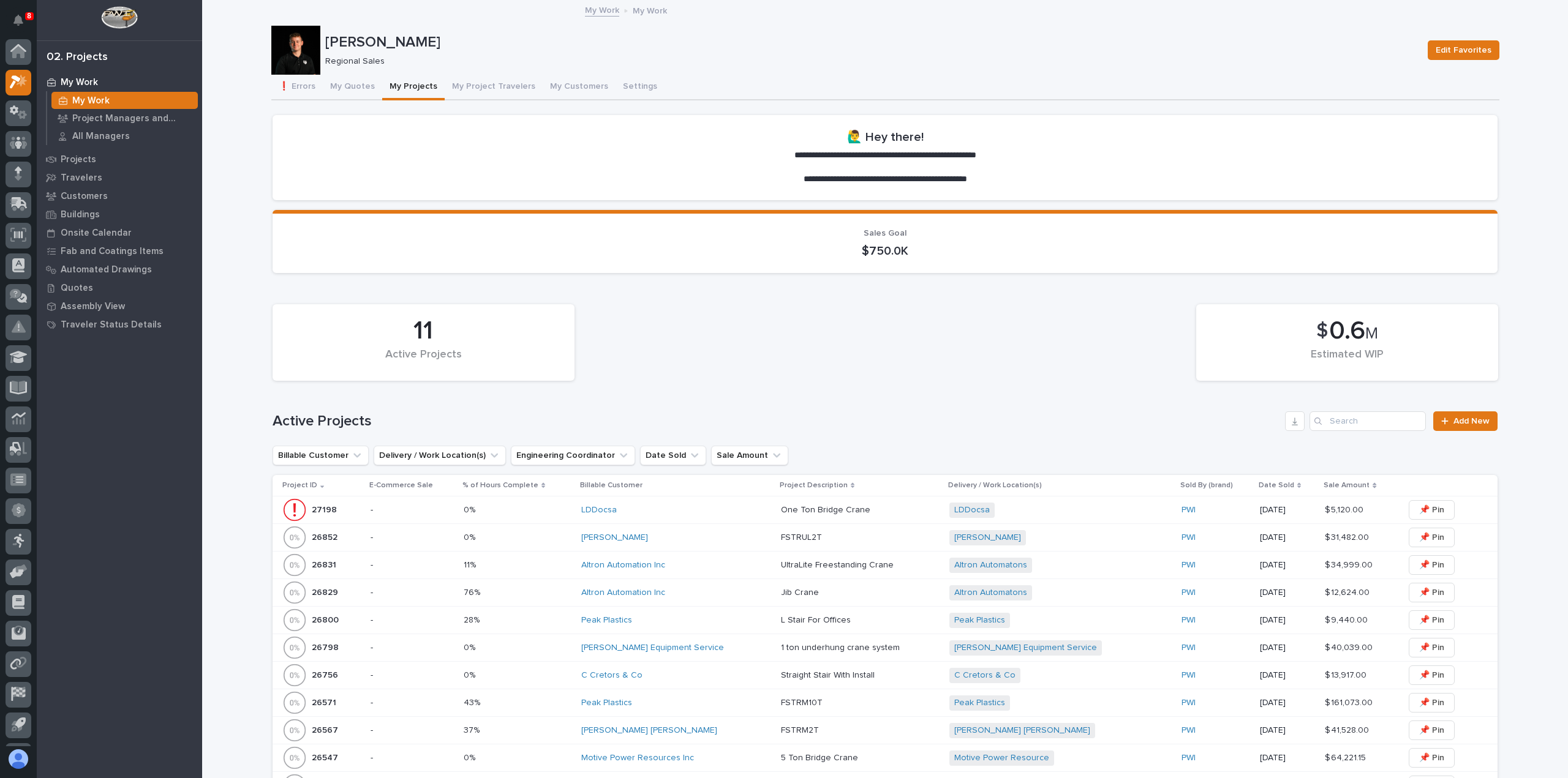
scroll to position [27, 0]
click at [341, 89] on button "My Quotes" at bounding box center [352, 88] width 59 height 26
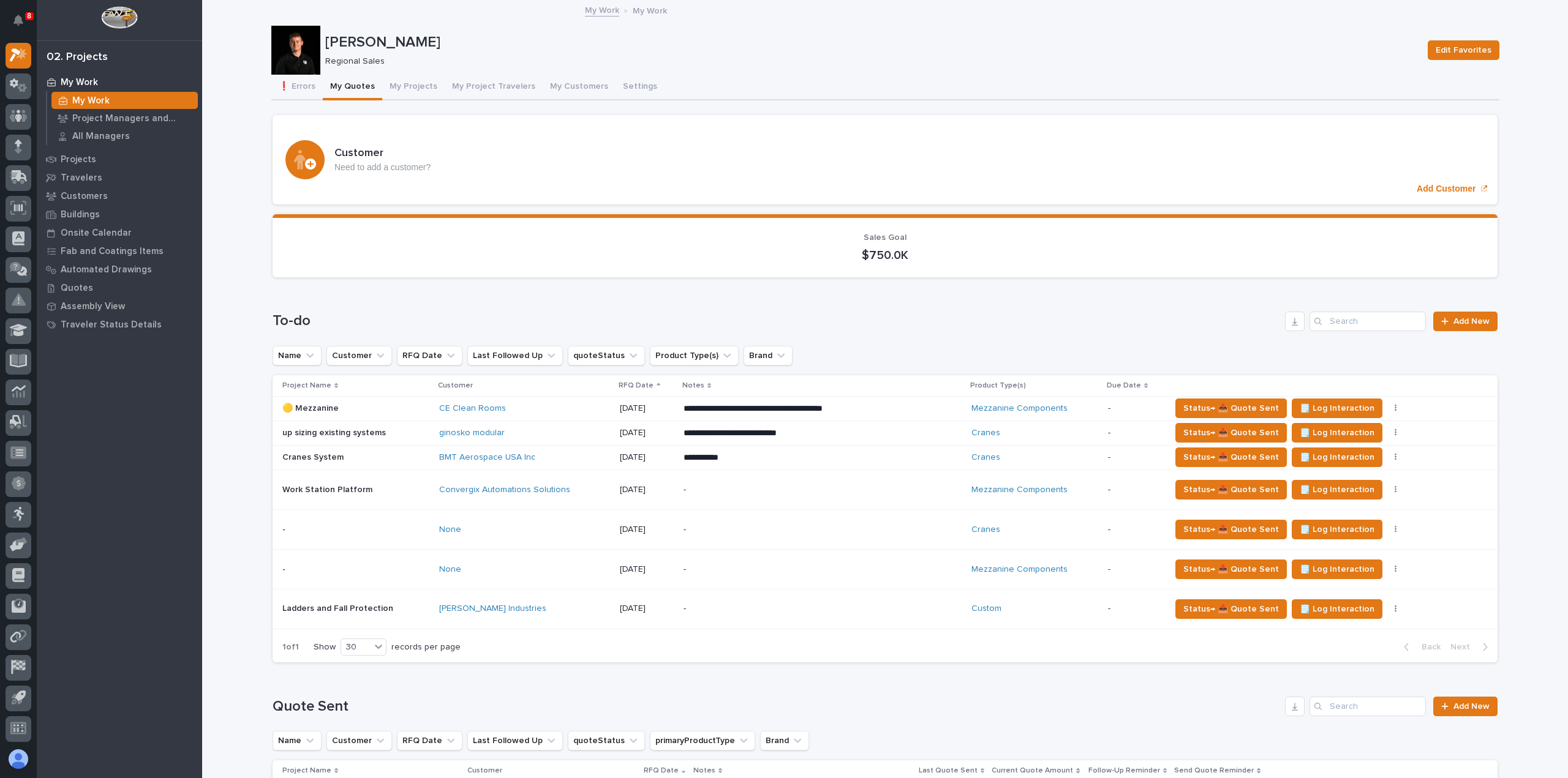
click at [802, 498] on div "-" at bounding box center [791, 490] width 214 height 28
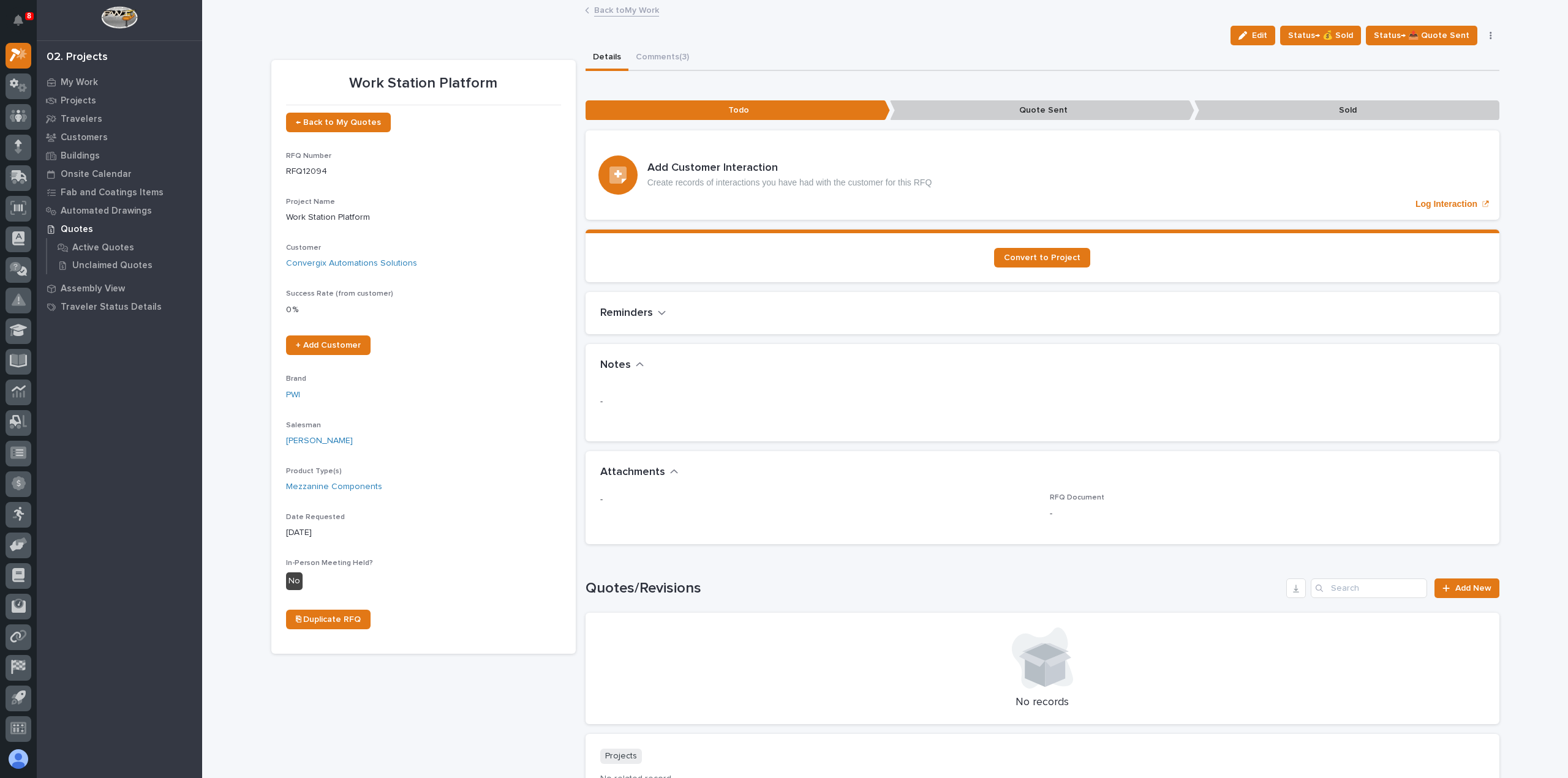
click at [627, 12] on link "Back to My Work" at bounding box center [627, 9] width 65 height 14
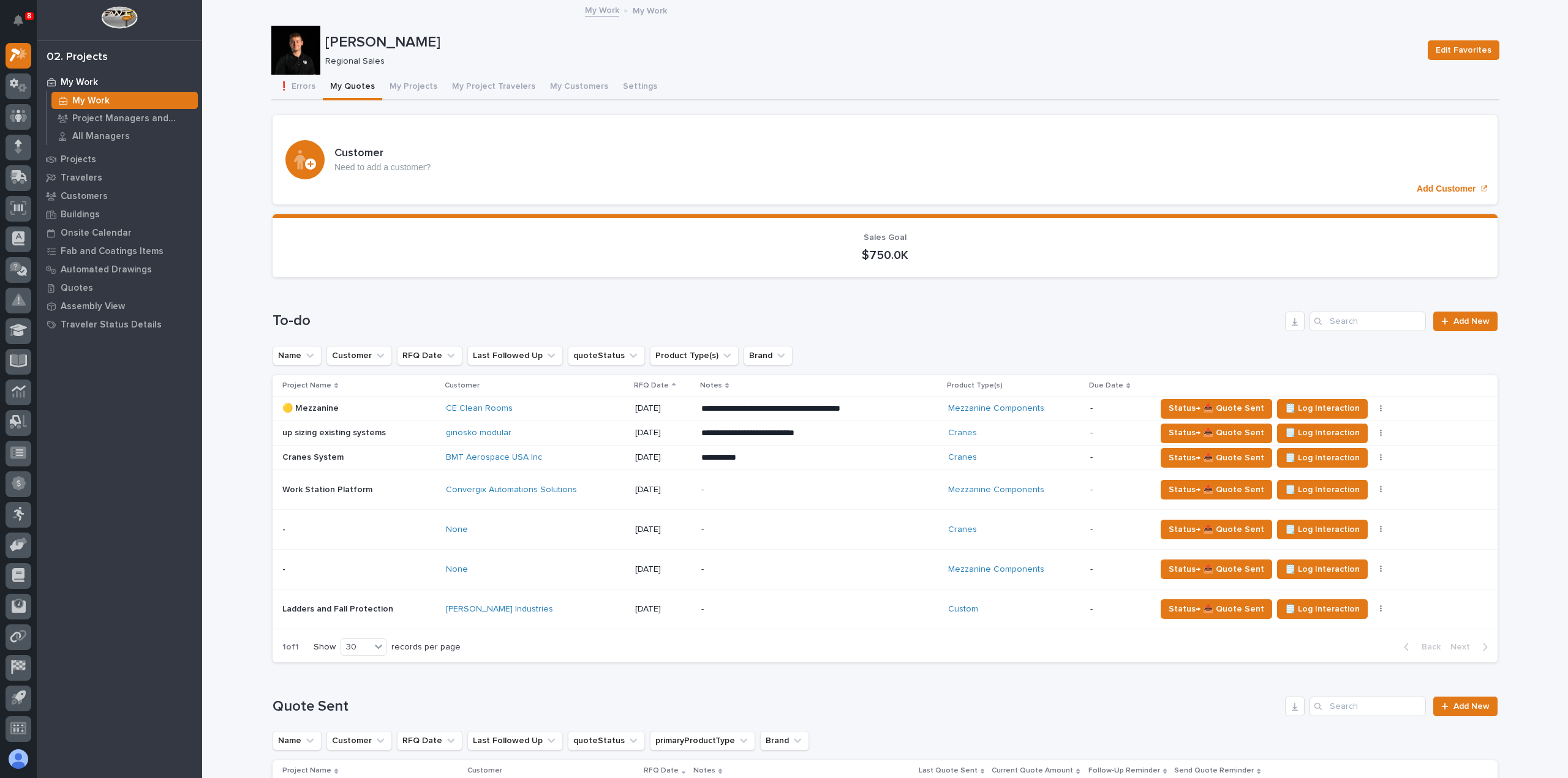
scroll to position [122, 0]
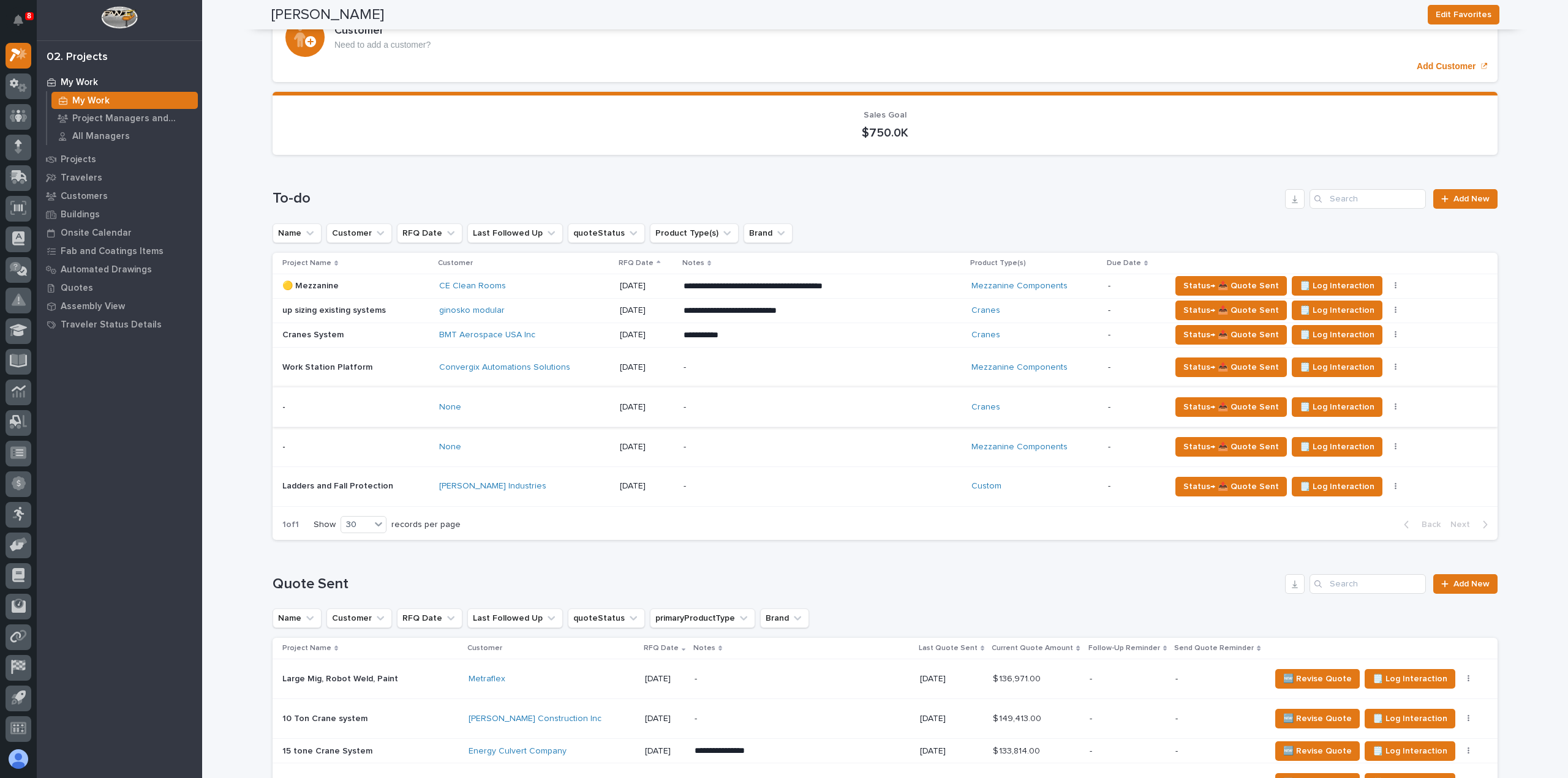
click at [1387, 406] on button "button" at bounding box center [1396, 407] width 17 height 9
click at [1343, 463] on span "Status→ ⏳ Inactive" at bounding box center [1314, 470] width 75 height 15
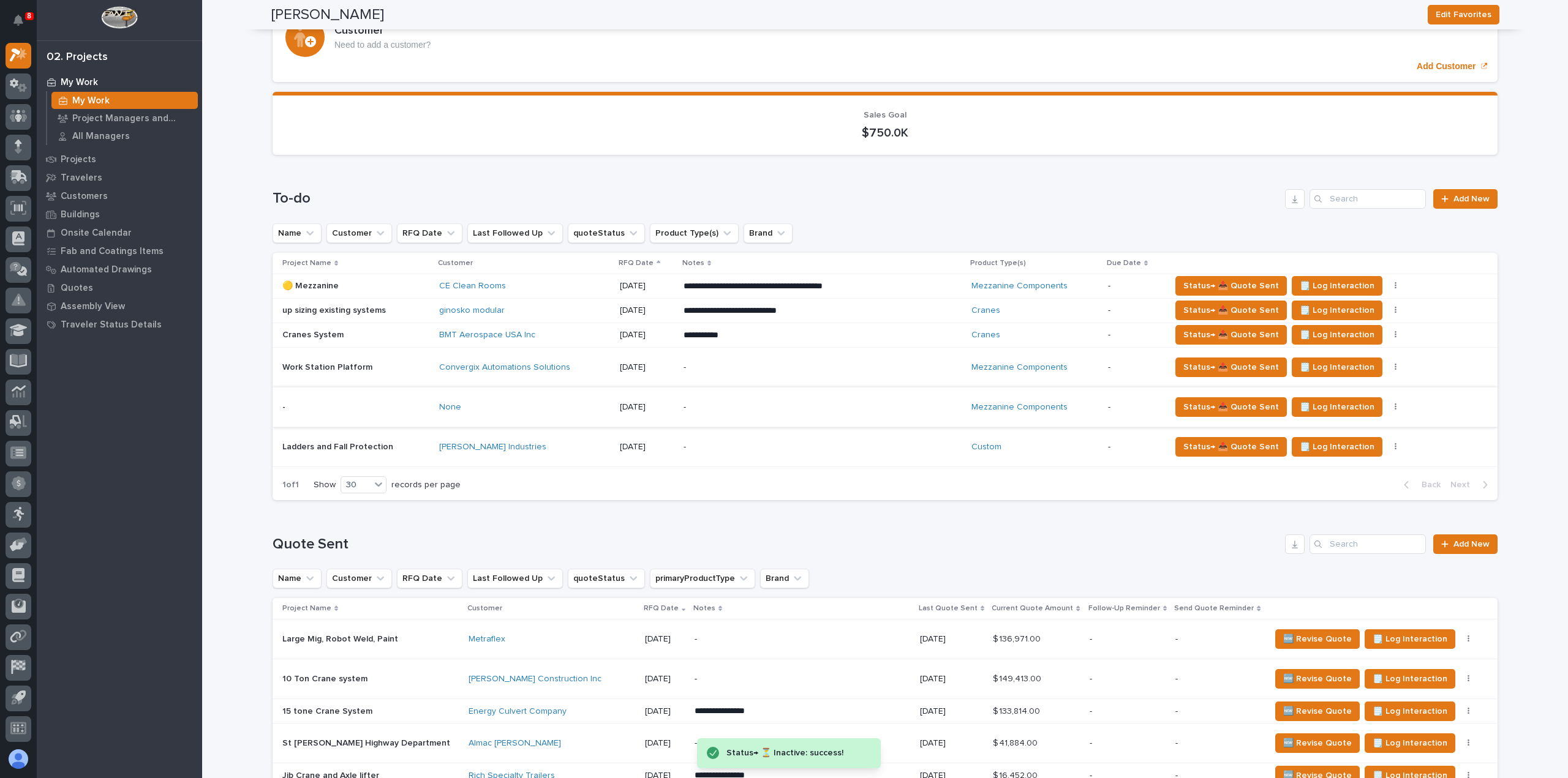
click at [1387, 405] on button "button" at bounding box center [1396, 407] width 17 height 9
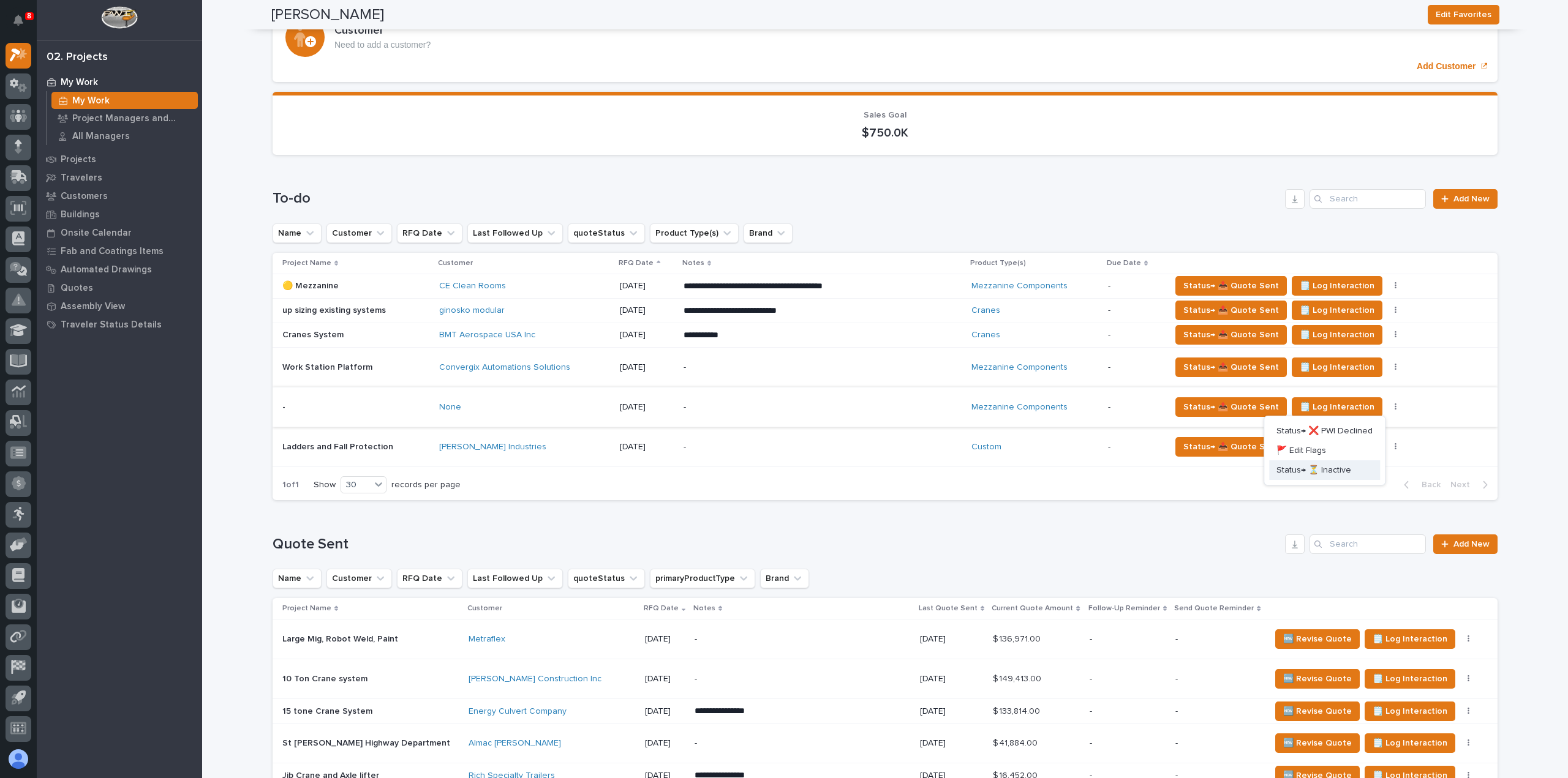
click at [1339, 469] on span "Status→ ⏳ Inactive" at bounding box center [1314, 470] width 75 height 15
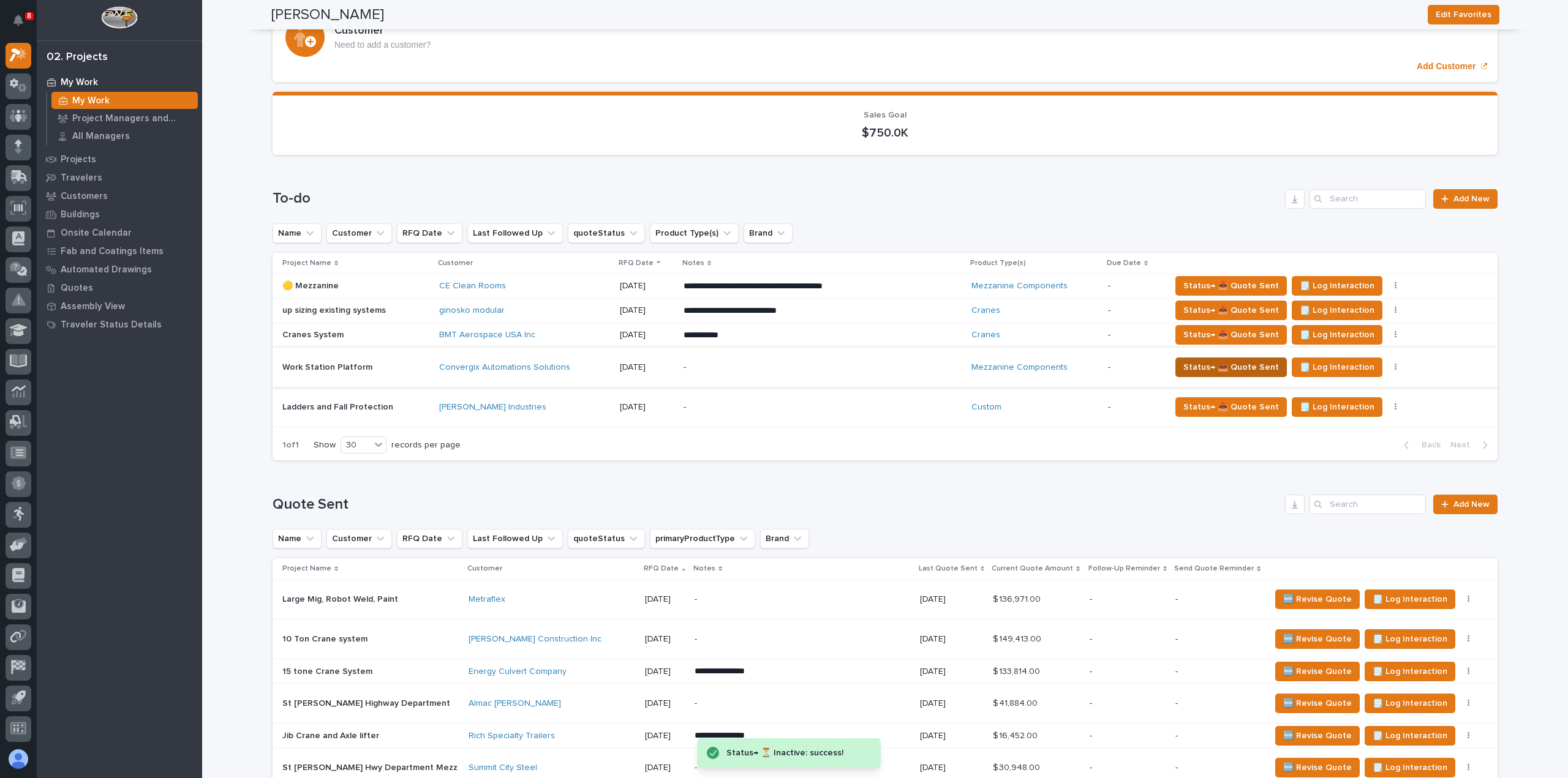
click at [1183, 367] on span "Status→ 📤 Quote Sent" at bounding box center [1231, 367] width 96 height 15
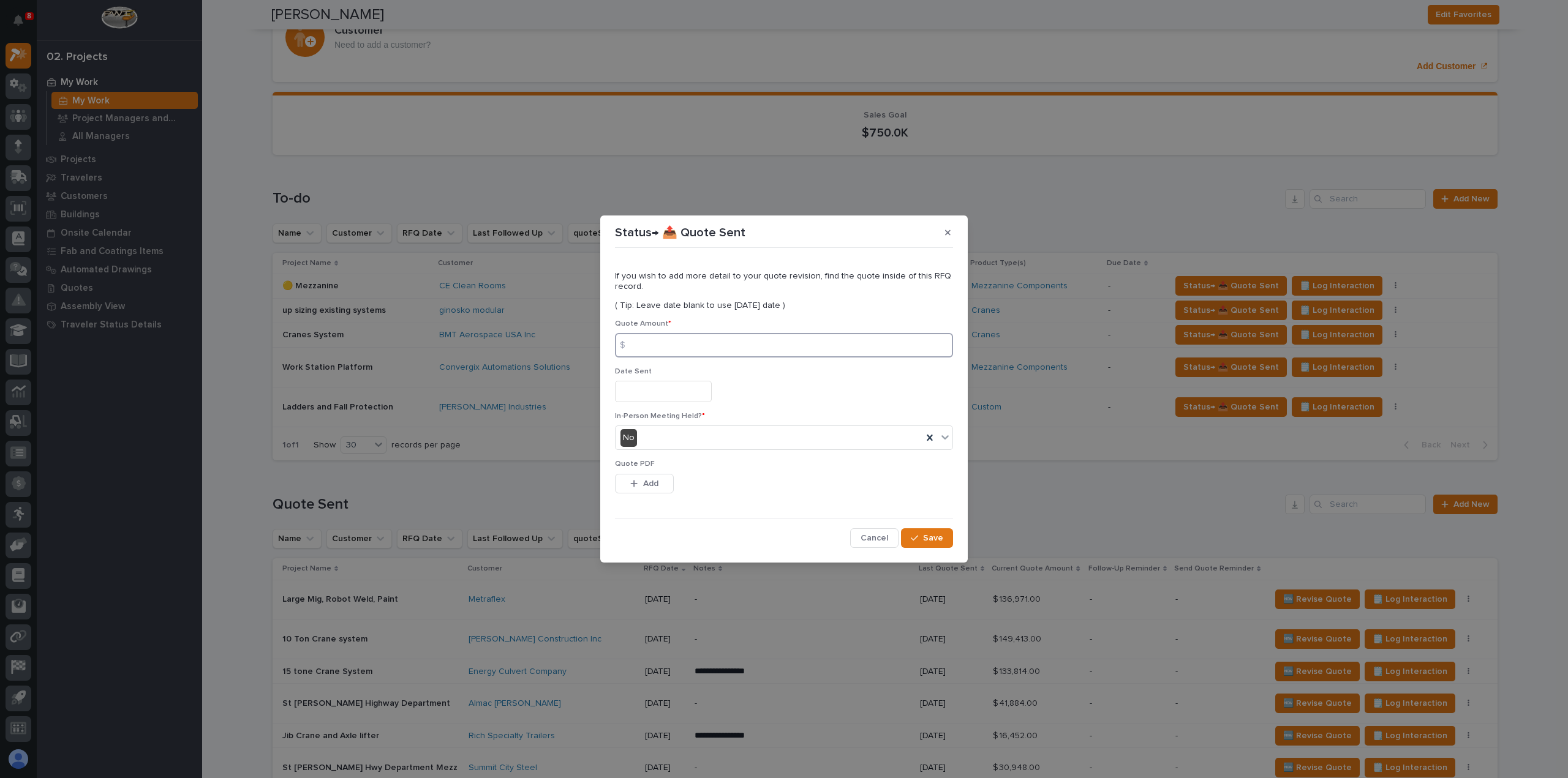
click at [703, 347] on input at bounding box center [784, 345] width 338 height 24
click at [658, 351] on input at bounding box center [784, 345] width 338 height 24
type input "165683"
click at [654, 393] on input "text" at bounding box center [663, 391] width 97 height 21
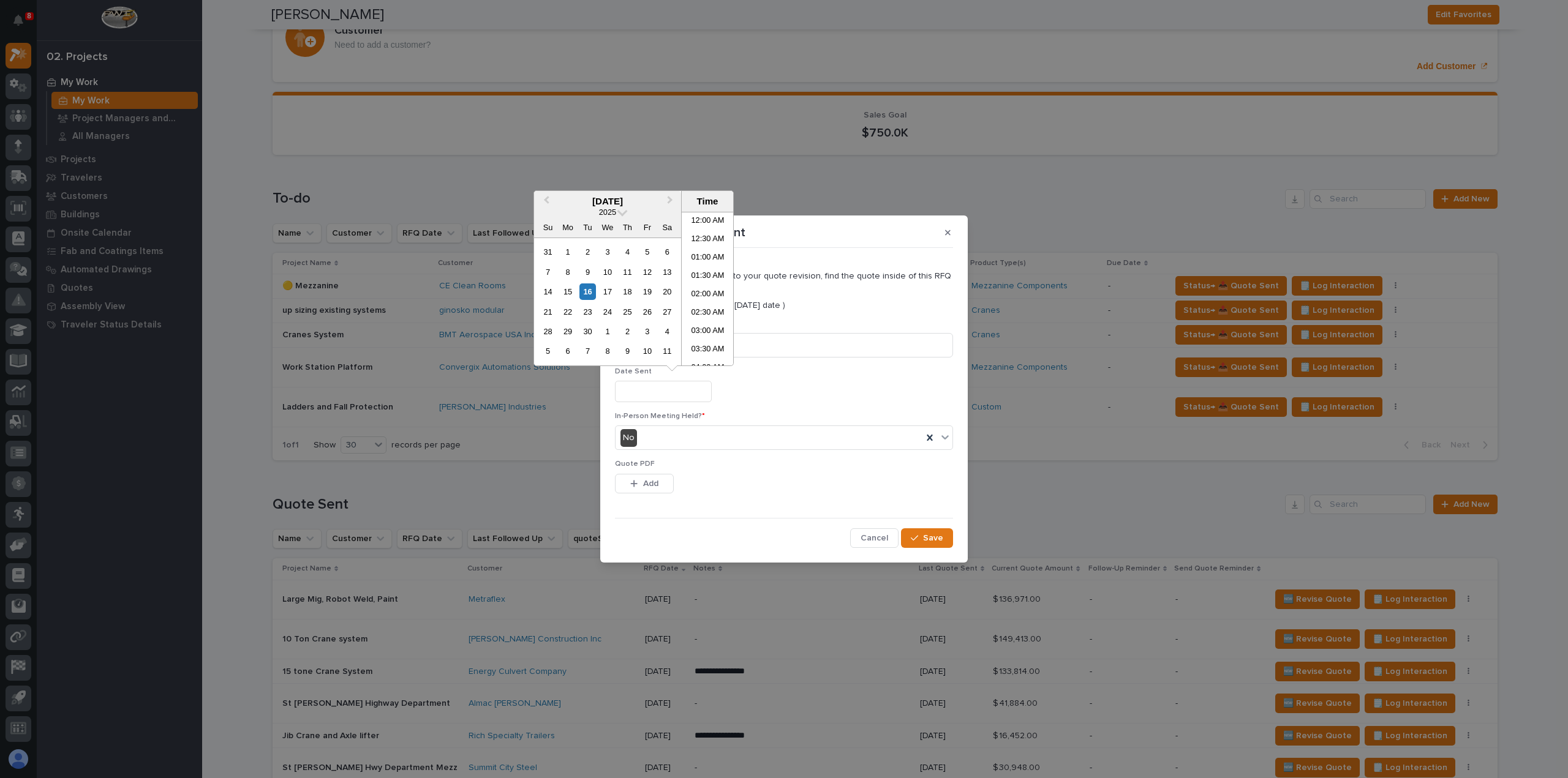
scroll to position [208, 0]
click at [589, 296] on div "16" at bounding box center [587, 291] width 17 height 17
type input "**********"
click at [641, 481] on div "button" at bounding box center [636, 484] width 12 height 9
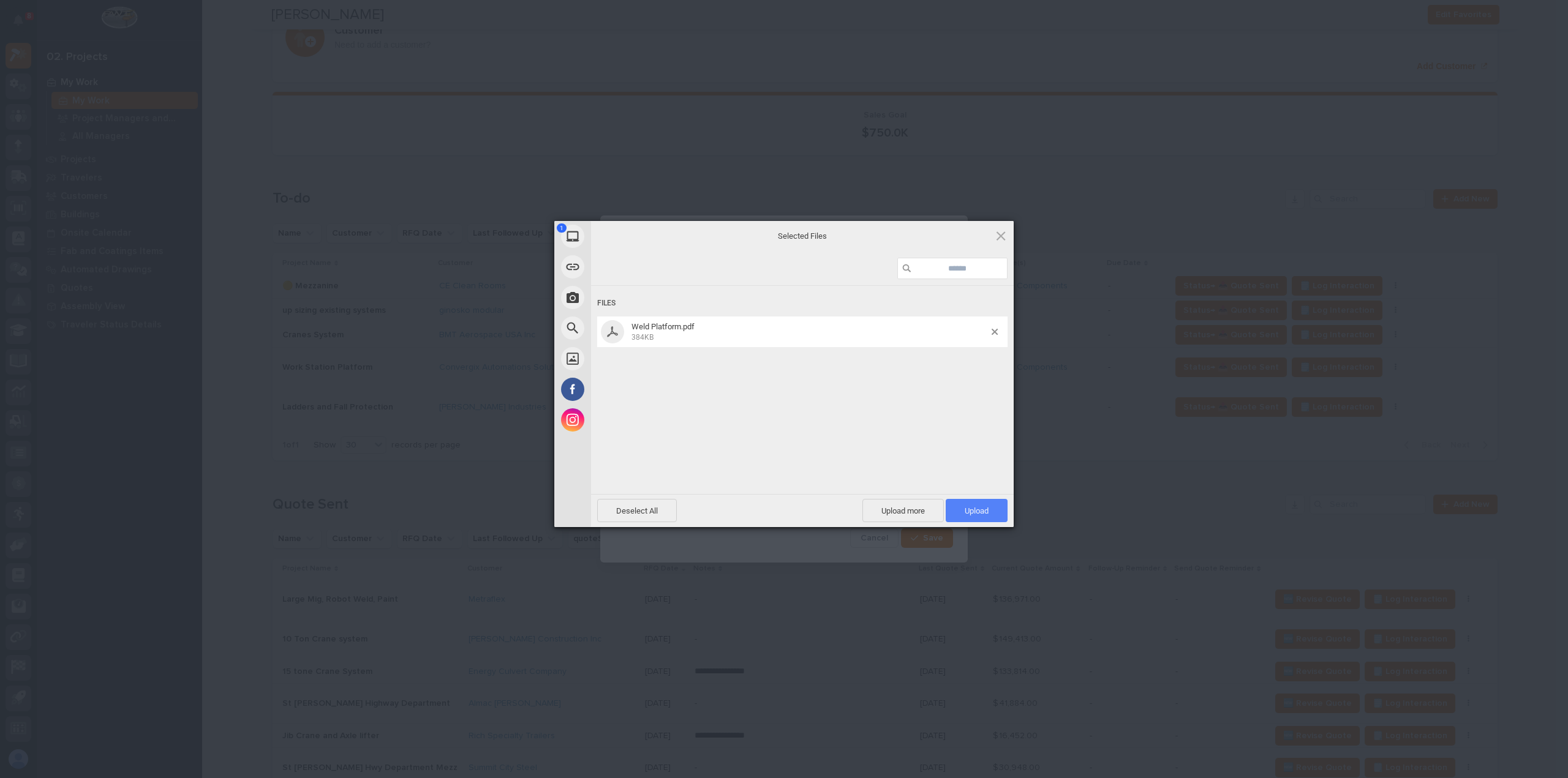
click at [979, 514] on span "Upload 1" at bounding box center [976, 511] width 24 height 9
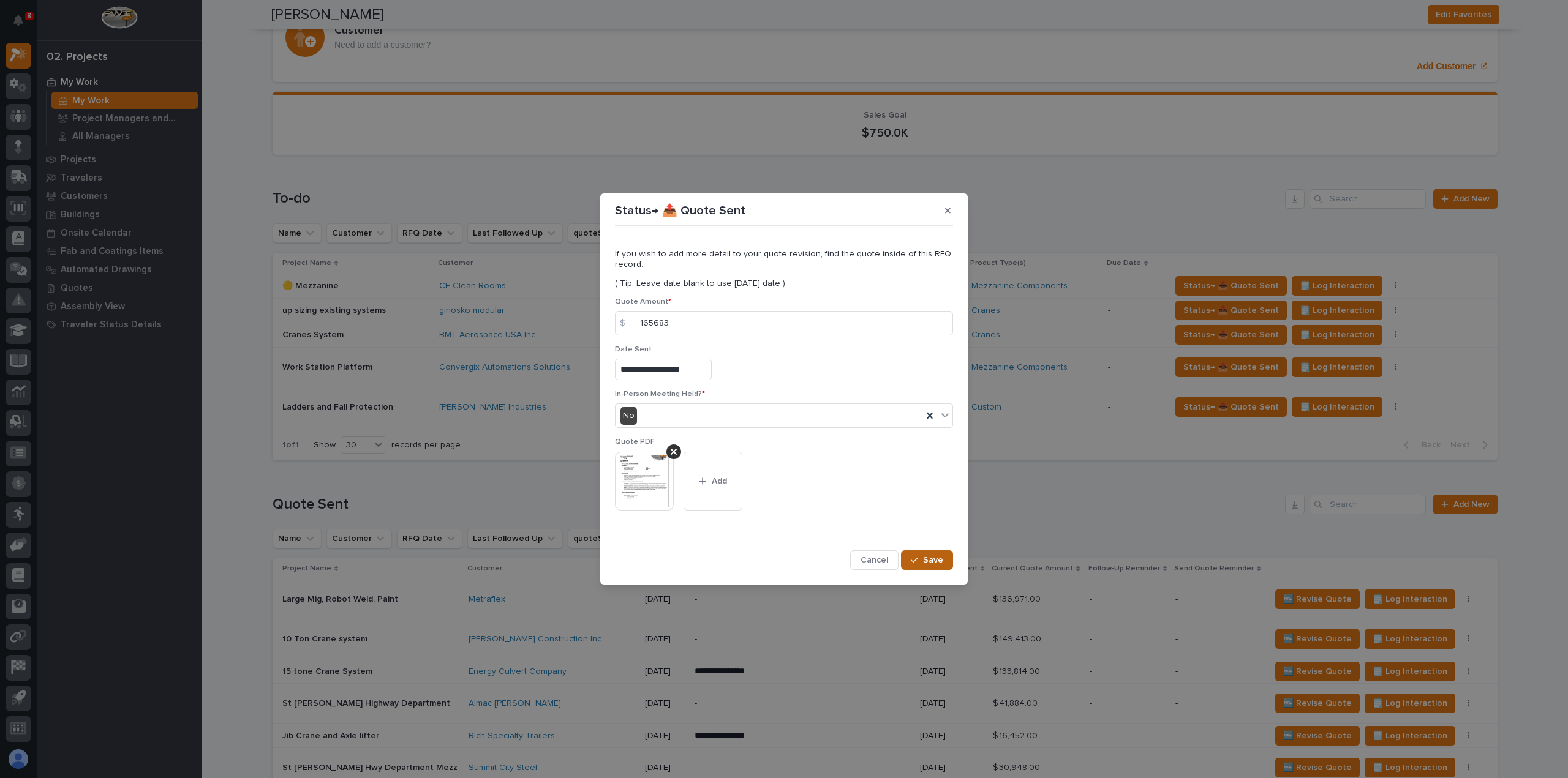
click at [932, 564] on span "Save" at bounding box center [933, 560] width 20 height 11
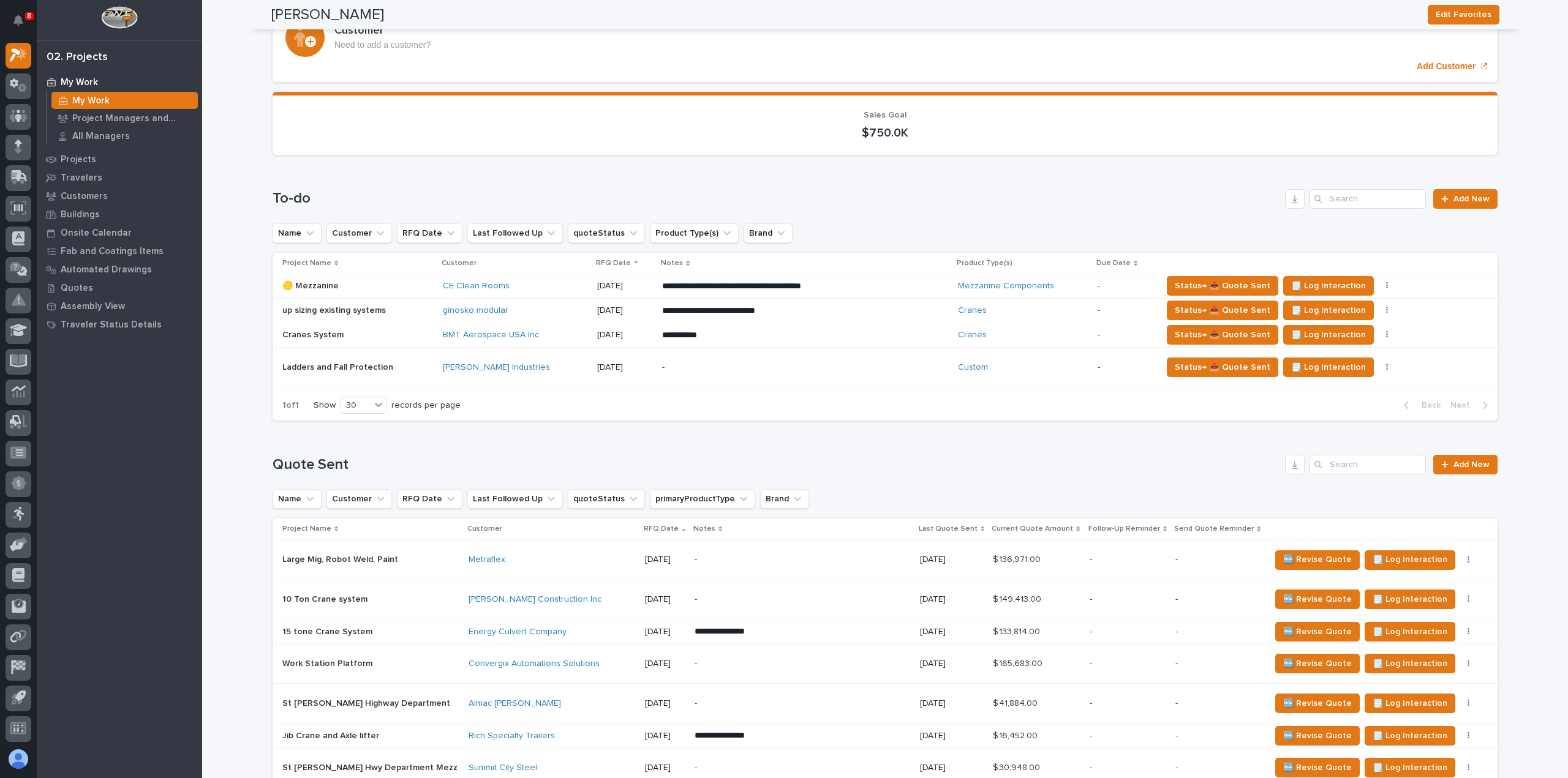
click at [1221, 458] on h1 "Quote Sent" at bounding box center [776, 465] width 1008 height 18
